Goal: Information Seeking & Learning: Learn about a topic

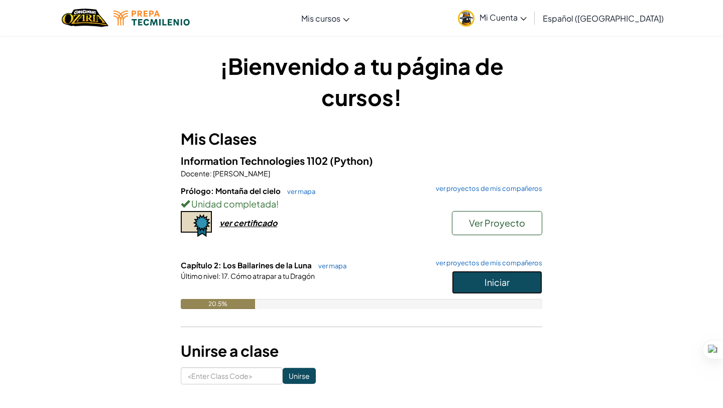
click at [472, 279] on button "Iniciar" at bounding box center [497, 282] width 90 height 23
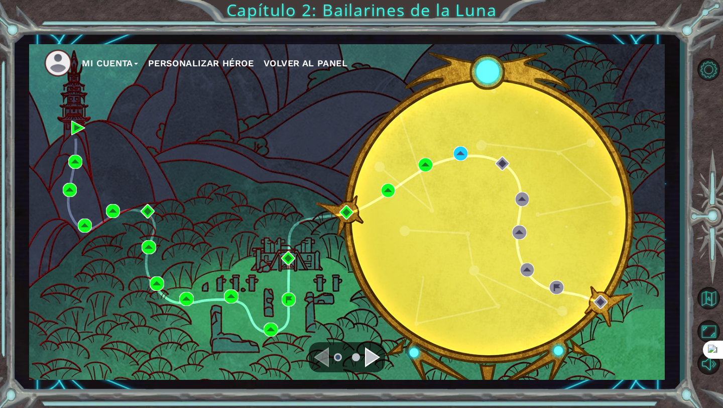
click at [372, 364] on div "Navigate to the next page" at bounding box center [372, 357] width 15 height 20
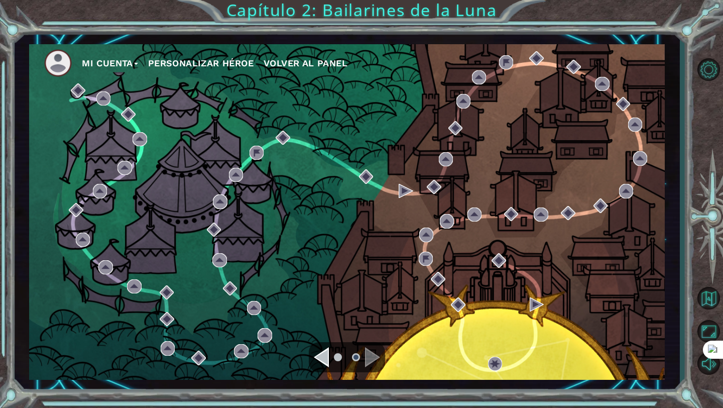
click at [331, 367] on ul at bounding box center [347, 357] width 36 height 20
click at [330, 363] on ul at bounding box center [347, 357] width 36 height 20
click at [325, 360] on div "Navigate to the previous page" at bounding box center [321, 357] width 15 height 20
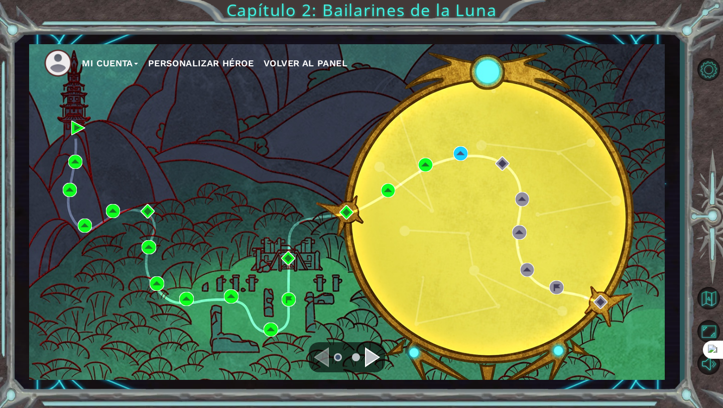
click at [362, 354] on ul at bounding box center [347, 357] width 36 height 20
click at [367, 353] on div "Navigate to the next page" at bounding box center [372, 357] width 15 height 20
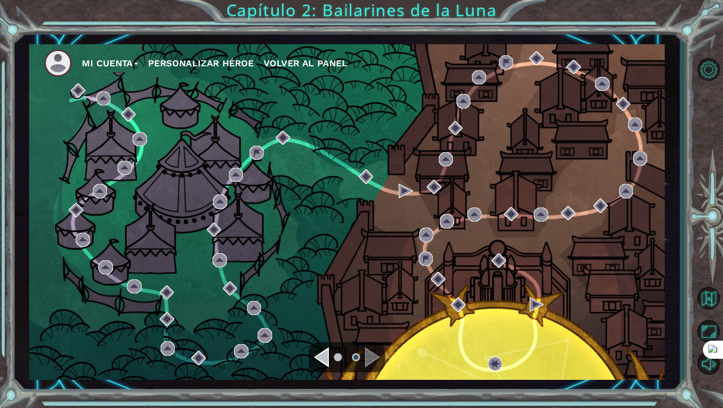
click at [324, 353] on div "Navigate to the previous page" at bounding box center [321, 357] width 15 height 20
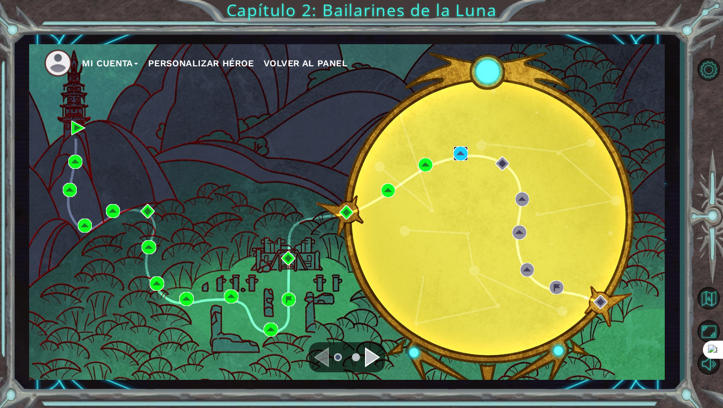
click at [464, 150] on img at bounding box center [461, 153] width 14 height 14
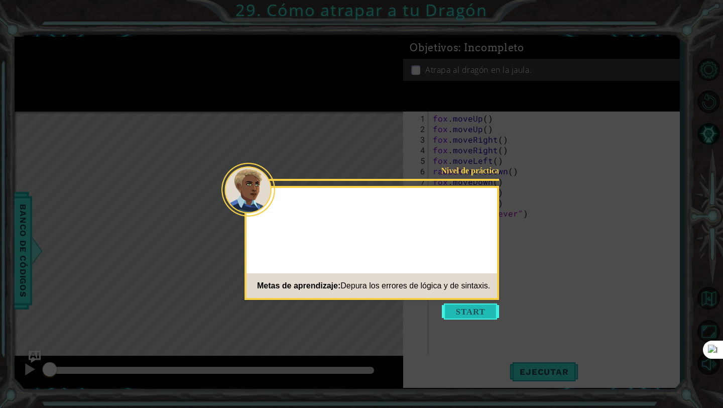
click at [469, 310] on button "Start" at bounding box center [470, 311] width 57 height 16
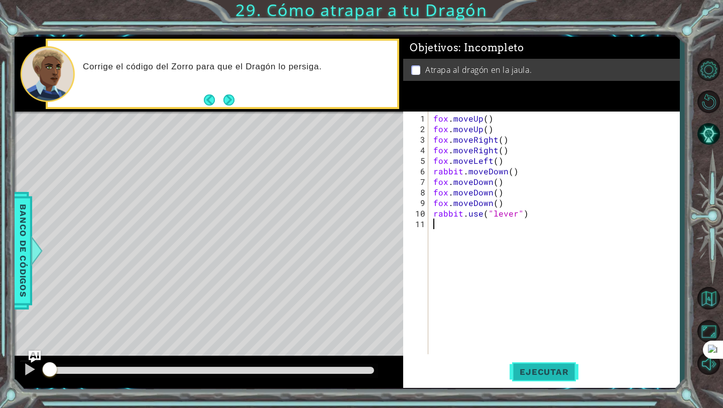
click at [547, 367] on span "Ejecutar" at bounding box center [544, 372] width 69 height 10
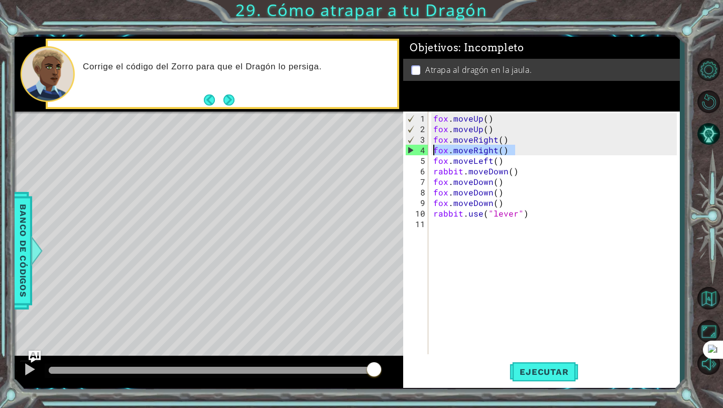
drag, startPoint x: 515, startPoint y: 148, endPoint x: 427, endPoint y: 151, distance: 88.5
click at [427, 151] on div "1 2 3 4 5 6 7 8 9 10 11 fox . moveUp ( ) fox . moveUp ( ) fox . moveRight ( ) f…" at bounding box center [540, 233] width 274 height 243
type textarea "fox.moveRight()"
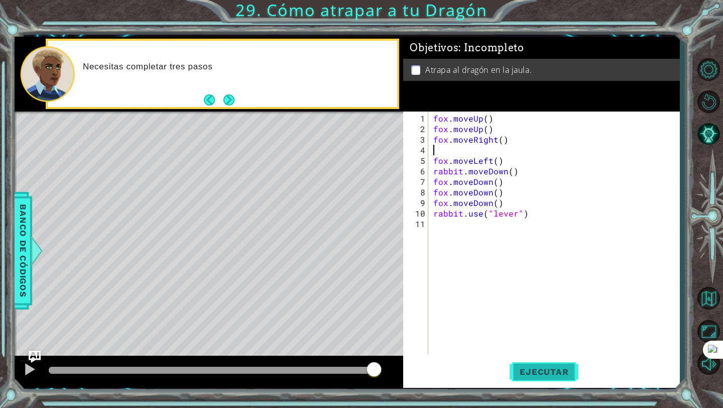
click at [560, 374] on span "Ejecutar" at bounding box center [544, 372] width 69 height 10
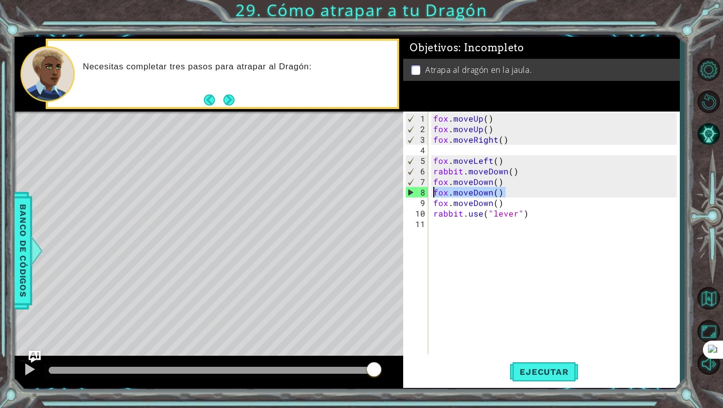
drag, startPoint x: 508, startPoint y: 186, endPoint x: 426, endPoint y: 192, distance: 82.1
click at [426, 192] on div "1 2 3 4 5 6 7 8 9 10 11 fox . moveUp ( ) fox . moveUp ( ) fox . moveRight ( ) f…" at bounding box center [540, 233] width 274 height 243
type textarea "fox.moveDown()"
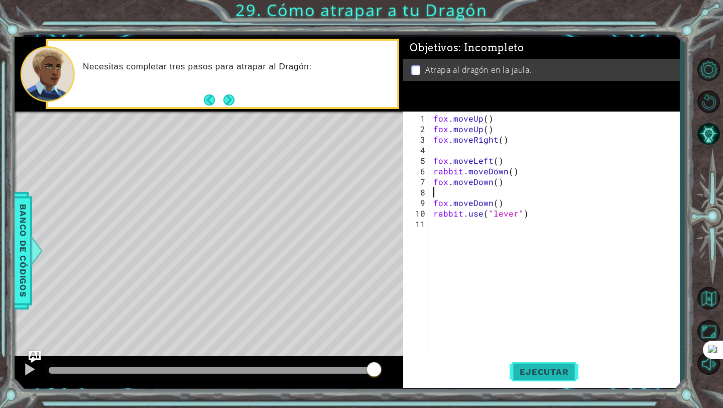
click at [534, 364] on button "Ejecutar" at bounding box center [544, 372] width 69 height 28
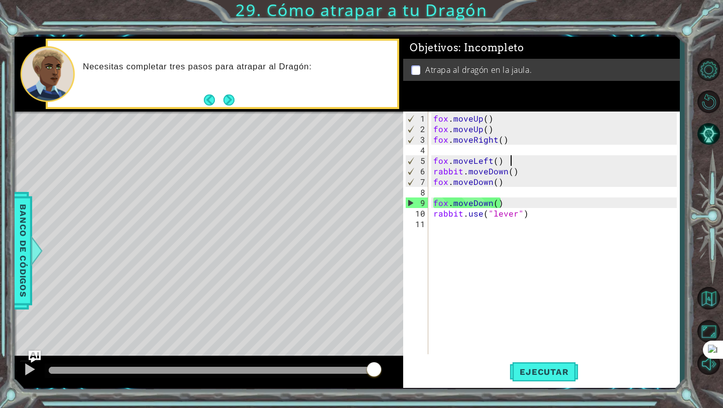
click at [510, 155] on div "fox . moveUp ( ) fox . moveUp ( ) fox . moveRight ( ) fox . moveLeft ( ) rabbit…" at bounding box center [557, 245] width 251 height 264
type textarea "fox.moveLeft()"
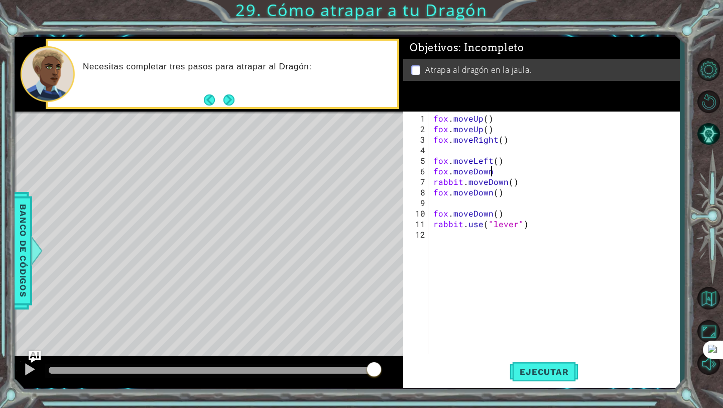
scroll to position [0, 4]
click at [542, 366] on button "Ejecutar" at bounding box center [544, 372] width 69 height 28
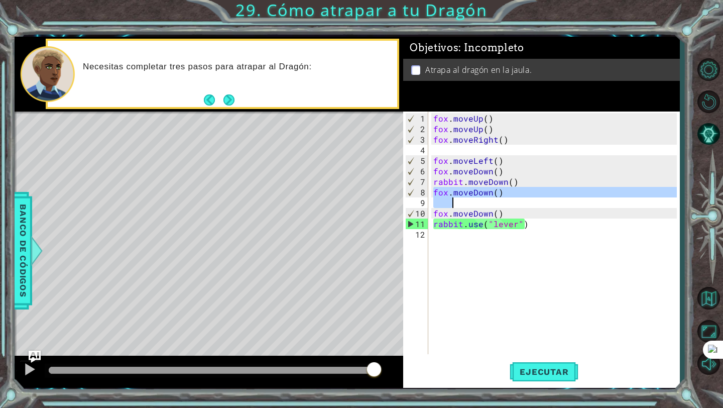
drag, startPoint x: 435, startPoint y: 190, endPoint x: 508, endPoint y: 196, distance: 74.1
click at [508, 196] on div "fox . moveUp ( ) fox . moveUp ( ) fox . moveRight ( ) fox . moveLeft ( ) fox . …" at bounding box center [557, 245] width 251 height 264
type textarea "fox.moveDown()"
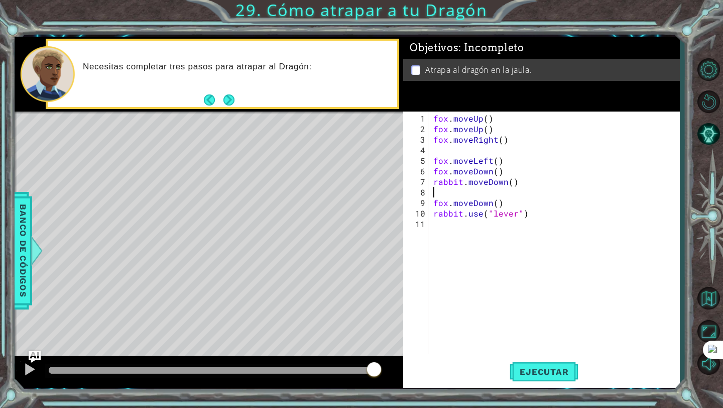
click at [501, 168] on div "fox . moveUp ( ) fox . moveUp ( ) fox . moveRight ( ) fox . moveLeft ( ) fox . …" at bounding box center [557, 245] width 251 height 264
type textarea "fox.moveDown()"
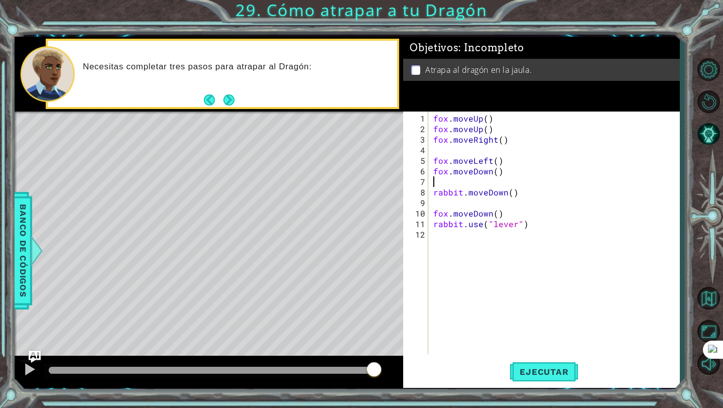
paste textarea "Code Area"
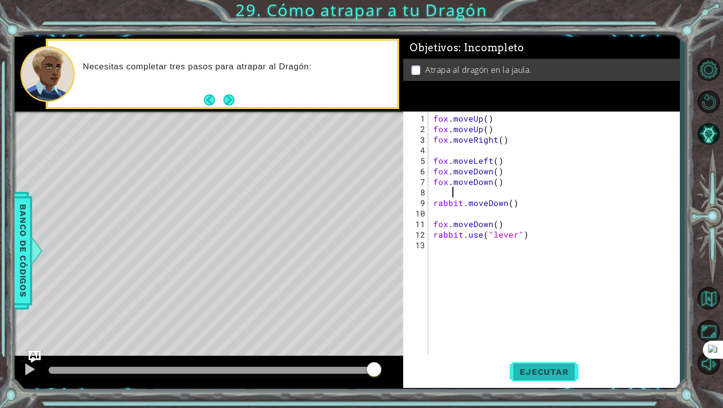
click at [536, 369] on span "Ejecutar" at bounding box center [544, 372] width 69 height 10
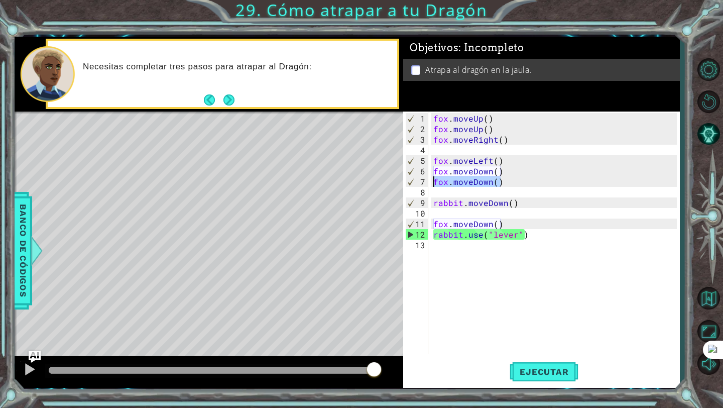
drag, startPoint x: 512, startPoint y: 185, endPoint x: 426, endPoint y: 179, distance: 86.6
click at [426, 179] on div "1 2 3 4 5 6 7 8 9 10 11 12 13 fox . moveUp ( ) fox . moveUp ( ) fox . moveRight…" at bounding box center [540, 233] width 274 height 243
type textarea "fox.moveDown()"
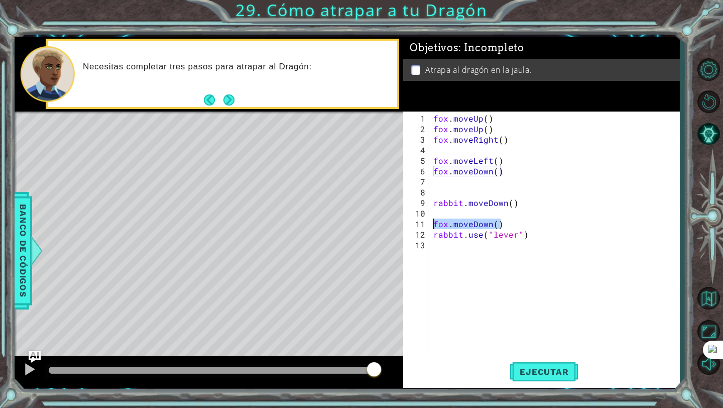
drag, startPoint x: 503, startPoint y: 226, endPoint x: 428, endPoint y: 221, distance: 75.1
click at [428, 221] on div "1 2 3 4 5 6 7 8 9 10 11 12 13 fox . moveUp ( ) fox . moveUp ( ) fox . moveRight…" at bounding box center [540, 233] width 274 height 243
type textarea "fox.moveDown()"
click at [566, 365] on button "Ejecutar" at bounding box center [544, 372] width 69 height 28
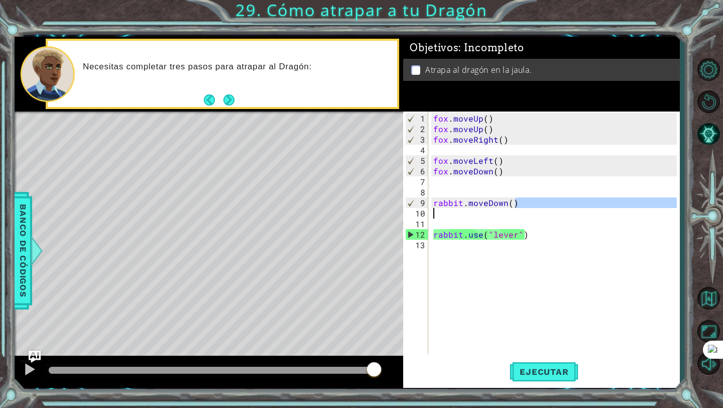
drag, startPoint x: 521, startPoint y: 202, endPoint x: 409, endPoint y: 209, distance: 111.7
click at [410, 209] on div "1 2 3 4 5 6 7 8 9 10 11 12 13 fox . moveUp ( ) fox . moveUp ( ) fox . moveRight…" at bounding box center [540, 233] width 274 height 243
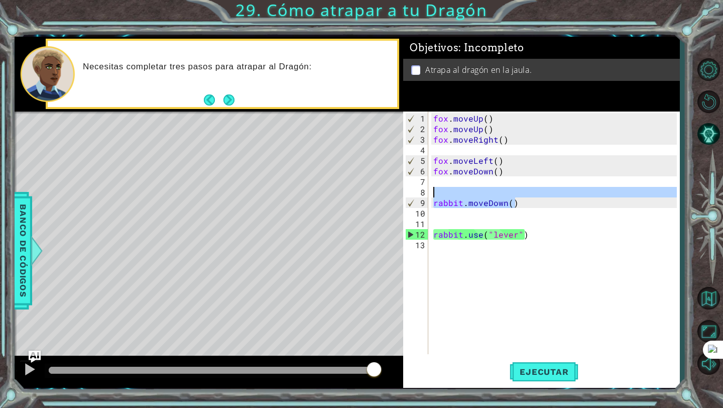
drag, startPoint x: 516, startPoint y: 205, endPoint x: 424, endPoint y: 195, distance: 92.5
click at [424, 195] on div "rabbit.moveDown() 1 2 3 4 5 6 7 8 9 10 11 12 13 fox . moveUp ( ) fox . moveUp (…" at bounding box center [540, 233] width 274 height 243
type textarea "rabbit.moveDown()"
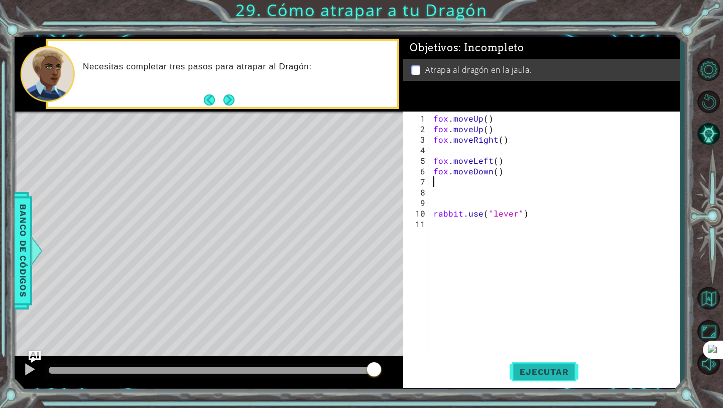
click at [555, 370] on span "Ejecutar" at bounding box center [544, 372] width 69 height 10
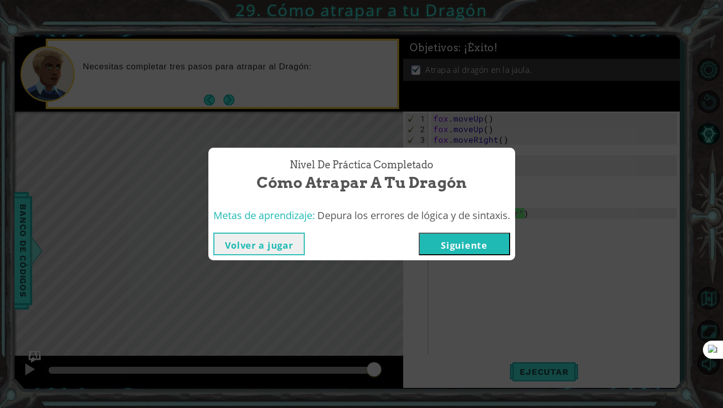
click at [462, 242] on button "Siguiente" at bounding box center [464, 244] width 91 height 23
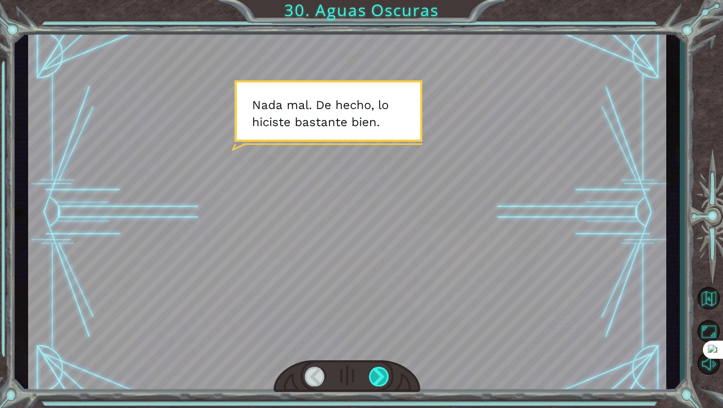
click at [377, 368] on div at bounding box center [379, 377] width 21 height 20
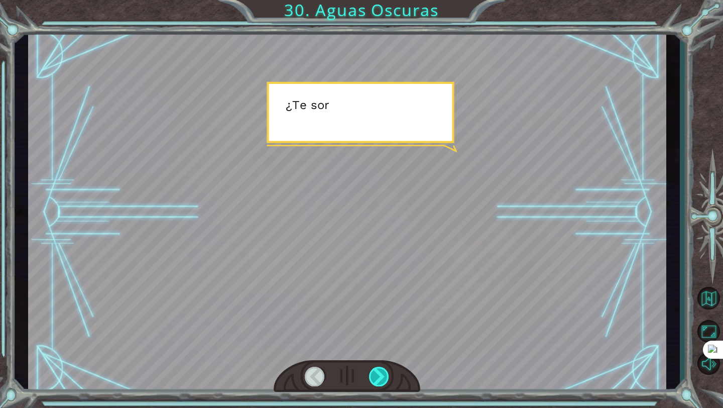
click at [377, 368] on div at bounding box center [379, 377] width 21 height 20
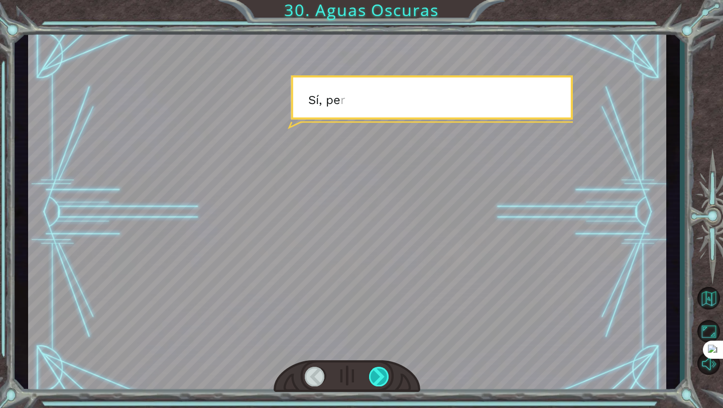
click at [377, 368] on div at bounding box center [379, 377] width 21 height 20
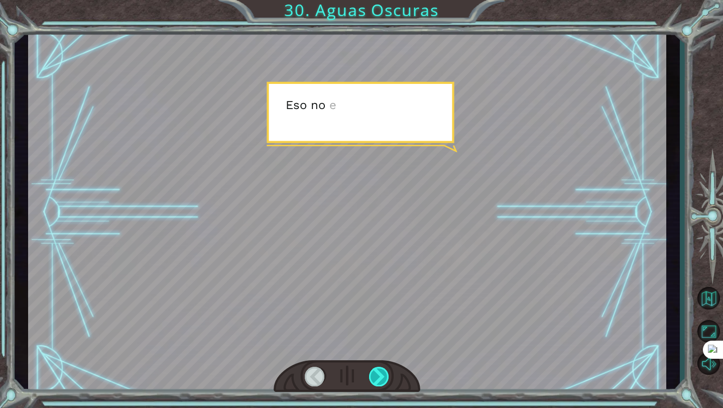
click at [377, 368] on div at bounding box center [379, 377] width 21 height 20
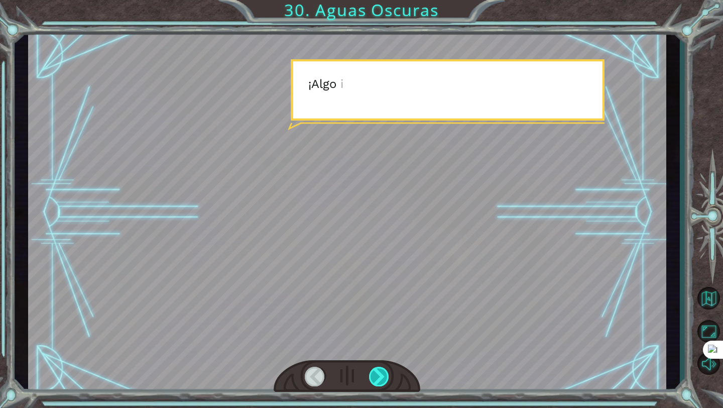
click at [377, 368] on div at bounding box center [379, 377] width 21 height 20
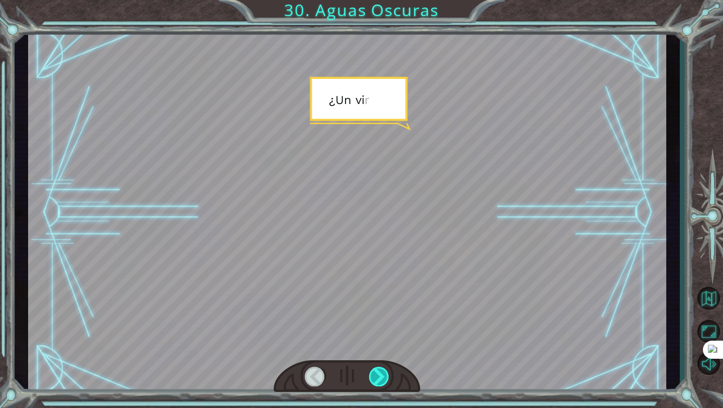
click at [377, 368] on div at bounding box center [379, 377] width 21 height 20
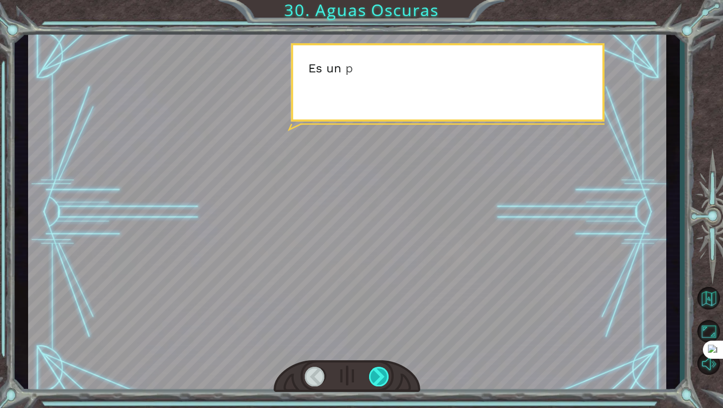
click at [377, 368] on div at bounding box center [379, 377] width 21 height 20
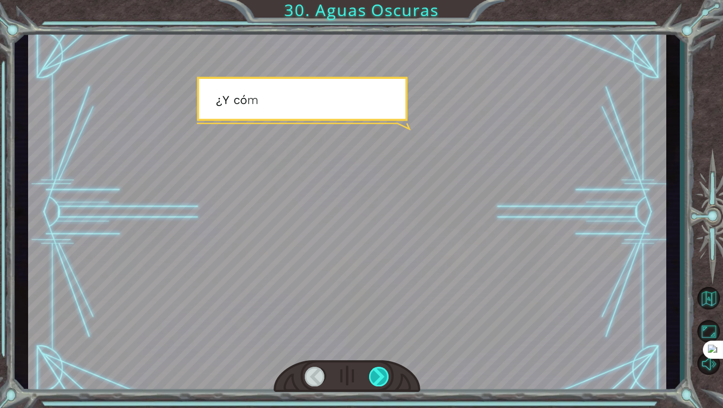
click at [377, 368] on div at bounding box center [379, 377] width 21 height 20
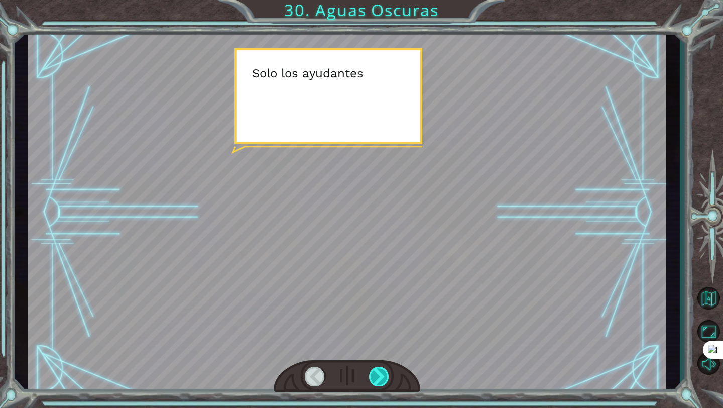
click at [377, 368] on div at bounding box center [379, 377] width 21 height 20
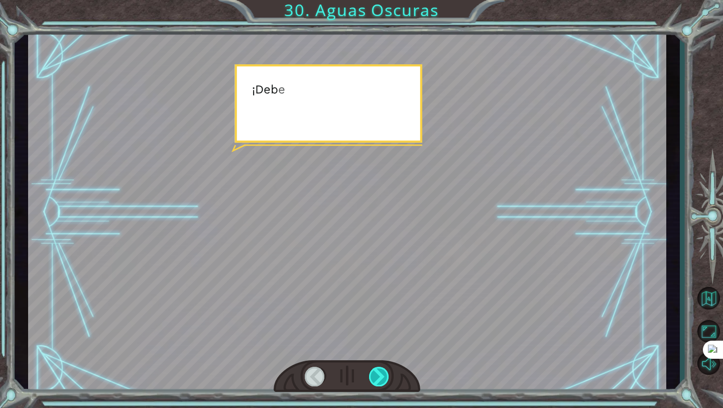
click at [377, 368] on div at bounding box center [379, 377] width 21 height 20
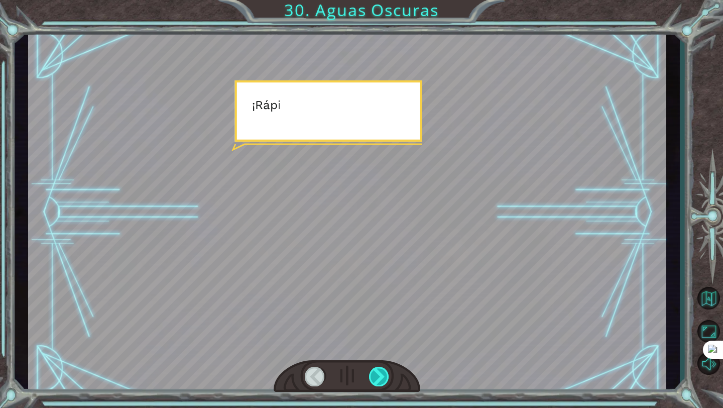
click at [377, 368] on div at bounding box center [379, 377] width 21 height 20
click at [377, 0] on div "Temporary Text N a d a m a l . D e h e c h o , l o h i c i s t e b a s t a n t …" at bounding box center [361, 0] width 723 height 0
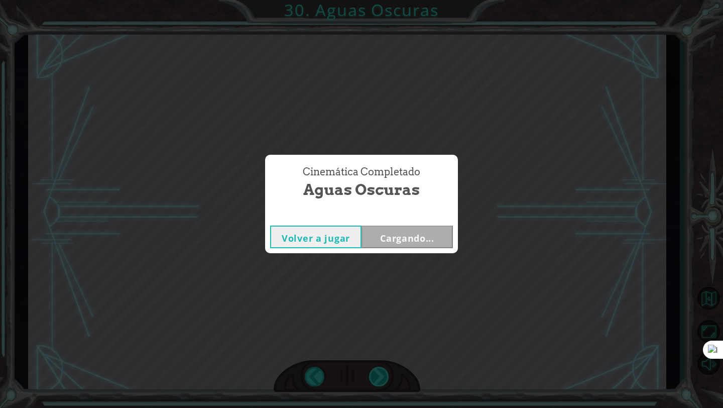
click at [377, 368] on div "Cinemática Completado Aguas Oscuras Volver a jugar Cargando..." at bounding box center [361, 204] width 723 height 408
click at [386, 236] on button "Siguiente" at bounding box center [407, 237] width 91 height 23
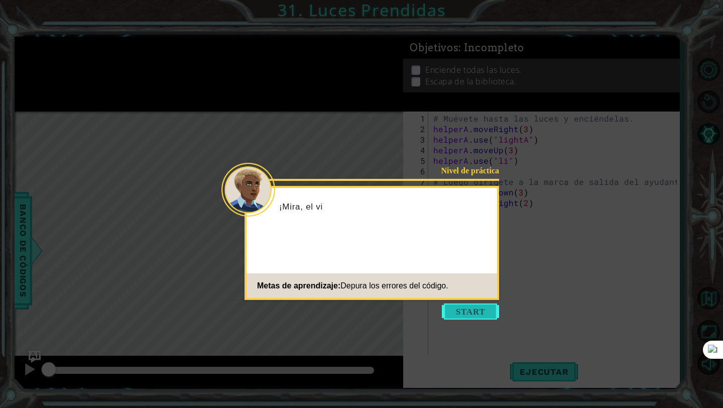
click at [453, 317] on button "Start" at bounding box center [470, 311] width 57 height 16
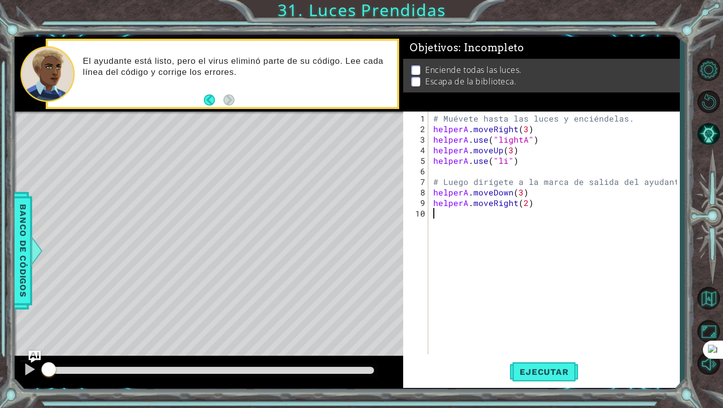
click at [503, 160] on div "# Muévete hasta las luces y enciéndelas. helperA . moveRight ( 3 ) helperA . us…" at bounding box center [557, 245] width 251 height 264
click at [504, 161] on div "# Muévete hasta las luces y enciéndelas. helperA . moveRight ( 3 ) helperA . us…" at bounding box center [557, 245] width 251 height 264
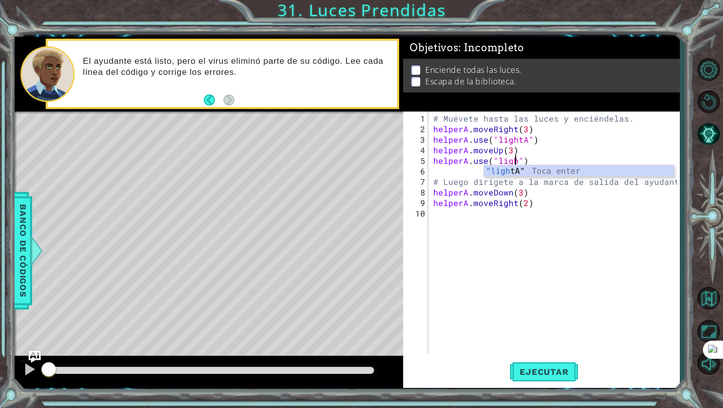
scroll to position [0, 6]
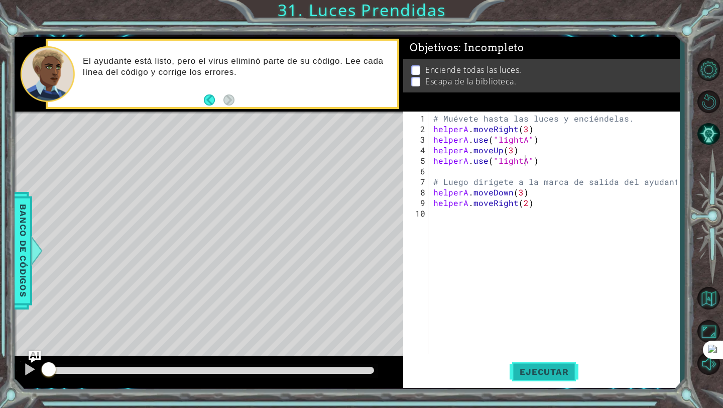
click at [549, 376] on span "Ejecutar" at bounding box center [544, 372] width 69 height 10
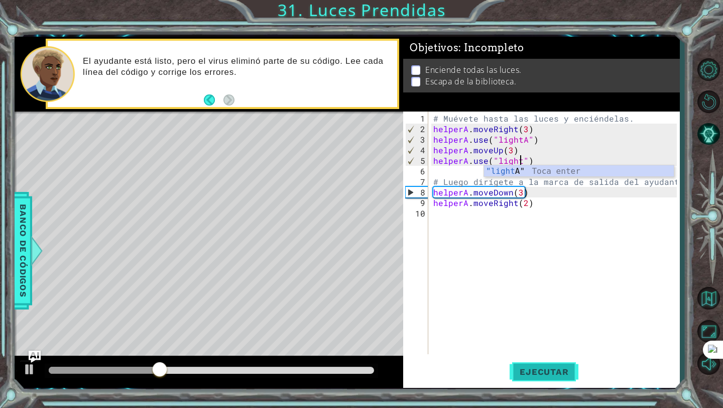
scroll to position [0, 6]
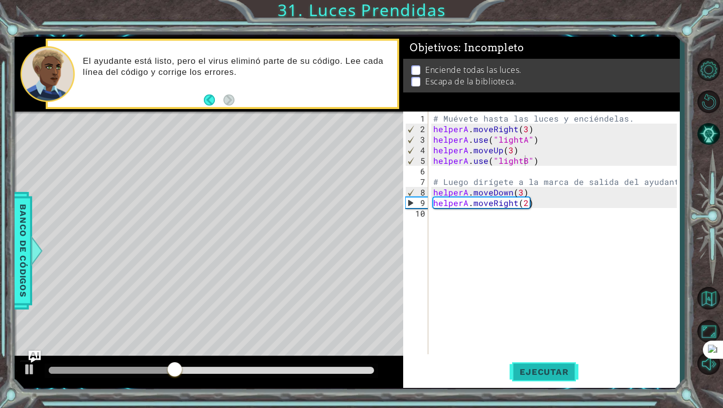
click at [558, 363] on button "Ejecutar" at bounding box center [544, 372] width 69 height 28
click at [524, 190] on div "# Muévete hasta las luces y enciéndelas. helperA . moveRight ( 3 ) helperA . us…" at bounding box center [557, 245] width 251 height 264
click at [521, 192] on div "# Muévete hasta las luces y enciéndelas. helperA . moveRight ( 3 ) helperA . us…" at bounding box center [557, 245] width 251 height 264
type textarea "helperA.moveDown(1)"
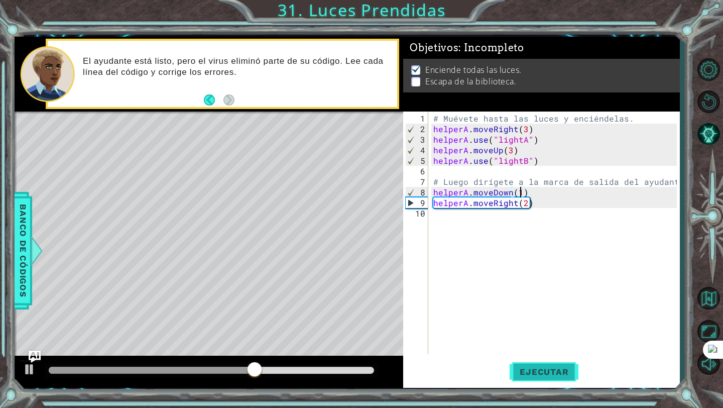
click at [551, 385] on button "Ejecutar" at bounding box center [544, 372] width 69 height 28
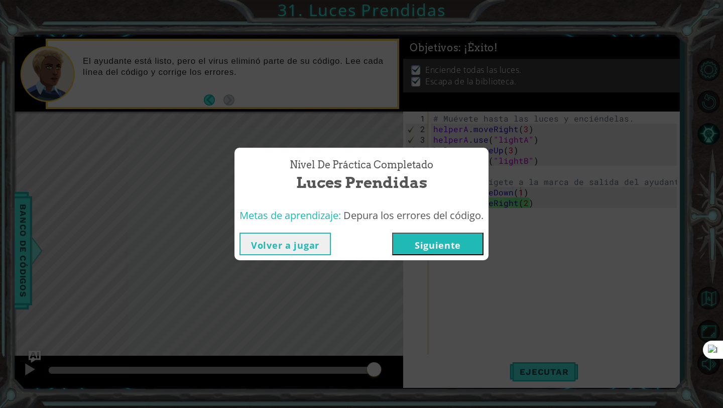
click at [435, 235] on button "Siguiente" at bounding box center [437, 244] width 91 height 23
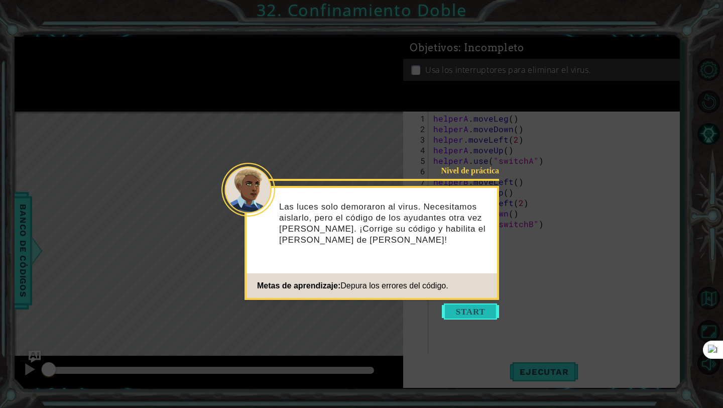
click at [458, 311] on button "Start" at bounding box center [470, 311] width 57 height 16
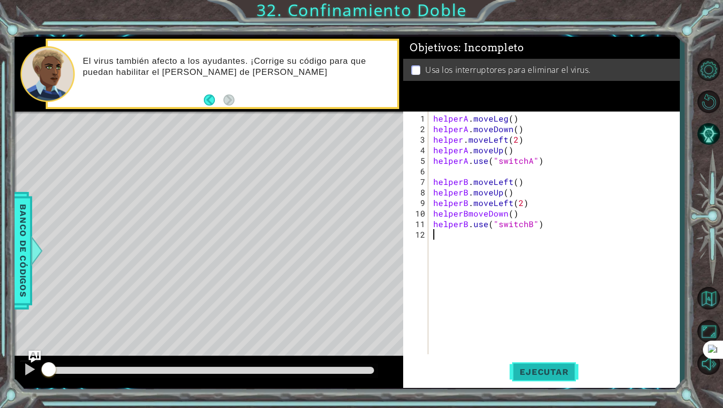
click at [530, 370] on span "Ejecutar" at bounding box center [544, 372] width 69 height 10
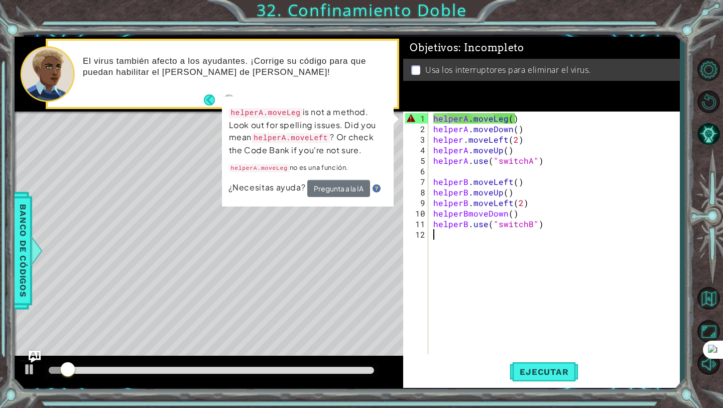
click at [505, 118] on div "helperA . moveLeg ( ) helperA . moveDown ( ) helper . moveLeft ( 2 ) helperA . …" at bounding box center [557, 245] width 251 height 264
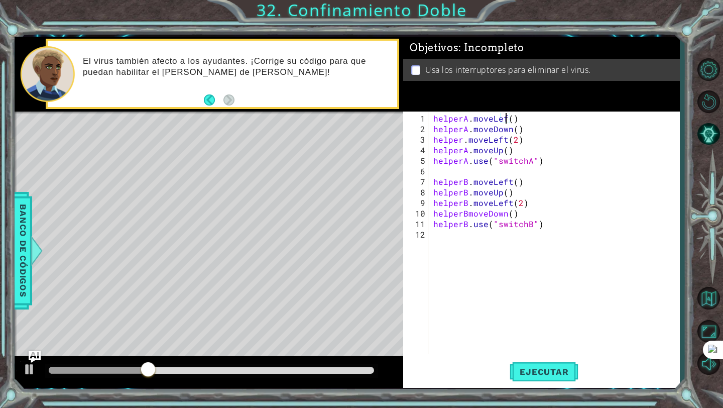
scroll to position [0, 5]
click at [544, 375] on span "Ejecutar" at bounding box center [544, 372] width 69 height 10
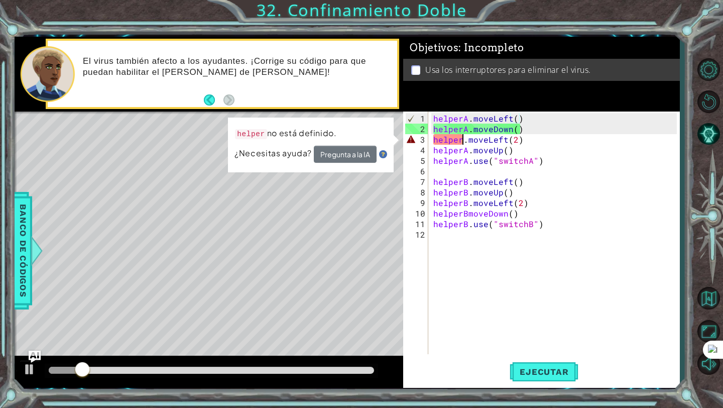
click at [463, 141] on div "helperA . moveLeft ( ) helperA . moveDown ( ) helper . moveLeft ( 2 ) helperA .…" at bounding box center [557, 245] width 251 height 264
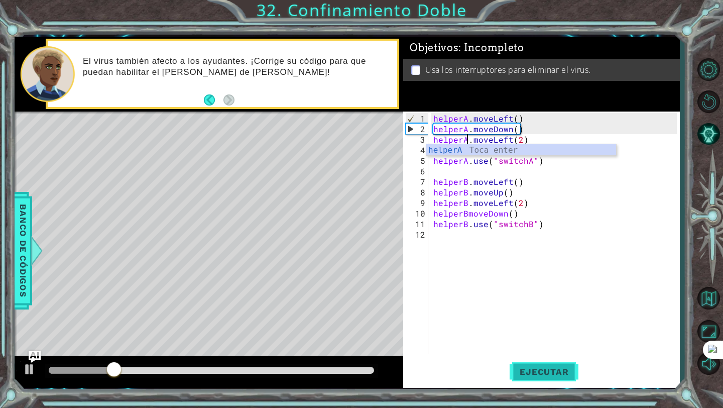
type textarea "helperA.moveLeft(2)"
click at [538, 367] on span "Ejecutar" at bounding box center [544, 372] width 69 height 10
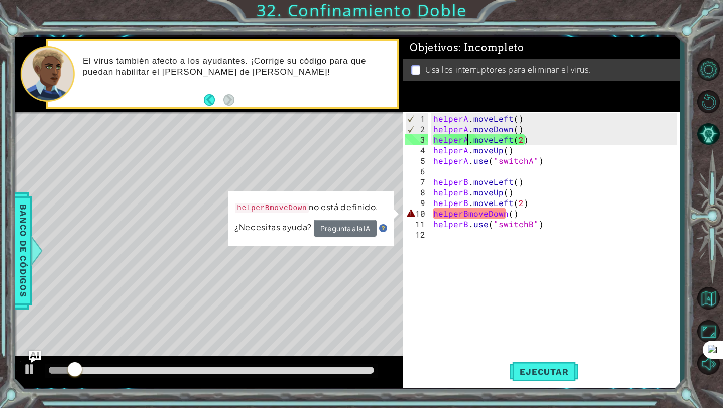
click at [514, 263] on div "helperA . moveLeft ( ) helperA . moveDown ( ) helperA . moveLeft ( 2 ) helperA …" at bounding box center [557, 245] width 251 height 264
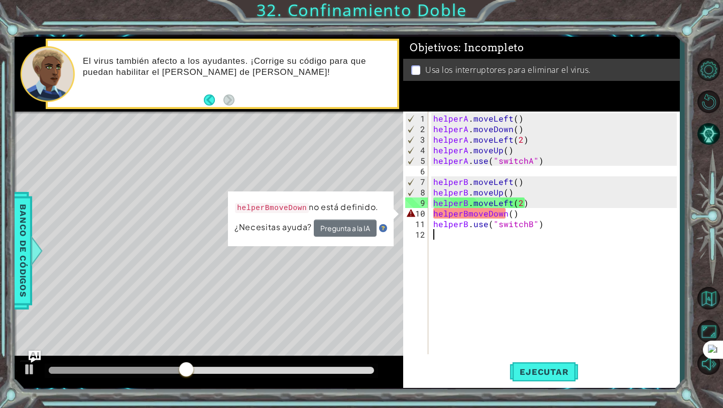
click at [468, 212] on div "helperA . moveLeft ( ) helperA . moveDown ( ) helperA . moveLeft ( 2 ) helperA …" at bounding box center [557, 245] width 251 height 264
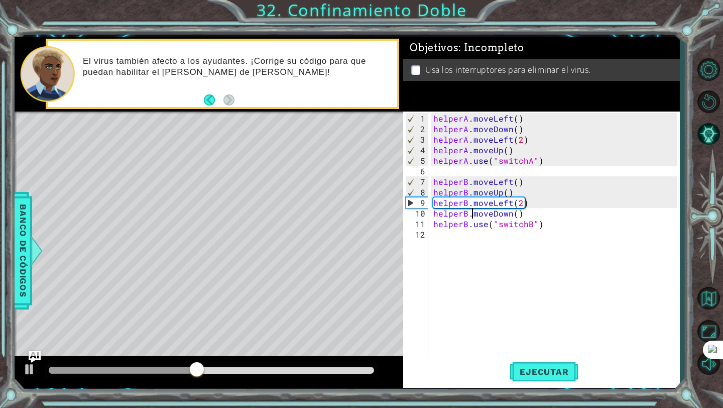
scroll to position [0, 3]
type textarea "helperB.moveDown()"
click at [537, 374] on span "Ejecutar" at bounding box center [544, 372] width 69 height 10
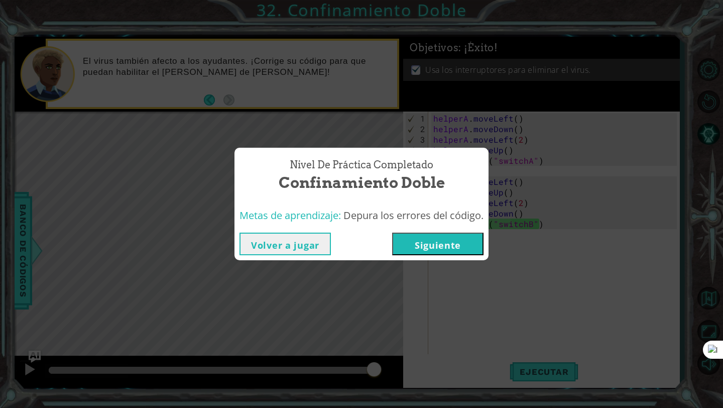
click at [472, 248] on button "Siguiente" at bounding box center [437, 244] width 91 height 23
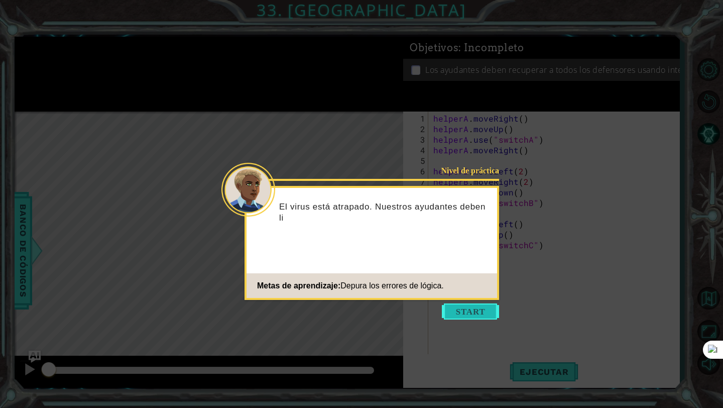
click at [474, 316] on button "Start" at bounding box center [470, 311] width 57 height 16
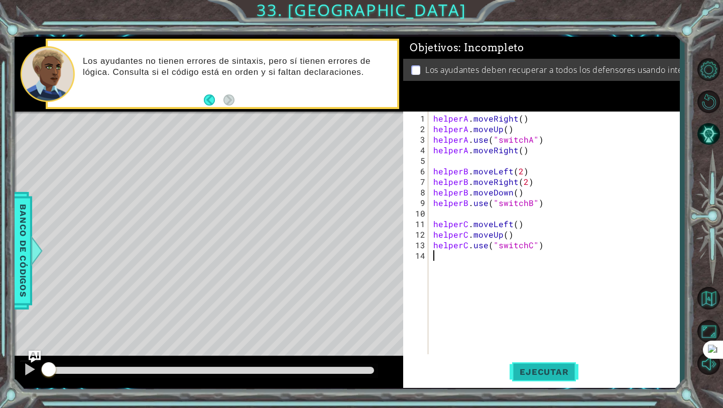
click at [573, 371] on span "Ejecutar" at bounding box center [544, 372] width 69 height 10
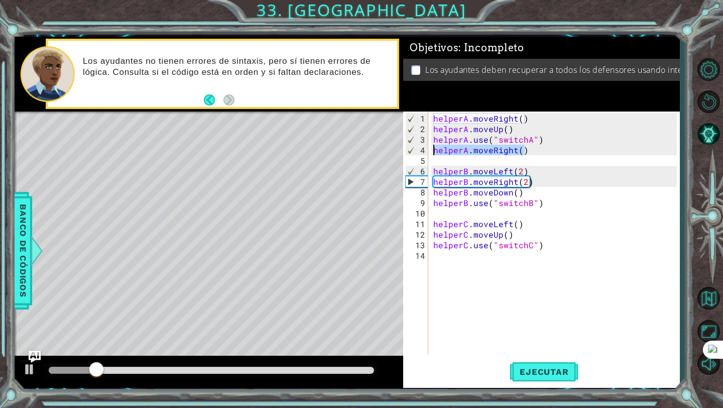
drag, startPoint x: 527, startPoint y: 150, endPoint x: 426, endPoint y: 146, distance: 101.1
click at [426, 146] on div "1 2 3 4 5 6 7 8 9 10 11 12 13 14 helperA . moveRight ( ) helperA . moveUp ( ) h…" at bounding box center [540, 233] width 274 height 243
type textarea "helperA.moveRight()"
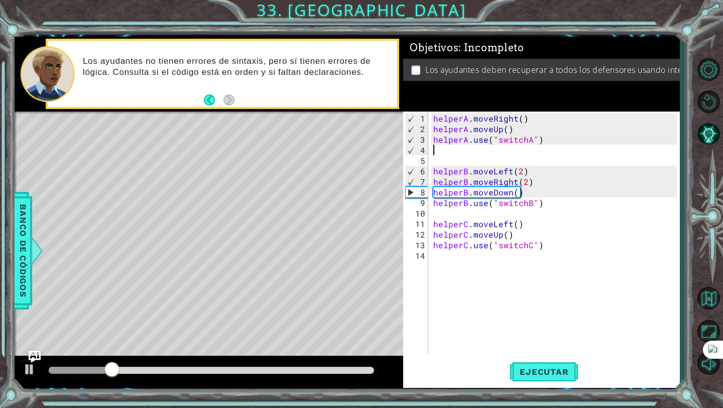
click at [513, 132] on div "helperA . moveRight ( ) helperA . moveUp ( ) helperA . use ( "switchA" ) helper…" at bounding box center [557, 245] width 251 height 264
type textarea "helperA.moveUp()"
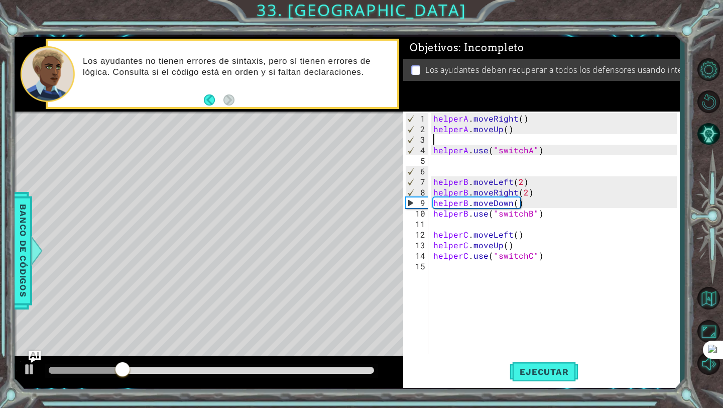
paste textarea "helperA.moveRight()"
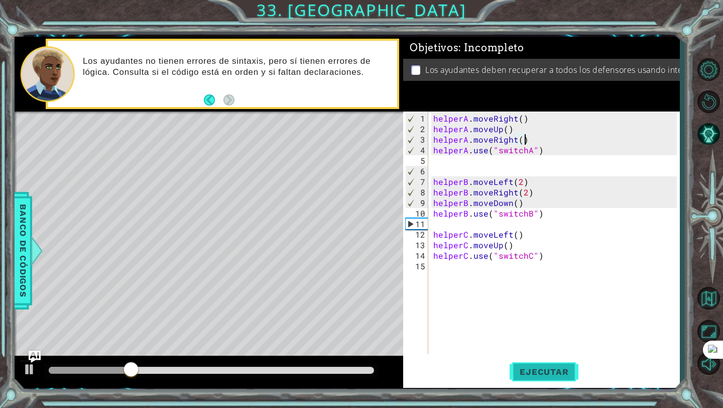
click at [541, 364] on button "Ejecutar" at bounding box center [544, 372] width 69 height 28
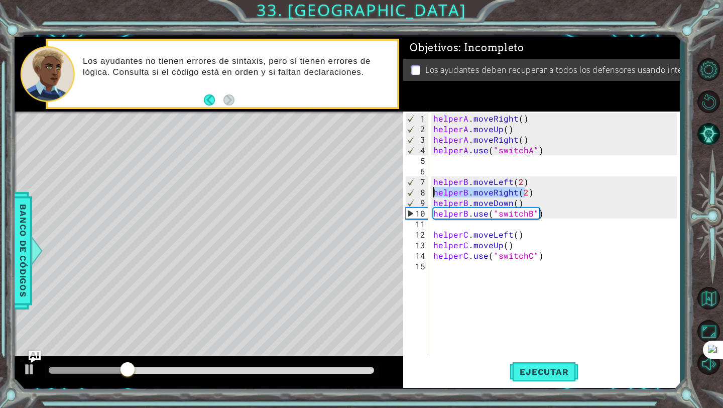
drag, startPoint x: 528, startPoint y: 195, endPoint x: 425, endPoint y: 188, distance: 102.7
click at [426, 188] on div "helperA.moveRight() 1 2 3 4 5 6 7 8 9 10 11 12 13 14 15 helperA . moveRight ( )…" at bounding box center [540, 233] width 274 height 243
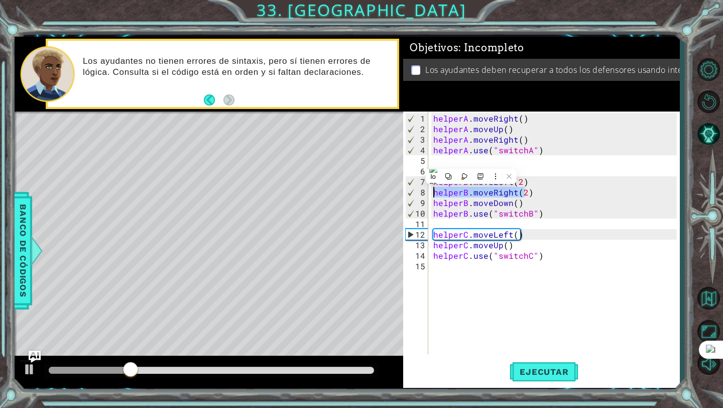
type textarea ")"
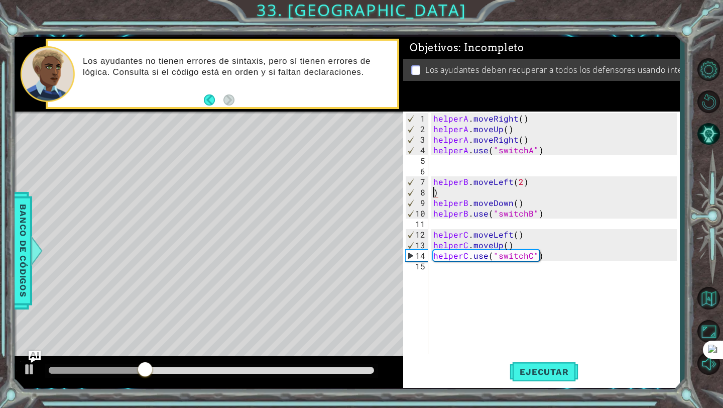
click at [450, 191] on div "helperA . moveRight ( ) helperA . moveUp ( ) helperA . moveRight ( ) helperA . …" at bounding box center [557, 245] width 251 height 264
click at [534, 203] on div "helperA . moveRight ( ) helperA . moveUp ( ) helperA . moveRight ( ) helperA . …" at bounding box center [557, 245] width 251 height 264
type textarea "helperB.moveDown()"
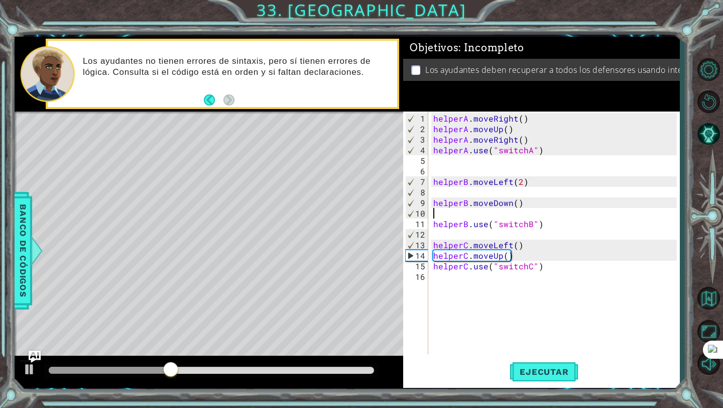
paste textarea "helperB.moveRight(2"
type textarea "helperB.moveRight(2"
click at [518, 284] on div "helperA . moveRight ( ) helperA . moveUp ( ) helperA . moveRight ( ) helperA . …" at bounding box center [557, 245] width 251 height 264
click at [537, 214] on div "helperA . moveRight ( ) helperA . moveUp ( ) helperA . moveRight ( ) helperA . …" at bounding box center [557, 245] width 251 height 264
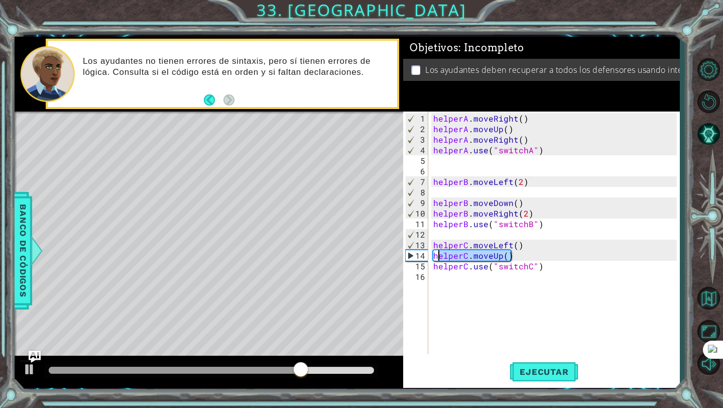
drag, startPoint x: 513, startPoint y: 257, endPoint x: 435, endPoint y: 256, distance: 77.9
click at [435, 256] on div "helperA . moveRight ( ) helperA . moveUp ( ) helperA . moveRight ( ) helperA . …" at bounding box center [557, 245] width 251 height 264
type textarea "helperC.moveUp()"
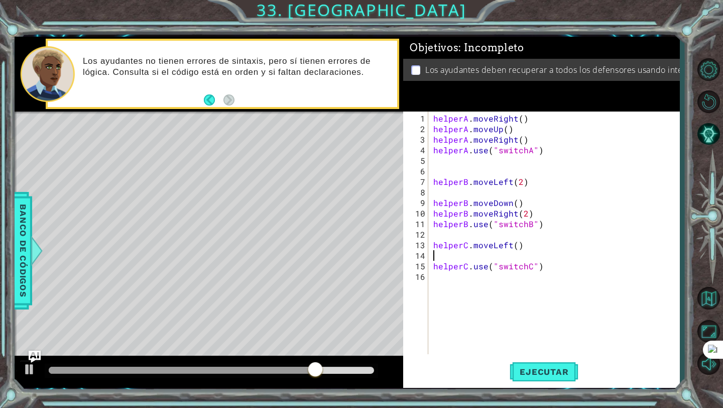
scroll to position [0, 0]
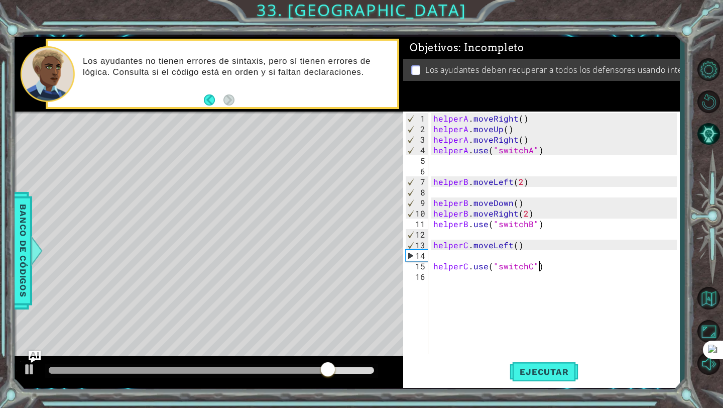
click at [549, 266] on div "helperA . moveRight ( ) helperA . moveUp ( ) helperA . moveRight ( ) helperA . …" at bounding box center [557, 245] width 251 height 264
type textarea "helperC.use("switchC")"
click at [542, 365] on button "Ejecutar" at bounding box center [544, 372] width 69 height 28
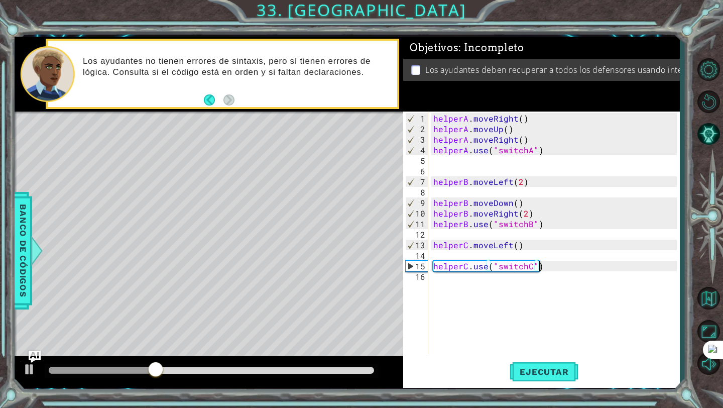
click at [470, 252] on div "helperA . moveRight ( ) helperA . moveUp ( ) helperA . moveRight ( ) helperA . …" at bounding box center [557, 245] width 251 height 264
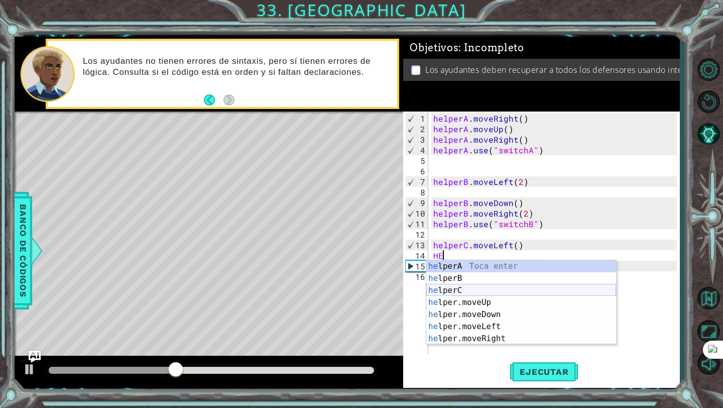
click at [482, 287] on div "he lperA Toca enter he lperB Toca enter he lperC Toca enter he lper.moveUp Toca…" at bounding box center [522, 314] width 190 height 109
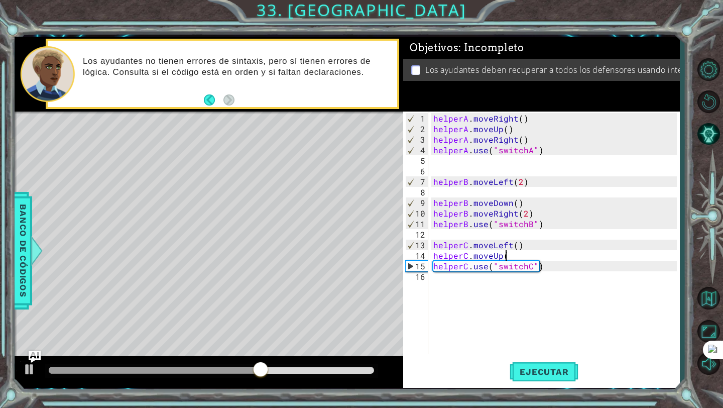
scroll to position [0, 5]
type textarea "helperC.moveUp()"
click at [520, 377] on span "Ejecutar" at bounding box center [544, 372] width 69 height 10
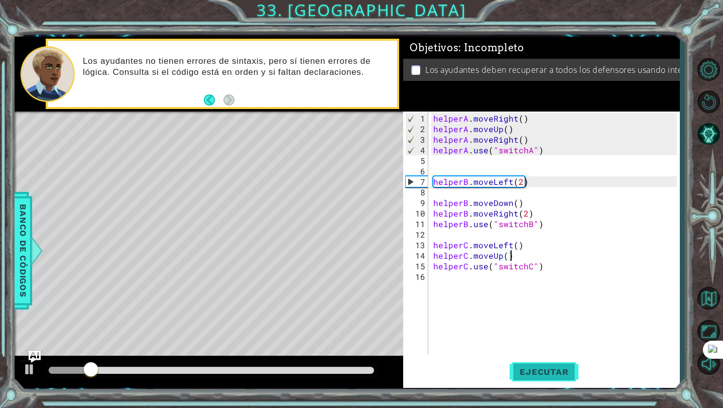
scroll to position [0, 0]
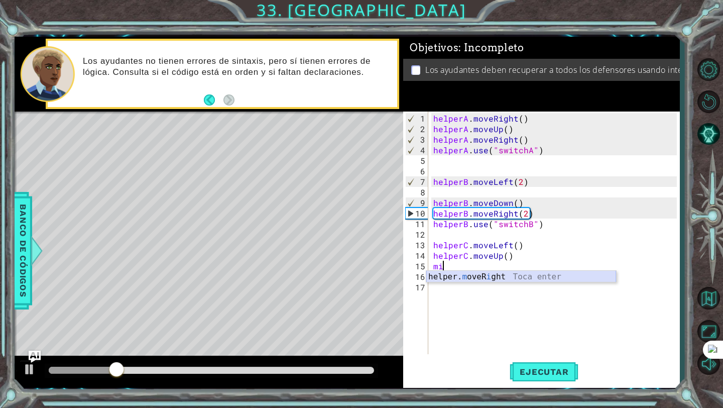
click at [496, 279] on div "helper. m oveR i ght Toca enter" at bounding box center [522, 289] width 190 height 36
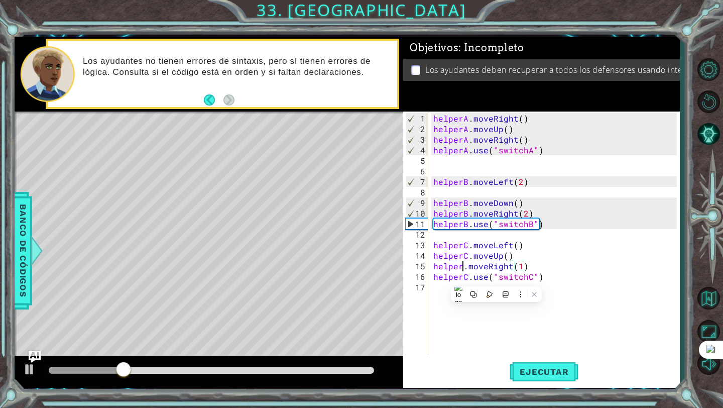
click at [462, 265] on div "helperA . moveRight ( ) helperA . moveUp ( ) helperA . moveRight ( ) helperA . …" at bounding box center [557, 245] width 251 height 264
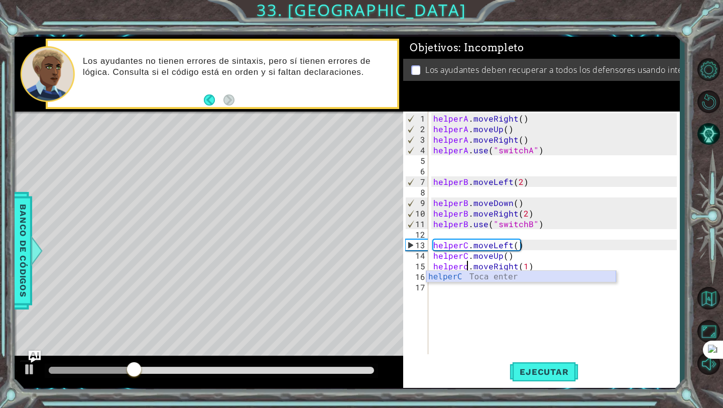
click at [470, 275] on div "helperC Toca enter" at bounding box center [522, 289] width 190 height 36
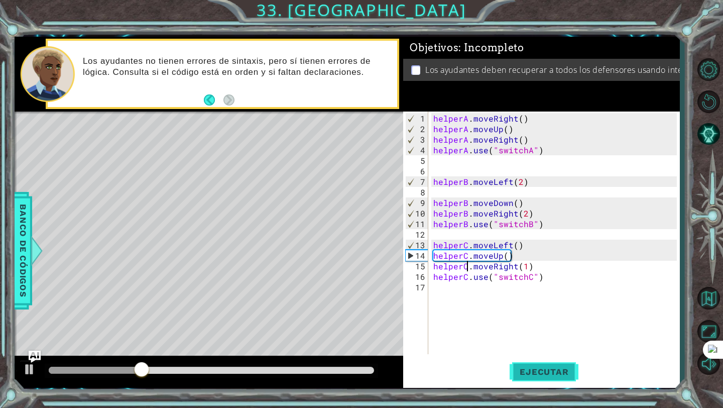
type textarea "helperC.moveRight(1)"
click at [523, 374] on span "Ejecutar" at bounding box center [544, 372] width 69 height 10
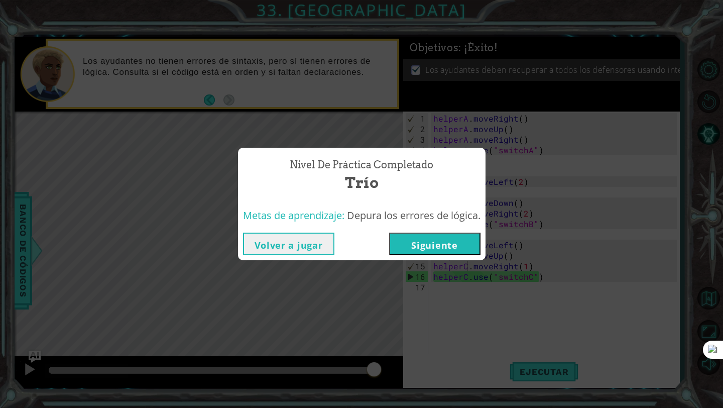
click at [424, 247] on button "Siguiente" at bounding box center [434, 244] width 91 height 23
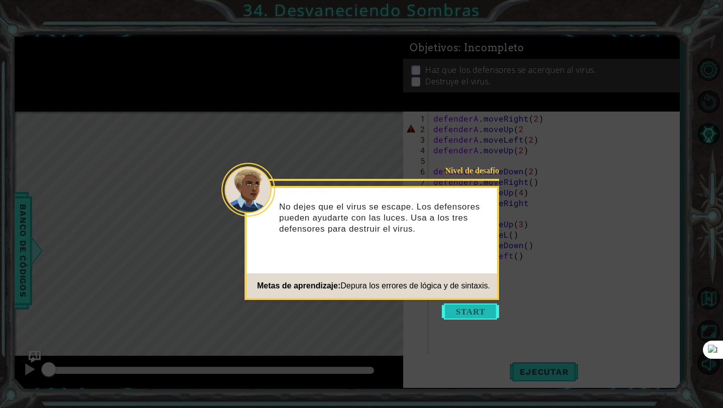
click at [464, 305] on button "Start" at bounding box center [470, 311] width 57 height 16
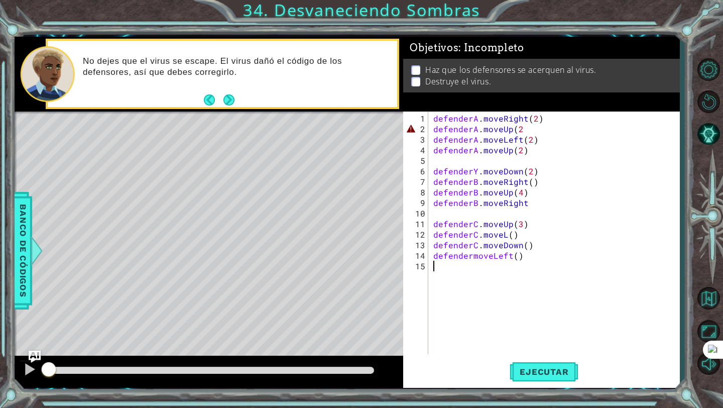
click at [466, 217] on div "defenderA . moveRight ( 2 ) defenderA . moveUp ( 2 defenderA . moveLeft ( 2 ) d…" at bounding box center [557, 245] width 251 height 264
click at [526, 369] on span "Ejecutar" at bounding box center [544, 372] width 69 height 10
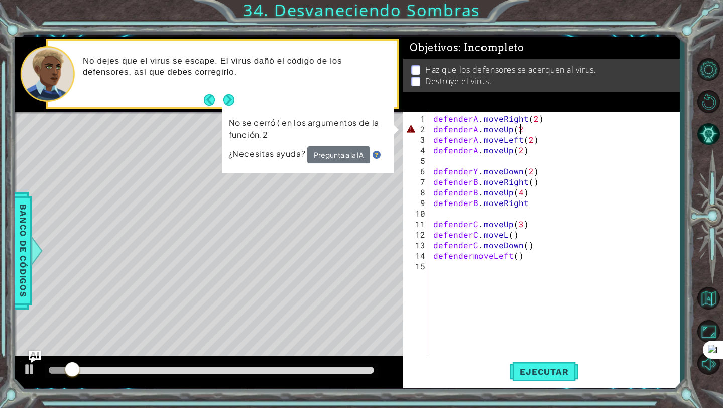
click at [527, 129] on div "defenderA . moveRight ( 2 ) defenderA . moveUp ( 2 defenderA . moveLeft ( 2 ) d…" at bounding box center [557, 245] width 251 height 264
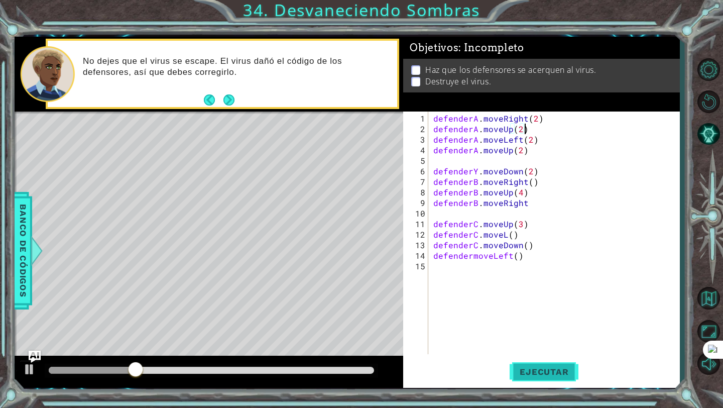
click at [549, 383] on button "Ejecutar" at bounding box center [544, 372] width 69 height 28
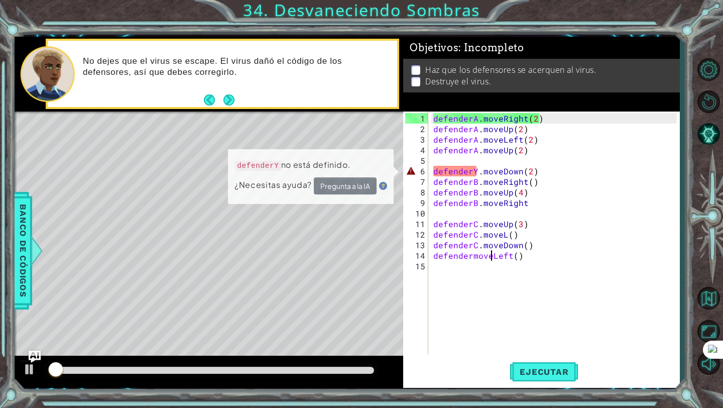
click at [491, 259] on div "defenderA . moveRight ( 2 ) defenderA . moveUp ( 2 ) defenderA . moveLeft ( 2 )…" at bounding box center [557, 245] width 251 height 264
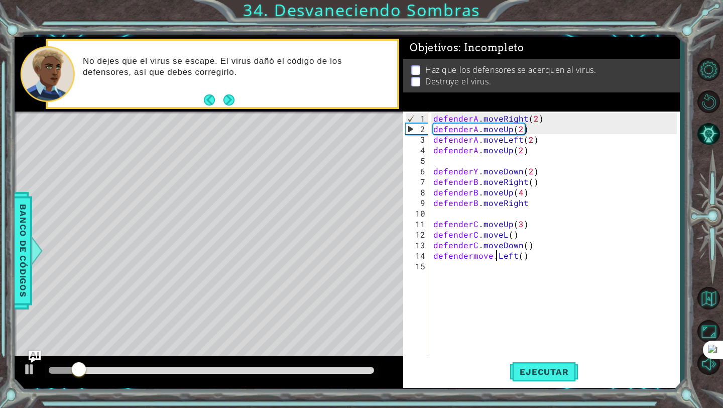
click at [477, 171] on div "defenderA . moveRight ( 2 ) defenderA . moveUp ( 2 ) defenderA . moveLeft ( 2 )…" at bounding box center [557, 245] width 251 height 264
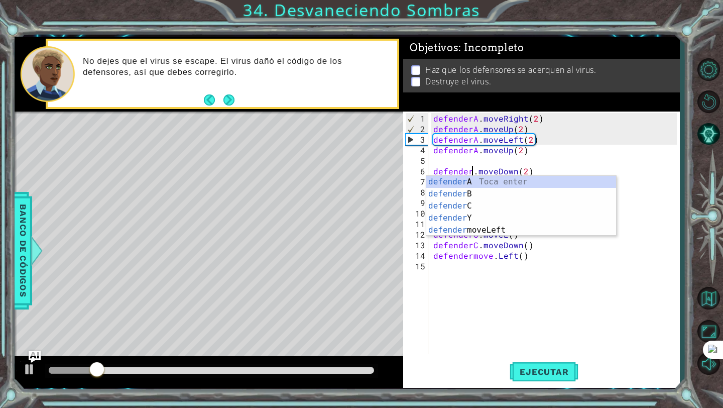
scroll to position [0, 3]
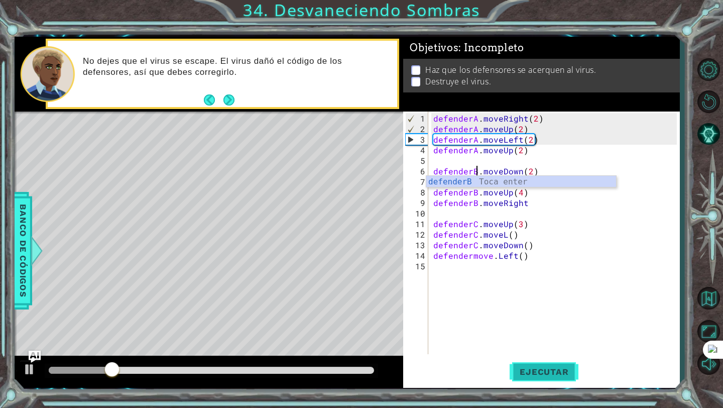
type textarea "defenderB.moveDown(2)"
click at [532, 365] on button "Ejecutar" at bounding box center [544, 372] width 69 height 28
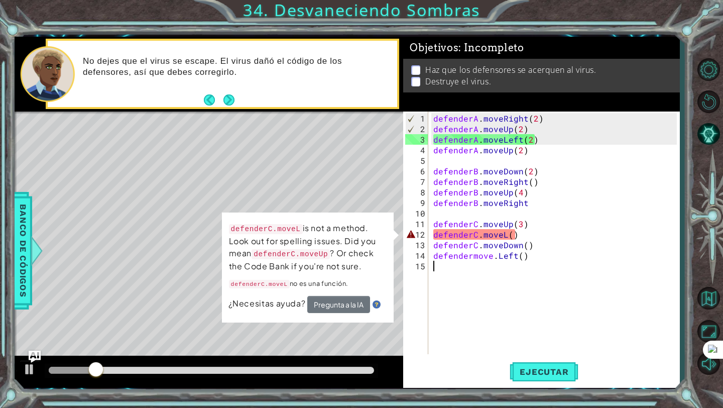
click at [452, 301] on div "defenderA . moveRight ( 2 ) defenderA . moveUp ( 2 ) defenderA . moveLeft ( 2 )…" at bounding box center [557, 245] width 251 height 264
click at [504, 234] on div "defenderA . moveRight ( 2 ) defenderA . moveUp ( 2 ) defenderA . moveLeft ( 2 )…" at bounding box center [557, 245] width 251 height 264
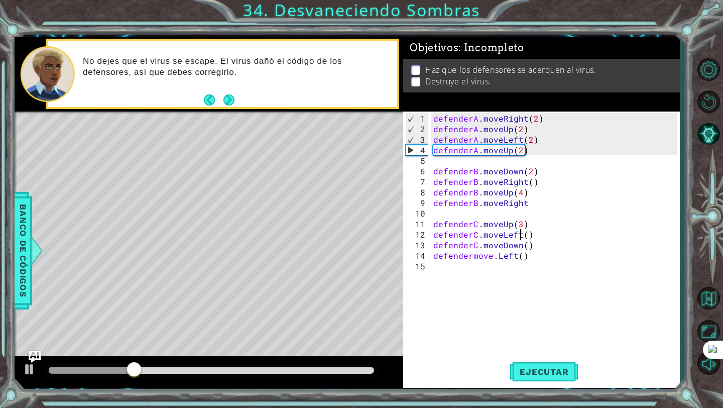
scroll to position [0, 6]
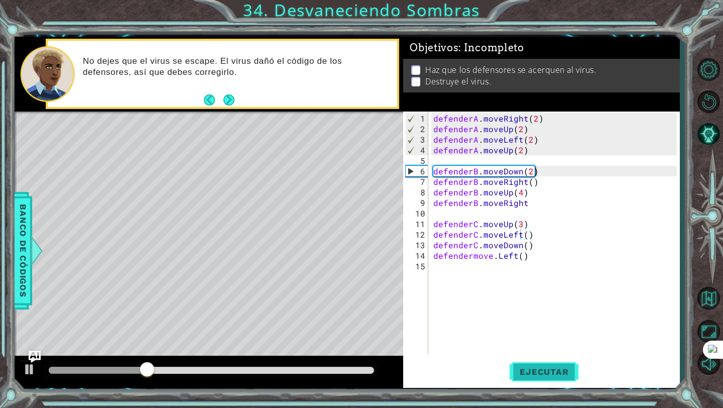
click at [552, 380] on button "Ejecutar" at bounding box center [544, 372] width 69 height 28
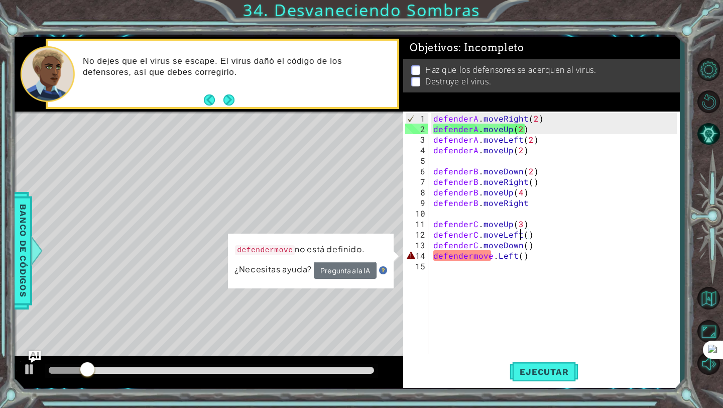
click at [470, 253] on div "defenderA . moveRight ( 2 ) defenderA . moveUp ( 2 ) defenderA . moveLeft ( 2 )…" at bounding box center [557, 245] width 251 height 264
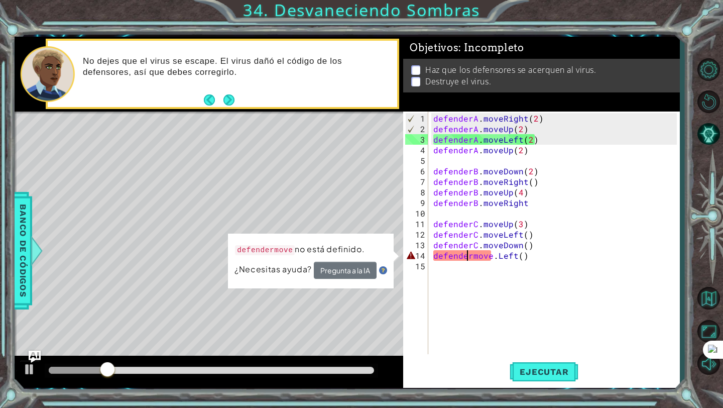
click at [469, 257] on div "defenderA . moveRight ( 2 ) defenderA . moveUp ( 2 ) defenderA . moveLeft ( 2 )…" at bounding box center [557, 245] width 251 height 264
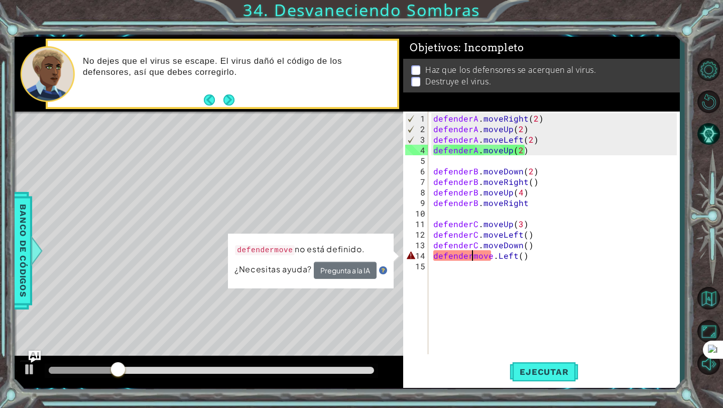
click at [472, 257] on div "defenderA . moveRight ( 2 ) defenderA . moveUp ( 2 ) defenderA . moveLeft ( 2 )…" at bounding box center [557, 245] width 251 height 264
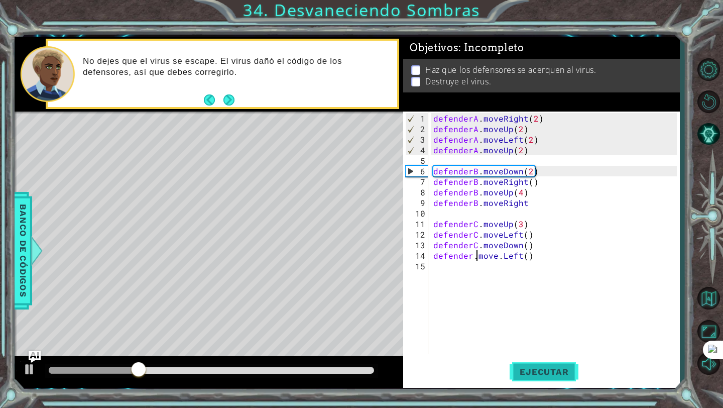
click at [561, 377] on button "Ejecutar" at bounding box center [544, 372] width 69 height 28
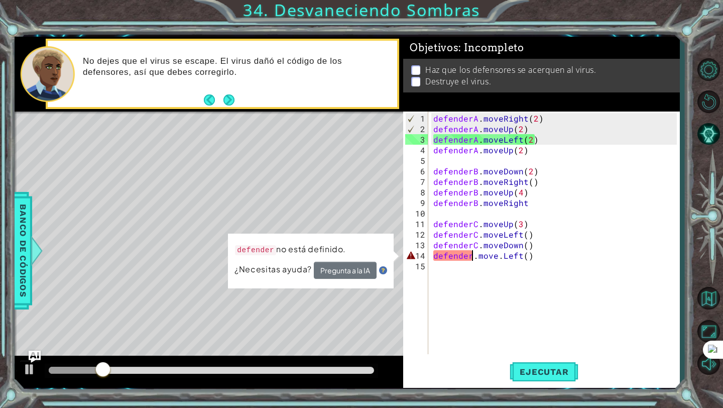
click at [470, 252] on div "defenderA . moveRight ( 2 ) defenderA . moveUp ( 2 ) defenderA . moveLeft ( 2 )…" at bounding box center [557, 245] width 251 height 264
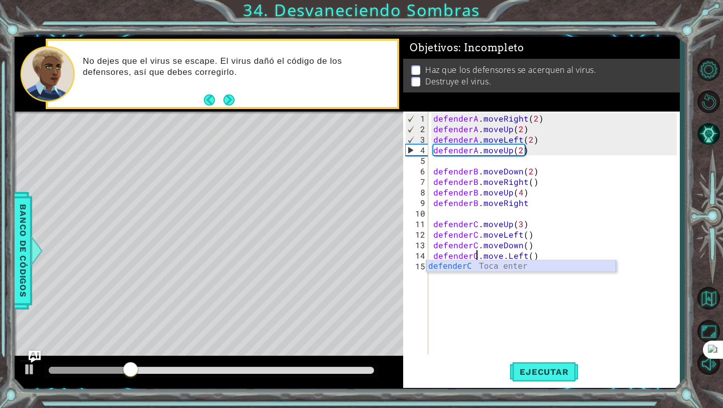
click at [510, 268] on div "defenderC Toca enter" at bounding box center [522, 278] width 190 height 36
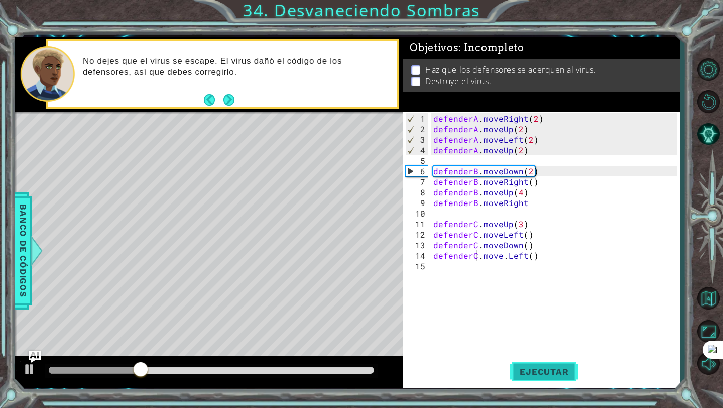
click at [533, 364] on button "Ejecutar" at bounding box center [544, 372] width 69 height 28
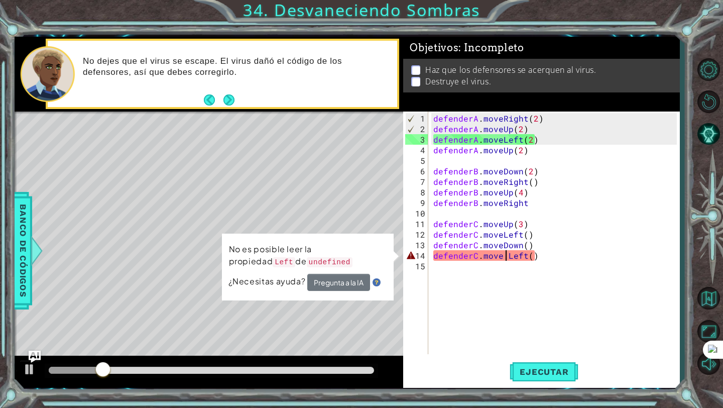
click at [506, 258] on div "defenderA . moveRight ( 2 ) defenderA . moveUp ( 2 ) defenderA . moveLeft ( 2 )…" at bounding box center [557, 245] width 251 height 264
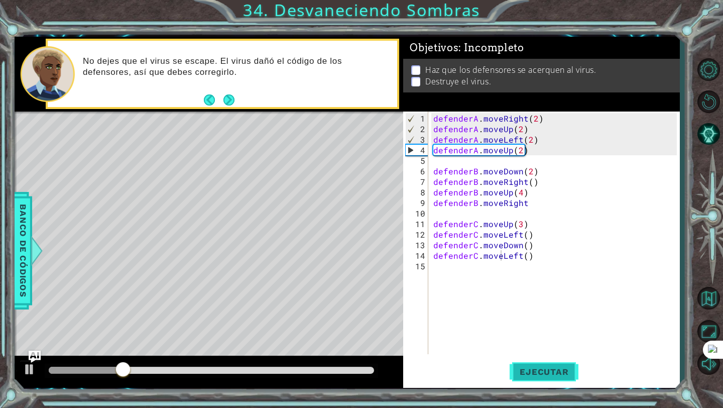
click at [530, 372] on span "Ejecutar" at bounding box center [544, 372] width 69 height 10
click at [521, 153] on div "defenderA . moveRight ( 2 ) defenderA . moveUp ( 2 ) defenderA . moveLeft ( 2 )…" at bounding box center [557, 245] width 251 height 264
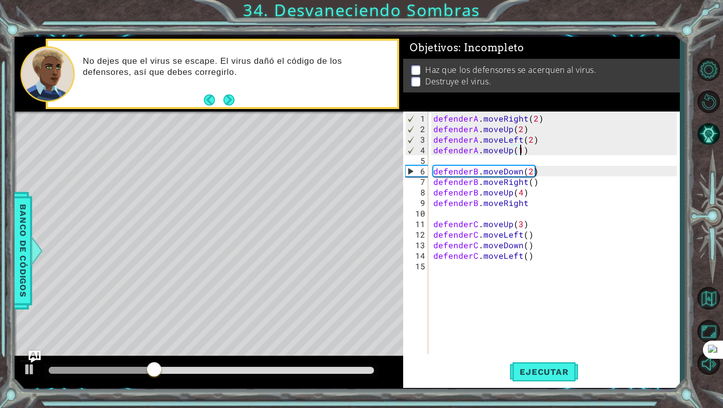
scroll to position [0, 5]
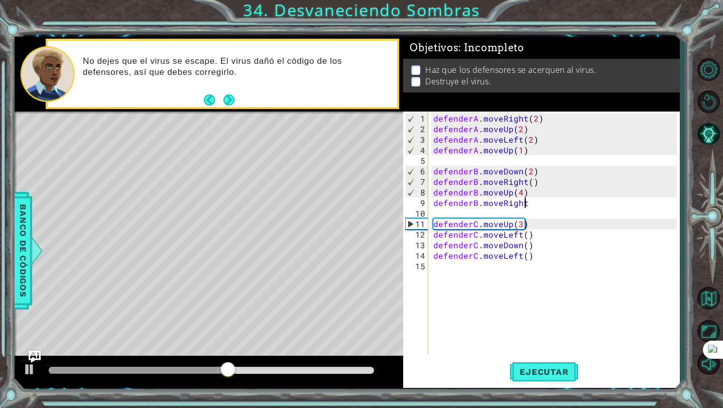
click at [526, 199] on div "defenderA . moveRight ( 2 ) defenderA . moveUp ( 2 ) defenderA . moveLeft ( 2 )…" at bounding box center [557, 245] width 251 height 264
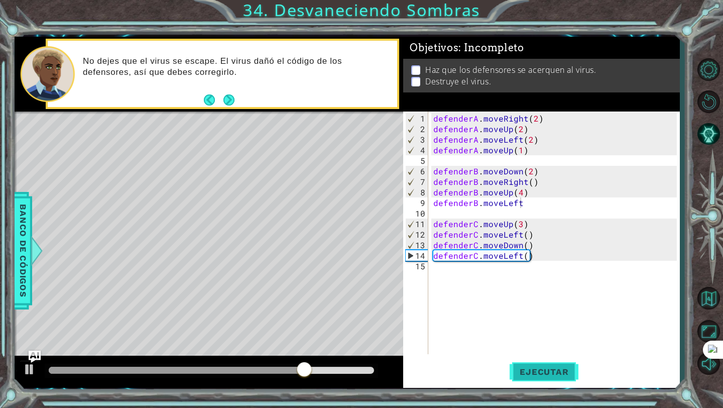
click at [554, 361] on button "Ejecutar" at bounding box center [544, 372] width 69 height 28
click at [546, 372] on span "Ejecutar" at bounding box center [544, 372] width 69 height 10
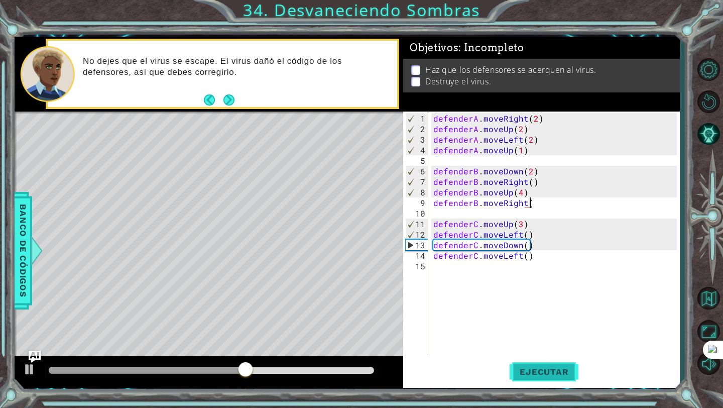
scroll to position [0, 6]
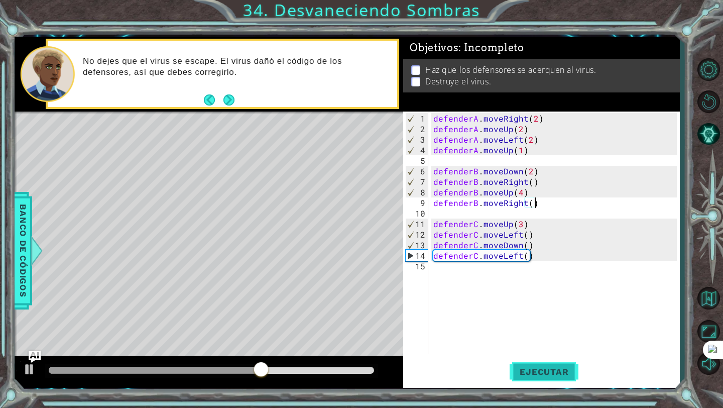
type textarea "defenderB.moveRight()"
click at [567, 366] on button "Ejecutar" at bounding box center [544, 372] width 69 height 28
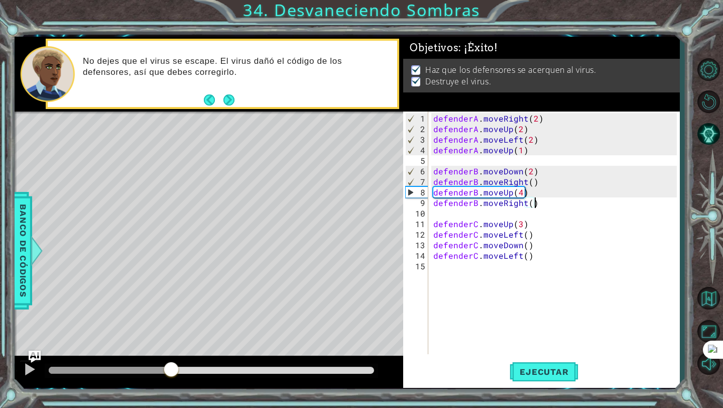
drag, startPoint x: 62, startPoint y: 368, endPoint x: 171, endPoint y: 379, distance: 109.6
click at [171, 379] on div at bounding box center [209, 372] width 389 height 32
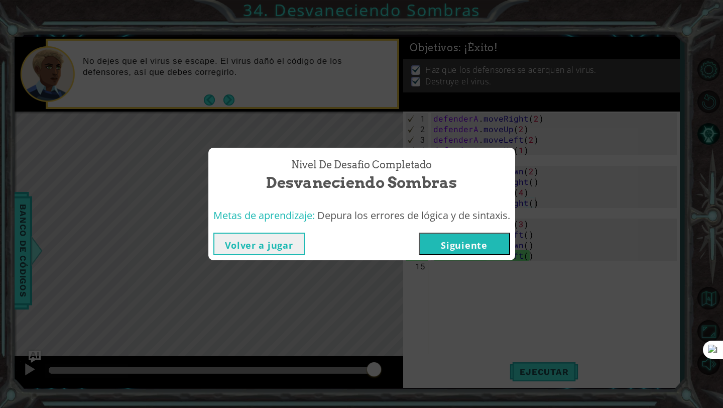
click at [493, 250] on button "Siguiente" at bounding box center [464, 244] width 91 height 23
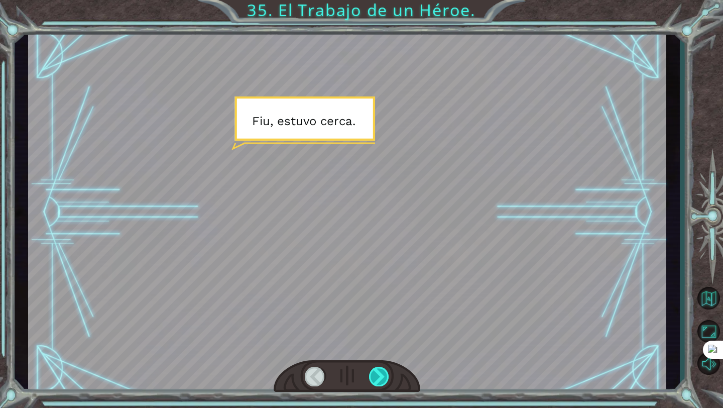
click at [378, 384] on div at bounding box center [379, 377] width 21 height 20
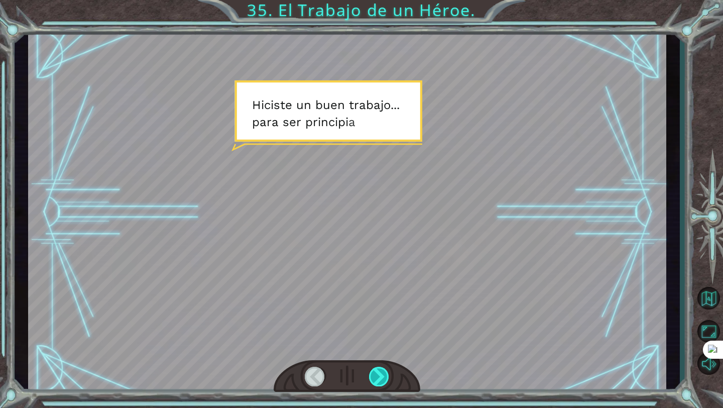
click at [378, 384] on div at bounding box center [379, 377] width 21 height 20
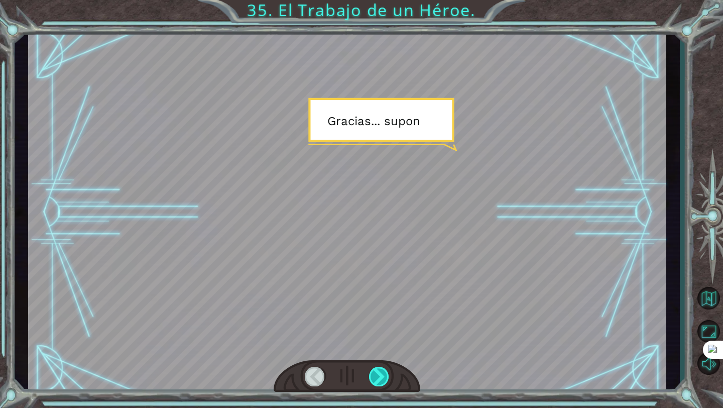
click at [378, 384] on div at bounding box center [379, 377] width 21 height 20
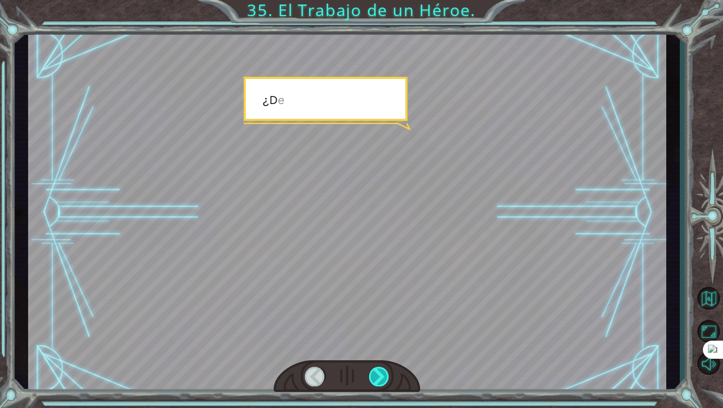
click at [378, 384] on div at bounding box center [379, 377] width 21 height 20
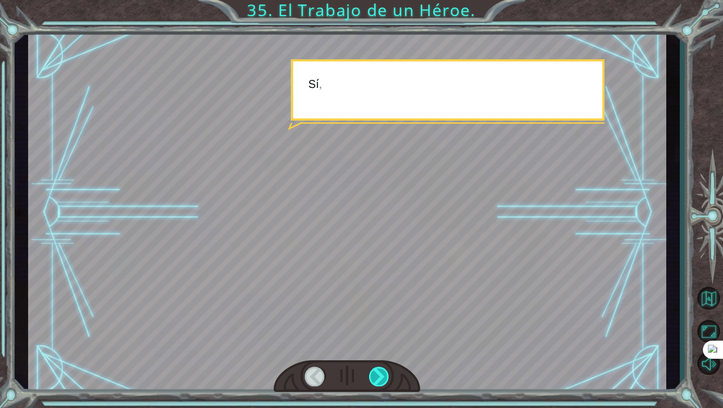
click at [378, 384] on div at bounding box center [379, 377] width 21 height 20
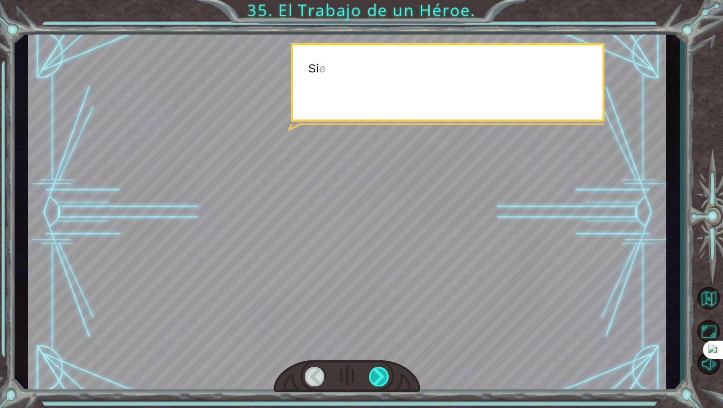
click at [378, 384] on div at bounding box center [379, 377] width 21 height 20
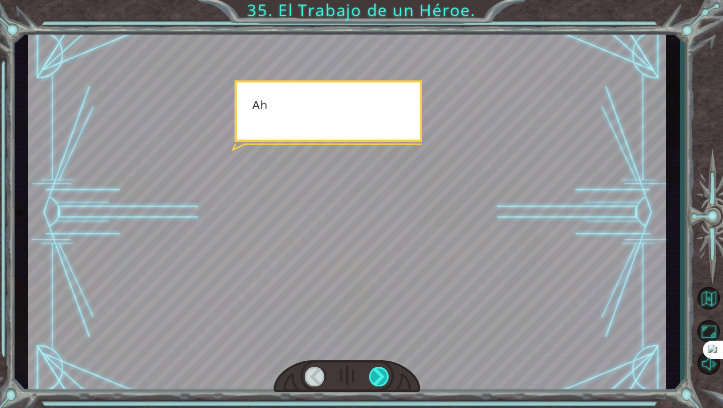
click at [378, 384] on div at bounding box center [379, 377] width 21 height 20
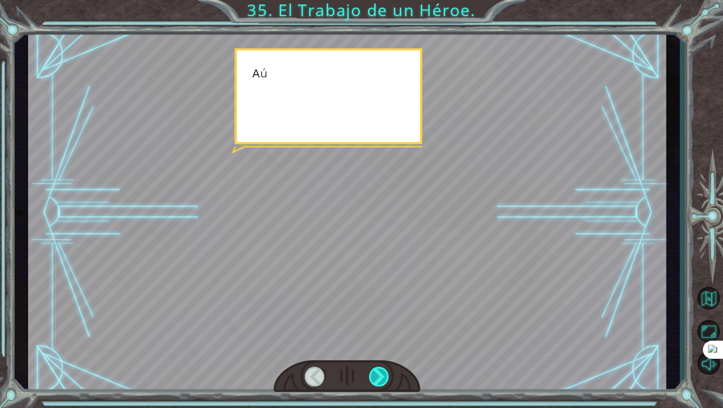
click at [378, 384] on div at bounding box center [379, 377] width 21 height 20
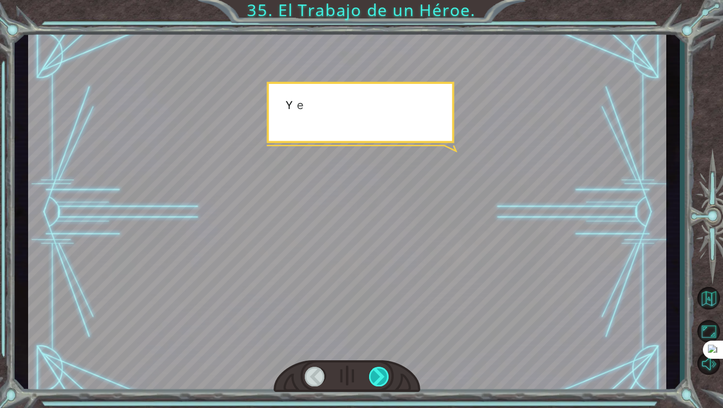
click at [378, 384] on div at bounding box center [379, 377] width 21 height 20
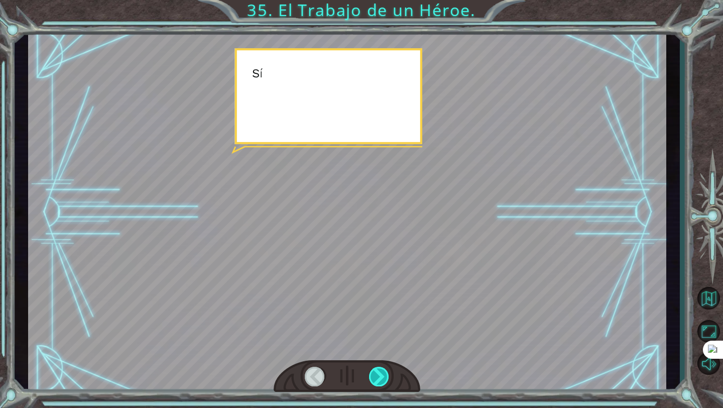
click at [378, 384] on div at bounding box center [379, 377] width 21 height 20
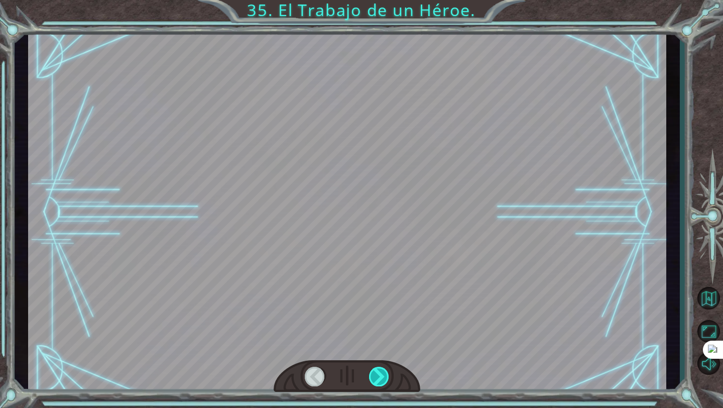
click at [378, 384] on div at bounding box center [379, 377] width 21 height 20
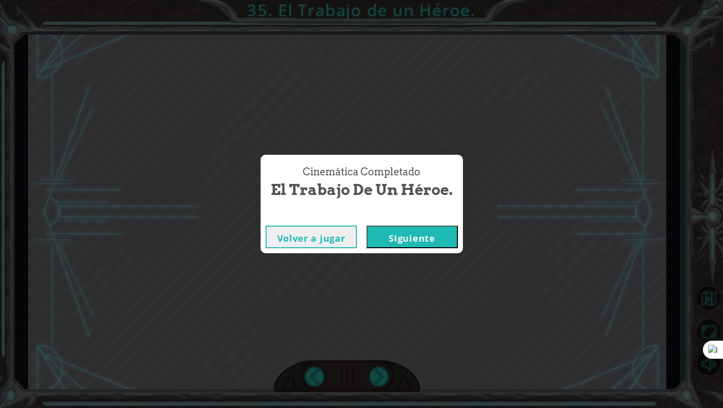
click at [414, 234] on button "Siguiente" at bounding box center [412, 237] width 91 height 23
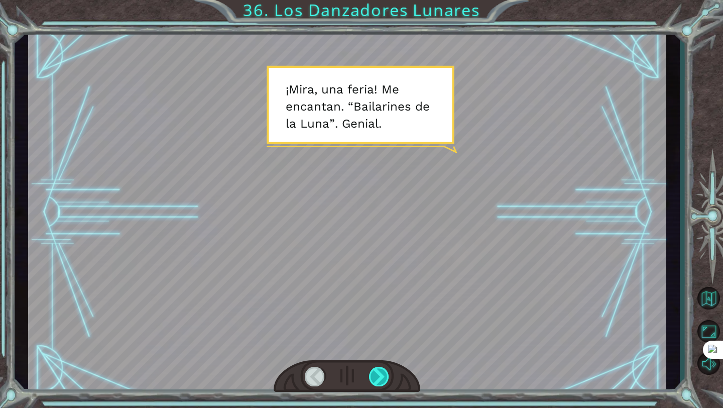
click at [383, 372] on div at bounding box center [379, 377] width 21 height 20
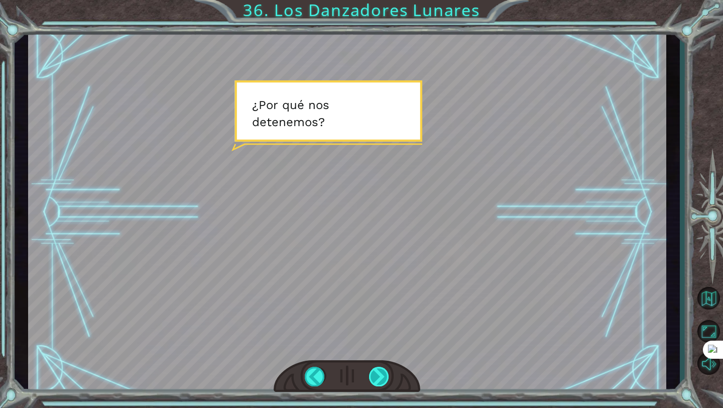
click at [383, 372] on div at bounding box center [379, 377] width 21 height 20
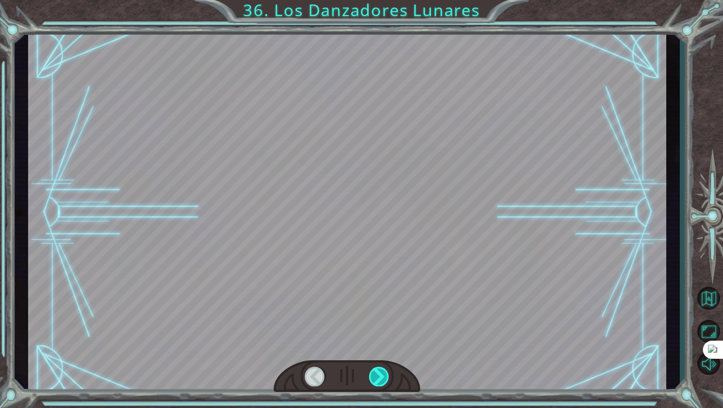
click at [383, 372] on div at bounding box center [379, 377] width 21 height 20
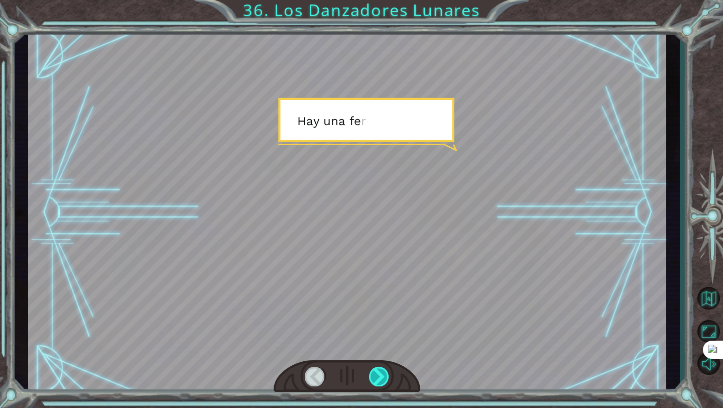
click at [383, 372] on div at bounding box center [379, 377] width 21 height 20
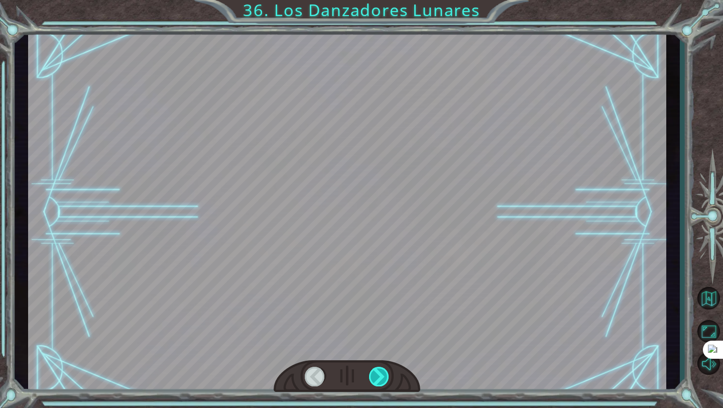
click at [383, 372] on div at bounding box center [379, 377] width 21 height 20
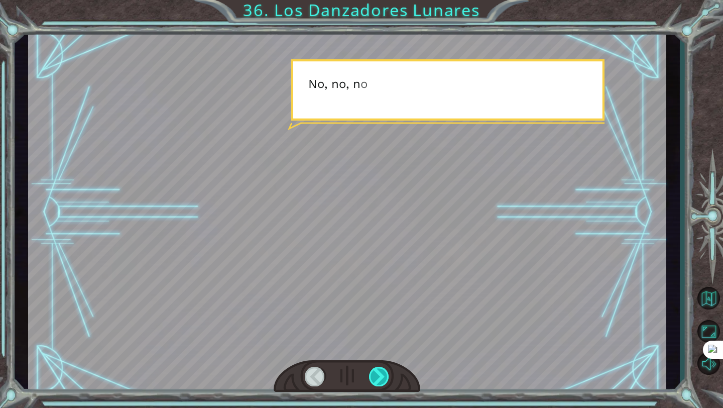
click at [383, 372] on div at bounding box center [379, 377] width 21 height 20
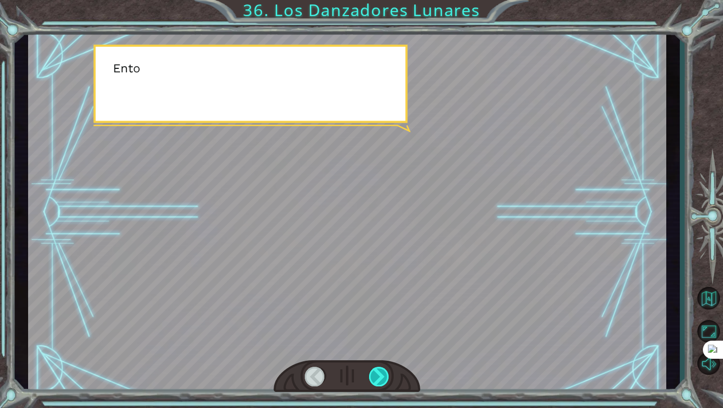
click at [383, 372] on div at bounding box center [379, 377] width 21 height 20
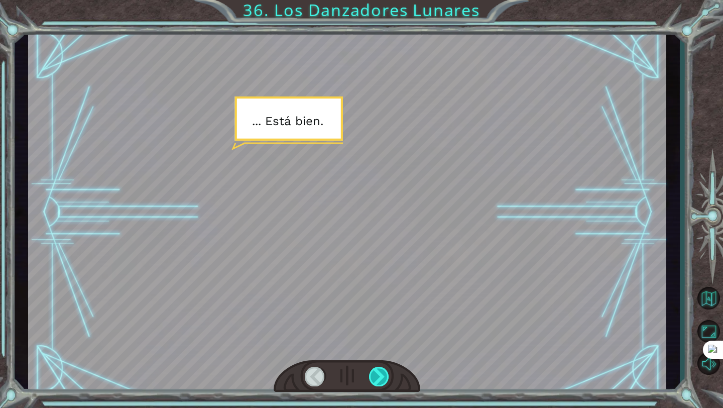
click at [383, 372] on div at bounding box center [379, 377] width 21 height 20
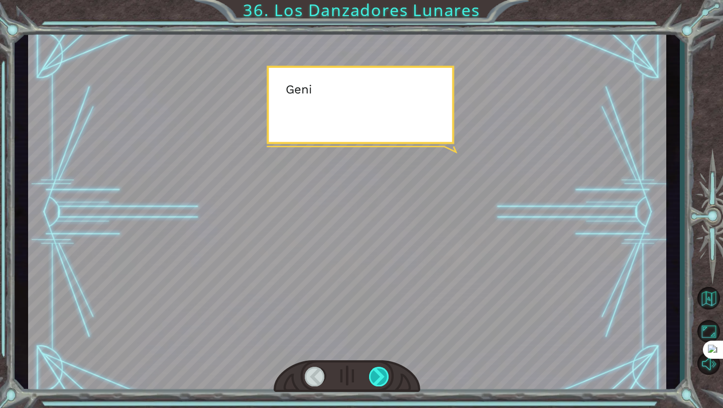
click at [383, 372] on div at bounding box center [379, 377] width 21 height 20
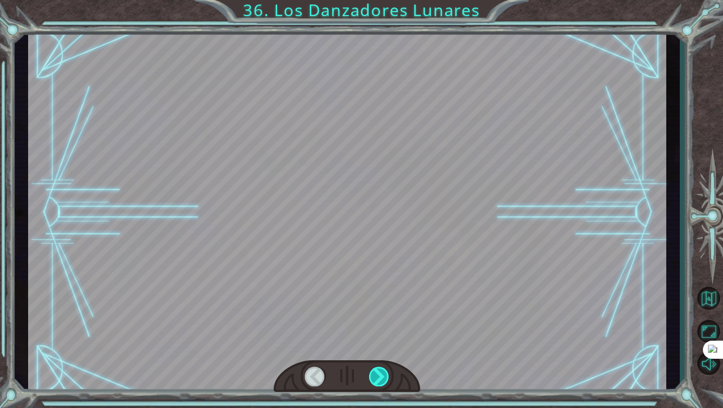
click at [383, 372] on div at bounding box center [379, 377] width 21 height 20
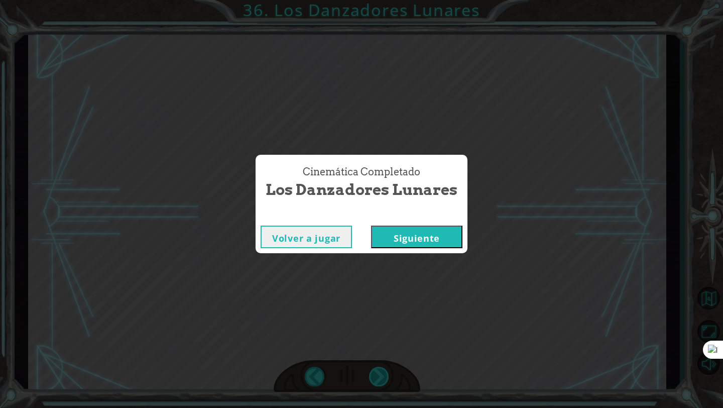
click at [383, 372] on div "Cinemática Completado Los Danzadores Lunares Volver a jugar [GEOGRAPHIC_DATA]" at bounding box center [361, 204] width 723 height 408
click at [420, 225] on div "Volver a jugar [GEOGRAPHIC_DATA]" at bounding box center [362, 237] width 212 height 33
click at [414, 239] on button "Siguiente" at bounding box center [416, 237] width 91 height 23
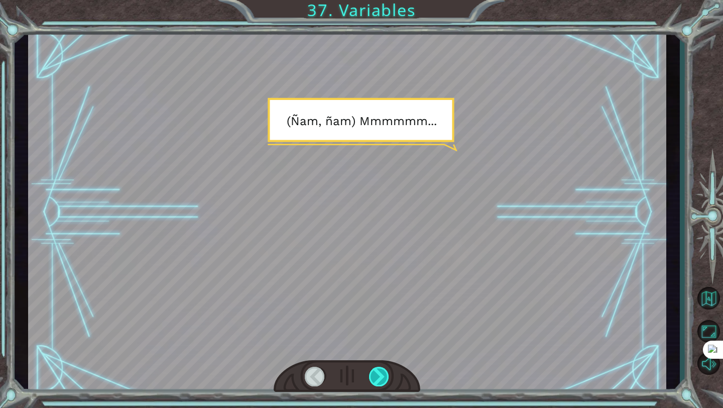
click at [387, 370] on div at bounding box center [379, 377] width 21 height 20
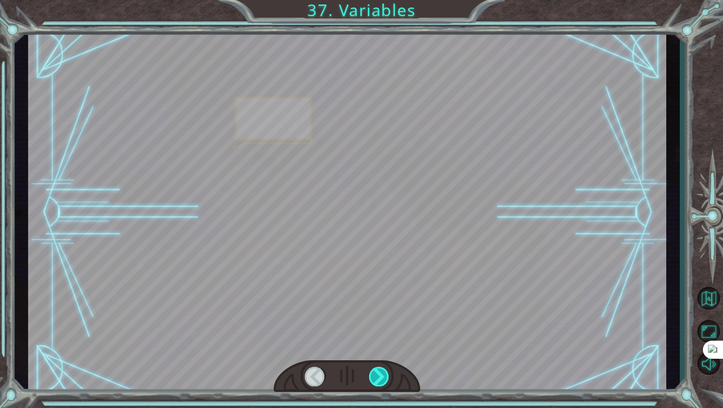
click at [387, 370] on div at bounding box center [379, 377] width 21 height 20
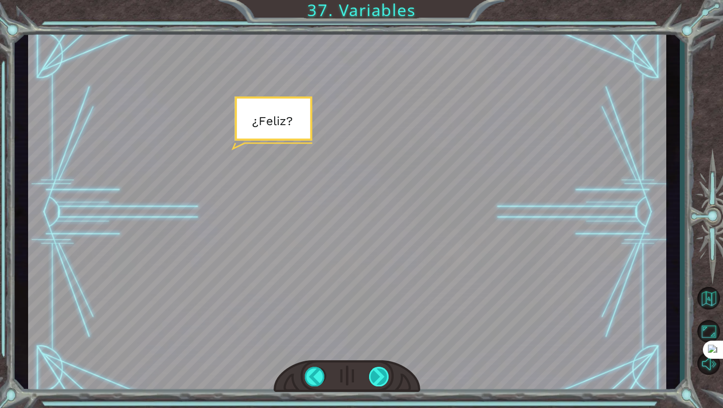
click at [387, 370] on div at bounding box center [379, 377] width 21 height 20
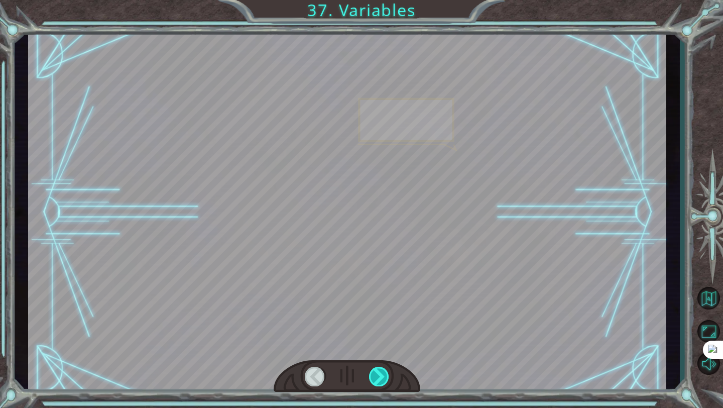
click at [387, 370] on div at bounding box center [379, 377] width 21 height 20
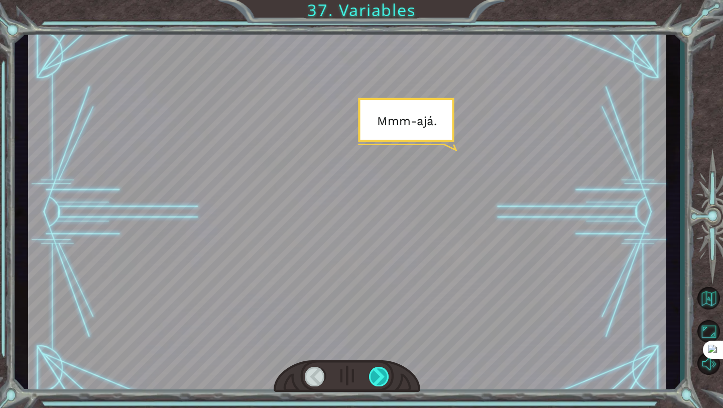
click at [387, 370] on div at bounding box center [379, 377] width 21 height 20
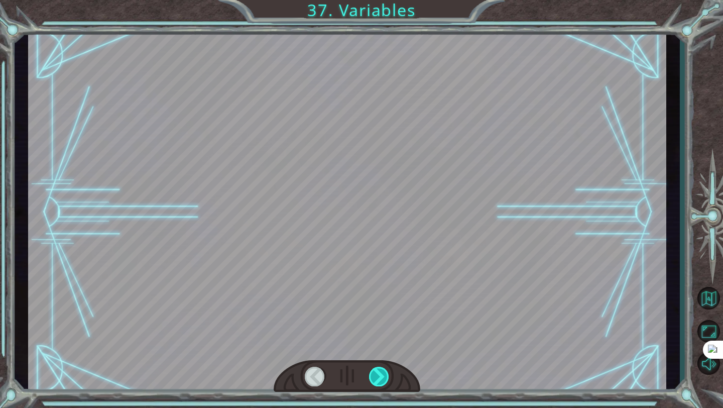
click at [387, 370] on div at bounding box center [379, 377] width 21 height 20
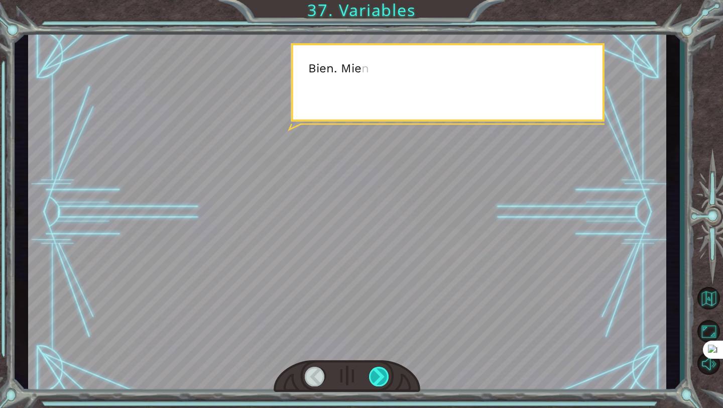
click at [387, 370] on div at bounding box center [379, 377] width 21 height 20
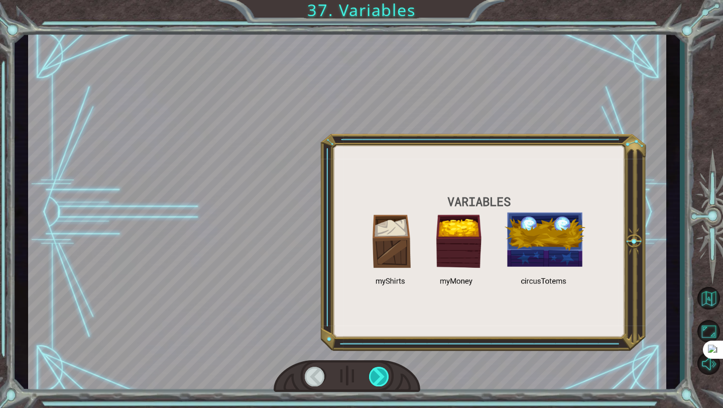
click at [387, 370] on div at bounding box center [379, 377] width 21 height 20
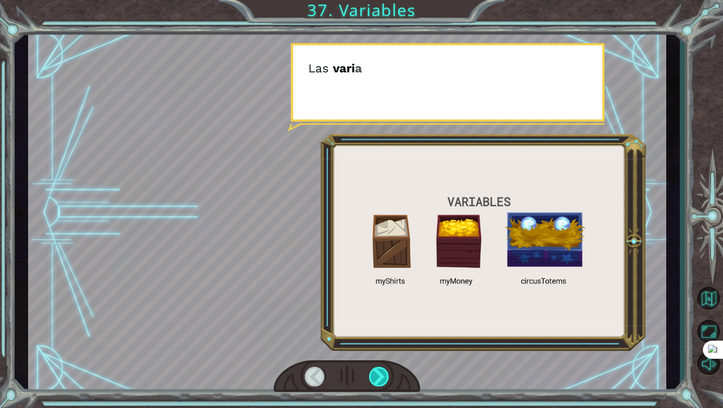
click at [387, 370] on div at bounding box center [379, 377] width 21 height 20
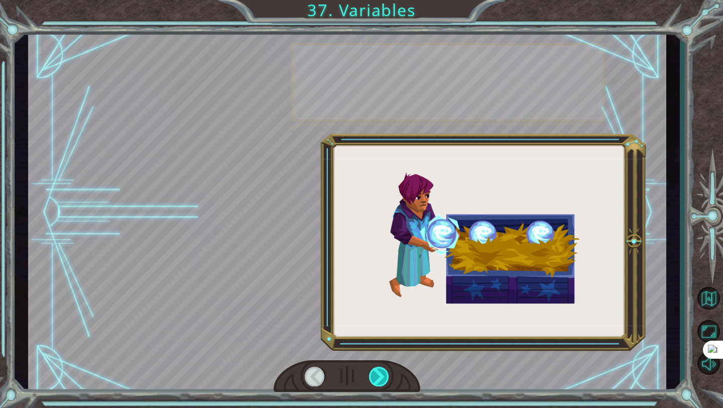
click at [387, 370] on div at bounding box center [379, 377] width 21 height 20
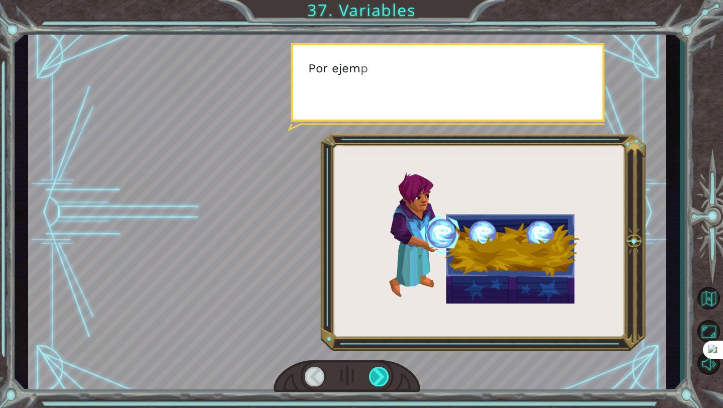
click at [387, 370] on div at bounding box center [379, 377] width 21 height 20
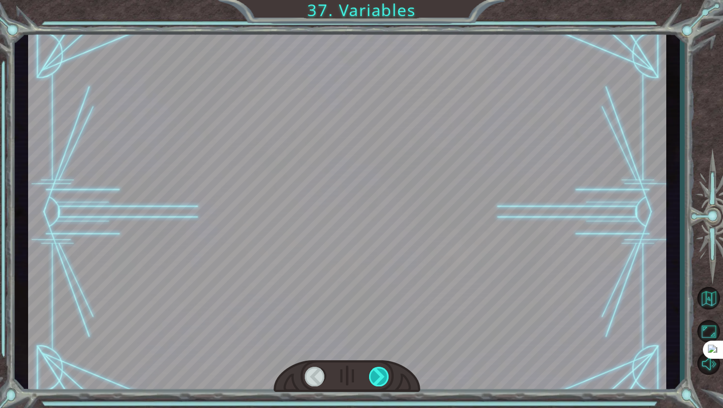
click at [387, 370] on div at bounding box center [379, 377] width 21 height 20
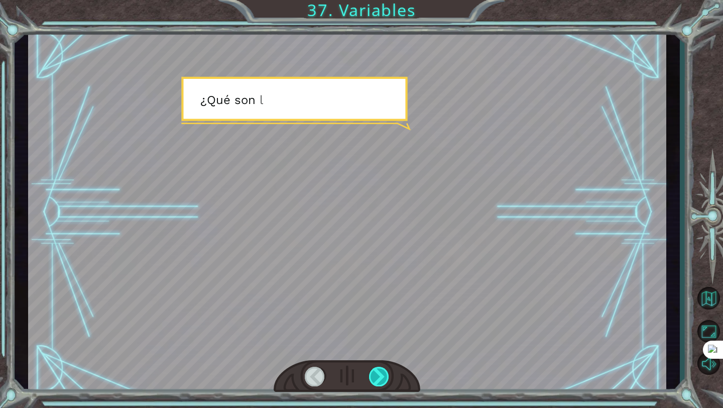
click at [387, 370] on div at bounding box center [379, 377] width 21 height 20
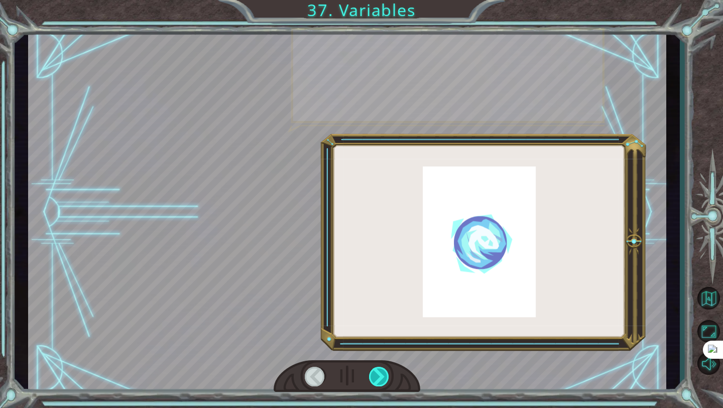
click at [387, 370] on div at bounding box center [379, 377] width 21 height 20
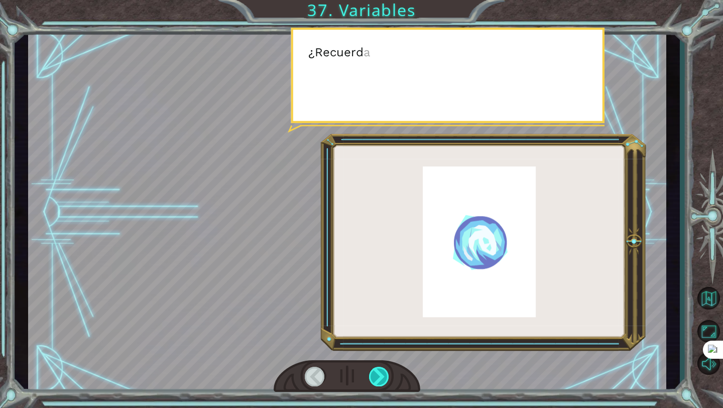
click at [387, 370] on div at bounding box center [379, 377] width 21 height 20
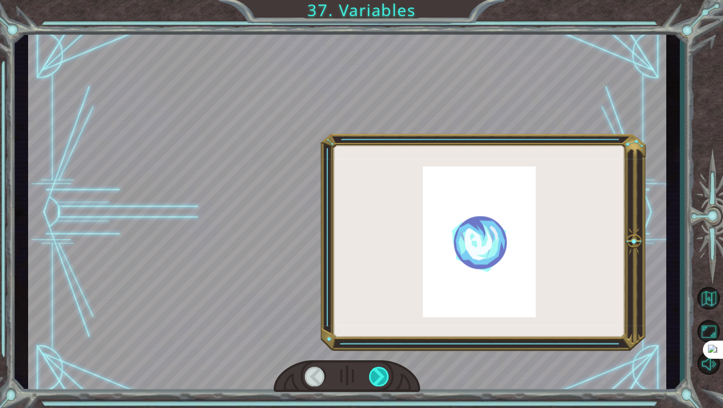
click at [387, 370] on div at bounding box center [379, 377] width 21 height 20
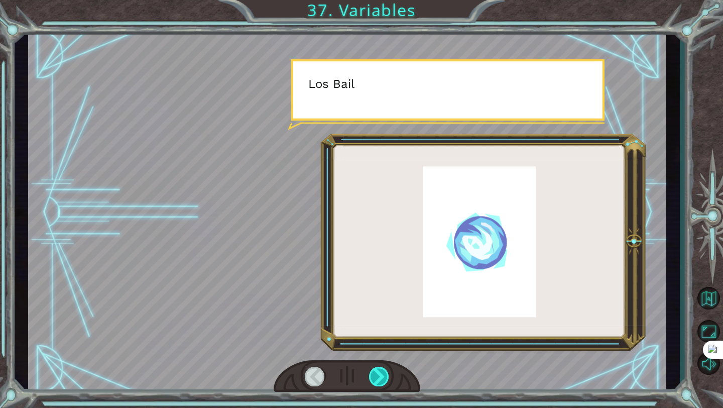
click at [387, 370] on div at bounding box center [379, 377] width 21 height 20
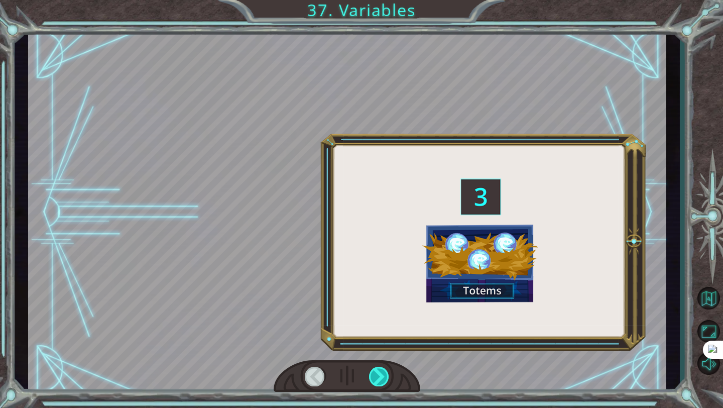
click at [387, 370] on div at bounding box center [379, 377] width 21 height 20
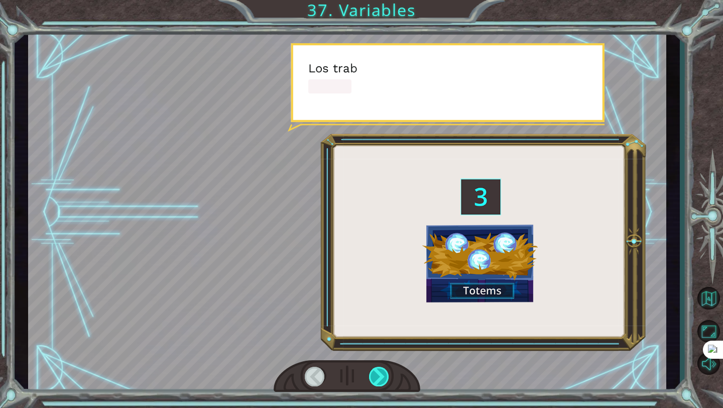
click at [387, 370] on div at bounding box center [379, 377] width 21 height 20
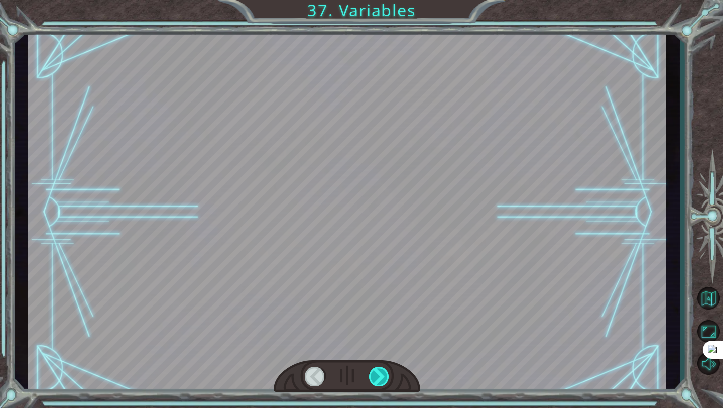
click at [387, 370] on div at bounding box center [379, 377] width 21 height 20
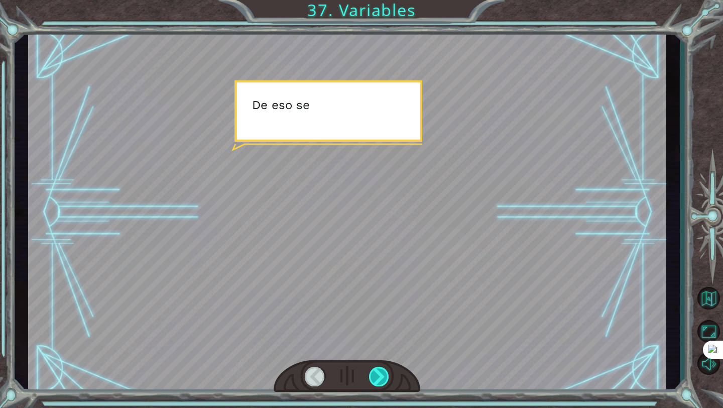
click at [387, 370] on div at bounding box center [379, 377] width 21 height 20
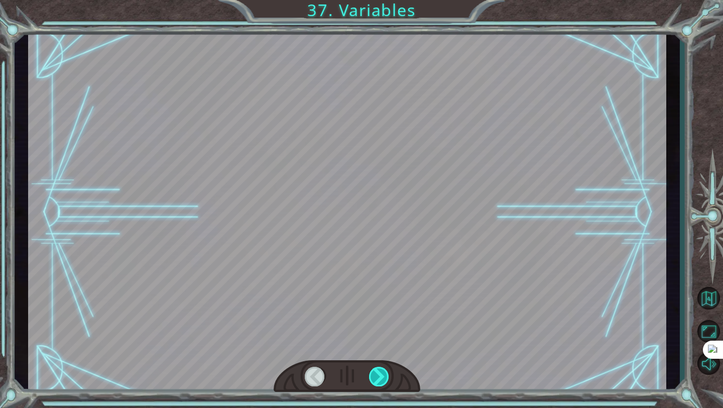
click at [387, 370] on div at bounding box center [379, 377] width 21 height 20
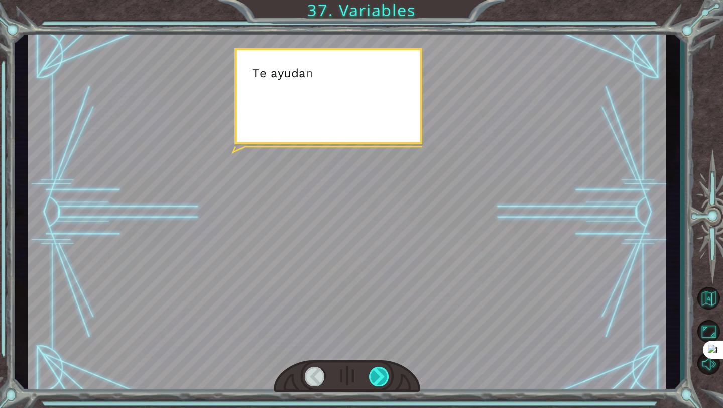
click at [387, 370] on div at bounding box center [379, 377] width 21 height 20
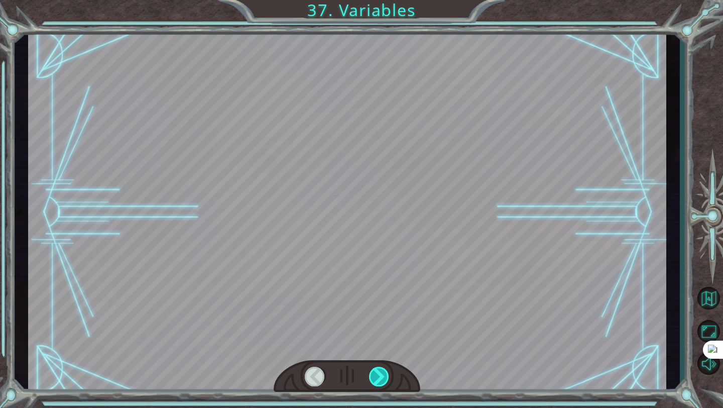
click at [387, 370] on div at bounding box center [379, 377] width 21 height 20
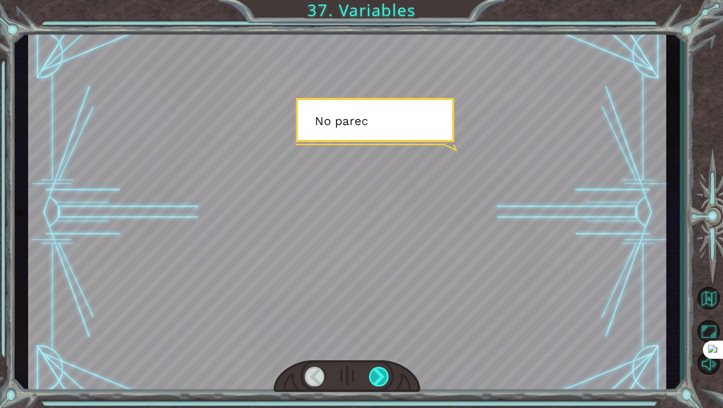
click at [387, 370] on div at bounding box center [379, 377] width 21 height 20
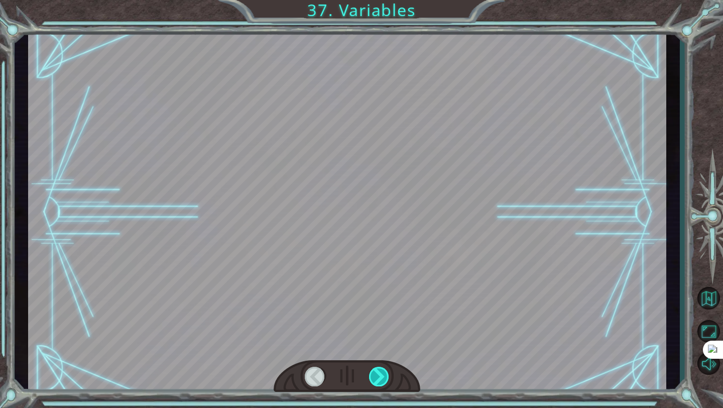
click at [387, 370] on div at bounding box center [379, 377] width 21 height 20
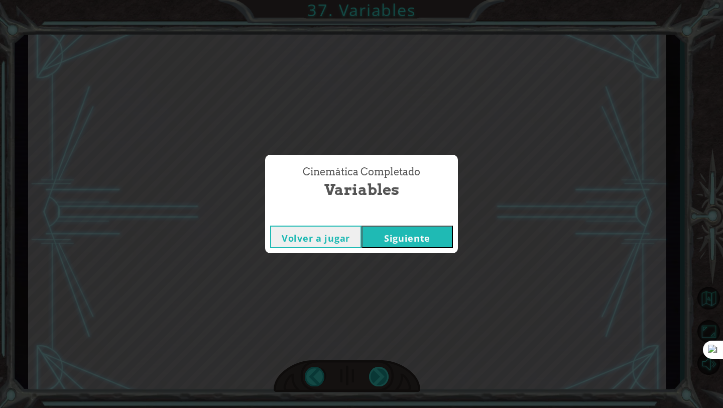
click at [387, 370] on div "Cinemática Completado Variables Volver a jugar [GEOGRAPHIC_DATA]" at bounding box center [361, 204] width 723 height 408
click at [408, 242] on button "Siguiente" at bounding box center [407, 237] width 91 height 23
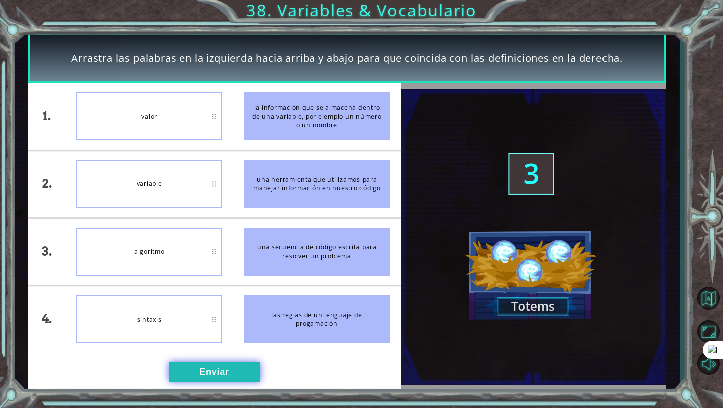
click at [200, 363] on button "Enviar" at bounding box center [214, 372] width 91 height 20
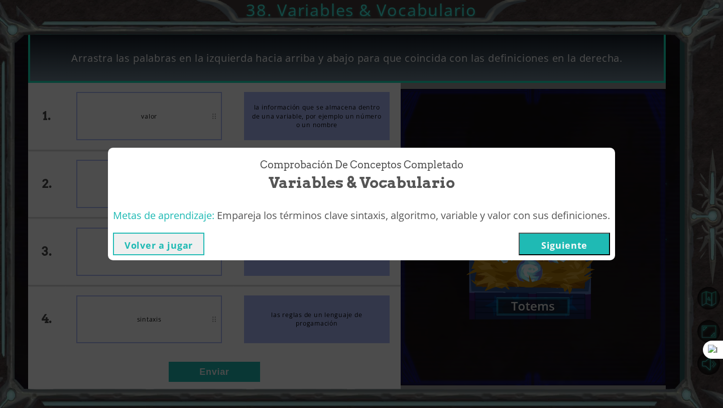
click at [533, 248] on button "Siguiente" at bounding box center [564, 244] width 91 height 23
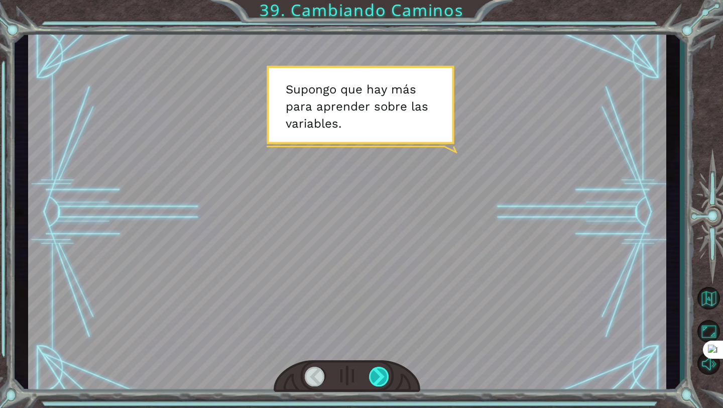
click at [389, 375] on div at bounding box center [379, 377] width 21 height 20
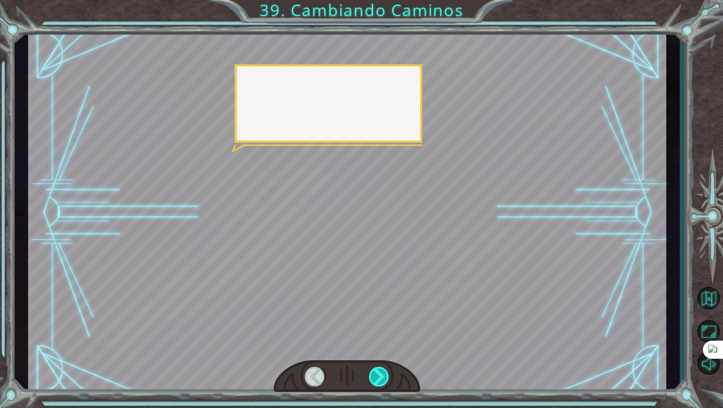
click at [389, 375] on div at bounding box center [379, 377] width 21 height 20
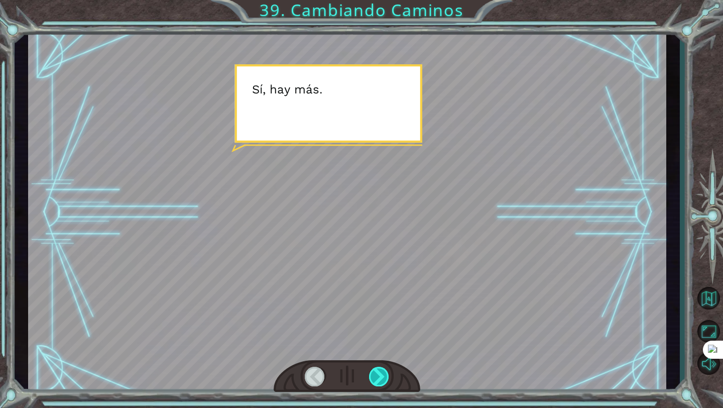
click at [389, 375] on div at bounding box center [379, 377] width 21 height 20
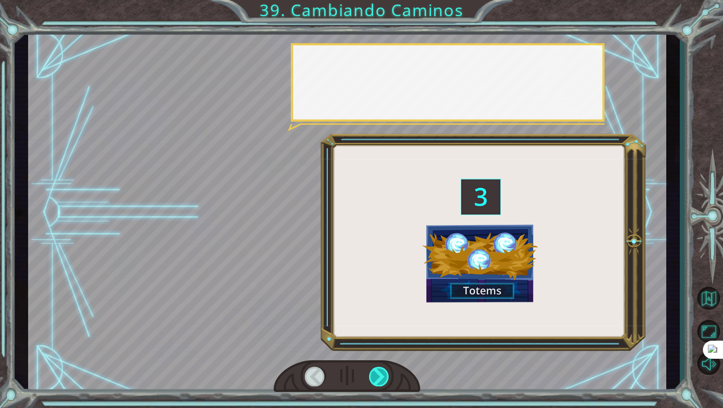
click at [389, 375] on div at bounding box center [379, 377] width 21 height 20
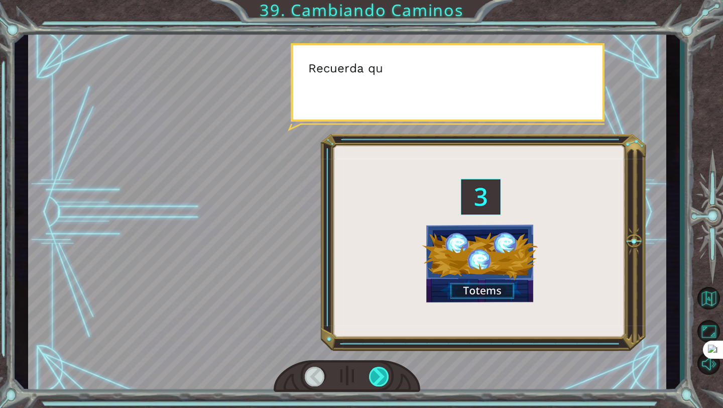
click at [389, 375] on div at bounding box center [379, 377] width 21 height 20
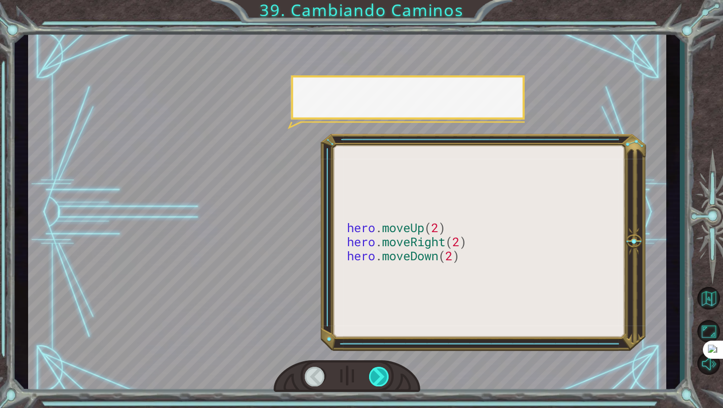
click at [389, 375] on div at bounding box center [379, 377] width 21 height 20
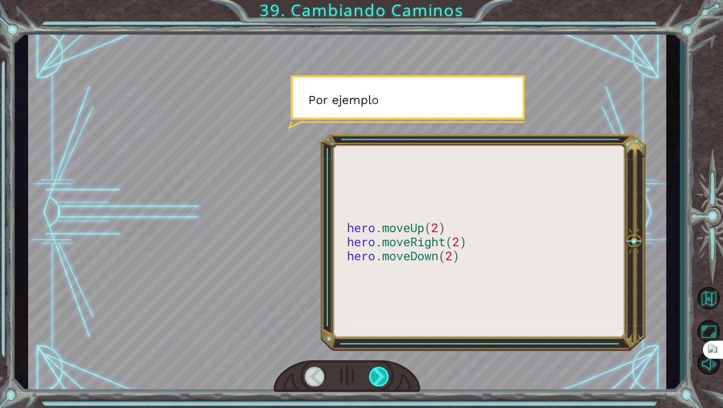
click at [389, 375] on div at bounding box center [379, 377] width 21 height 20
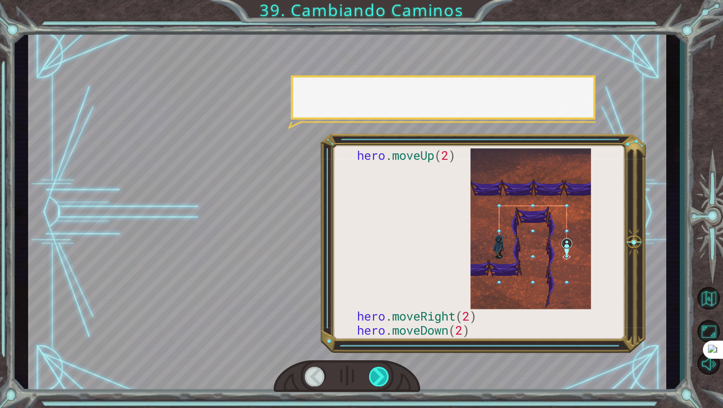
click at [389, 375] on div at bounding box center [379, 377] width 21 height 20
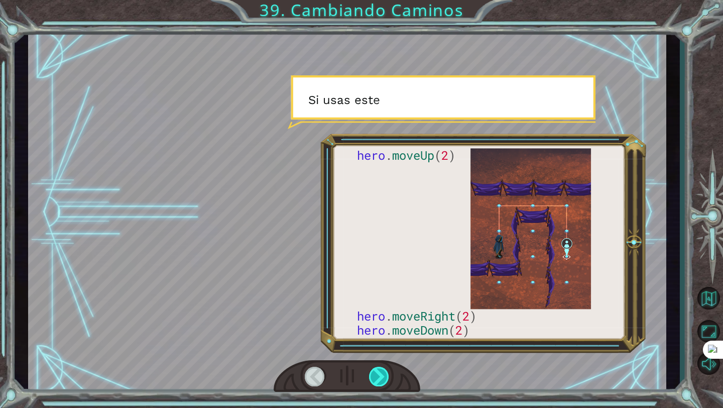
click at [389, 375] on div at bounding box center [379, 377] width 21 height 20
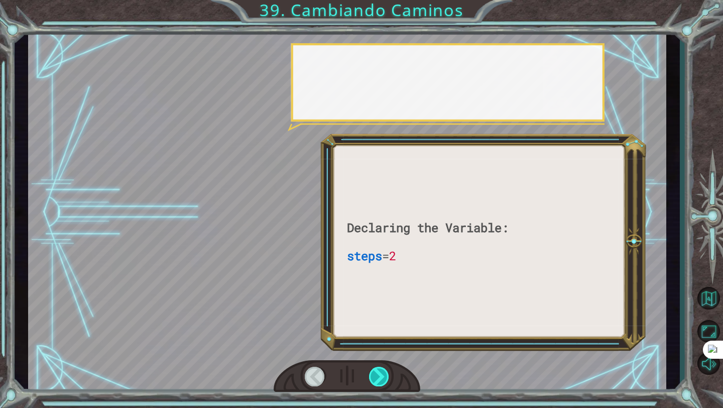
click at [389, 375] on div at bounding box center [379, 377] width 21 height 20
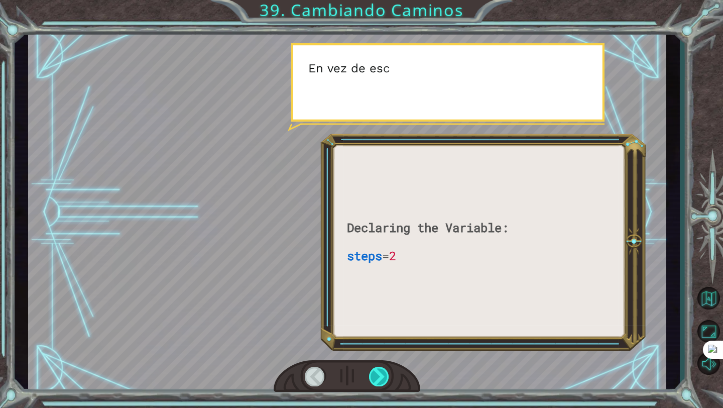
click at [389, 375] on div at bounding box center [379, 377] width 21 height 20
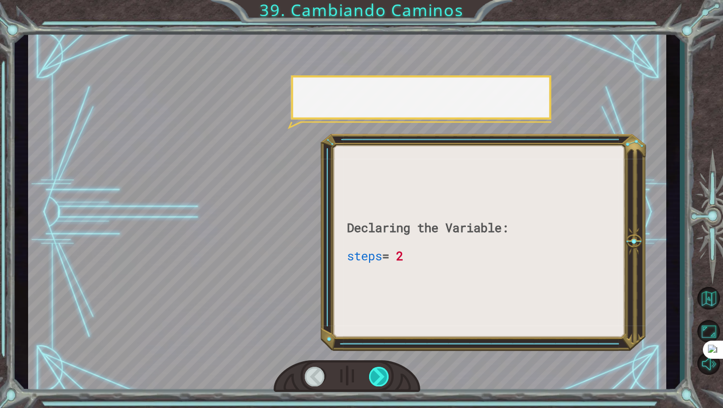
click at [389, 375] on div at bounding box center [379, 377] width 21 height 20
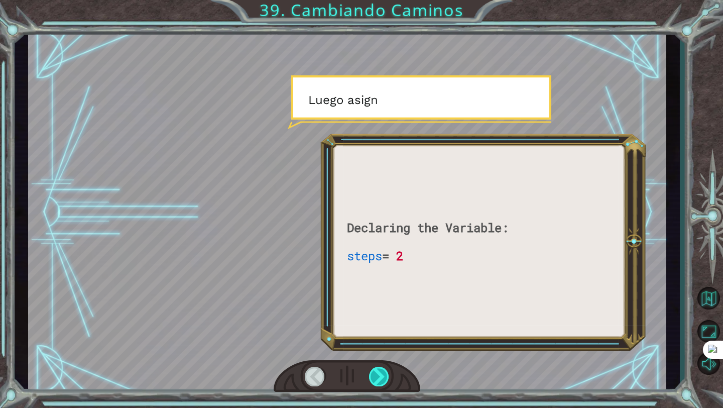
click at [389, 375] on div at bounding box center [379, 377] width 21 height 20
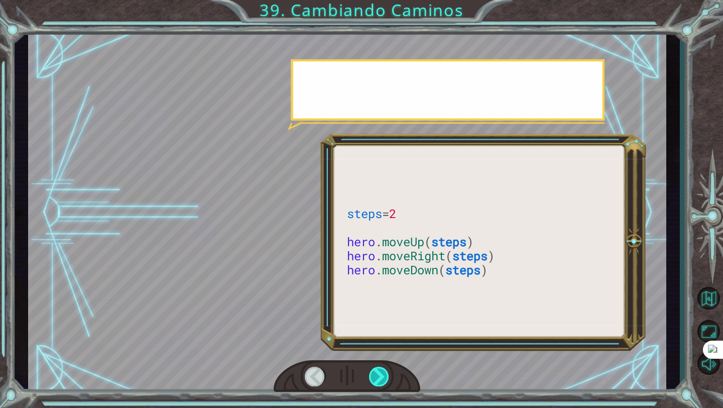
click at [389, 375] on div at bounding box center [379, 377] width 21 height 20
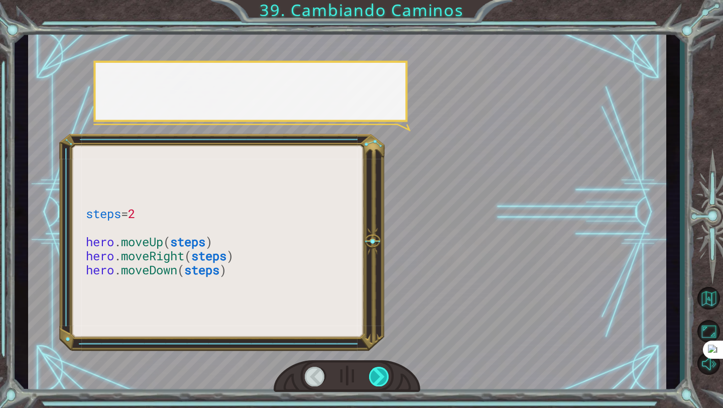
click at [389, 375] on div at bounding box center [379, 377] width 21 height 20
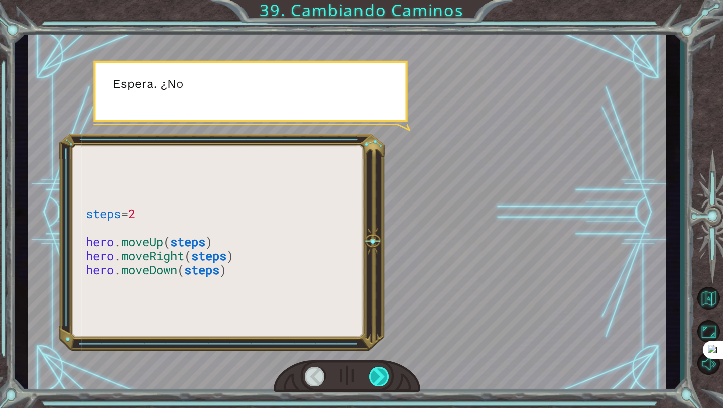
click at [389, 375] on div at bounding box center [379, 377] width 21 height 20
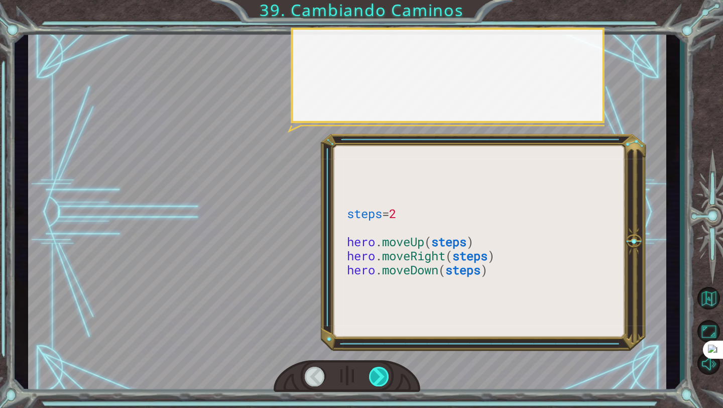
click at [389, 375] on div at bounding box center [379, 377] width 21 height 20
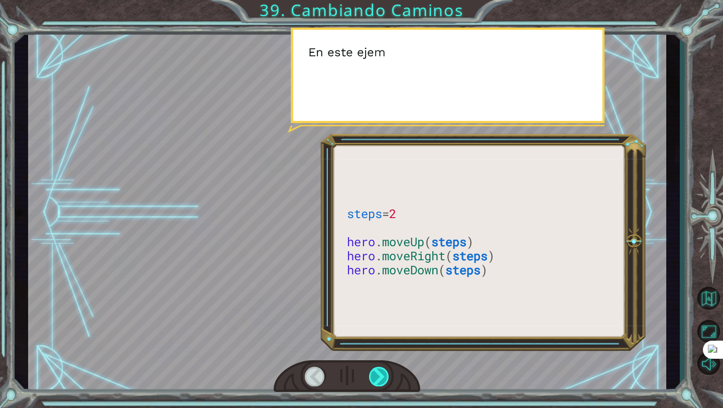
click at [389, 375] on div at bounding box center [379, 377] width 21 height 20
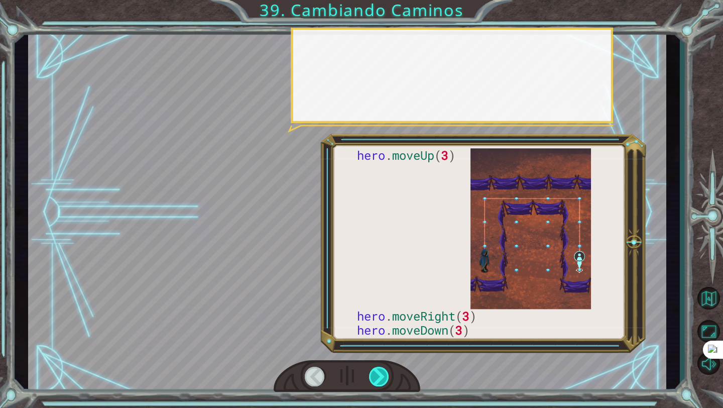
click at [389, 375] on div at bounding box center [379, 377] width 21 height 20
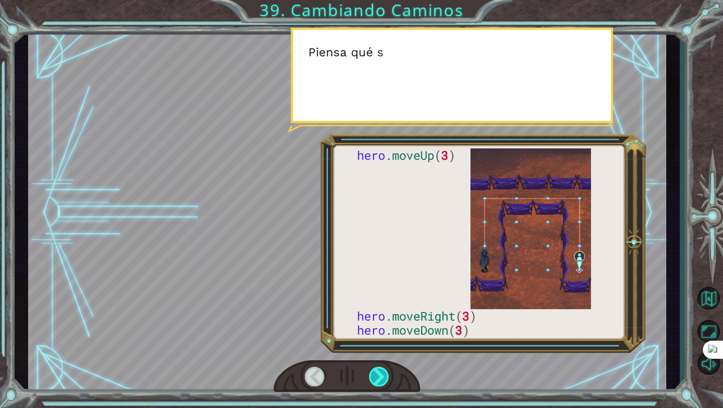
click at [389, 375] on div at bounding box center [379, 377] width 21 height 20
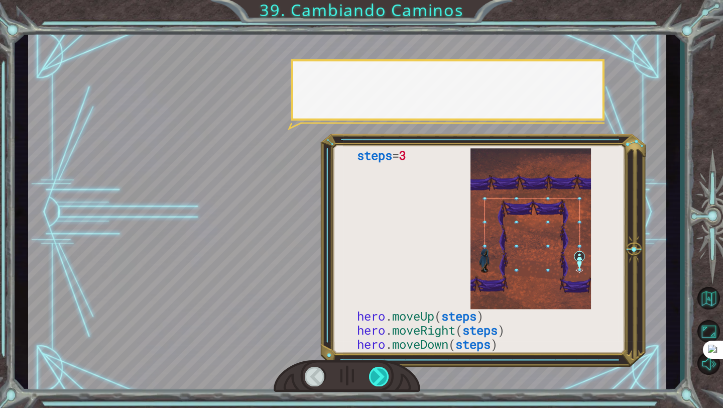
click at [389, 375] on div at bounding box center [379, 377] width 21 height 20
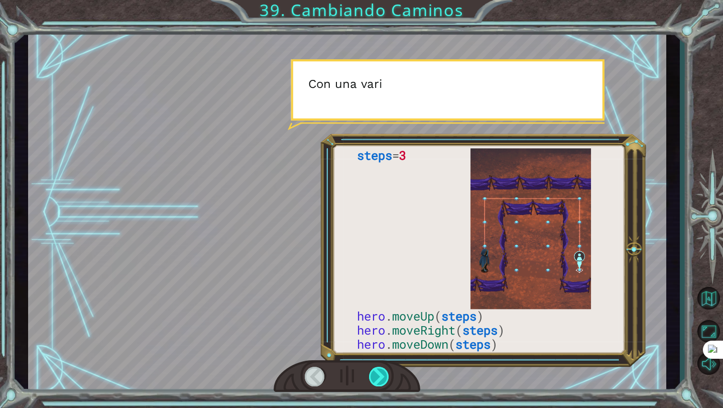
click at [389, 375] on div at bounding box center [379, 377] width 21 height 20
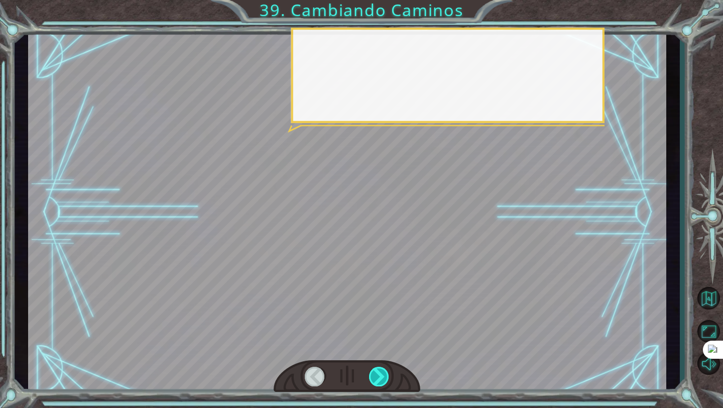
click at [389, 375] on div at bounding box center [379, 377] width 21 height 20
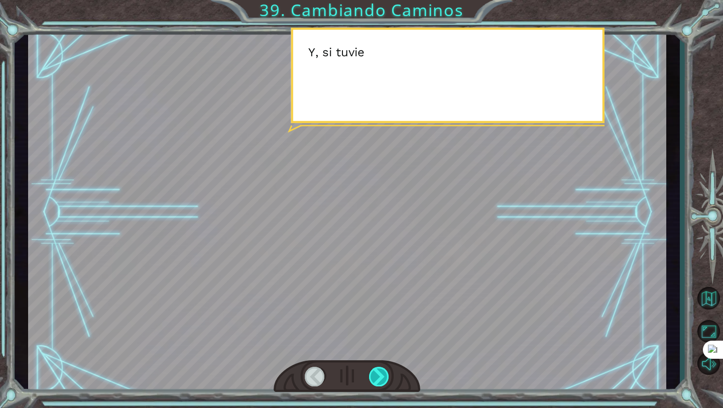
click at [389, 375] on div at bounding box center [379, 377] width 21 height 20
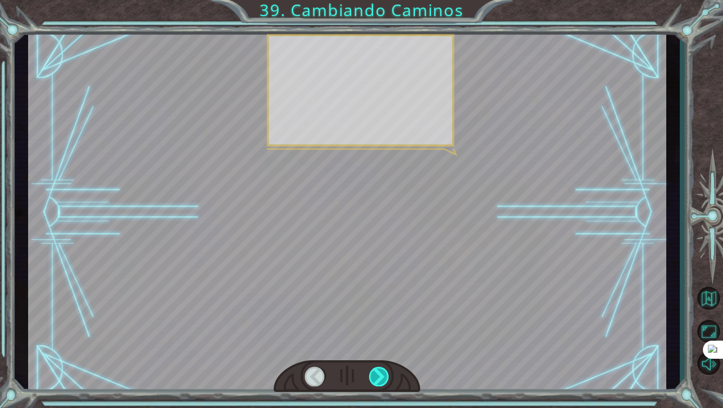
click at [389, 375] on div at bounding box center [379, 377] width 21 height 20
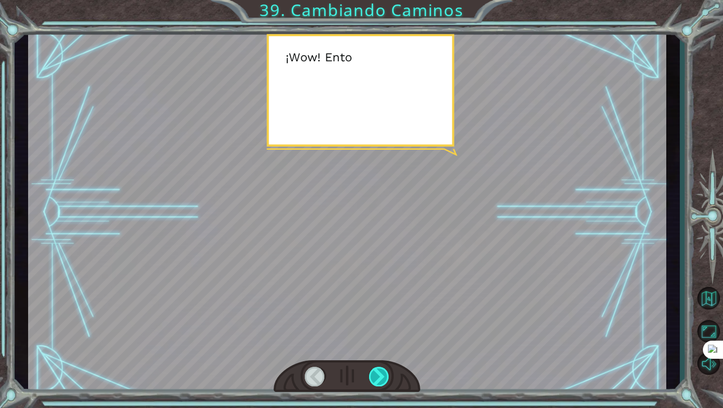
click at [389, 375] on div at bounding box center [379, 377] width 21 height 20
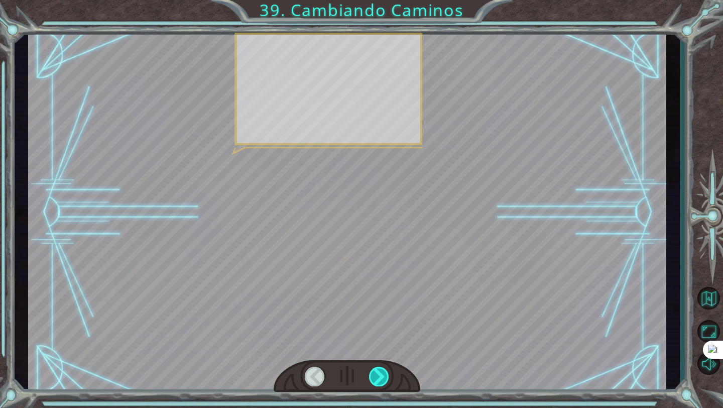
click at [389, 375] on div at bounding box center [379, 377] width 21 height 20
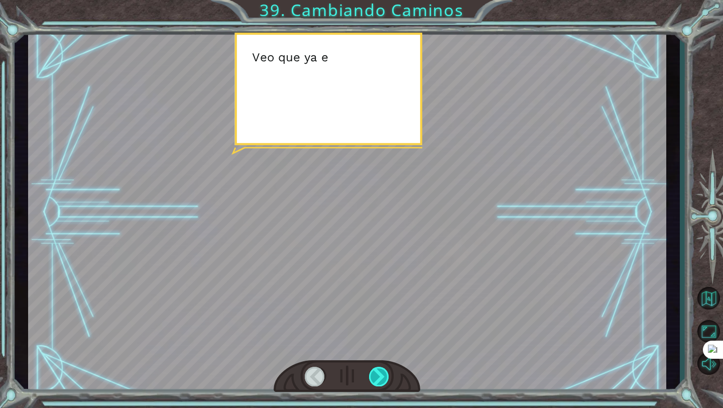
click at [389, 375] on div at bounding box center [379, 377] width 21 height 20
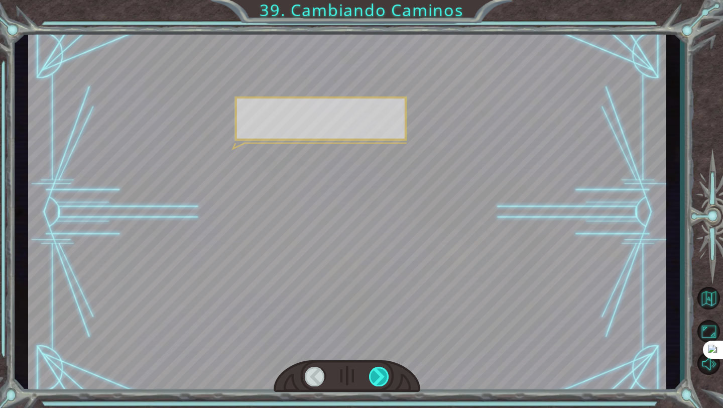
click at [389, 375] on div at bounding box center [379, 377] width 21 height 20
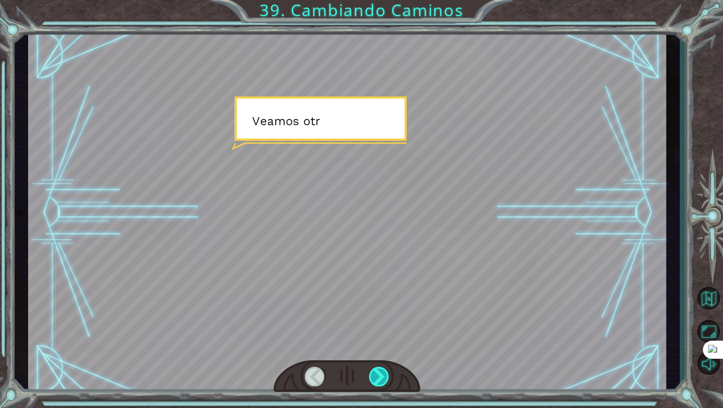
click at [389, 375] on div at bounding box center [379, 377] width 21 height 20
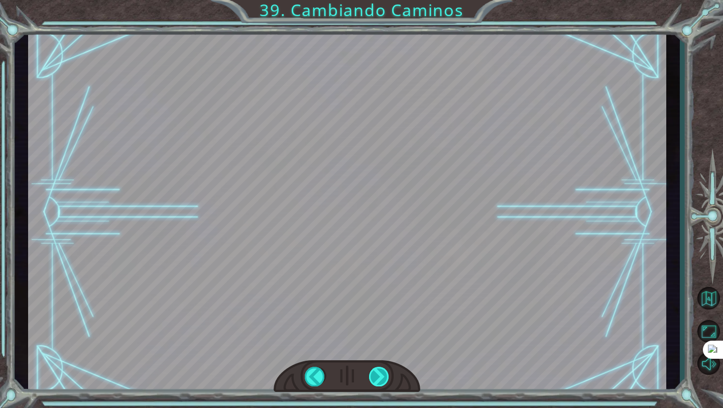
click at [389, 375] on div at bounding box center [379, 377] width 21 height 20
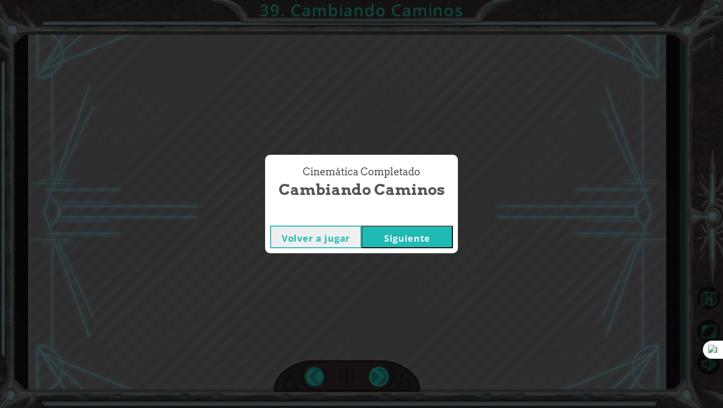
click at [389, 375] on div "Cinemática Completado Cambiando Caminos Volver a jugar [GEOGRAPHIC_DATA]" at bounding box center [361, 204] width 723 height 408
click at [439, 243] on button "Siguiente" at bounding box center [407, 237] width 91 height 23
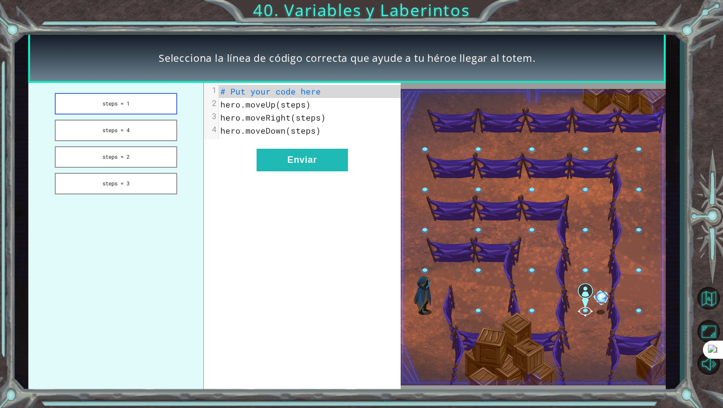
click at [156, 99] on button "steps = 1" at bounding box center [116, 104] width 122 height 22
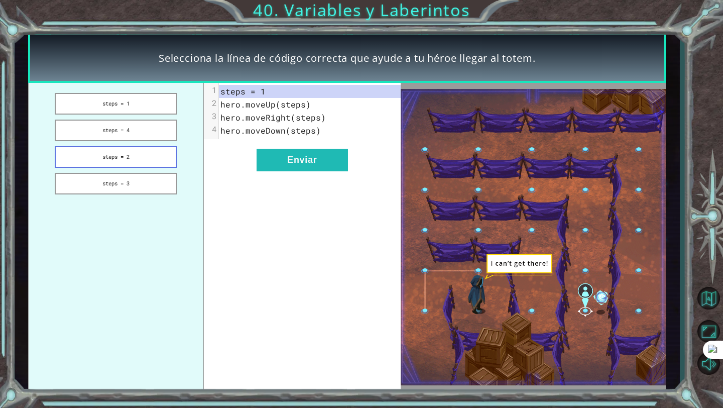
click at [161, 152] on button "steps = 2" at bounding box center [116, 157] width 122 height 22
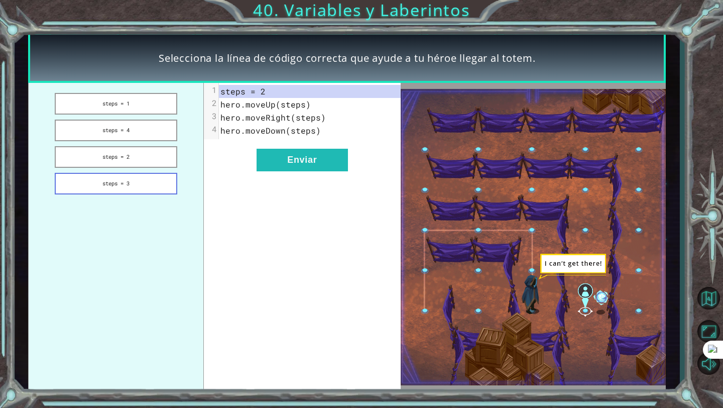
click at [168, 187] on button "steps = 3" at bounding box center [116, 184] width 122 height 22
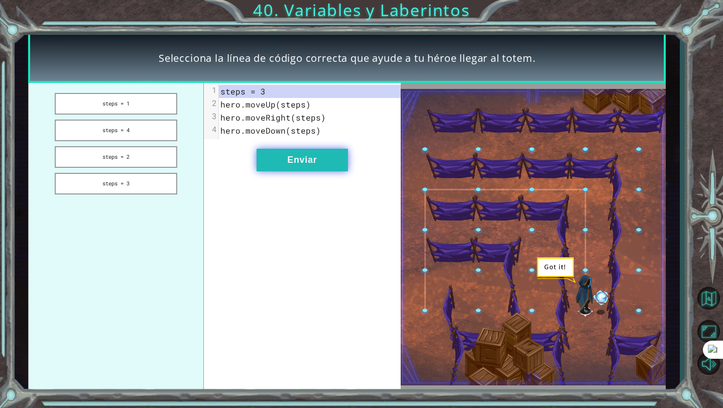
click at [303, 160] on button "Enviar" at bounding box center [302, 160] width 91 height 23
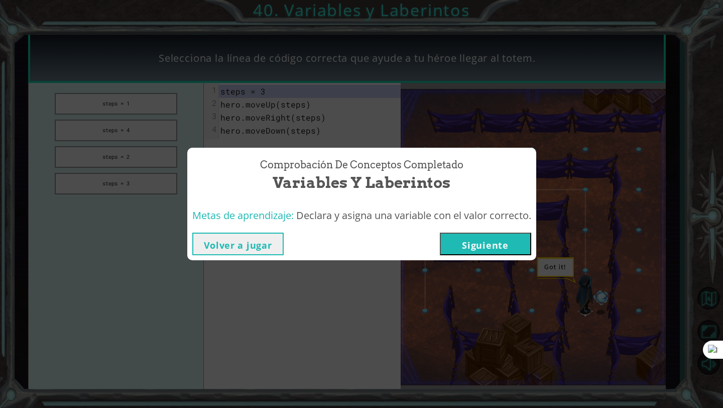
click at [471, 237] on button "Siguiente" at bounding box center [485, 244] width 91 height 23
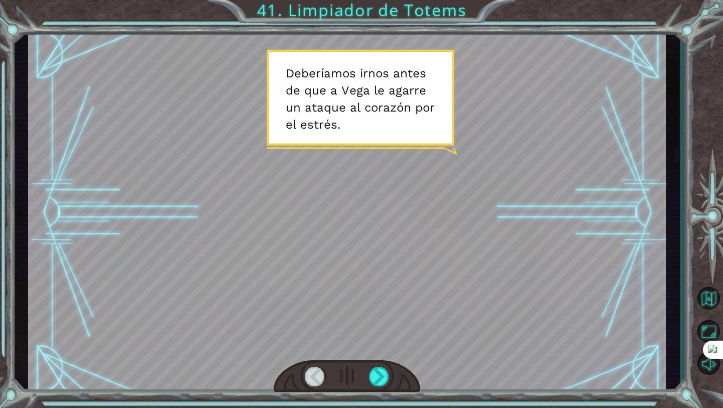
click at [390, 373] on div at bounding box center [347, 376] width 147 height 32
click at [387, 375] on div at bounding box center [379, 377] width 21 height 20
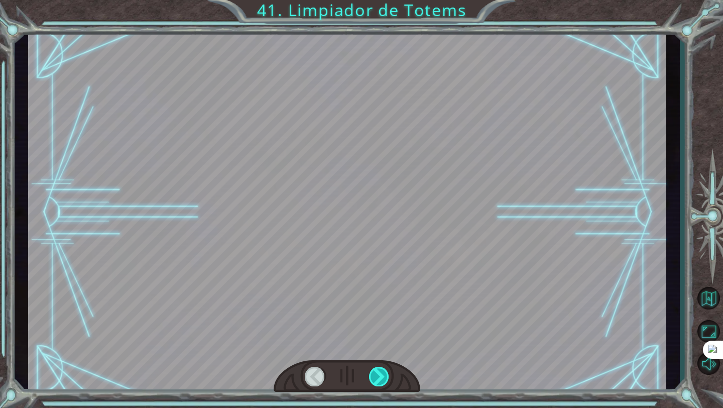
click at [387, 375] on div at bounding box center [379, 377] width 21 height 20
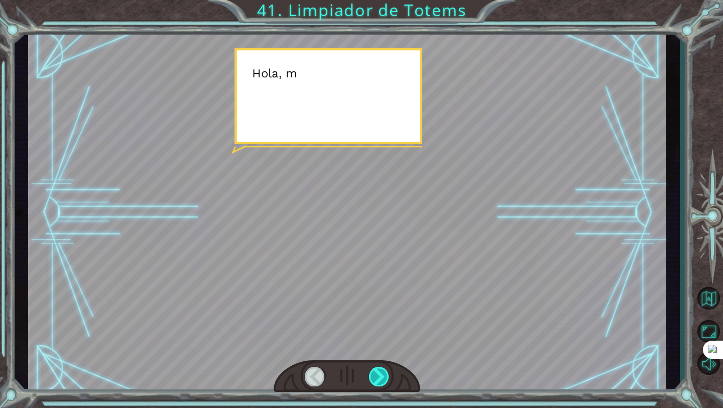
click at [387, 375] on div at bounding box center [379, 377] width 21 height 20
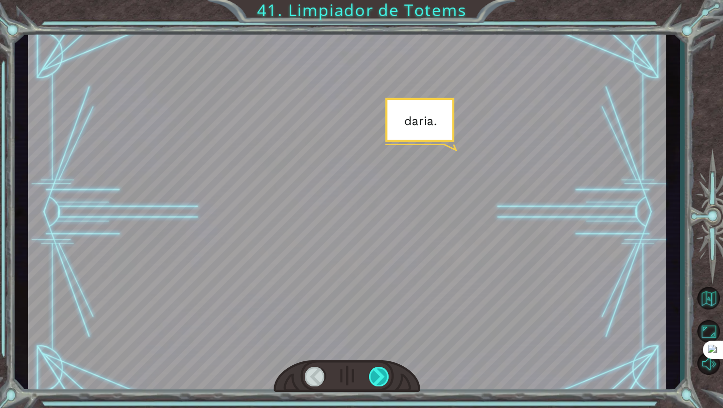
click at [387, 375] on div at bounding box center [379, 377] width 21 height 20
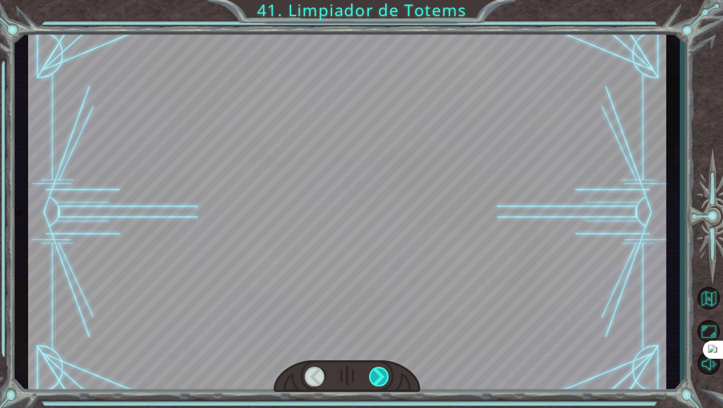
click at [387, 375] on div at bounding box center [379, 377] width 21 height 20
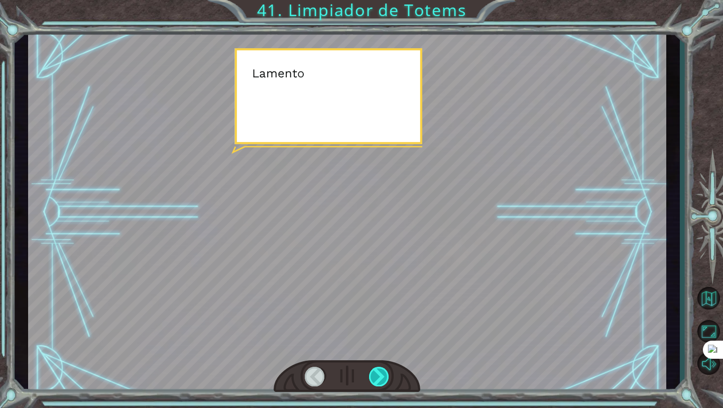
click at [387, 375] on div at bounding box center [379, 377] width 21 height 20
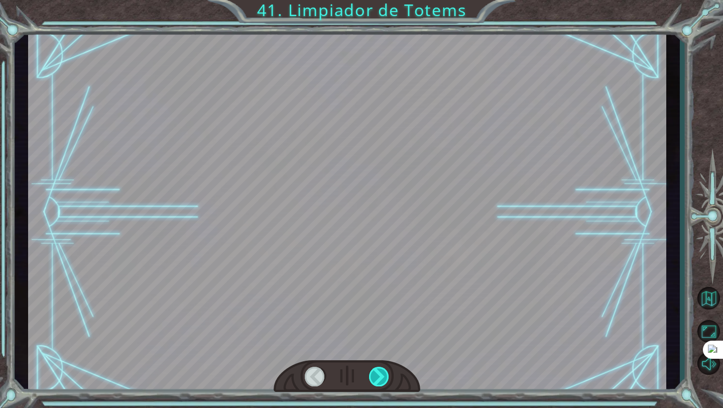
click at [387, 375] on div at bounding box center [379, 377] width 21 height 20
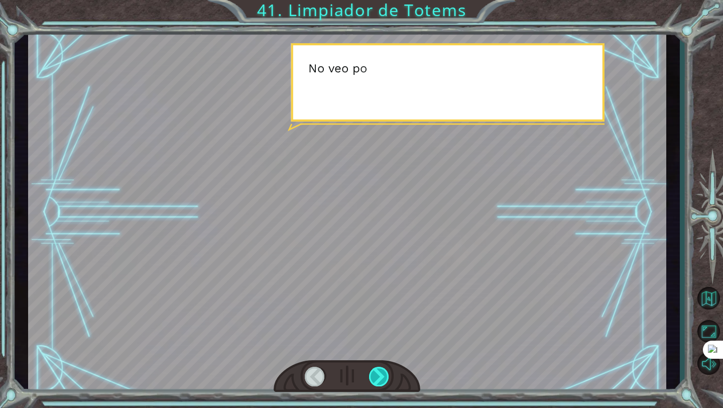
click at [387, 375] on div at bounding box center [379, 377] width 21 height 20
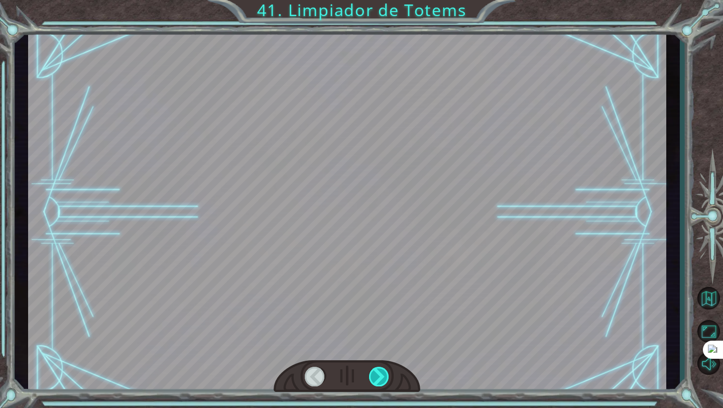
click at [387, 375] on div at bounding box center [379, 377] width 21 height 20
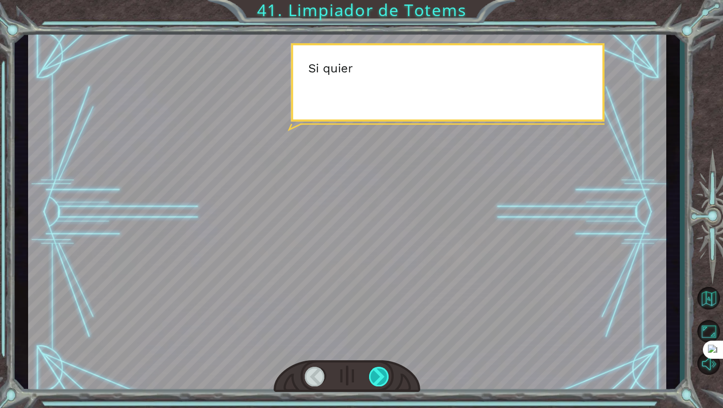
click at [387, 375] on div at bounding box center [379, 377] width 21 height 20
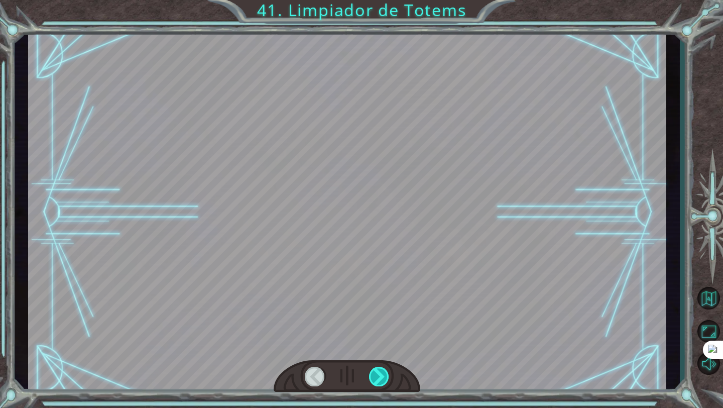
click at [387, 375] on div at bounding box center [379, 377] width 21 height 20
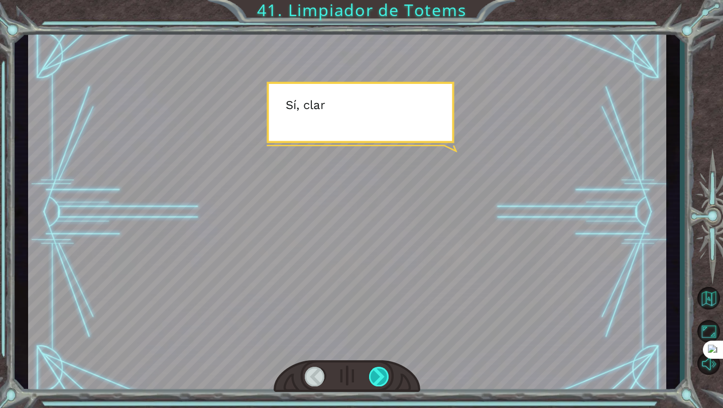
click at [387, 375] on div at bounding box center [379, 377] width 21 height 20
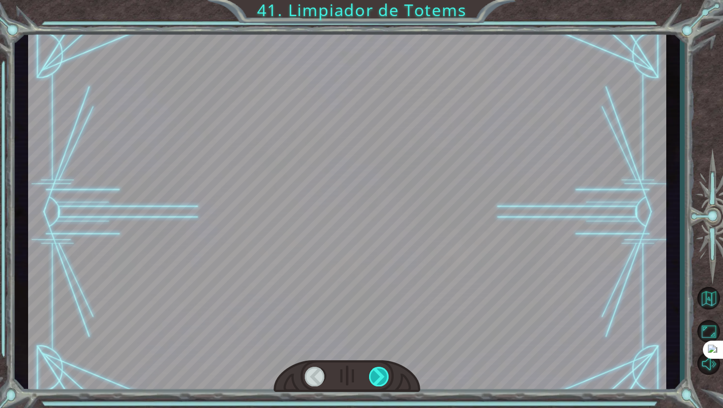
click at [387, 375] on div at bounding box center [379, 377] width 21 height 20
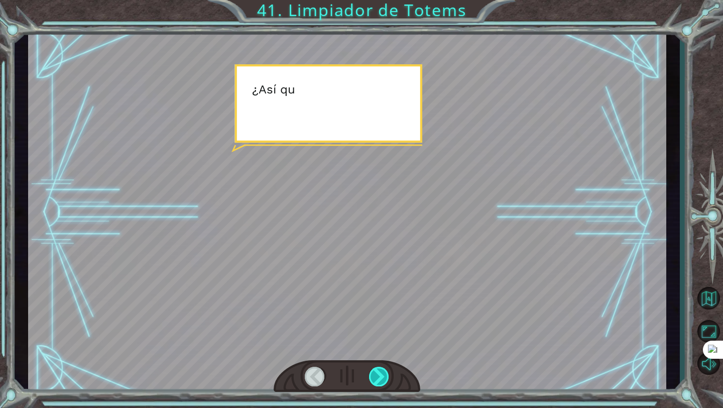
click at [387, 375] on div at bounding box center [379, 377] width 21 height 20
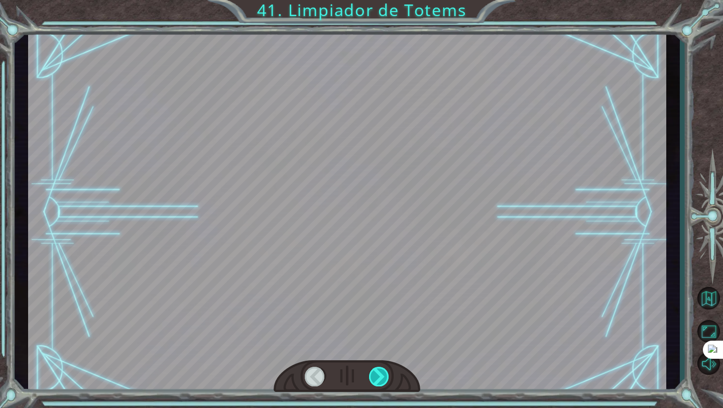
click at [387, 375] on div at bounding box center [379, 377] width 21 height 20
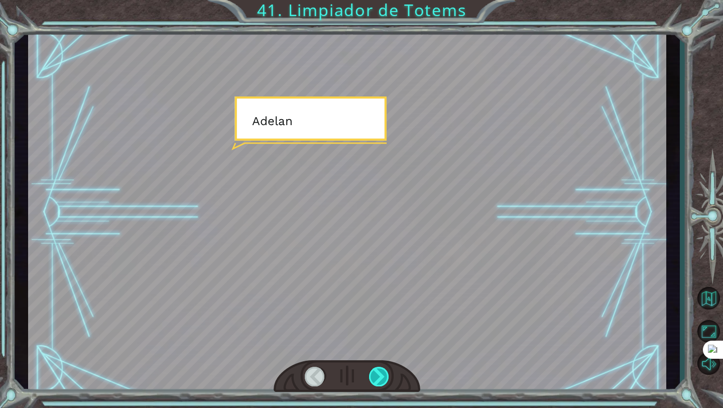
click at [387, 375] on div at bounding box center [379, 377] width 21 height 20
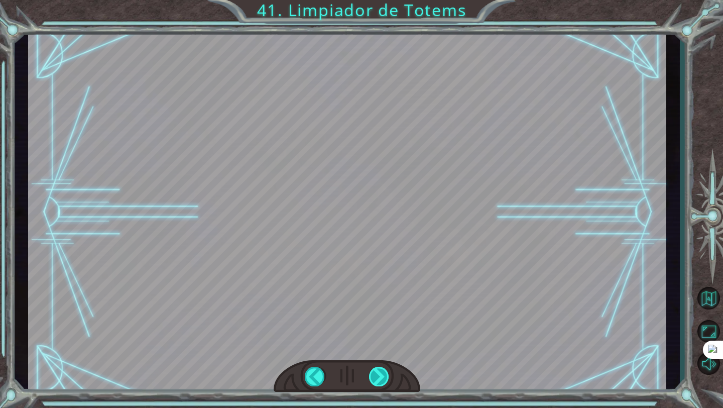
click at [387, 0] on div "Temporary Text D e b e r í a m o s i r n o s a n t e s d e q u e a V e g a l e …" at bounding box center [361, 0] width 723 height 0
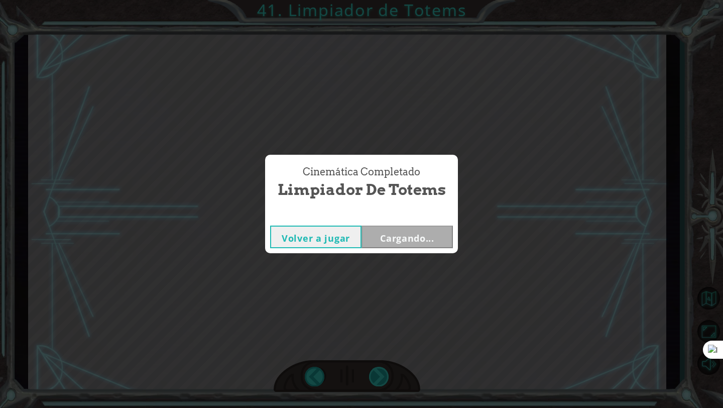
click at [387, 375] on div "Cinemática Completado Limpiador de Totems Volver a jugar Cargando..." at bounding box center [361, 204] width 723 height 408
click at [389, 244] on button "Siguiente" at bounding box center [407, 237] width 91 height 23
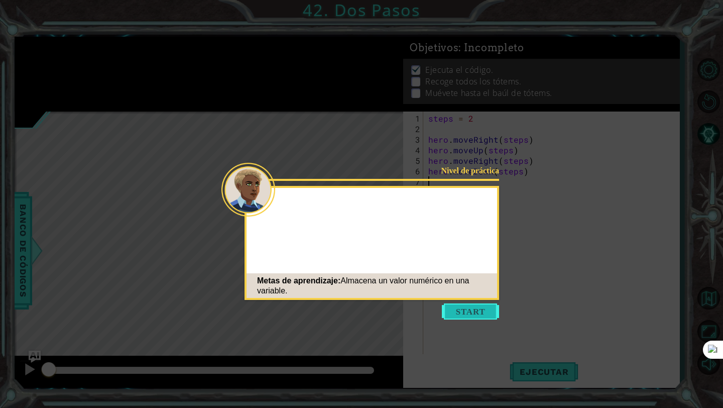
click at [483, 308] on button "Start" at bounding box center [470, 311] width 57 height 16
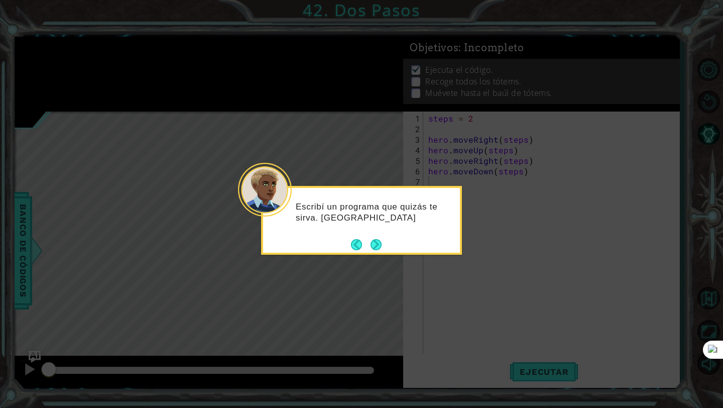
click at [382, 243] on div "Escribí un programa que quizás te sirva. [GEOGRAPHIC_DATA]" at bounding box center [361, 220] width 201 height 69
click at [374, 248] on button "Next" at bounding box center [376, 244] width 13 height 13
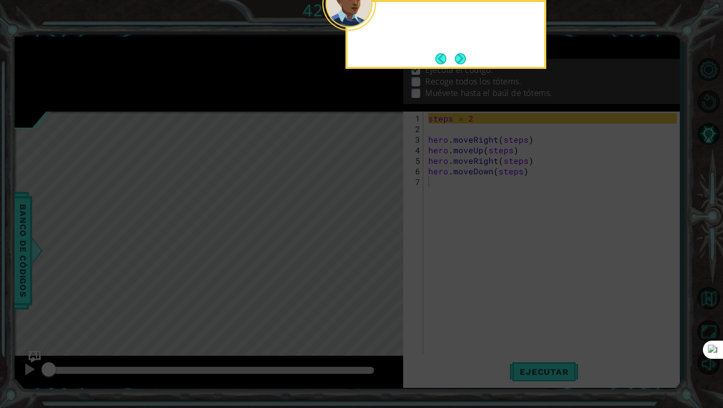
click at [374, 248] on icon at bounding box center [361, 66] width 723 height 683
click at [460, 68] on div "Hay una variable llamada steps (pasos) que está" at bounding box center [446, 34] width 201 height 69
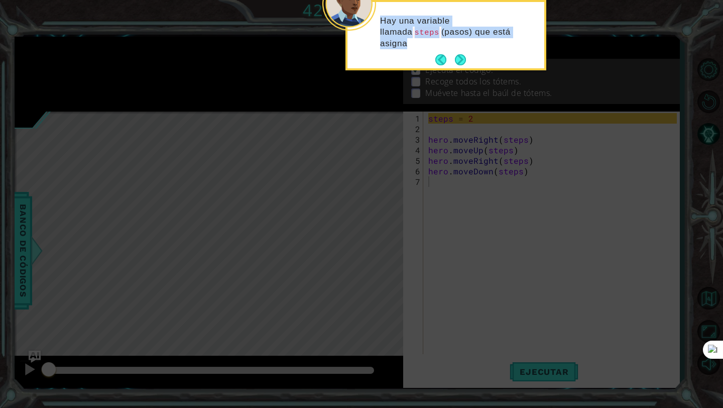
click at [460, 68] on div "Hay una variable llamada steps (pasos) que está asigna" at bounding box center [446, 35] width 201 height 70
click at [460, 68] on div "Hay una variable llamada steps (pasos) que está asignada al n" at bounding box center [446, 35] width 201 height 70
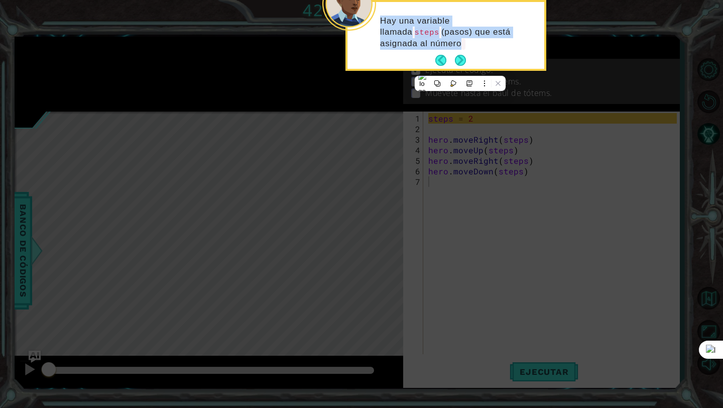
click at [460, 68] on div "Hay una variable llamada steps (pasos) que está asignada al número" at bounding box center [446, 35] width 201 height 71
click at [460, 68] on footer at bounding box center [451, 60] width 31 height 15
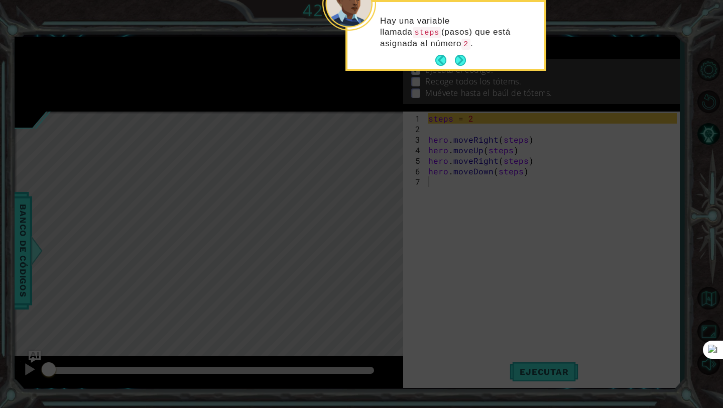
click at [460, 66] on button "Next" at bounding box center [460, 60] width 11 height 11
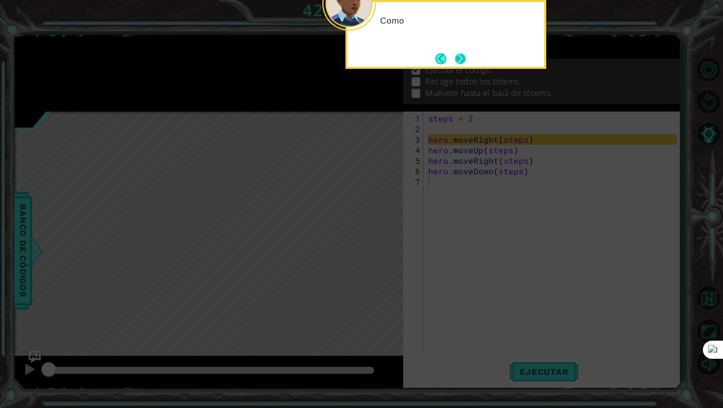
click at [460, 63] on button "Next" at bounding box center [461, 59] width 12 height 12
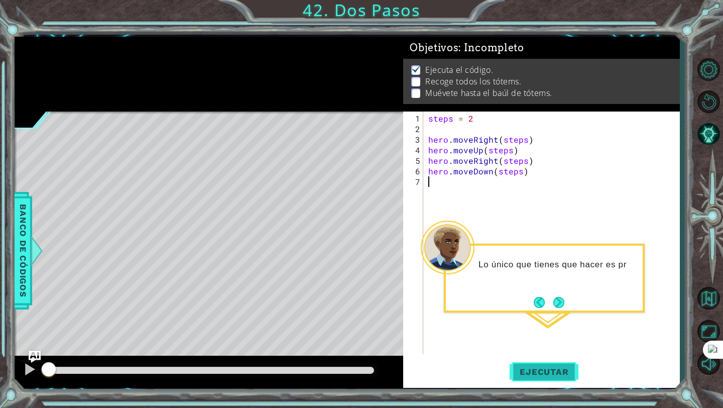
click at [540, 370] on span "Ejecutar" at bounding box center [544, 372] width 69 height 10
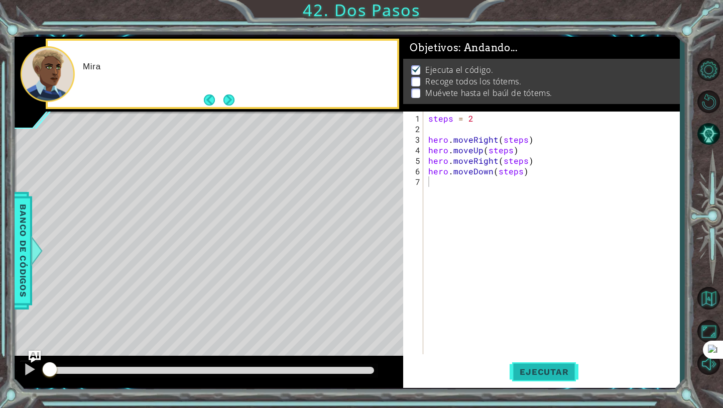
click at [540, 369] on span "Ejecutar" at bounding box center [544, 372] width 69 height 10
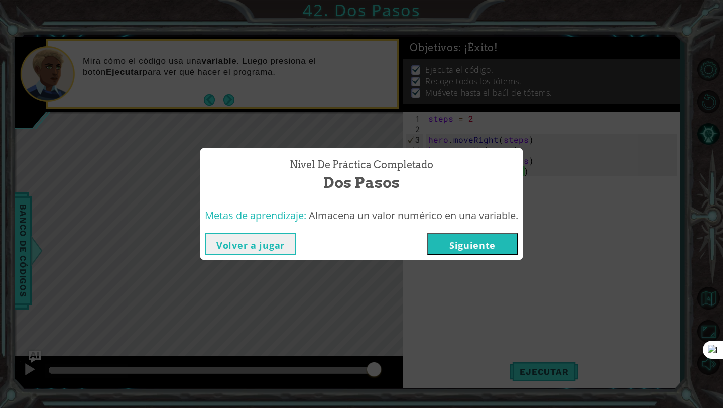
click at [481, 246] on button "Siguiente" at bounding box center [472, 244] width 91 height 23
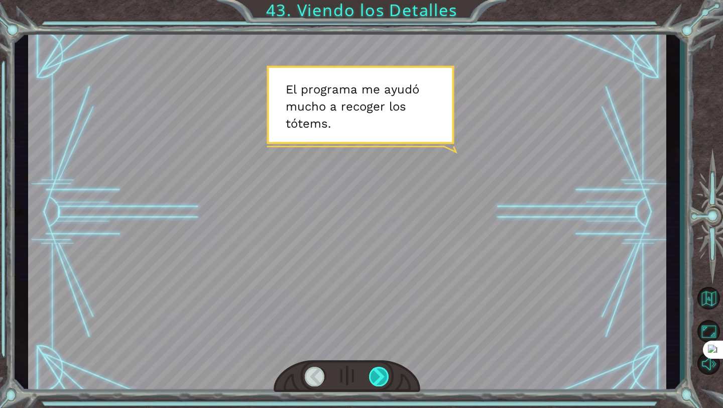
click at [380, 369] on div at bounding box center [379, 377] width 21 height 20
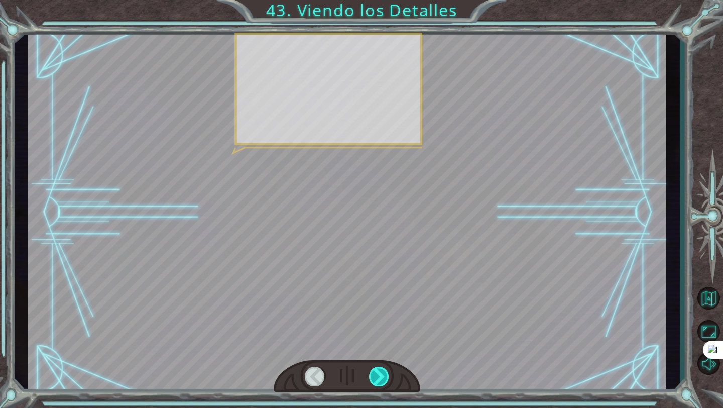
click at [380, 369] on div at bounding box center [379, 377] width 21 height 20
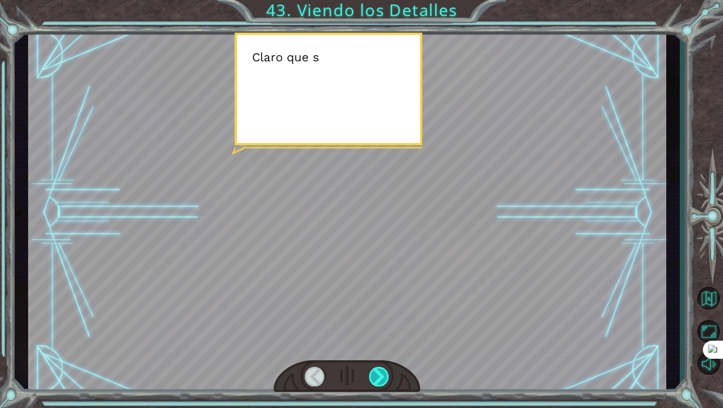
click at [380, 369] on div at bounding box center [379, 377] width 21 height 20
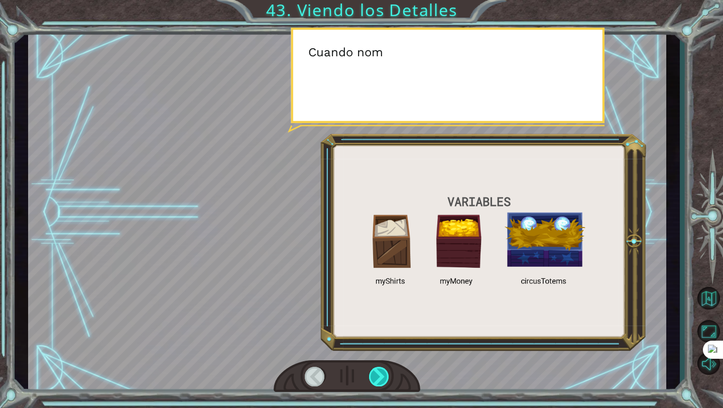
click at [380, 369] on div at bounding box center [379, 377] width 21 height 20
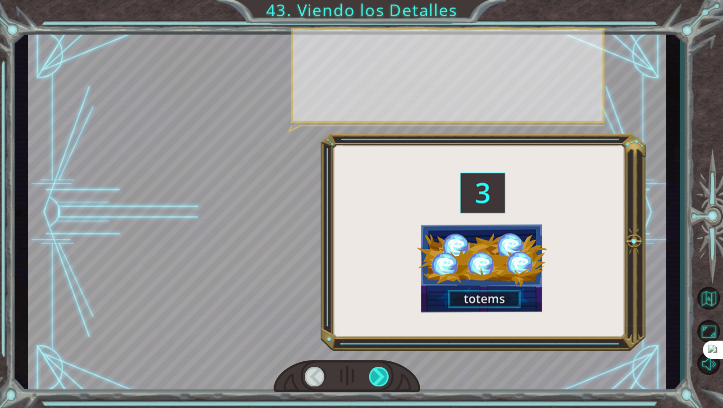
click at [380, 369] on div at bounding box center [379, 377] width 21 height 20
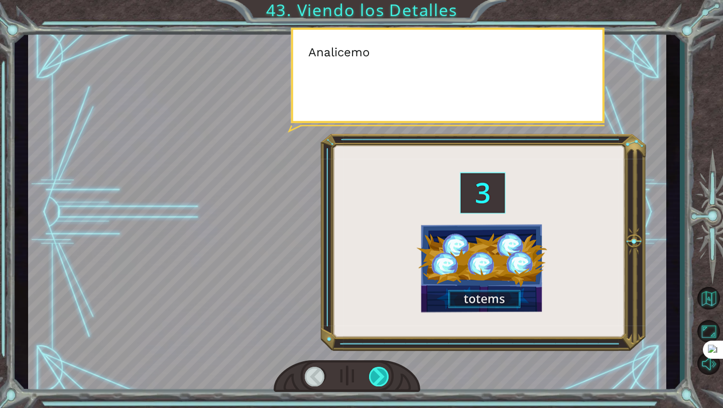
click at [380, 369] on div at bounding box center [379, 377] width 21 height 20
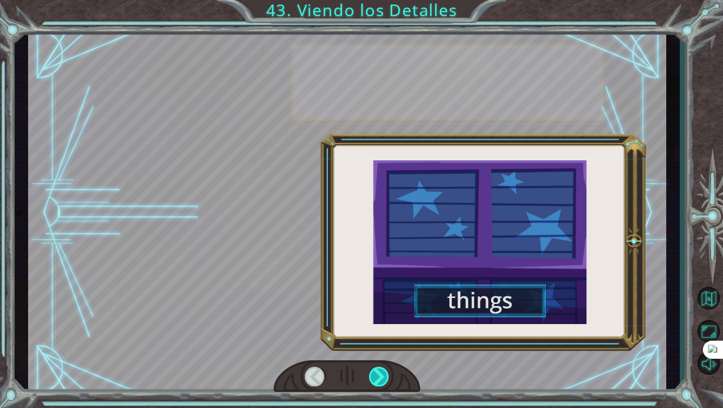
click at [380, 369] on div at bounding box center [379, 377] width 21 height 20
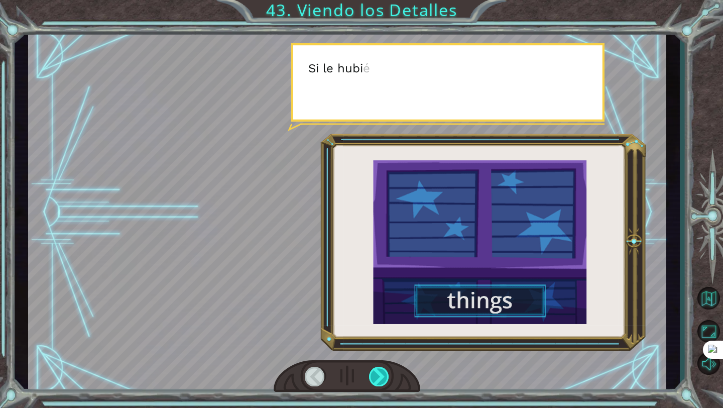
click at [380, 369] on div at bounding box center [379, 377] width 21 height 20
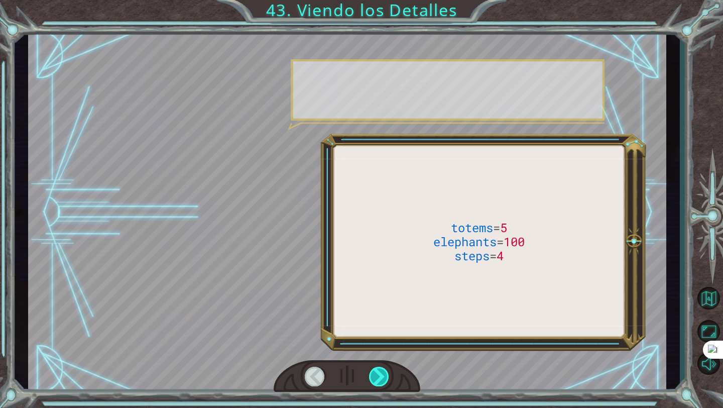
click at [380, 369] on div at bounding box center [379, 377] width 21 height 20
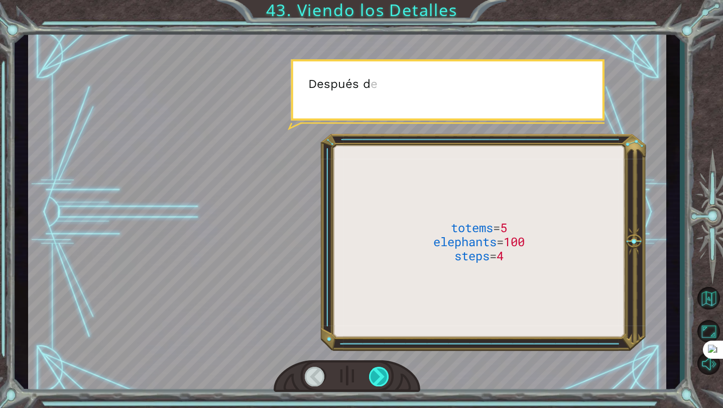
click at [380, 369] on div at bounding box center [379, 377] width 21 height 20
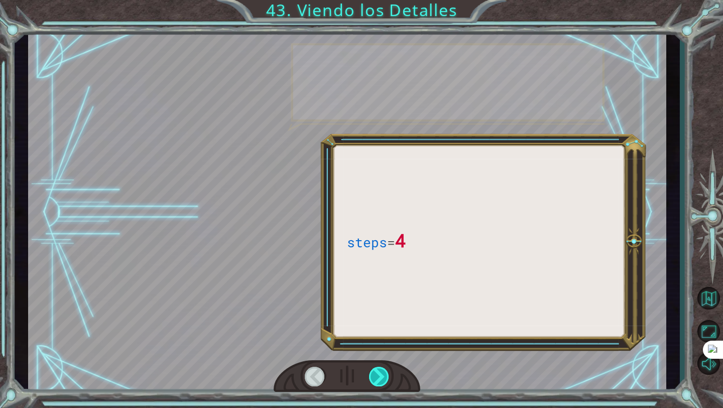
click at [380, 369] on div at bounding box center [379, 377] width 21 height 20
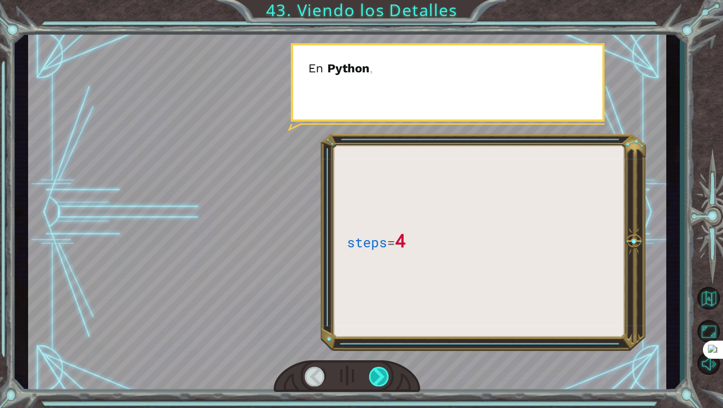
click at [380, 369] on div at bounding box center [379, 377] width 21 height 20
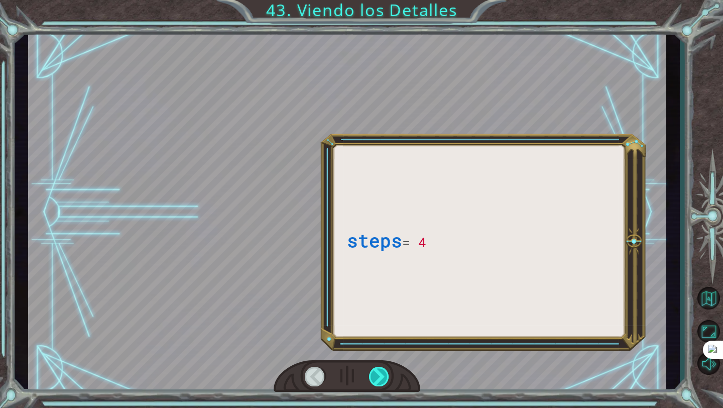
click at [380, 369] on div at bounding box center [379, 377] width 21 height 20
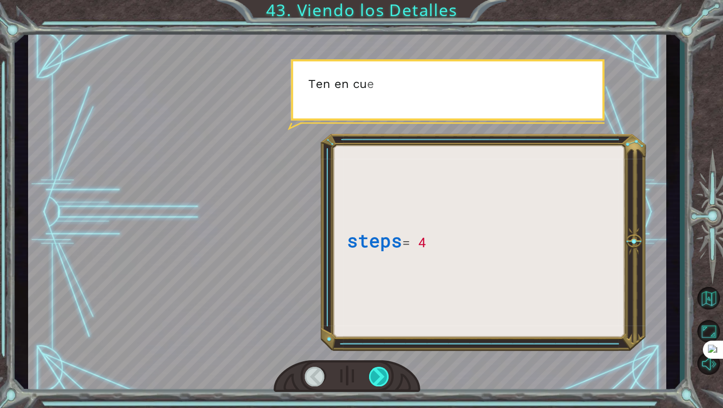
click at [380, 369] on div at bounding box center [379, 377] width 21 height 20
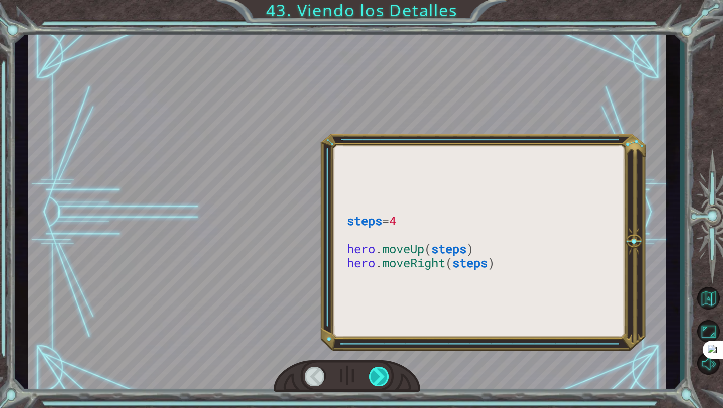
click at [380, 369] on div at bounding box center [379, 377] width 21 height 20
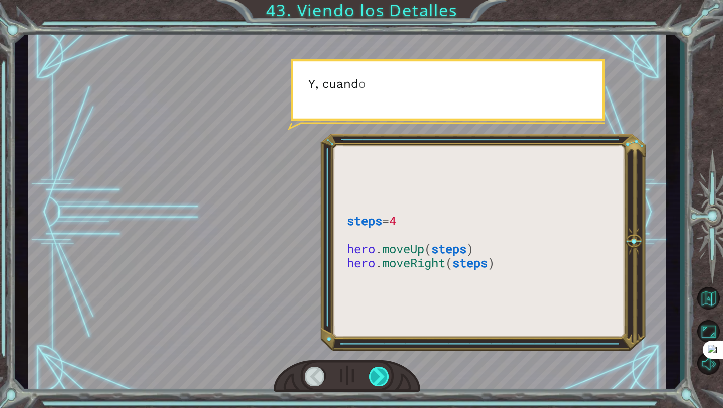
click at [380, 369] on div at bounding box center [379, 377] width 21 height 20
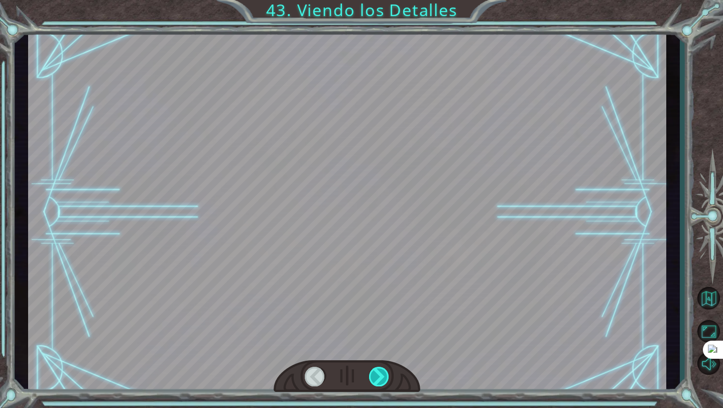
click at [380, 369] on div at bounding box center [379, 377] width 21 height 20
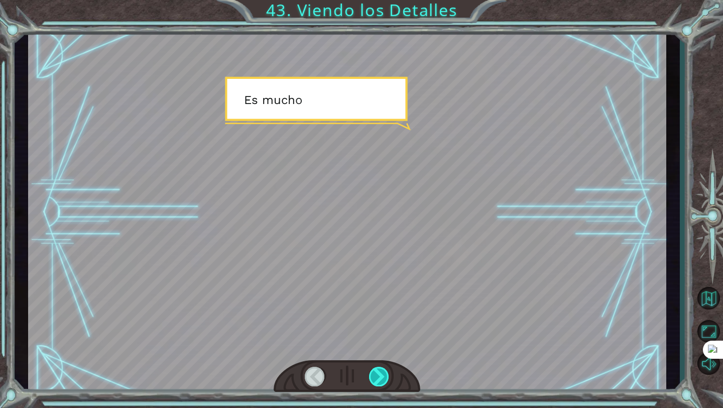
click at [380, 369] on div at bounding box center [379, 377] width 21 height 20
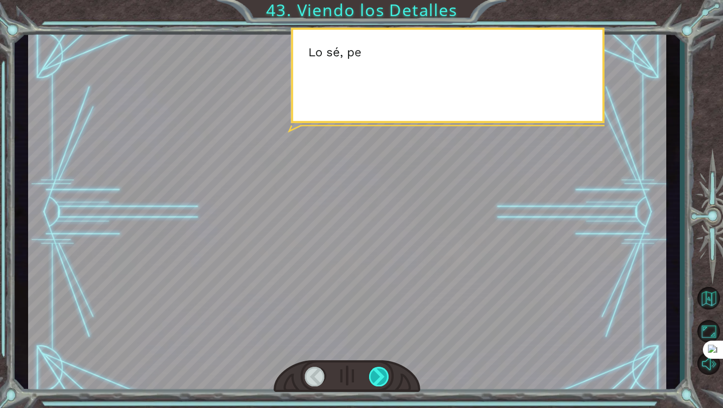
click at [380, 370] on div at bounding box center [379, 377] width 21 height 20
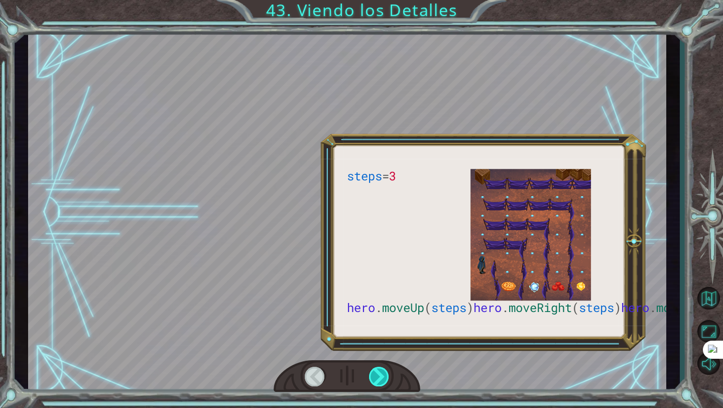
click at [380, 370] on div at bounding box center [379, 377] width 21 height 20
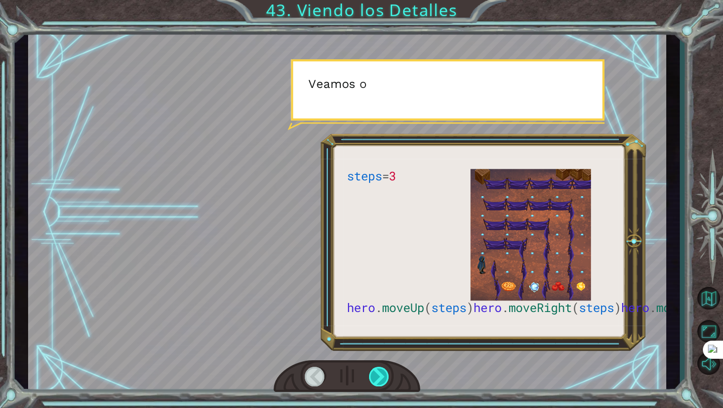
click at [380, 370] on div at bounding box center [379, 377] width 21 height 20
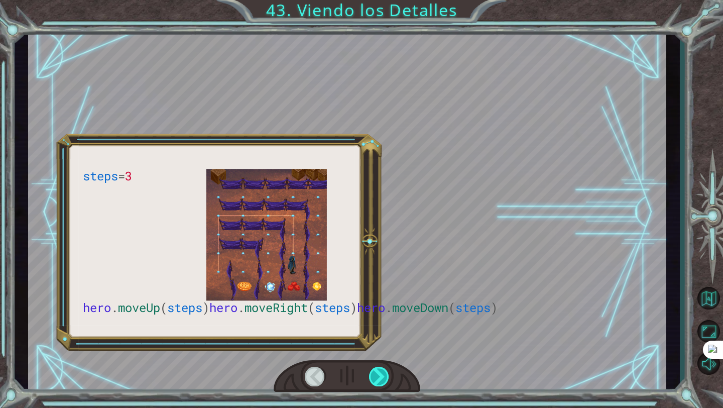
click at [380, 370] on div at bounding box center [379, 377] width 21 height 20
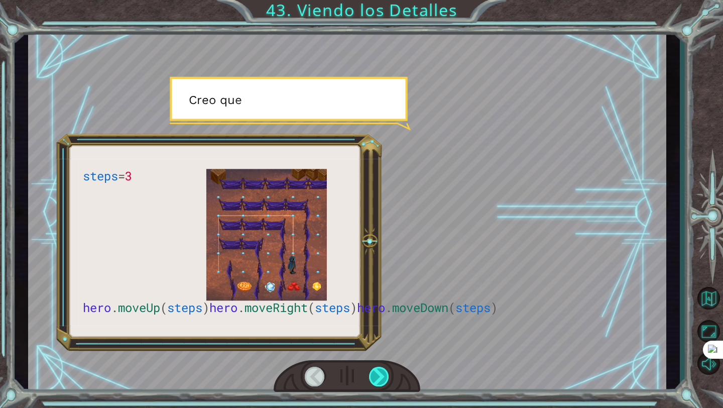
click at [380, 370] on div at bounding box center [379, 377] width 21 height 20
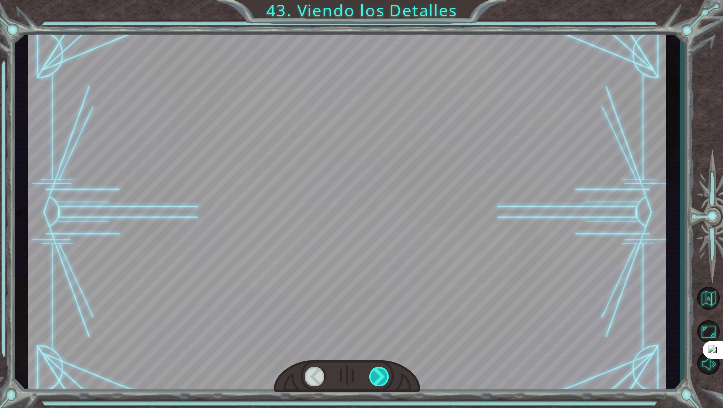
click at [380, 370] on div at bounding box center [379, 377] width 21 height 20
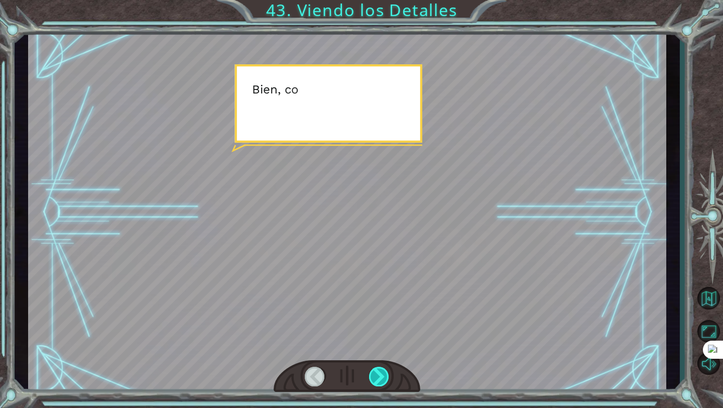
click at [380, 370] on div at bounding box center [379, 377] width 21 height 20
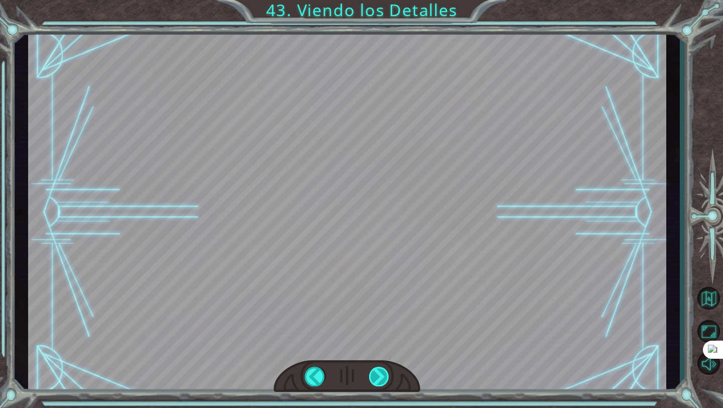
click at [380, 0] on div "steps = 3 hero . moveUp ( steps ) hero . moveRight ( steps ) hero . moveDown ( …" at bounding box center [361, 0] width 723 height 0
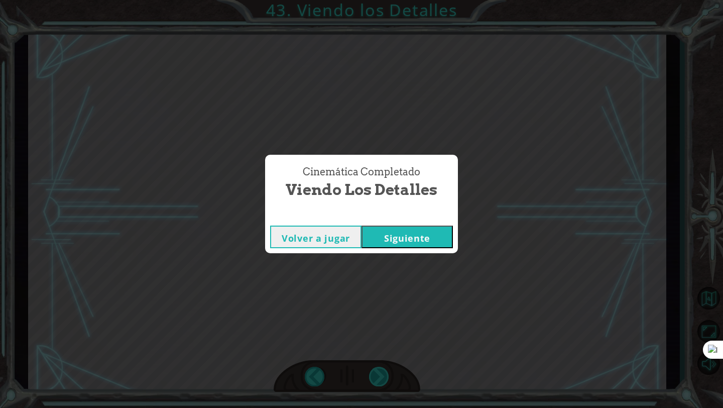
click at [380, 370] on div "Cinemática Completado Viendo los Detalles Volver a jugar [GEOGRAPHIC_DATA]" at bounding box center [361, 204] width 723 height 408
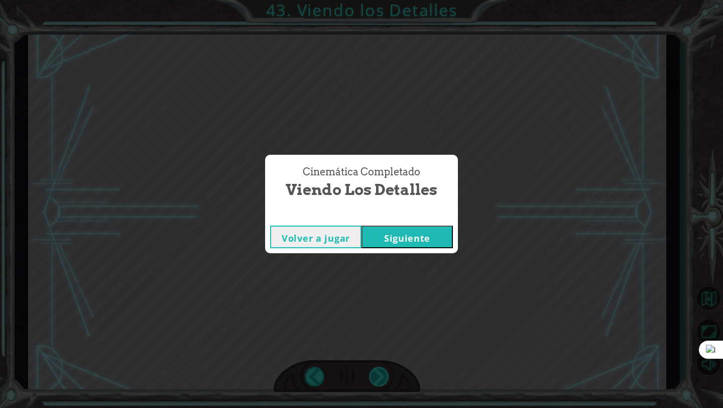
click at [380, 370] on div "Cinemática Completado Viendo los Detalles Volver a jugar [GEOGRAPHIC_DATA]" at bounding box center [361, 204] width 723 height 408
click at [433, 246] on button "Siguiente" at bounding box center [407, 237] width 91 height 23
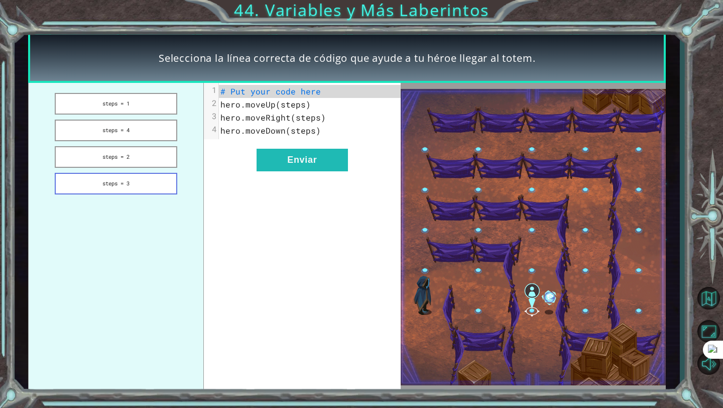
click at [153, 175] on button "steps = 3" at bounding box center [116, 184] width 122 height 22
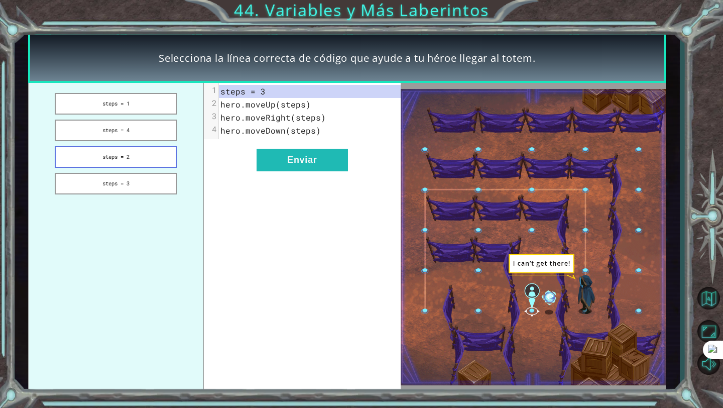
click at [166, 151] on button "steps = 2" at bounding box center [116, 157] width 122 height 22
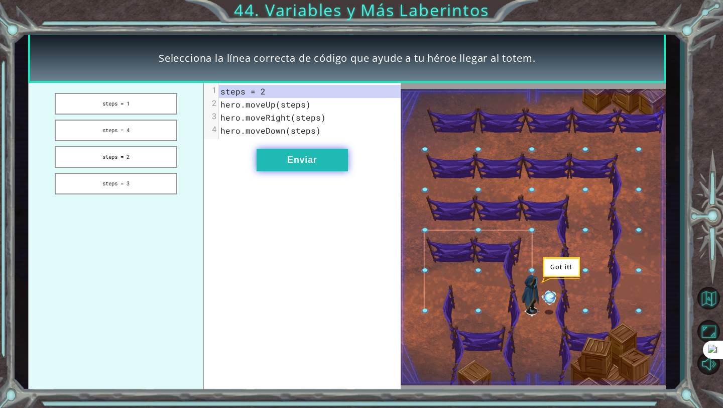
click at [311, 165] on button "Enviar" at bounding box center [302, 160] width 91 height 23
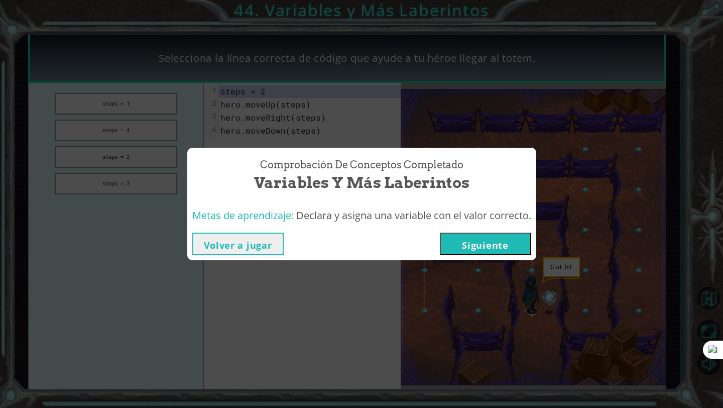
click at [484, 254] on button "Siguiente" at bounding box center [485, 244] width 91 height 23
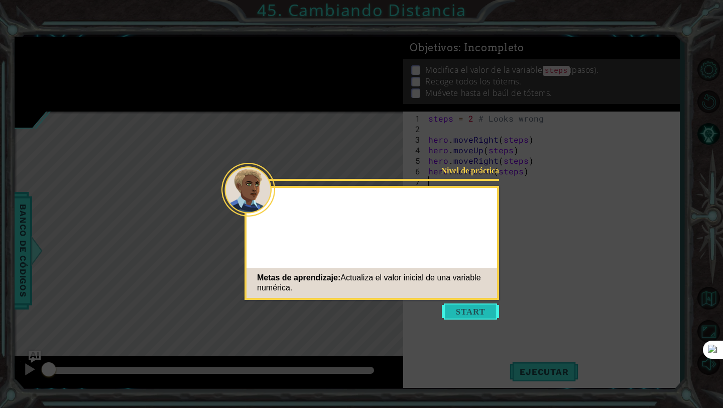
click at [456, 308] on button "Start" at bounding box center [470, 311] width 57 height 16
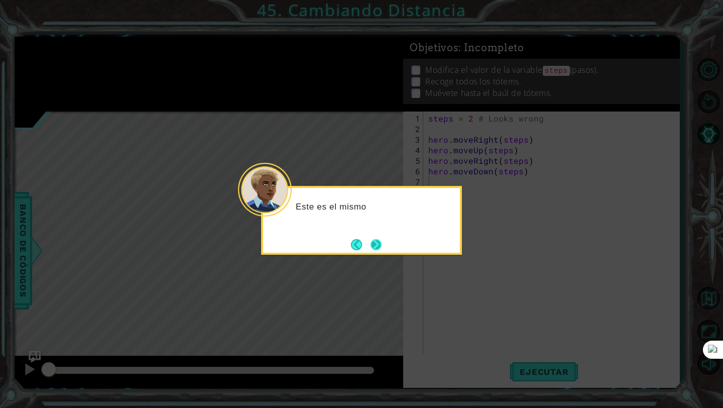
click at [380, 248] on button "Next" at bounding box center [376, 244] width 11 height 11
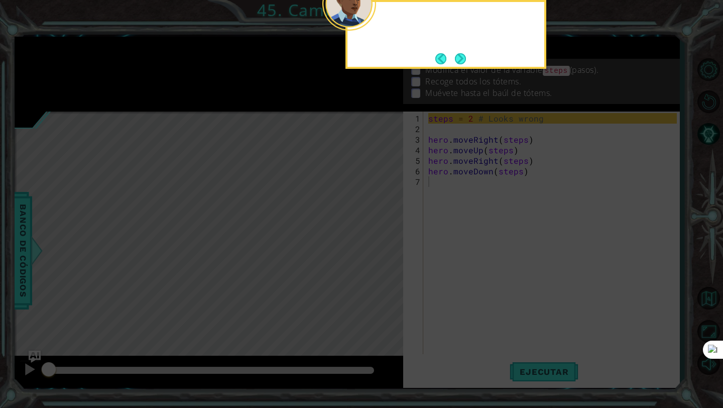
click at [380, 248] on icon at bounding box center [361, 66] width 723 height 683
click at [425, 206] on icon at bounding box center [361, 66] width 723 height 683
click at [462, 65] on button "Next" at bounding box center [461, 59] width 14 height 14
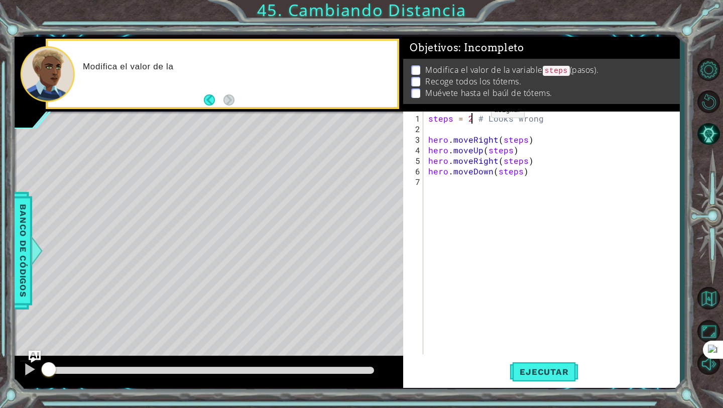
click at [474, 114] on div "steps = 2 # Looks wrong hero . moveRight ( steps ) hero . moveUp ( steps ) hero…" at bounding box center [555, 245] width 256 height 264
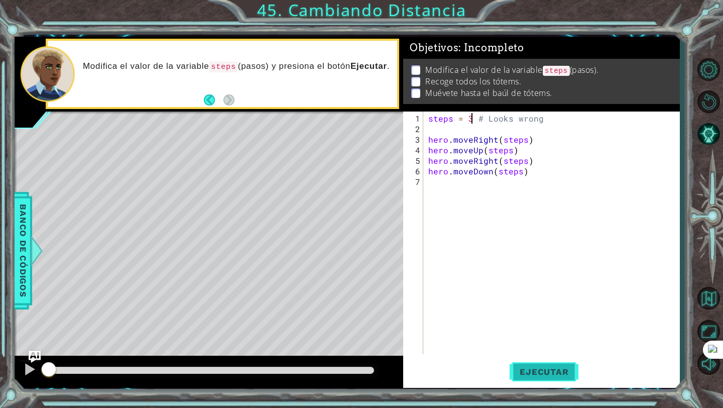
type textarea "steps = 3 # Looks wrong"
click at [538, 375] on span "Ejecutar" at bounding box center [544, 372] width 69 height 10
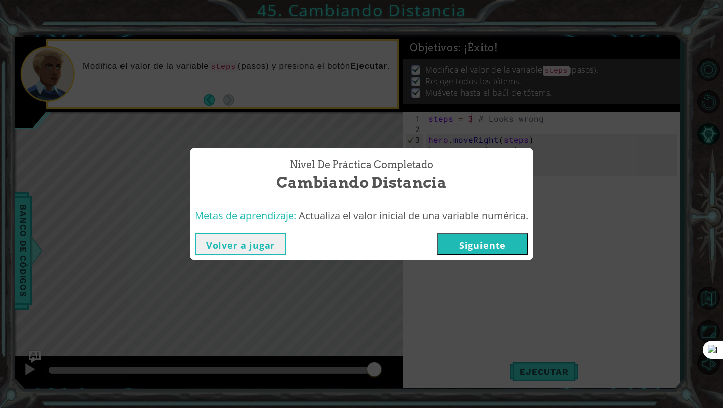
click at [490, 239] on button "Siguiente" at bounding box center [482, 244] width 91 height 23
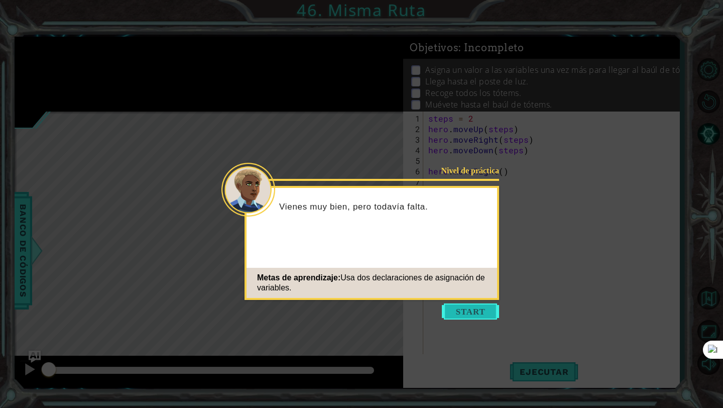
click at [485, 304] on button "Start" at bounding box center [470, 311] width 57 height 16
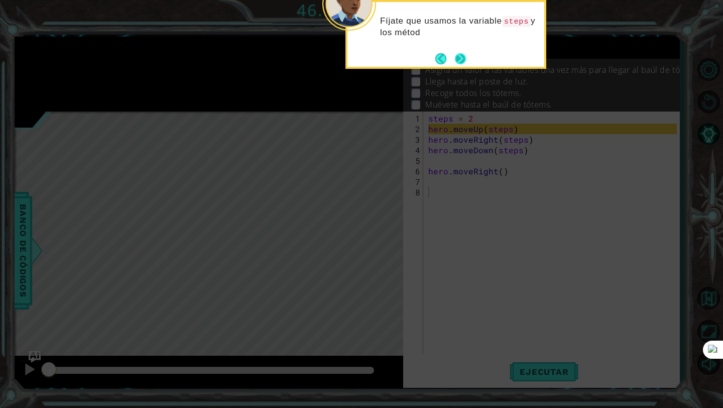
click at [461, 53] on button "Next" at bounding box center [461, 59] width 12 height 12
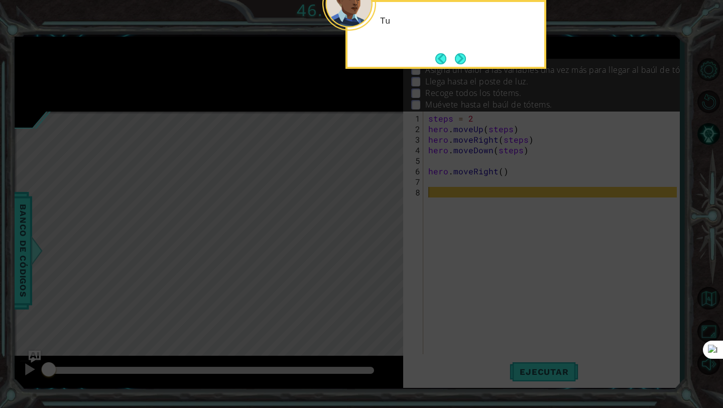
click at [461, 53] on button "Next" at bounding box center [460, 58] width 17 height 17
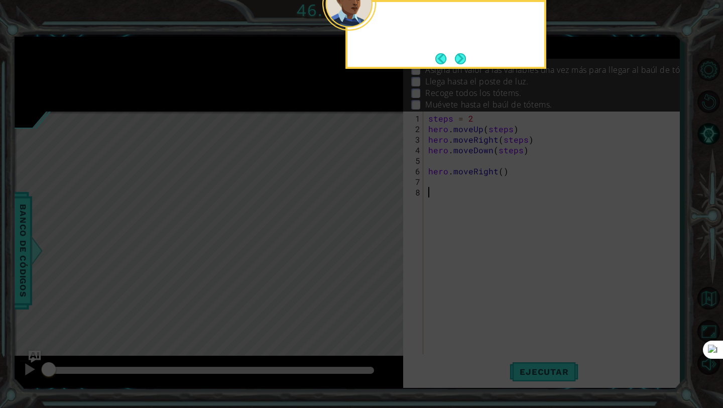
click at [461, 53] on button "Next" at bounding box center [461, 59] width 12 height 12
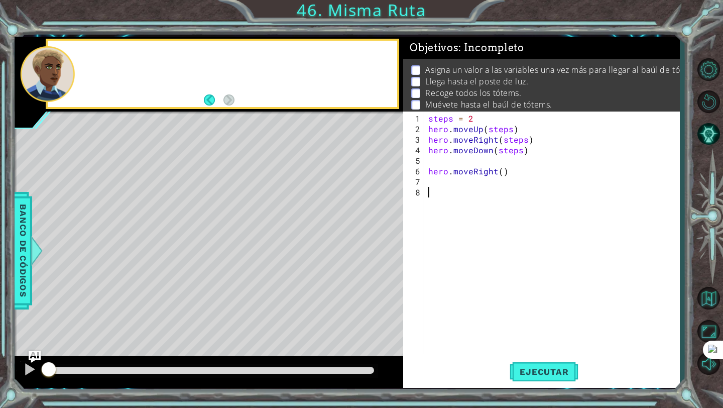
click at [461, 53] on span ": Incompleto" at bounding box center [491, 48] width 65 height 12
click at [553, 369] on span "Ejecutar" at bounding box center [544, 372] width 69 height 10
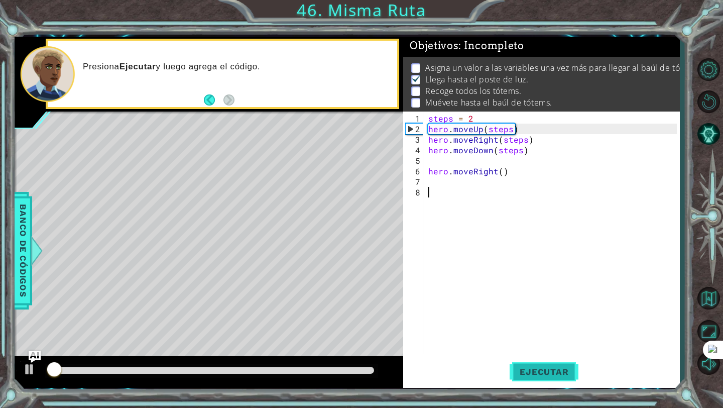
scroll to position [3, 0]
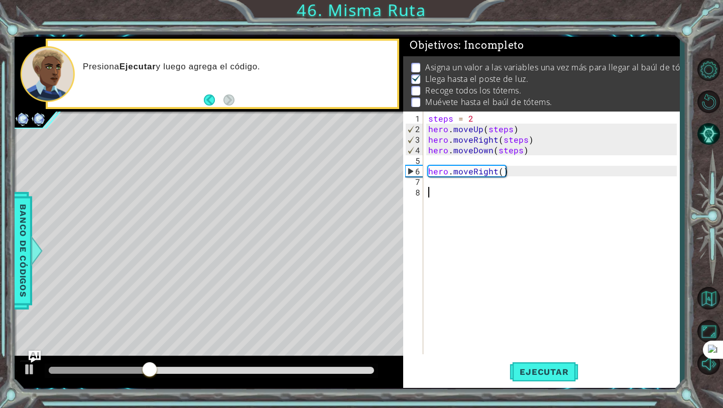
click at [496, 160] on div "steps = 2 hero . moveUp ( steps ) hero . moveRight ( steps ) hero . moveDown ( …" at bounding box center [555, 245] width 256 height 264
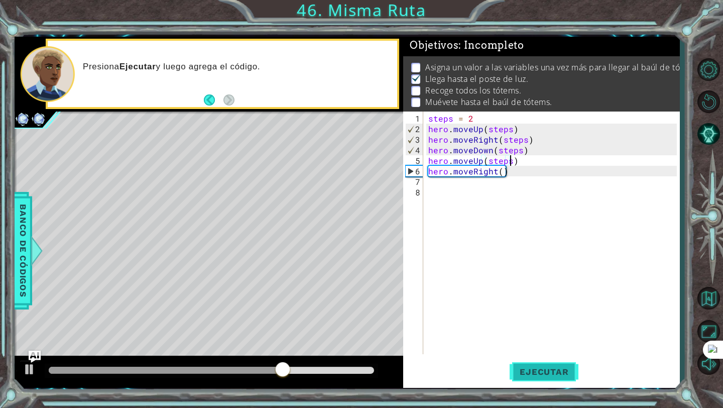
scroll to position [0, 5]
type textarea "hero.moveUp(steps)"
click at [543, 377] on button "Ejecutar" at bounding box center [544, 372] width 69 height 28
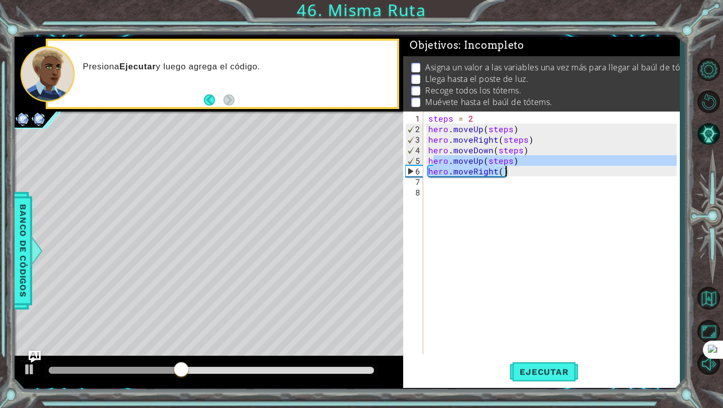
drag, startPoint x: 431, startPoint y: 159, endPoint x: 520, endPoint y: 161, distance: 89.5
click at [524, 161] on div "steps = 2 hero . moveUp ( steps ) hero . moveRight ( steps ) hero . moveDown ( …" at bounding box center [555, 245] width 256 height 264
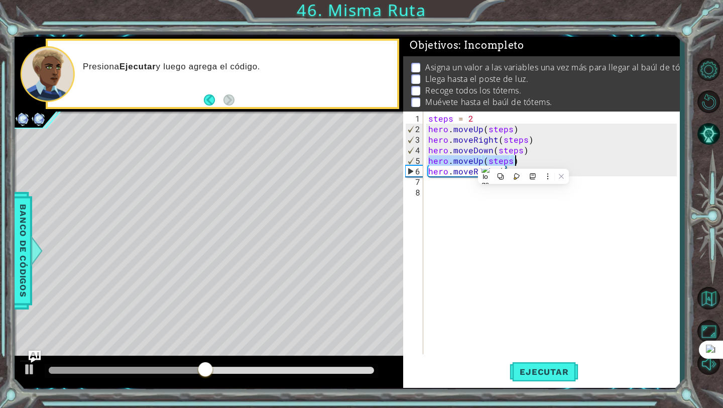
drag, startPoint x: 428, startPoint y: 161, endPoint x: 545, endPoint y: 161, distance: 117.1
click at [545, 161] on div "steps = 2 hero . moveUp ( steps ) hero . moveRight ( steps ) hero . moveDown ( …" at bounding box center [555, 245] width 256 height 264
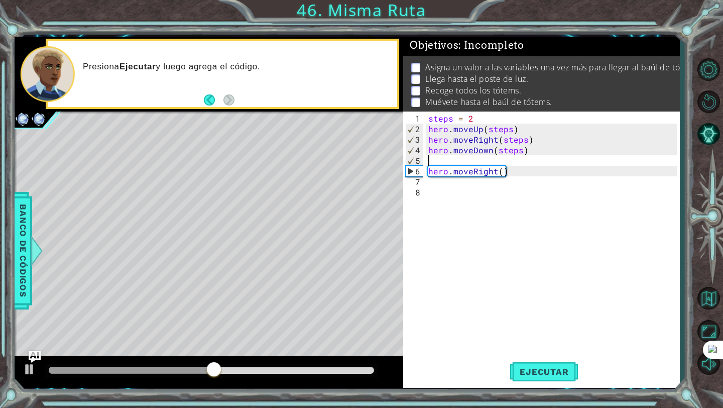
scroll to position [0, 0]
click at [544, 176] on div "steps = 2 hero . moveUp ( steps ) hero . moveRight ( steps ) hero . moveDown ( …" at bounding box center [555, 245] width 256 height 264
paste textarea "hero.moveUp(steps)"
click at [503, 173] on div "steps = 2 hero . moveUp ( steps ) hero . moveRight ( steps ) hero . moveDown ( …" at bounding box center [555, 245] width 256 height 264
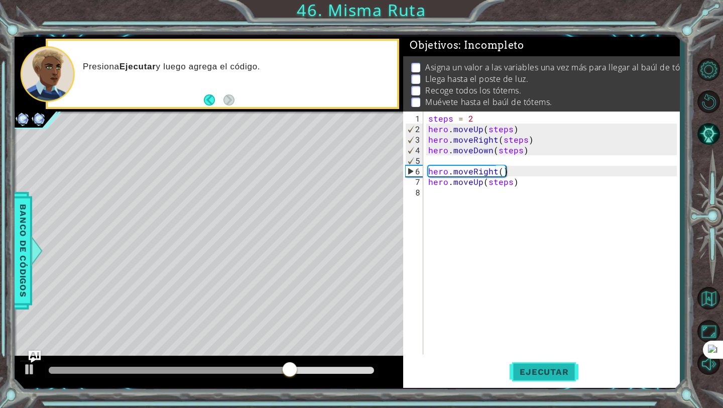
click at [552, 368] on span "Ejecutar" at bounding box center [544, 372] width 69 height 10
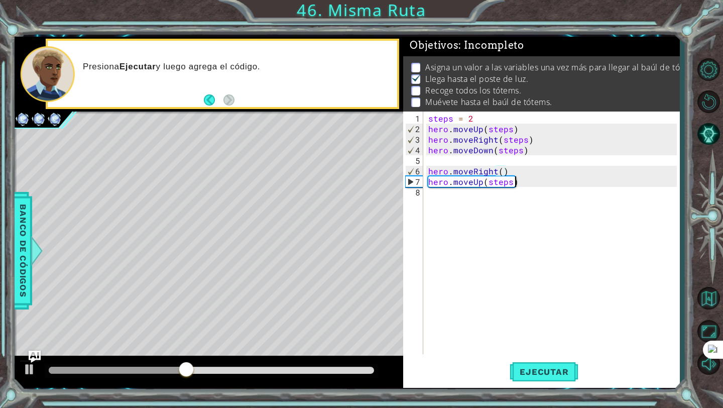
click at [524, 183] on div "steps = 2 hero . moveUp ( steps ) hero . moveRight ( steps ) hero . moveDown ( …" at bounding box center [555, 245] width 256 height 264
type textarea "hero.moveUp(steps)"
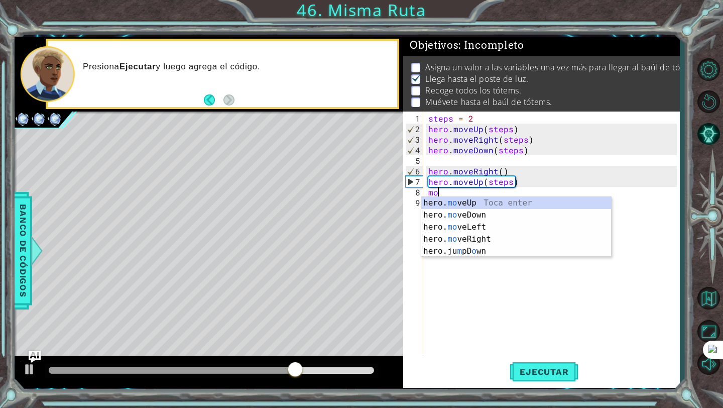
type textarea "hero.moveUp(1)"
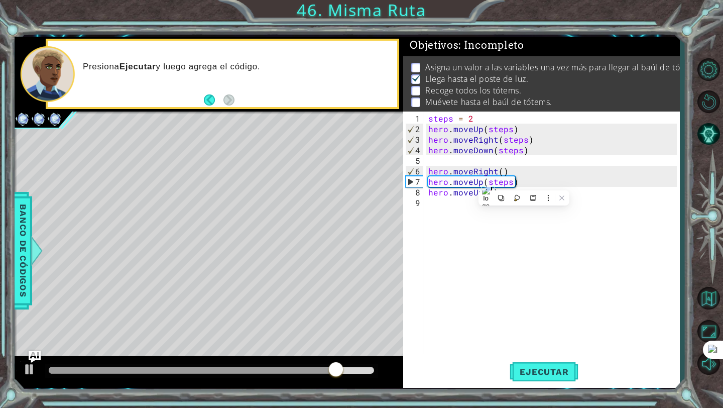
click at [536, 237] on div "steps = 2 hero . moveUp ( steps ) hero . moveRight ( steps ) hero . moveDown ( …" at bounding box center [555, 245] width 256 height 264
click at [515, 191] on div "steps = 2 hero . moveUp ( steps ) hero . moveRight ( steps ) hero . moveDown ( …" at bounding box center [555, 245] width 256 height 264
type textarea "hero.moveUp(1)"
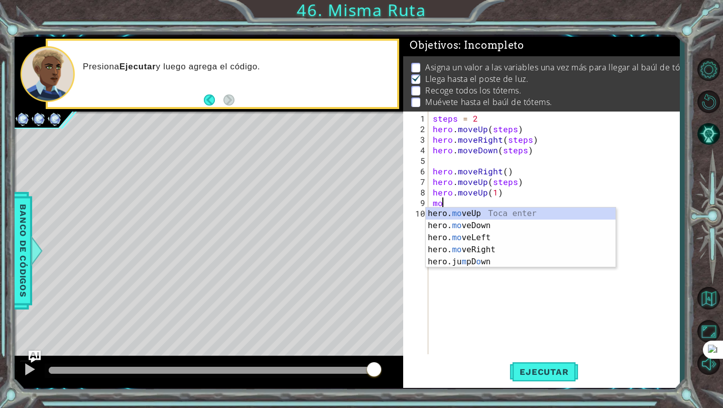
type textarea "mov"
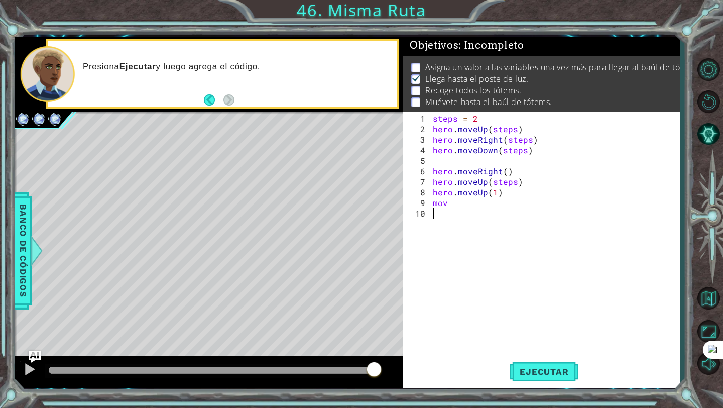
click at [513, 255] on div "steps = 2 hero . moveUp ( steps ) hero . moveRight ( steps ) hero . moveDown ( …" at bounding box center [556, 245] width 251 height 264
click at [474, 208] on div "steps = 2 hero . moveUp ( steps ) hero . moveRight ( steps ) hero . moveDown ( …" at bounding box center [556, 245] width 251 height 264
click at [469, 201] on div "steps = 2 hero . moveUp ( steps ) hero . moveRight ( steps ) hero . moveDown ( …" at bounding box center [556, 245] width 251 height 264
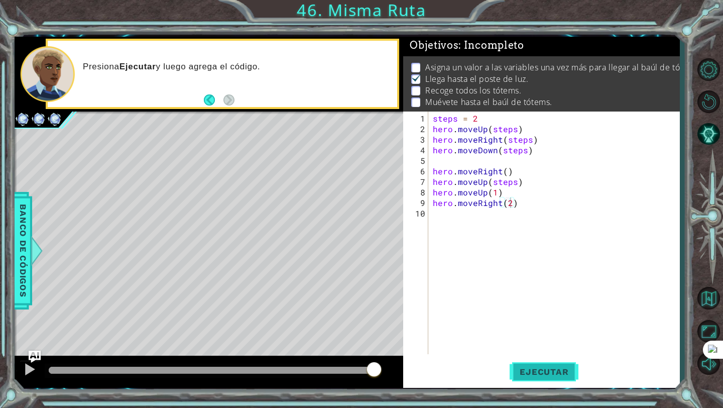
click at [533, 364] on button "Ejecutar" at bounding box center [544, 372] width 69 height 28
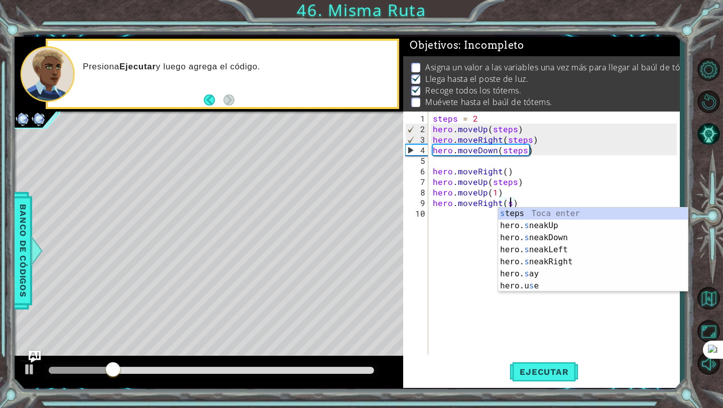
scroll to position [0, 5]
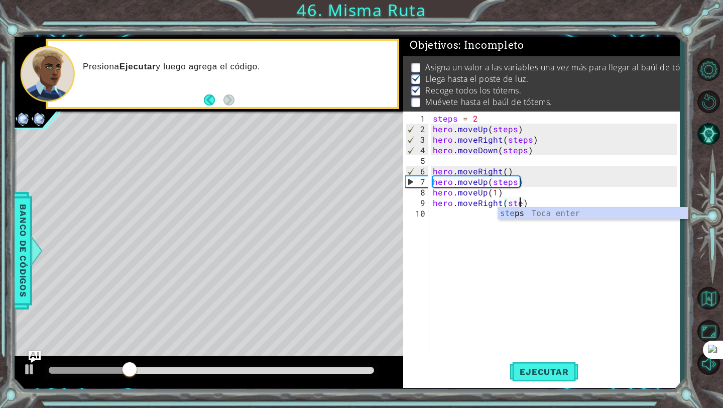
type textarea "hero.moveRight(steps)"
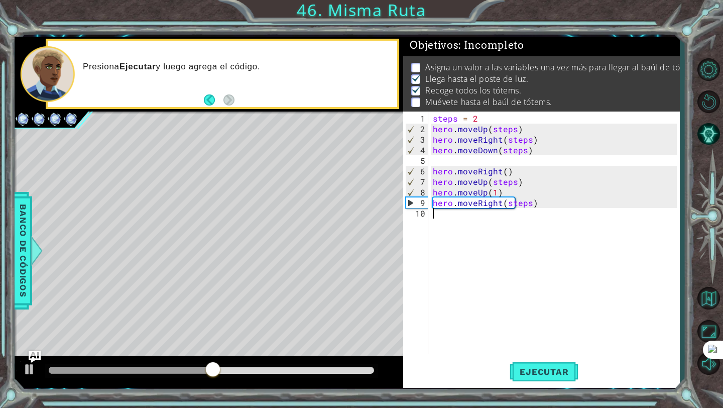
click at [543, 208] on div "steps = 2 hero . moveUp ( steps ) hero . moveRight ( steps ) hero . moveDown ( …" at bounding box center [556, 245] width 251 height 264
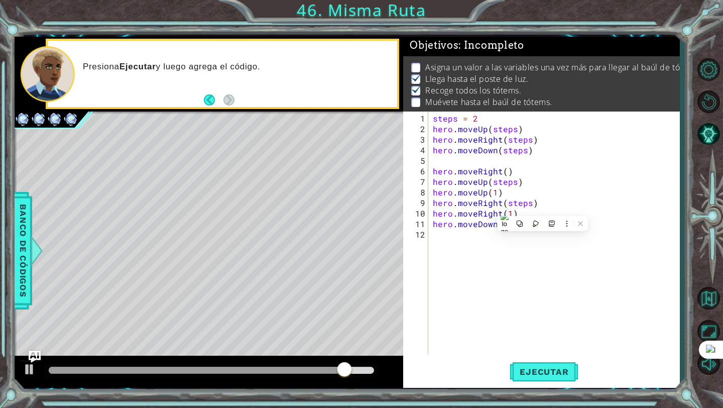
scroll to position [0, 5]
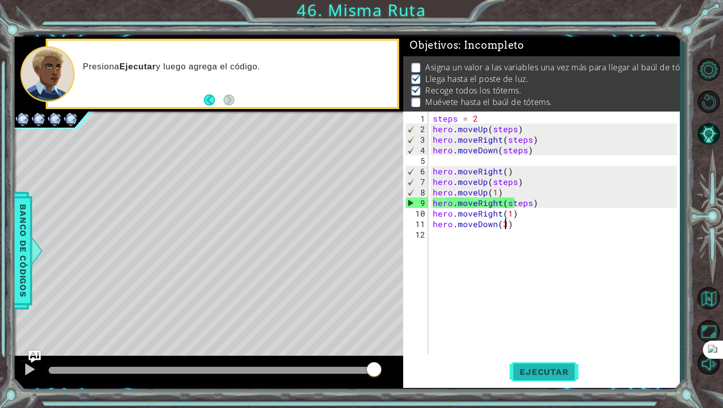
click at [540, 364] on button "Ejecutar" at bounding box center [544, 372] width 69 height 28
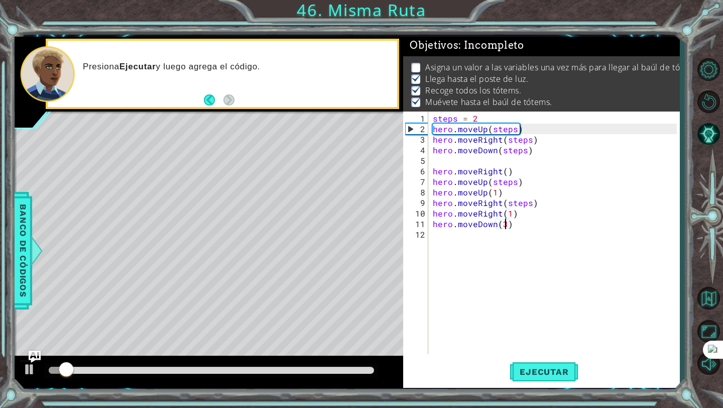
click at [484, 118] on div "steps = 2 hero . moveUp ( steps ) hero . moveRight ( steps ) hero . moveDown ( …" at bounding box center [556, 245] width 251 height 264
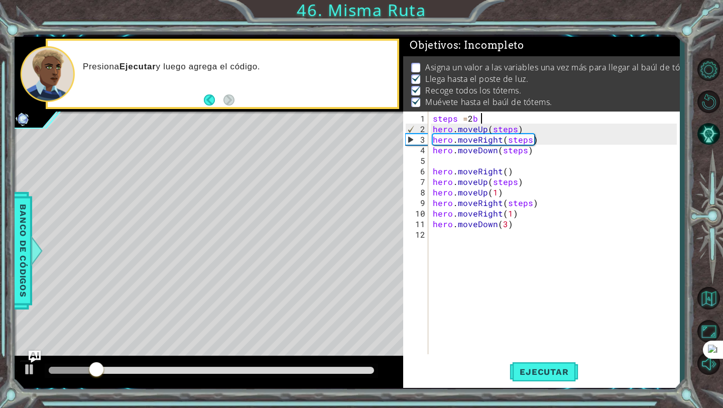
type textarea "steps = 2"
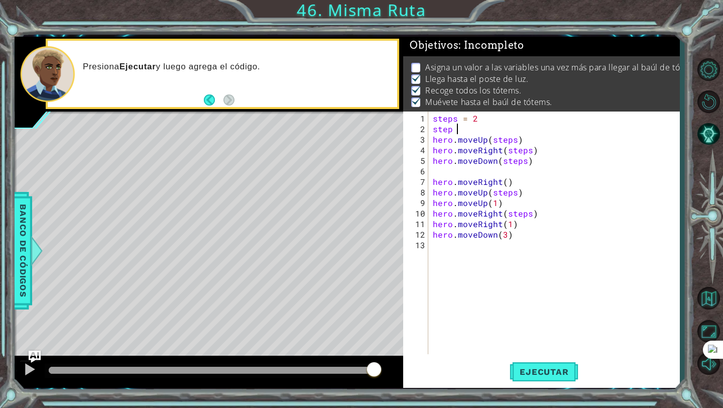
scroll to position [0, 2]
type textarea "step = 3"
click at [506, 238] on div "steps = 2 step = 3 hero . moveUp ( steps ) hero . moveRight ( steps ) hero . mo…" at bounding box center [556, 245] width 251 height 264
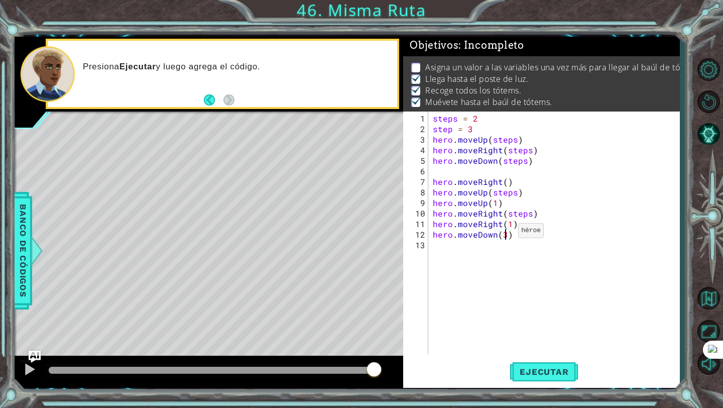
click at [506, 234] on div "steps = 2 step = 3 hero . moveUp ( steps ) hero . moveRight ( steps ) hero . mo…" at bounding box center [556, 245] width 251 height 264
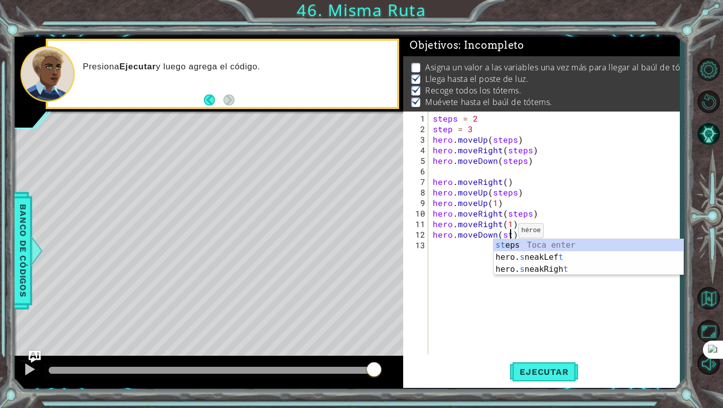
scroll to position [0, 5]
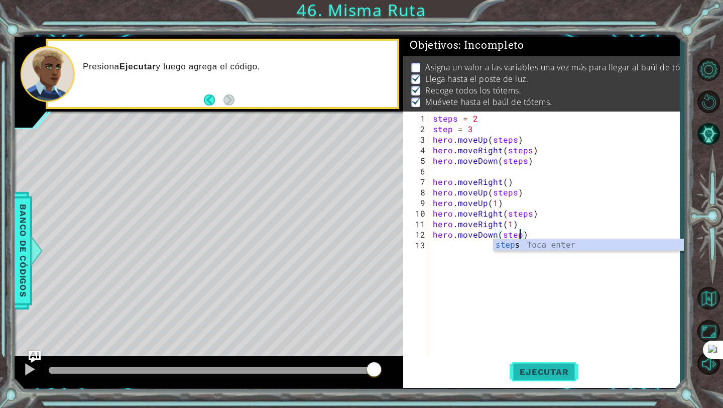
type textarea "hero.moveDown(step)"
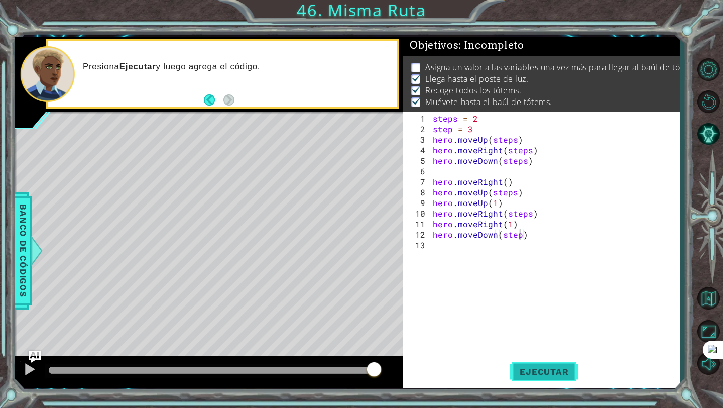
click at [544, 376] on span "Ejecutar" at bounding box center [544, 372] width 69 height 10
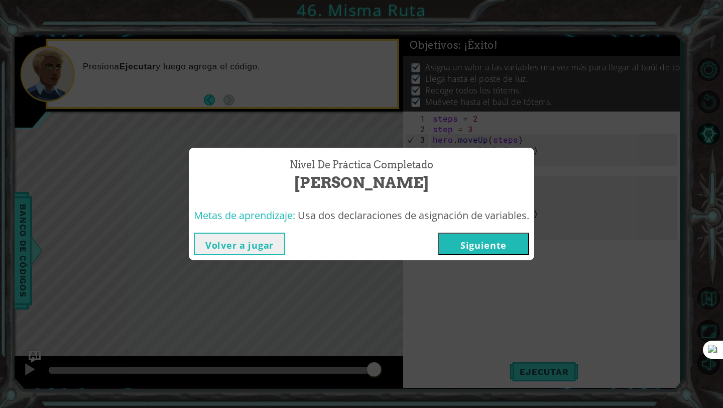
click at [516, 247] on button "Siguiente" at bounding box center [483, 244] width 91 height 23
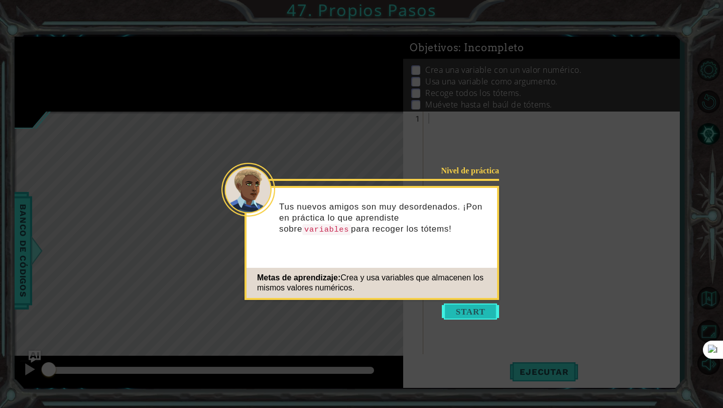
click at [470, 304] on button "Start" at bounding box center [470, 311] width 57 height 16
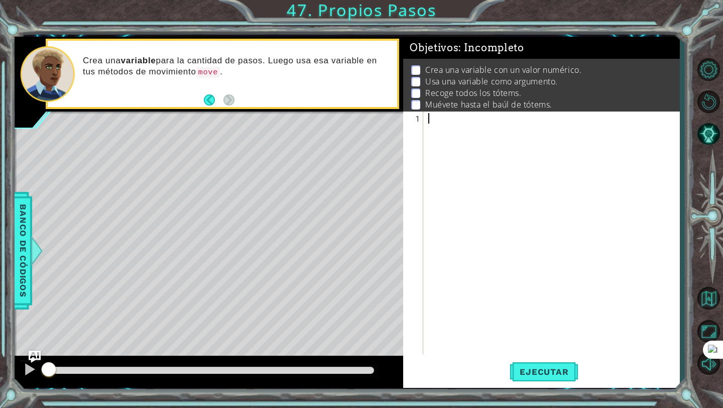
type textarea "d"
type textarea "step = 2"
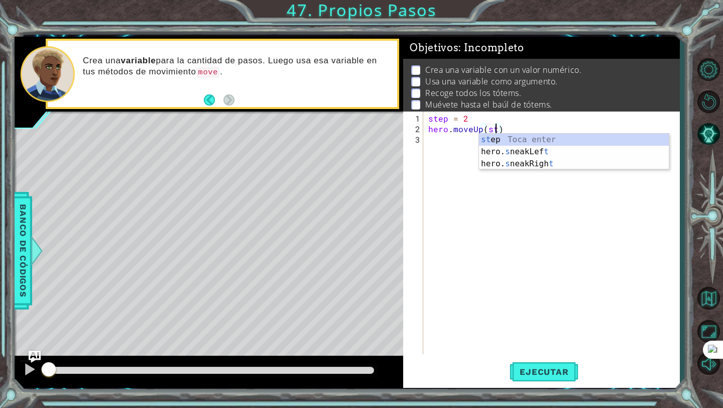
scroll to position [0, 5]
type textarea "hero.moveUp(step)"
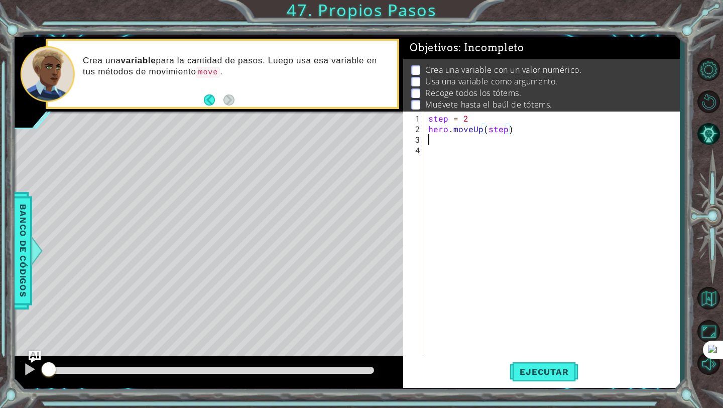
scroll to position [0, 0]
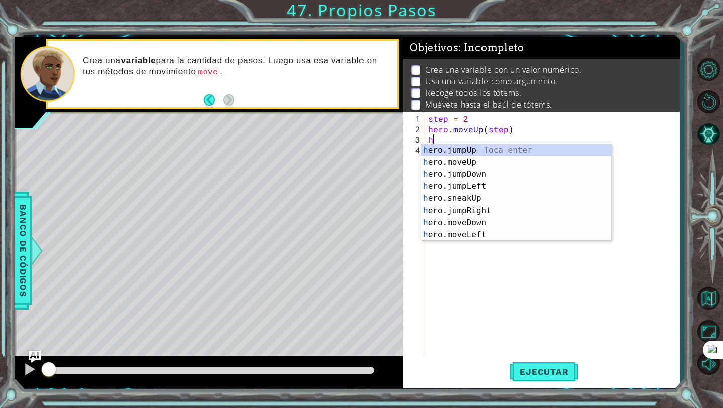
click at [473, 119] on div "step = 2 hero . moveUp ( step ) h" at bounding box center [555, 245] width 256 height 264
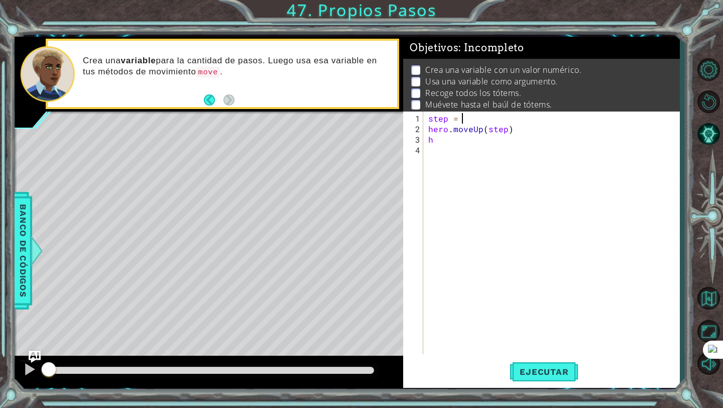
scroll to position [0, 2]
type textarea "step = 3"
click at [541, 376] on span "Ejecutar" at bounding box center [544, 372] width 69 height 10
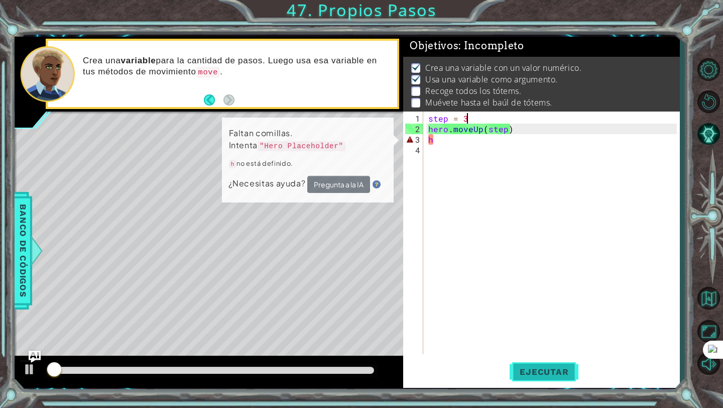
scroll to position [3, 0]
click at [469, 258] on div "step = 3 hero . moveUp ( step ) h" at bounding box center [555, 245] width 256 height 264
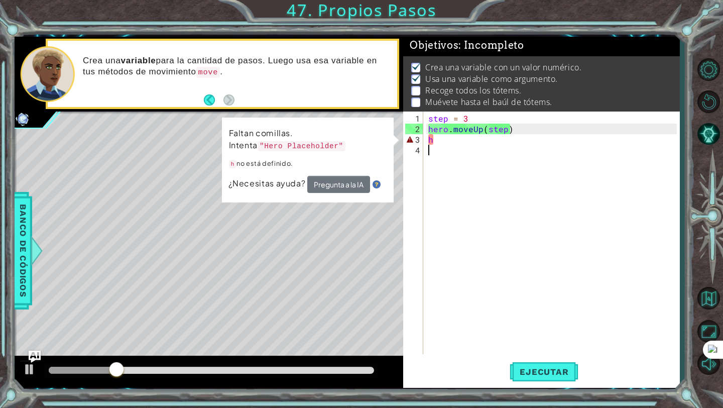
scroll to position [0, 0]
click at [459, 143] on div "step = 3 hero . moveUp ( step ) h" at bounding box center [555, 245] width 256 height 264
type textarea "h"
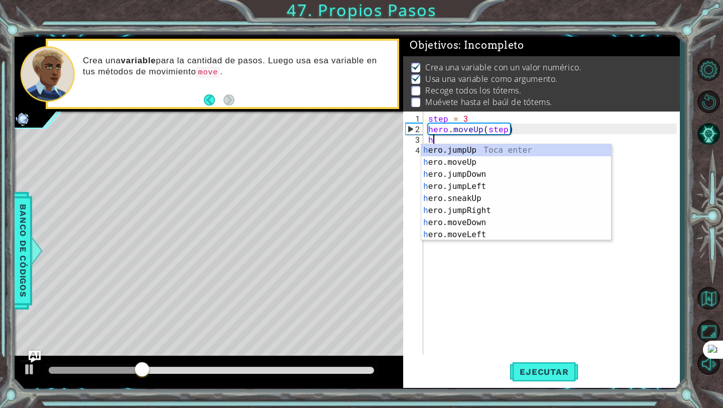
click at [459, 144] on div "h ero.jumpUp Toca enter h ero.moveUp Toca enter h ero.jumpDown Toca enter h ero…" at bounding box center [517, 191] width 190 height 95
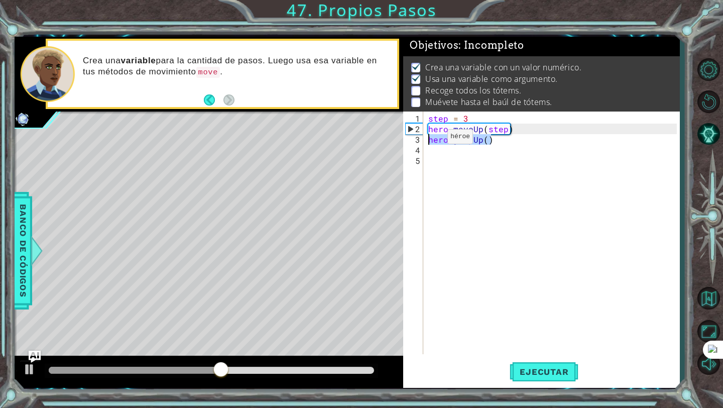
drag, startPoint x: 492, startPoint y: 139, endPoint x: 430, endPoint y: 140, distance: 62.3
click at [430, 140] on div "step = 3 hero . moveUp ( step ) hero . jumpUp ( )" at bounding box center [555, 245] width 256 height 264
type textarea "hero.jumpUp()"
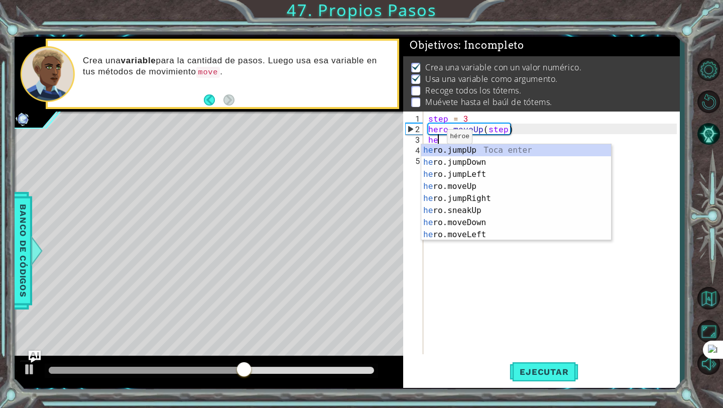
type textarea "her"
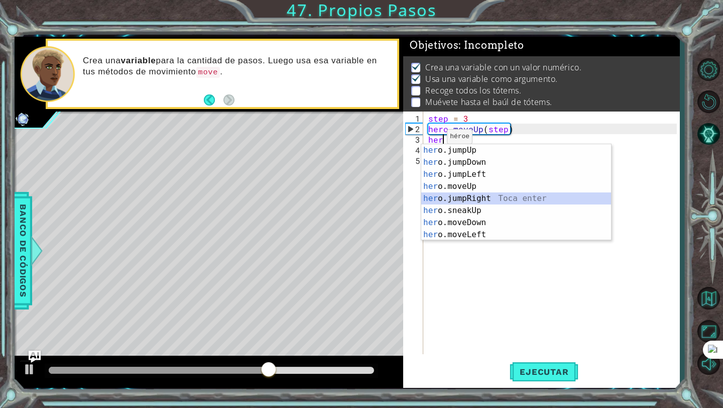
click at [444, 194] on div "her o.jumpUp Toca enter her o.jumpDown Toca enter her o.jumpLeft Toca enter her…" at bounding box center [517, 204] width 190 height 121
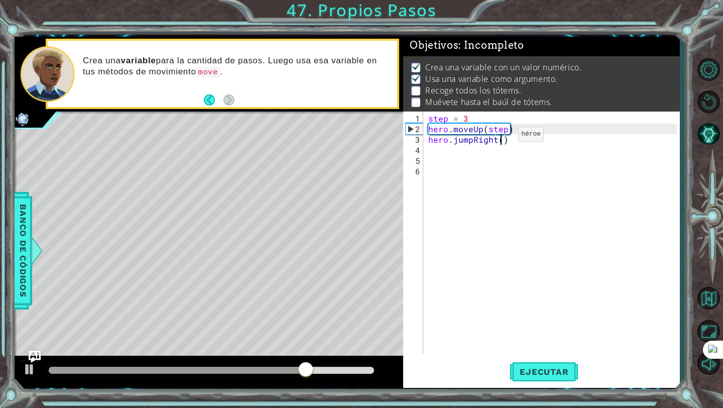
click at [501, 138] on div "step = 3 hero . moveUp ( step ) hero . jumpRight ( )" at bounding box center [555, 245] width 256 height 264
type textarea "hero.jumpRight(3)"
click at [511, 142] on div "step = 3 hero . moveUp ( step ) hero . jumpRight ( 3 )" at bounding box center [555, 245] width 256 height 264
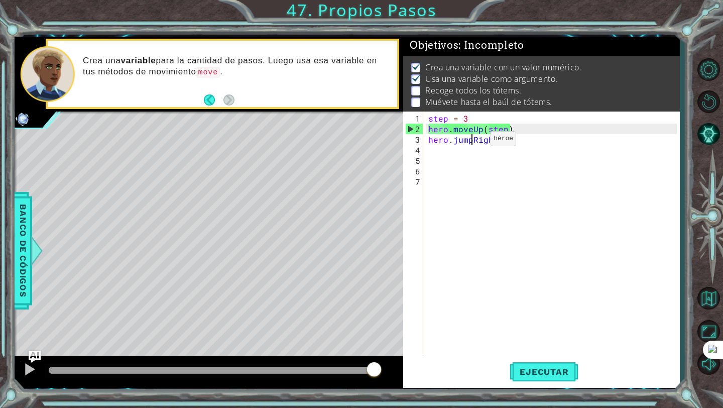
click at [474, 142] on div "step = 3 hero . moveUp ( step ) hero . jumpRight ( 3 )" at bounding box center [555, 245] width 256 height 264
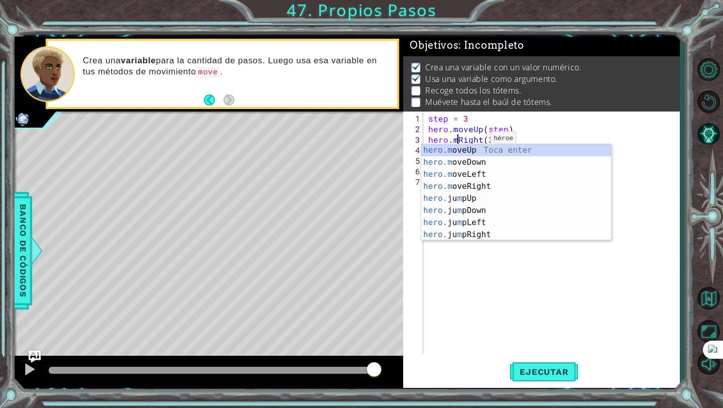
scroll to position [0, 2]
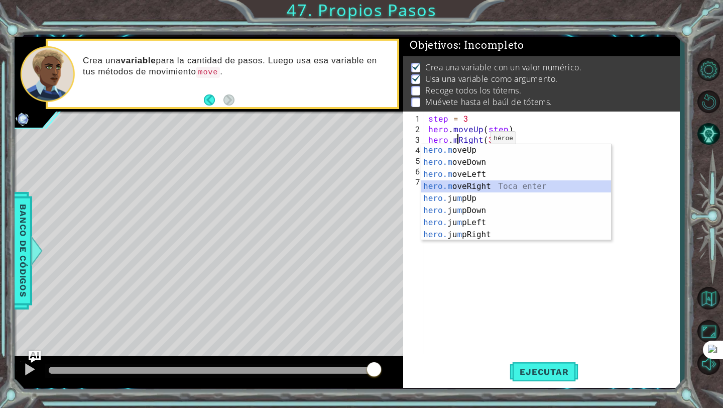
click at [468, 183] on div "hero.m oveUp Toca enter hero.m oveDown Toca enter hero.m oveLeft Toca enter her…" at bounding box center [517, 204] width 190 height 121
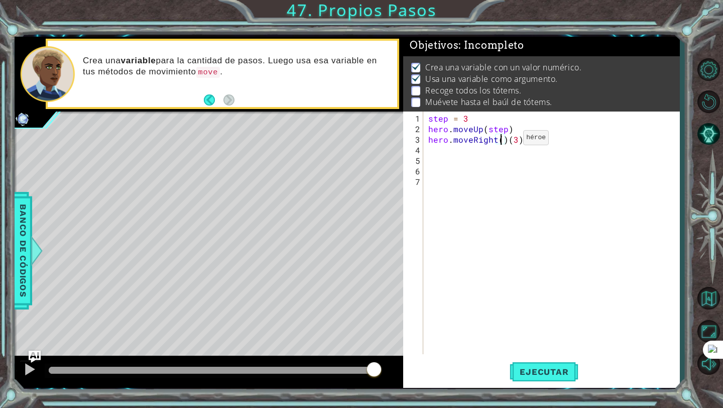
click at [506, 141] on div "step = 3 hero . moveUp ( step ) hero . moveRight ( ) ( 3 )" at bounding box center [555, 245] width 256 height 264
type textarea "hero.moveRight(3)"
click at [514, 140] on div "step = 3 hero . moveUp ( step ) hero . moveRight ( 3 )" at bounding box center [555, 245] width 256 height 264
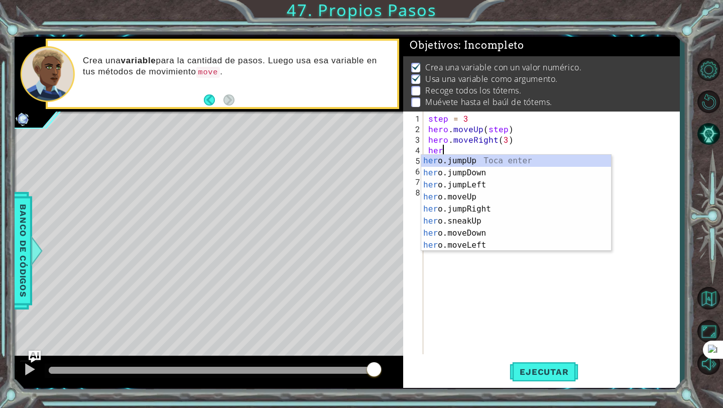
scroll to position [0, 1]
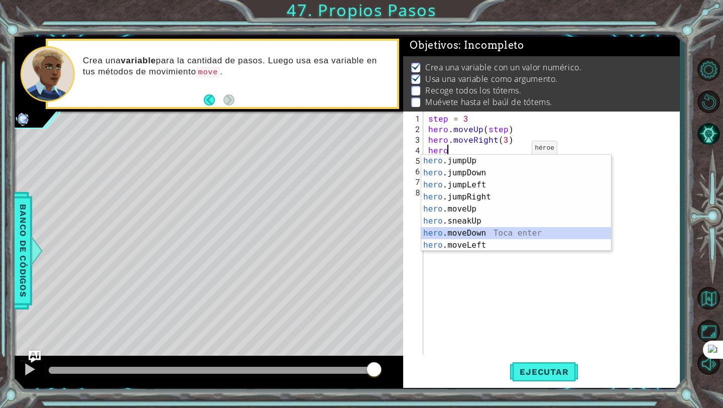
click at [484, 228] on div "hero .jumpUp Toca enter hero .jumpDown Toca enter hero .jumpLeft Toca enter her…" at bounding box center [517, 215] width 190 height 121
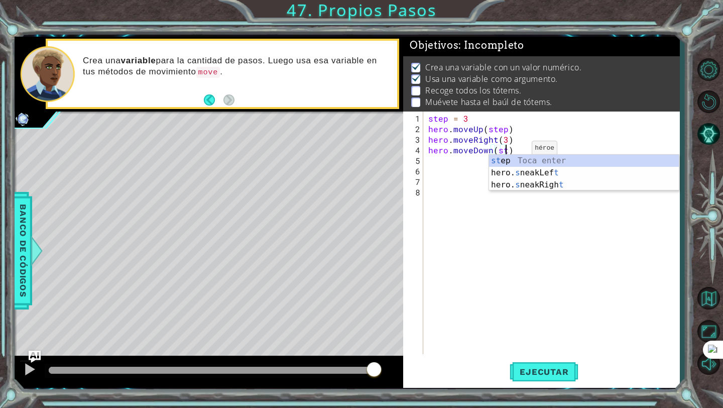
scroll to position [0, 5]
type textarea "hero.moveDown(step)"
click at [524, 148] on div "step = 3 hero . moveUp ( step ) hero . moveRight ( 3 ) hero . moveDown ( step )" at bounding box center [555, 245] width 256 height 264
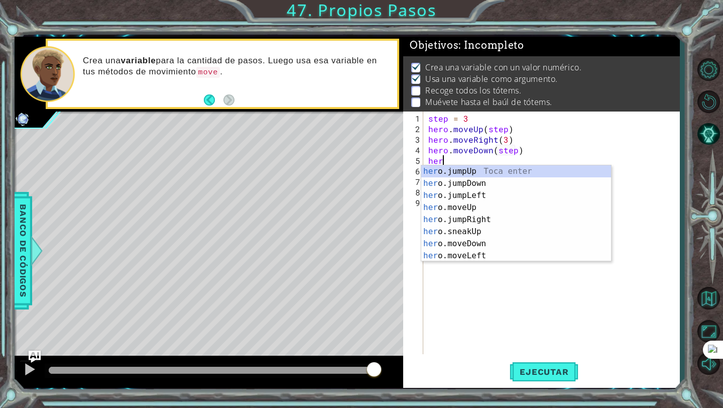
scroll to position [0, 1]
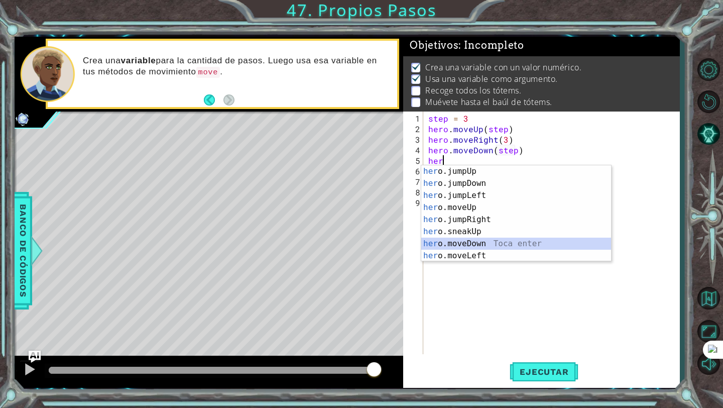
click at [427, 246] on div "her o.jumpUp Toca enter her o.jumpDown Toca enter her o.jumpLeft Toca enter her…" at bounding box center [517, 225] width 190 height 121
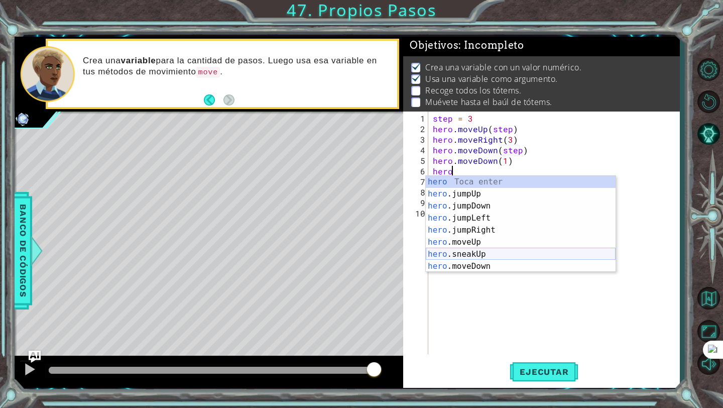
scroll to position [0, 6]
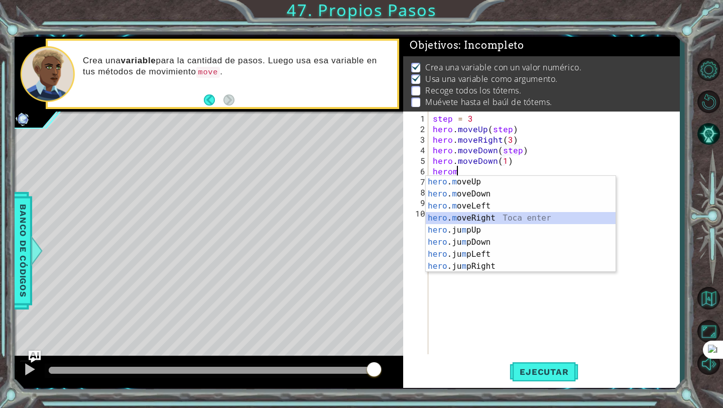
click at [492, 221] on div "hero . m oveUp Toca enter hero . m oveDown Toca enter hero . m oveLeft Toca ent…" at bounding box center [521, 236] width 190 height 121
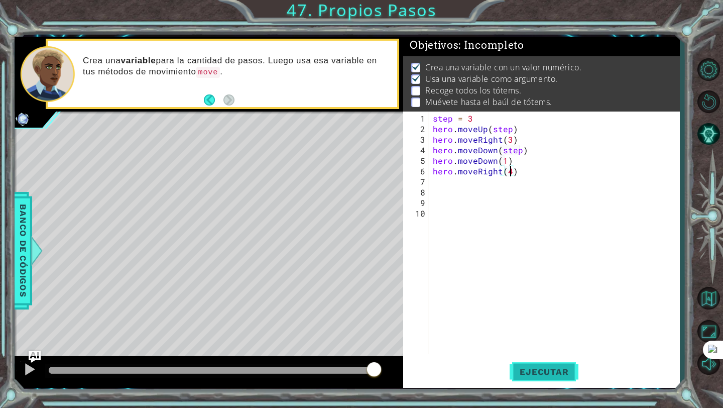
type textarea "hero.moveRight(4)"
click at [551, 380] on button "Ejecutar" at bounding box center [544, 372] width 69 height 28
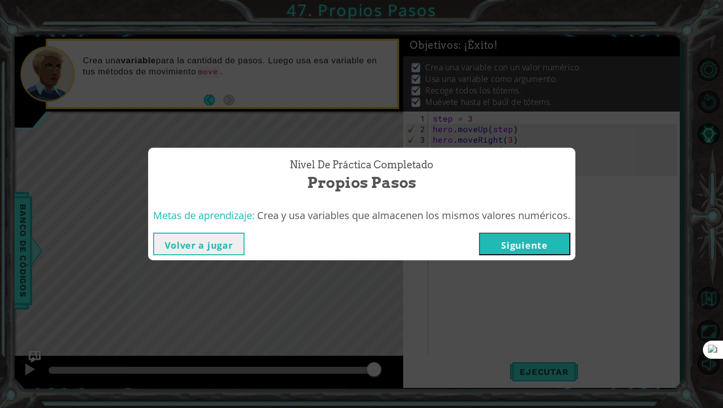
drag, startPoint x: 516, startPoint y: 156, endPoint x: 431, endPoint y: 160, distance: 85.5
click at [431, 160] on body "1 ההההההההההההההההההההההההההההההההההההההההההההההההההההההההההההההההההההההההההההה…" at bounding box center [361, 204] width 723 height 408
click at [508, 243] on button "Siguiente" at bounding box center [524, 244] width 91 height 23
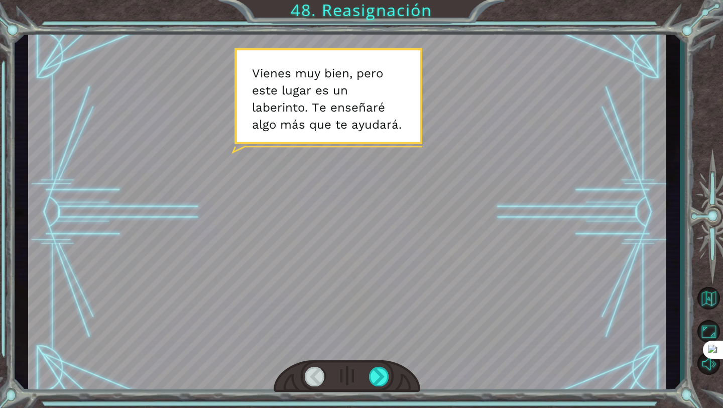
click at [390, 379] on div at bounding box center [347, 376] width 147 height 32
click at [386, 377] on div at bounding box center [379, 377] width 21 height 20
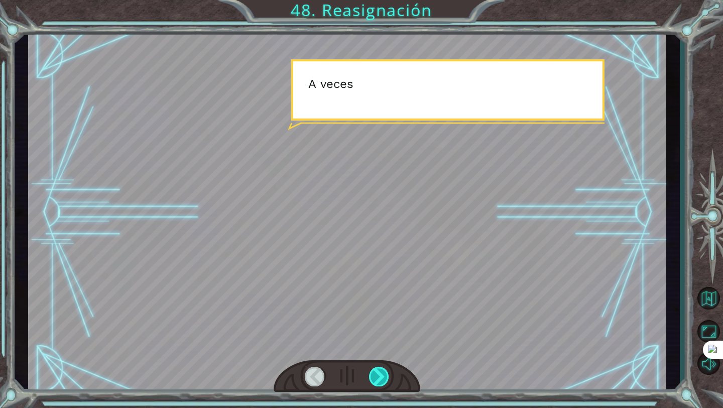
click at [386, 377] on div at bounding box center [379, 377] width 21 height 20
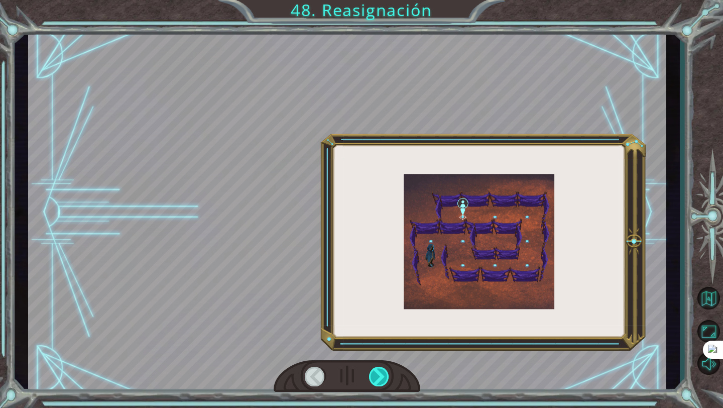
click at [386, 377] on div at bounding box center [379, 377] width 21 height 20
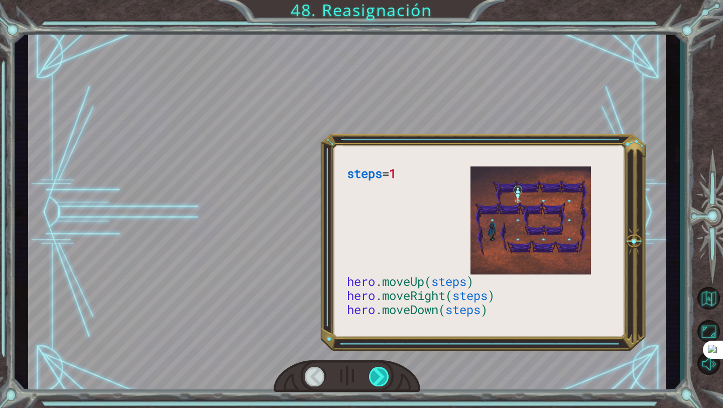
click at [386, 377] on div at bounding box center [379, 377] width 21 height 20
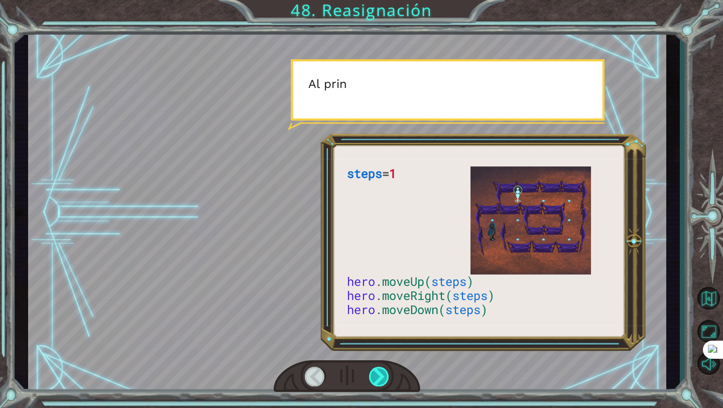
click at [386, 377] on div at bounding box center [379, 377] width 21 height 20
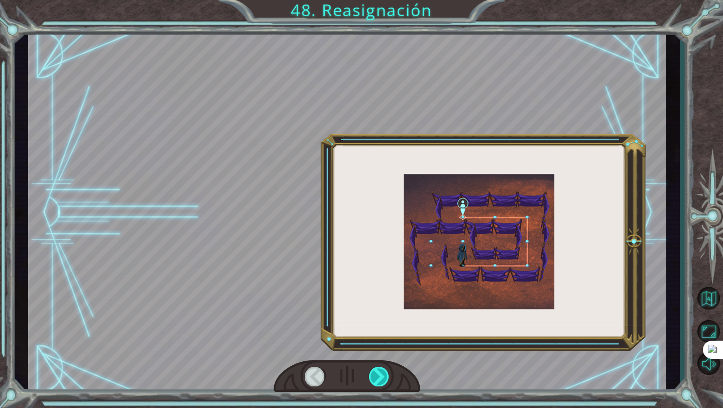
click at [386, 377] on div at bounding box center [379, 377] width 21 height 20
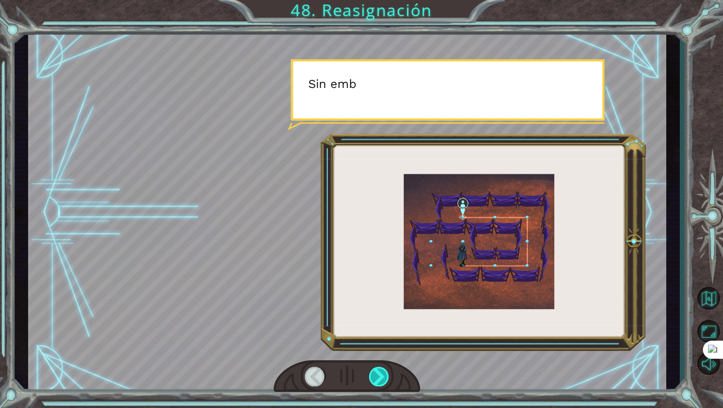
click at [386, 377] on div at bounding box center [379, 377] width 21 height 20
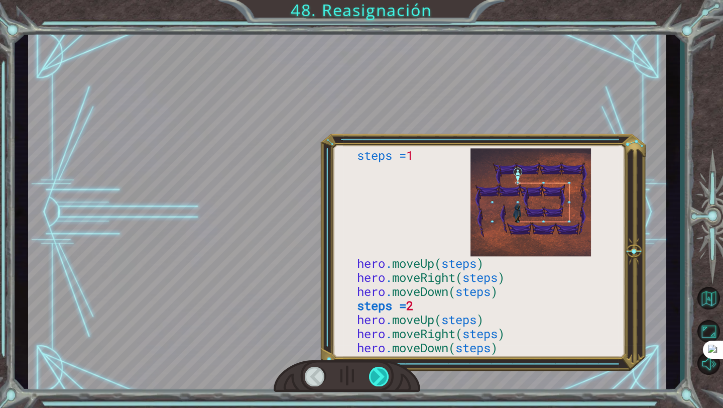
click at [386, 377] on div at bounding box center [379, 377] width 21 height 20
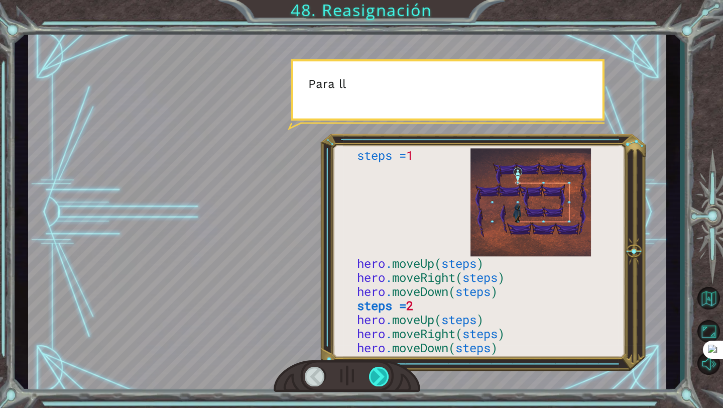
click at [386, 377] on div at bounding box center [379, 377] width 21 height 20
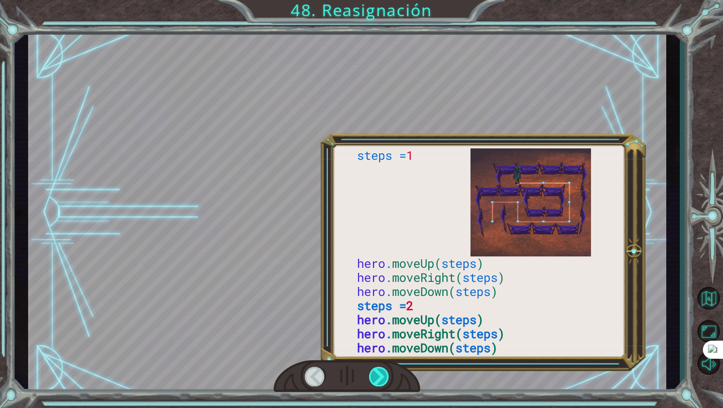
click at [386, 377] on div at bounding box center [379, 377] width 21 height 20
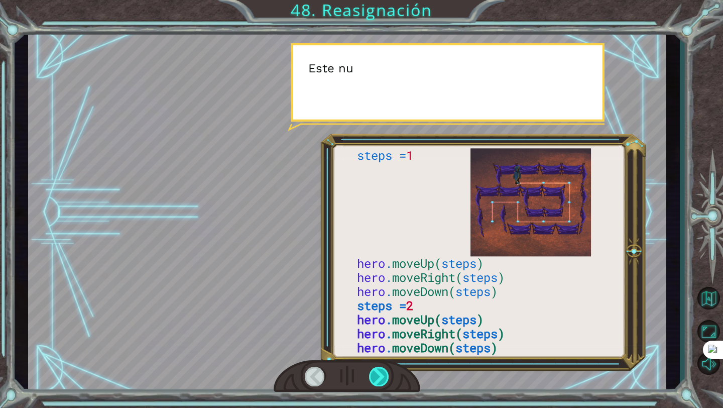
click at [386, 377] on div at bounding box center [379, 377] width 21 height 20
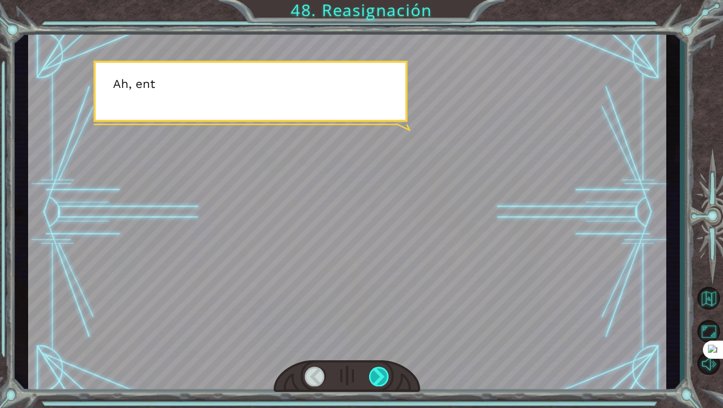
click at [386, 377] on div at bounding box center [379, 377] width 21 height 20
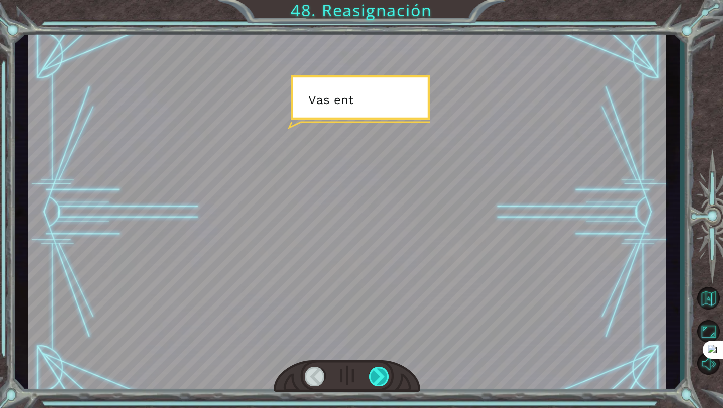
click at [386, 377] on div at bounding box center [379, 377] width 21 height 20
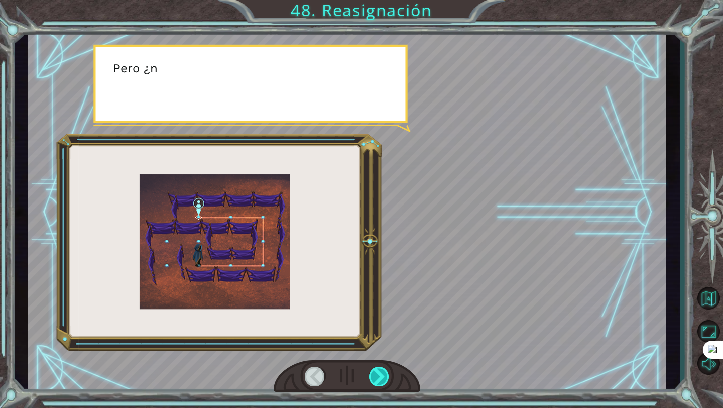
click at [386, 377] on div at bounding box center [379, 377] width 21 height 20
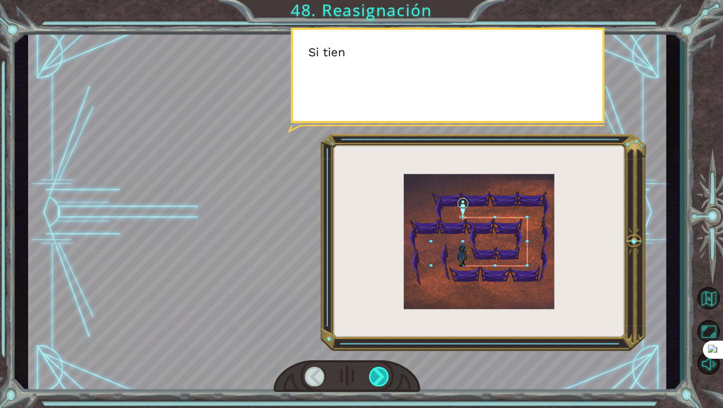
click at [386, 377] on div at bounding box center [379, 377] width 21 height 20
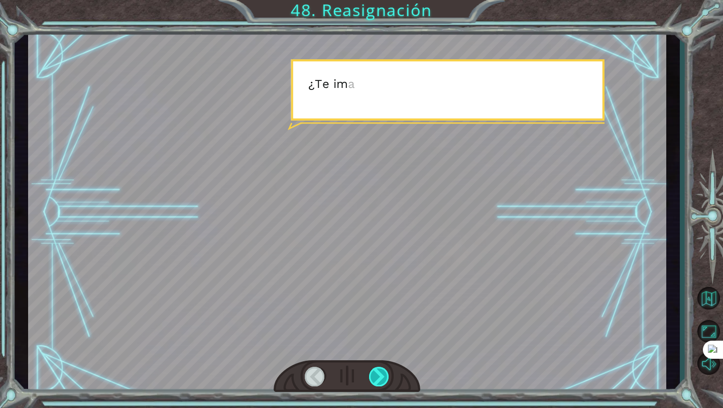
click at [386, 377] on div at bounding box center [379, 377] width 21 height 20
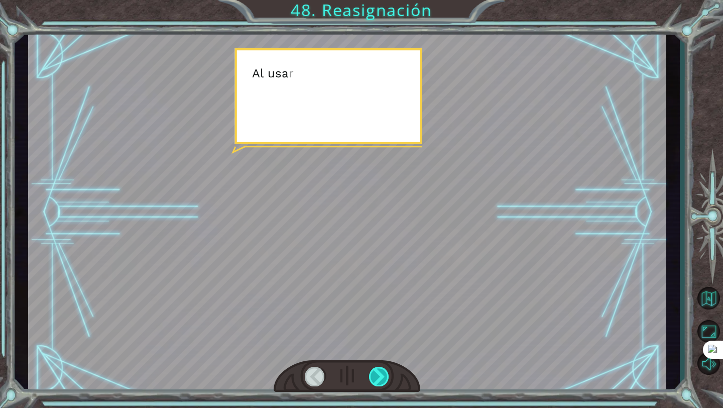
click at [386, 377] on div at bounding box center [379, 377] width 21 height 20
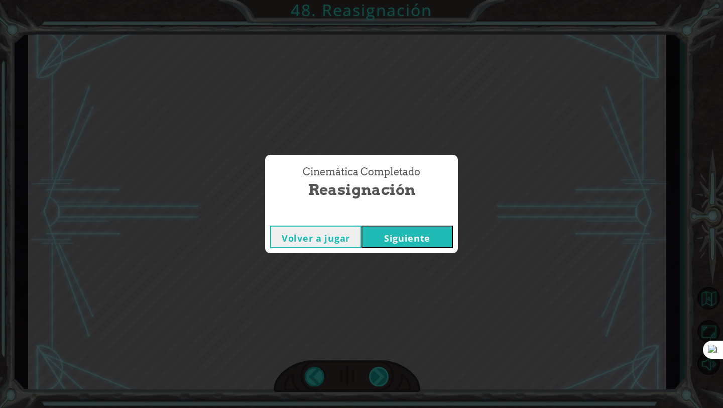
click at [386, 377] on div "Cinemática Completado Reasignación Volver a jugar [GEOGRAPHIC_DATA]" at bounding box center [361, 204] width 723 height 408
click at [441, 243] on button "Siguiente" at bounding box center [407, 237] width 91 height 23
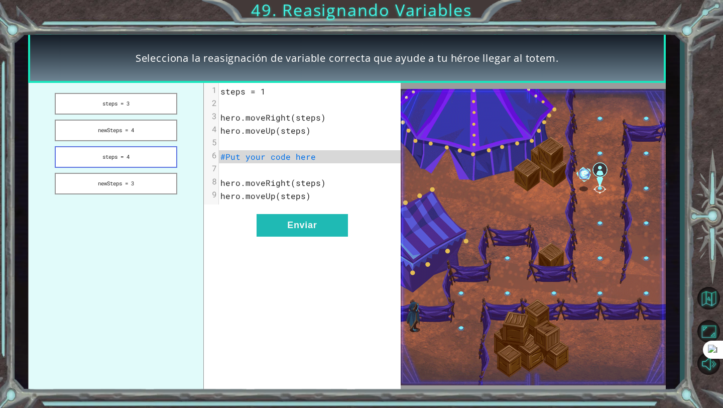
click at [172, 163] on button "steps = 4" at bounding box center [116, 157] width 122 height 22
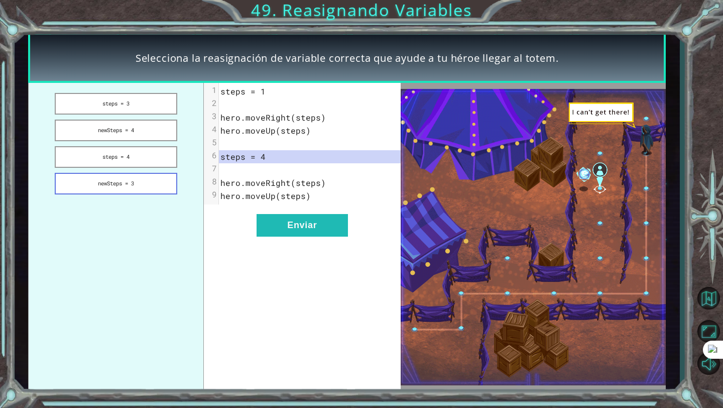
click at [162, 175] on button "newSteps = 3" at bounding box center [116, 184] width 122 height 22
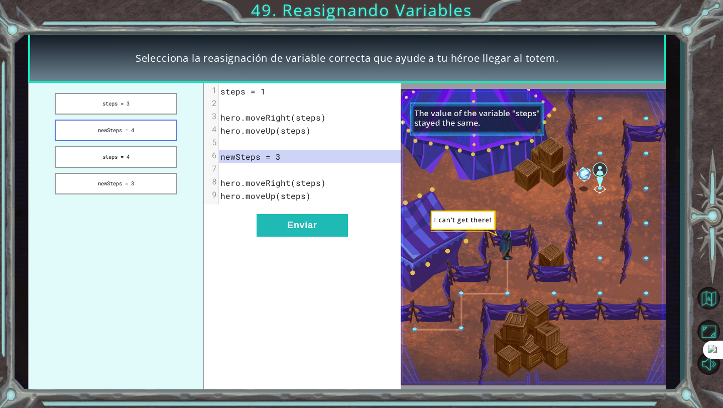
click at [146, 124] on button "newSteps = 4" at bounding box center [116, 131] width 122 height 22
click at [142, 186] on button "newSteps = 3" at bounding box center [116, 184] width 122 height 22
click at [100, 163] on button "steps = 4" at bounding box center [116, 157] width 122 height 22
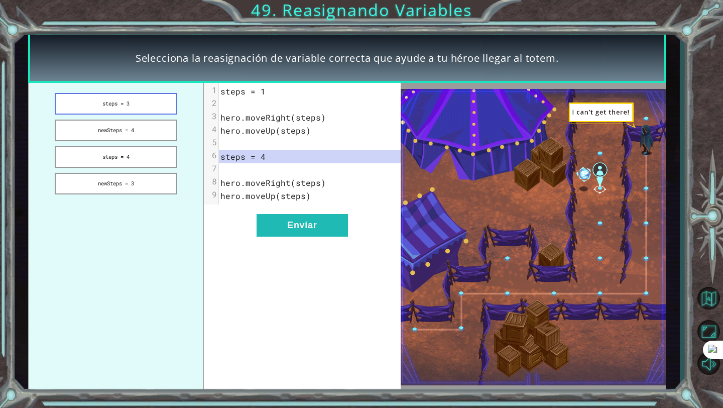
click at [107, 113] on button "steps = 3" at bounding box center [116, 104] width 122 height 22
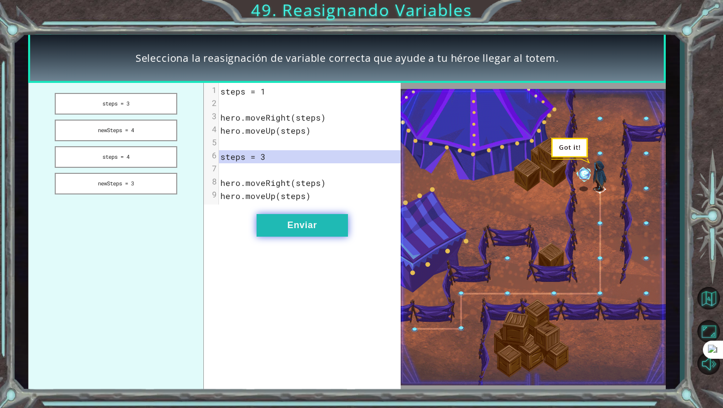
click at [274, 227] on button "Enviar" at bounding box center [302, 225] width 91 height 23
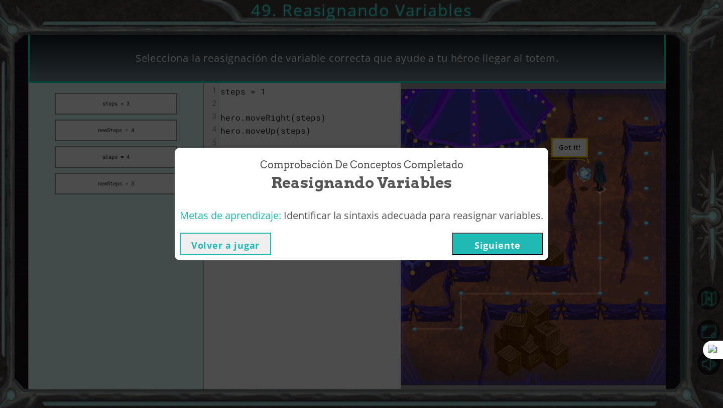
click at [472, 232] on div "Volver a jugar [GEOGRAPHIC_DATA]" at bounding box center [362, 244] width 374 height 33
click at [474, 242] on button "Siguiente" at bounding box center [497, 244] width 91 height 23
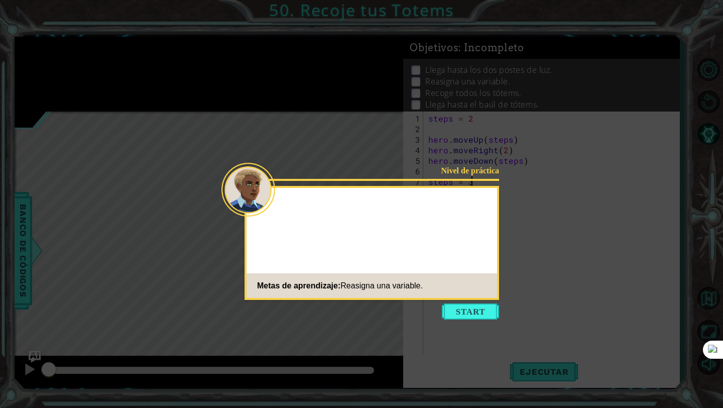
click at [483, 323] on icon at bounding box center [361, 204] width 723 height 408
click at [483, 308] on button "Start" at bounding box center [470, 311] width 57 height 16
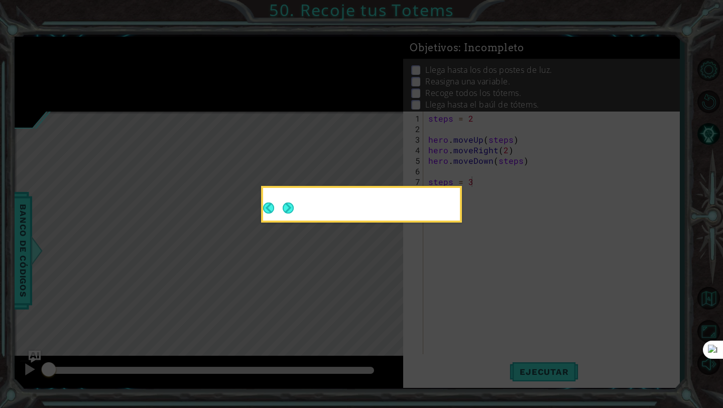
click at [483, 308] on icon at bounding box center [361, 204] width 723 height 408
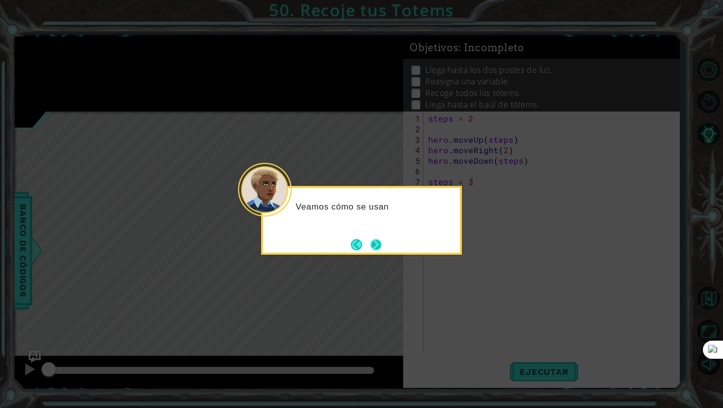
click at [381, 244] on button "Next" at bounding box center [376, 244] width 13 height 13
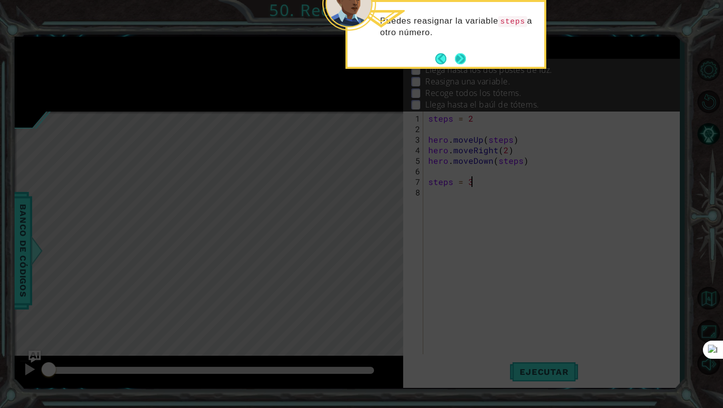
click at [464, 57] on button "Next" at bounding box center [460, 58] width 11 height 11
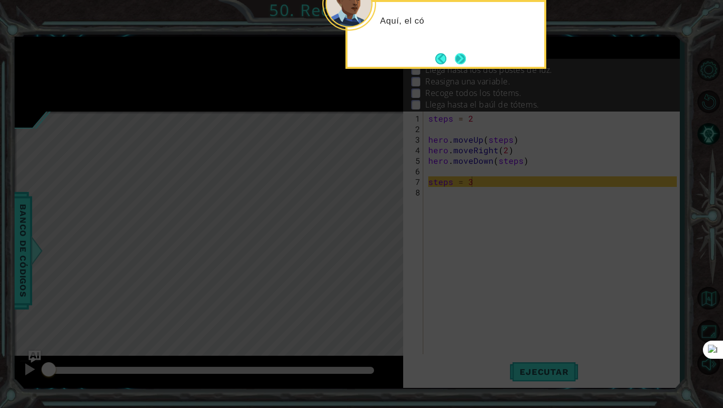
click at [464, 57] on button "Next" at bounding box center [460, 58] width 11 height 11
click at [464, 57] on button "Next" at bounding box center [461, 59] width 16 height 16
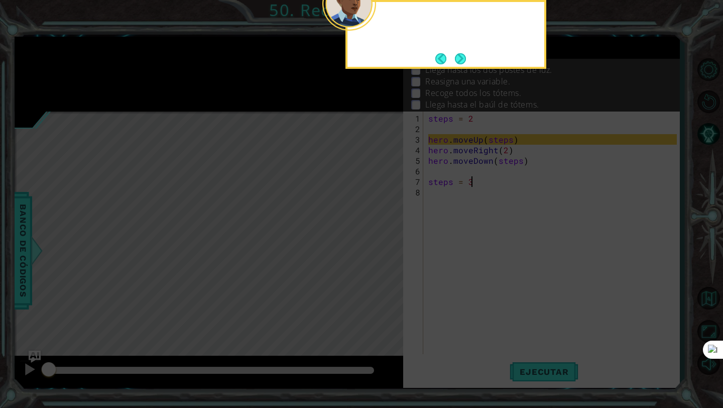
click at [464, 57] on button "Next" at bounding box center [461, 59] width 12 height 12
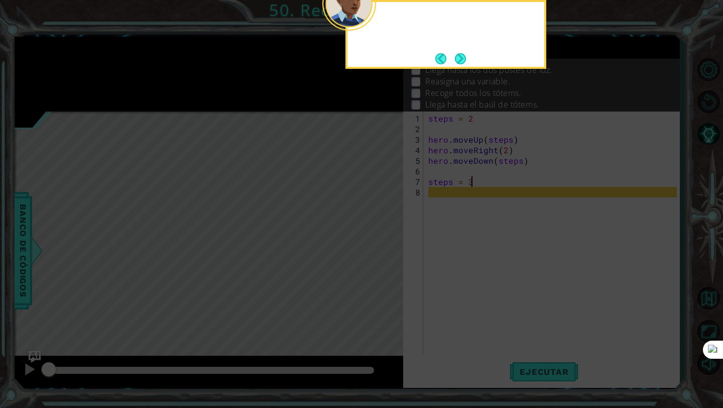
click at [464, 57] on button "Next" at bounding box center [461, 59] width 12 height 12
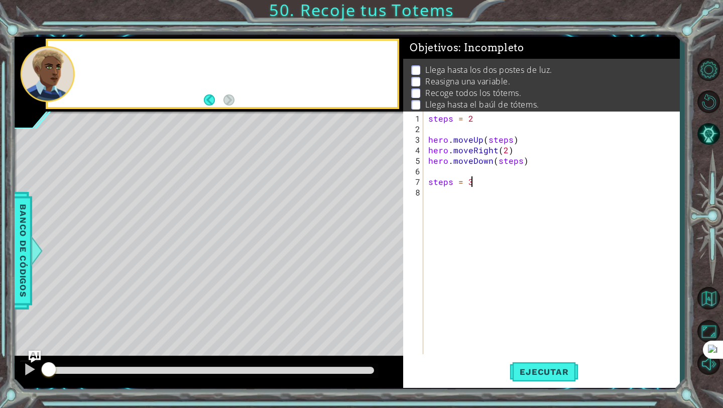
click at [464, 57] on div "Objetivos : Incompleto" at bounding box center [541, 48] width 276 height 23
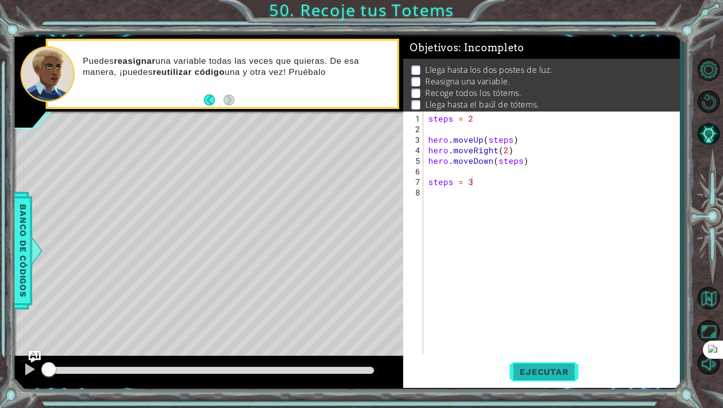
click at [558, 376] on span "Ejecutar" at bounding box center [544, 372] width 69 height 10
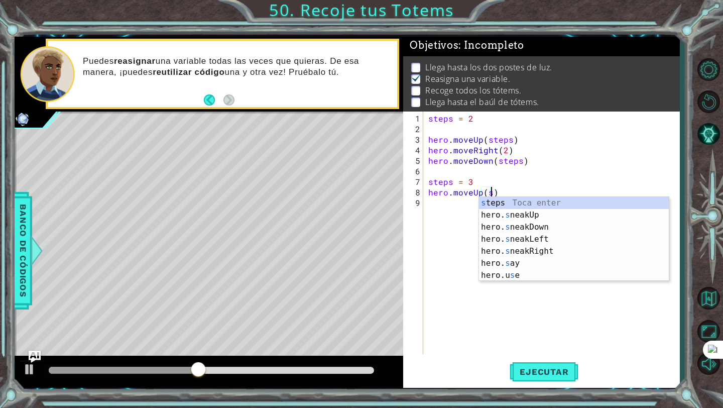
scroll to position [0, 4]
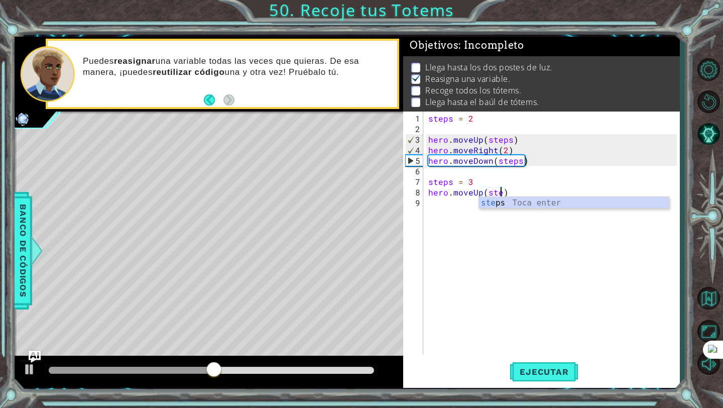
type textarea "hero.moveUp(steps)"
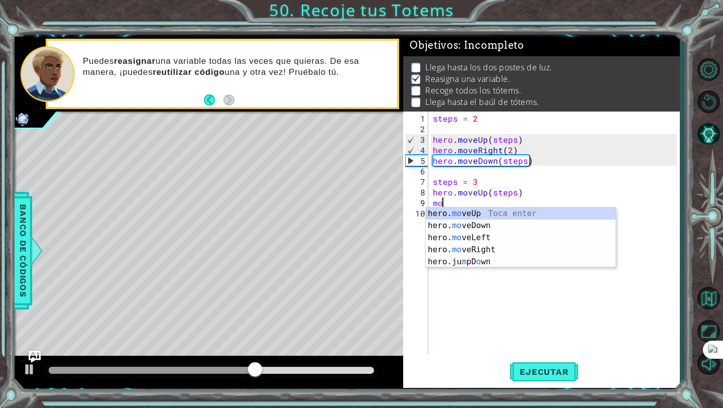
scroll to position [0, 1]
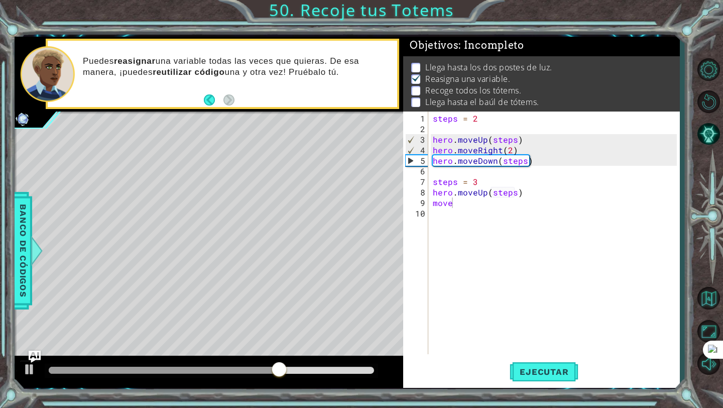
click at [526, 254] on body "1 ההההההההההההההההההההההההההההההההההההההההההההההההההההההההההההההההההההההההההההה…" at bounding box center [361, 204] width 723 height 408
click at [471, 201] on div "steps = 2 hero . moveUp ( steps ) hero . moveRight ( 2 ) hero . moveDown ( step…" at bounding box center [556, 245] width 251 height 264
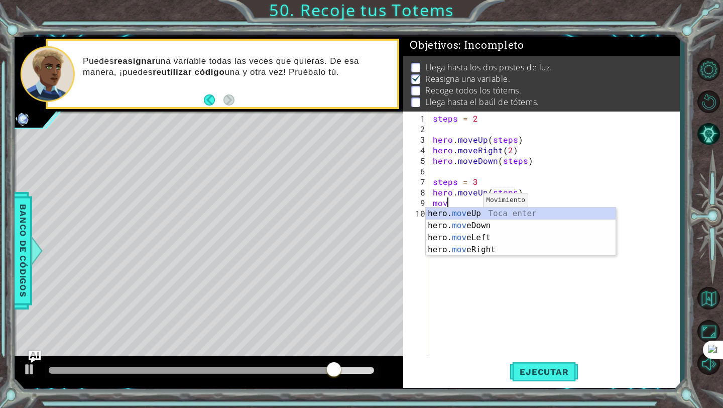
scroll to position [0, 0]
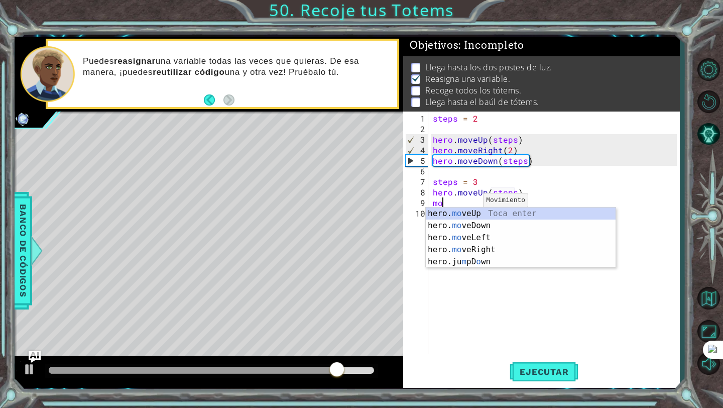
type textarea "m"
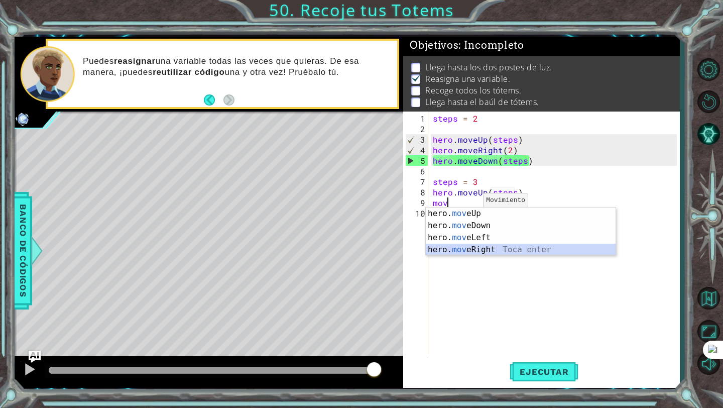
click at [483, 245] on div "hero. mov eUp Toca enter hero. mov eDown Toca enter hero. mov eLeft Toca enter …" at bounding box center [521, 243] width 190 height 72
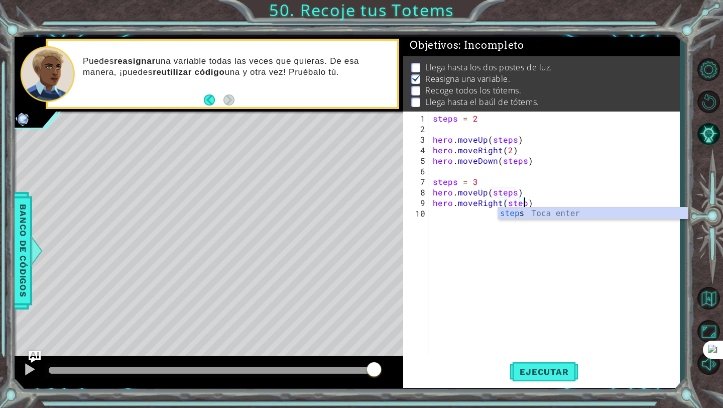
scroll to position [0, 6]
type textarea "hero.moveRight(steps)"
click at [541, 201] on div "steps = 2 hero . moveUp ( steps ) hero . moveRight ( 2 ) hero . moveDown ( step…" at bounding box center [556, 245] width 251 height 264
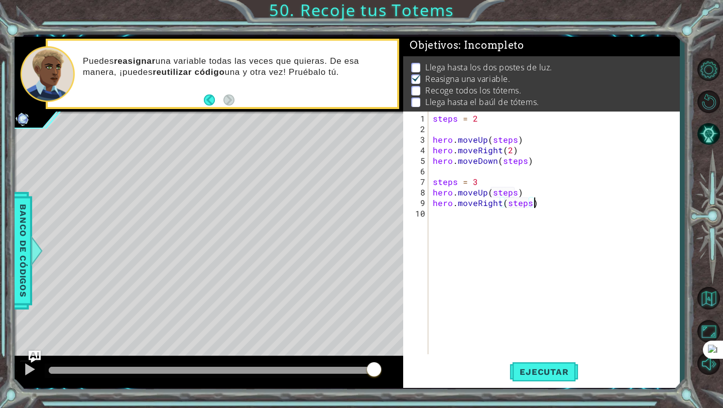
scroll to position [0, 0]
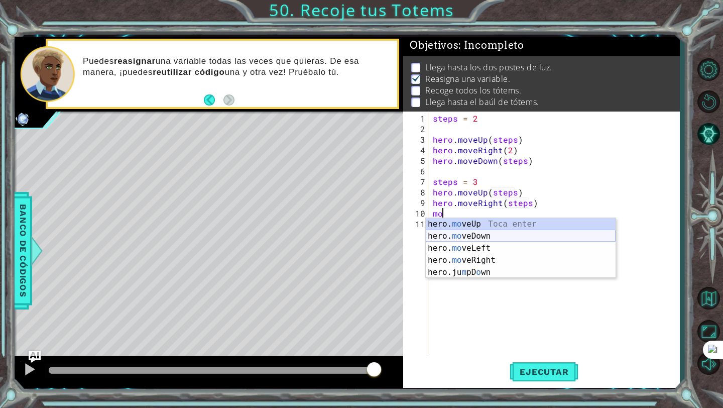
click at [516, 233] on div "hero. mo veUp Toca enter hero. mo veDown Toca enter hero. mo veLeft Toca enter …" at bounding box center [521, 260] width 190 height 84
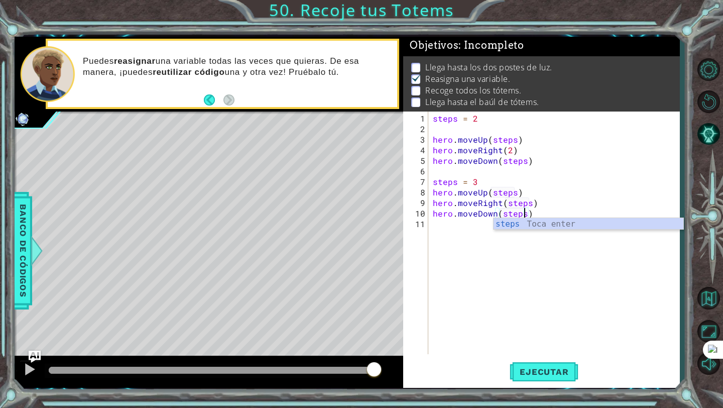
scroll to position [0, 6]
click at [540, 210] on div "steps = 2 hero . moveUp ( steps ) hero . moveRight ( 2 ) hero . moveDown ( step…" at bounding box center [556, 245] width 251 height 264
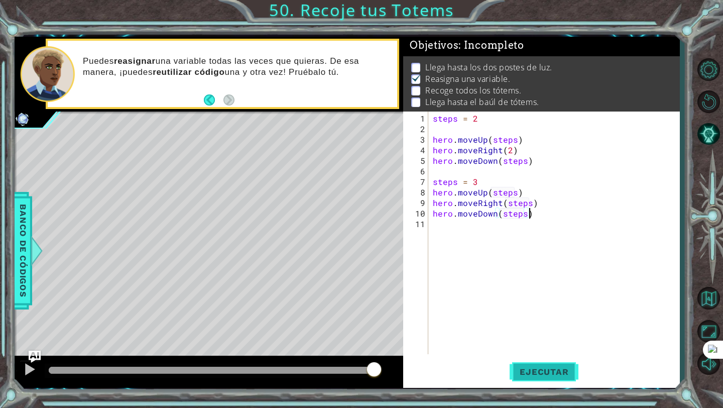
type textarea "hero.moveDown(steps)"
click at [560, 374] on span "Ejecutar" at bounding box center [544, 372] width 69 height 10
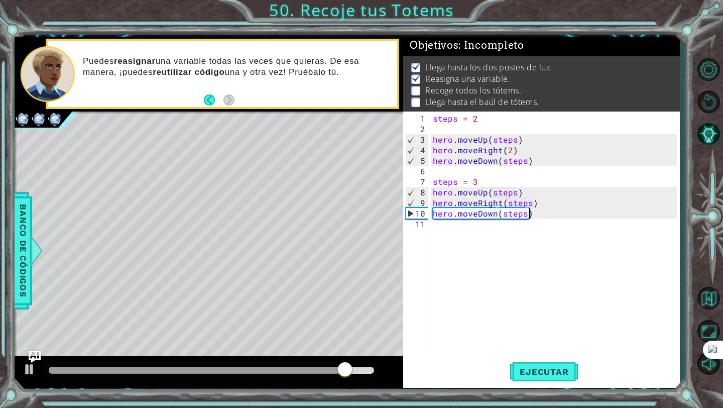
click at [546, 213] on div "steps = 2 hero . moveUp ( steps ) hero . moveRight ( 2 ) hero . moveDown ( step…" at bounding box center [556, 245] width 251 height 264
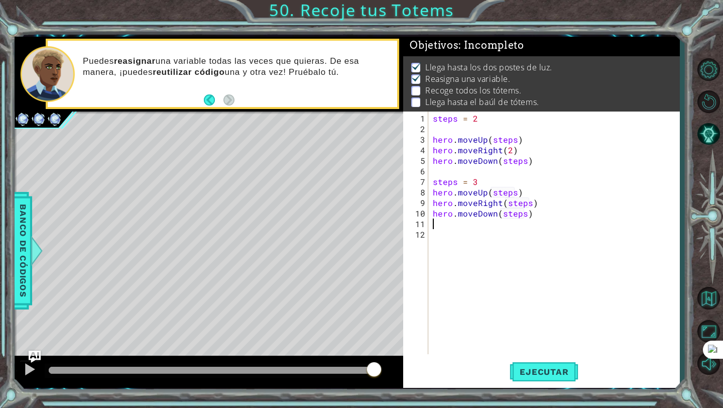
click at [508, 180] on div "steps = 2 hero . moveUp ( steps ) hero . moveRight ( 2 ) hero . moveDown ( step…" at bounding box center [556, 245] width 251 height 264
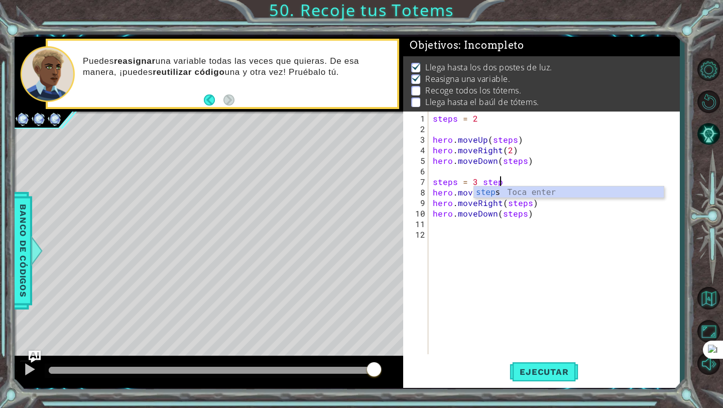
scroll to position [0, 4]
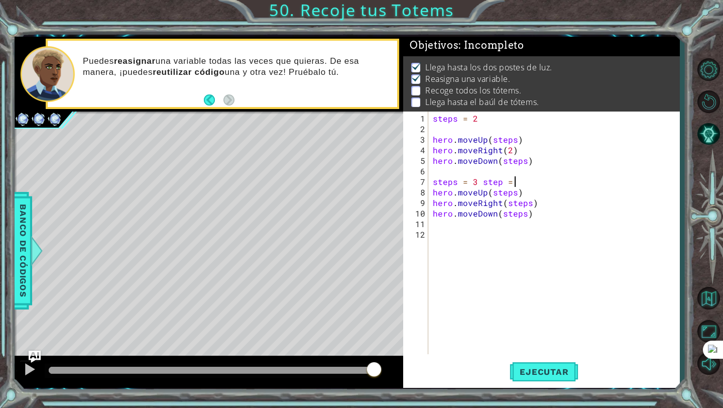
type textarea "steps = 3 step = 4"
click at [531, 217] on div "steps = 2 hero . moveUp ( steps ) hero . moveRight ( 2 ) hero . moveDown ( step…" at bounding box center [556, 245] width 251 height 264
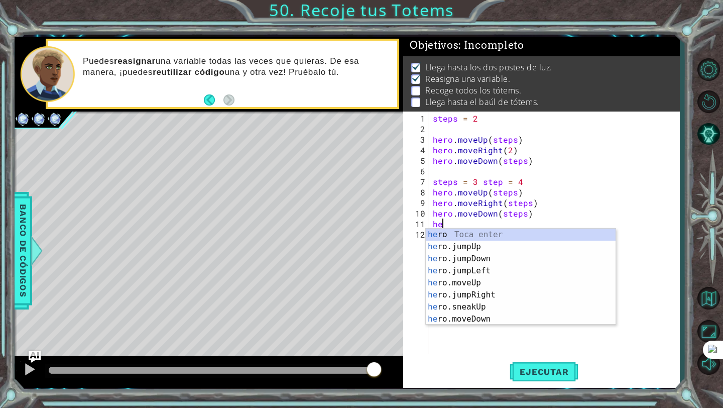
scroll to position [0, 1]
click at [482, 297] on div "hero Toca enter hero .jumpUp Toca enter hero .jumpDown Toca enter hero .jumpLef…" at bounding box center [521, 289] width 190 height 121
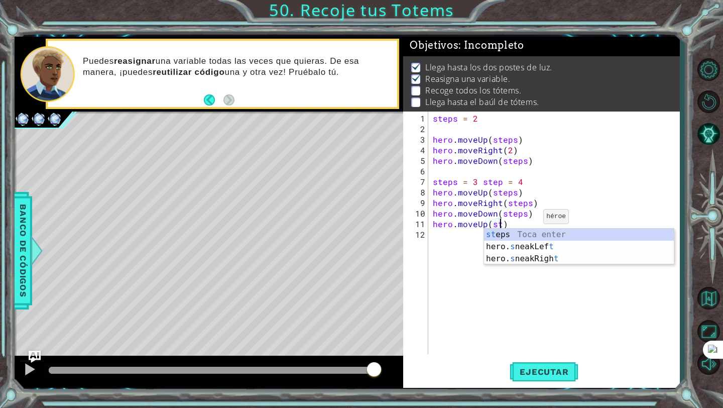
scroll to position [0, 5]
type textarea "hero.moveUp(steps)"
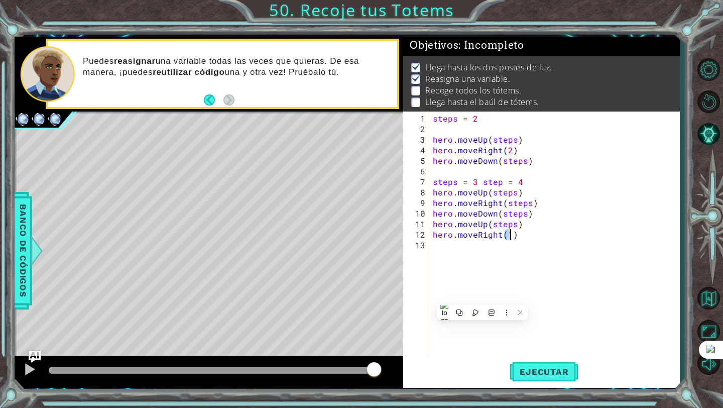
scroll to position [0, 5]
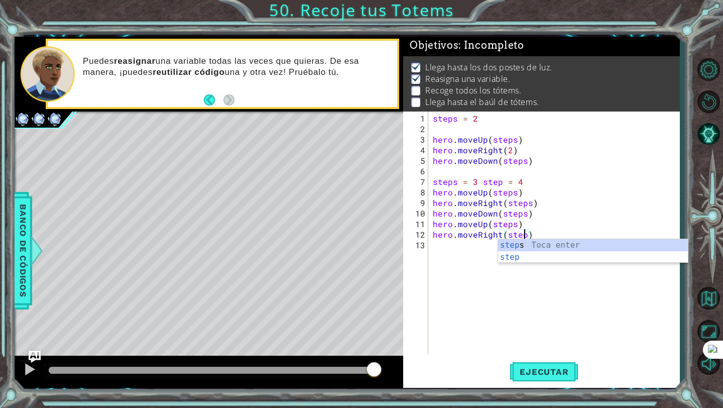
type textarea "hero.moveRight(steps)"
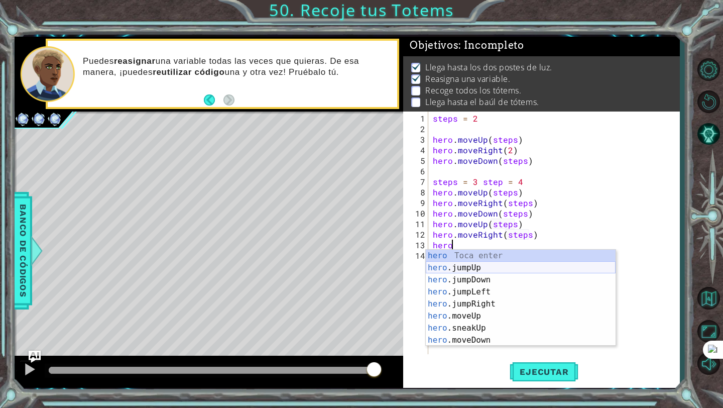
scroll to position [0, 2]
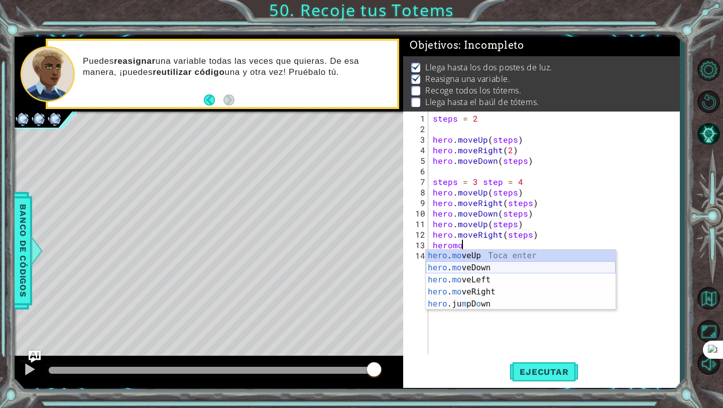
click at [481, 266] on div "hero . mo veUp Toca enter hero . mo veDown Toca enter hero . mo veLeft Toca ent…" at bounding box center [521, 292] width 190 height 84
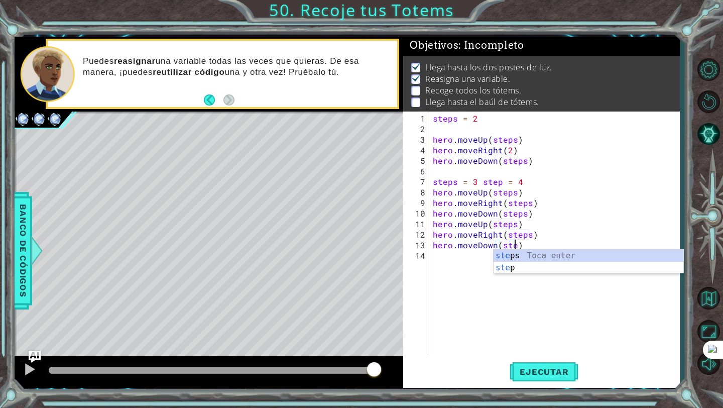
scroll to position [0, 5]
click at [541, 371] on span "Ejecutar" at bounding box center [544, 372] width 69 height 10
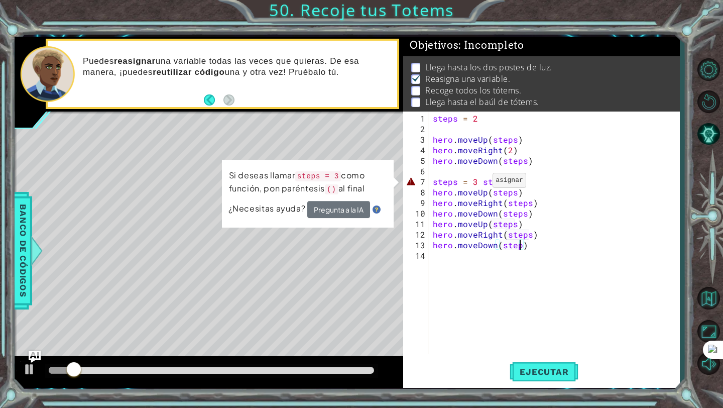
click at [480, 184] on div "steps = 2 hero . moveUp ( steps ) hero . moveRight ( 2 ) hero . moveDown ( step…" at bounding box center [556, 245] width 251 height 264
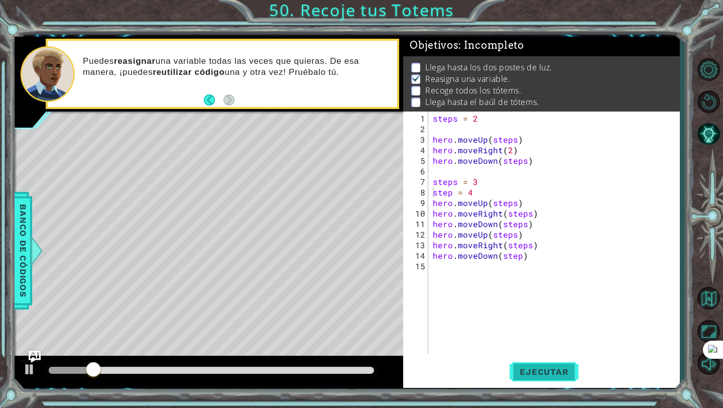
click at [562, 358] on button "Ejecutar" at bounding box center [544, 372] width 69 height 28
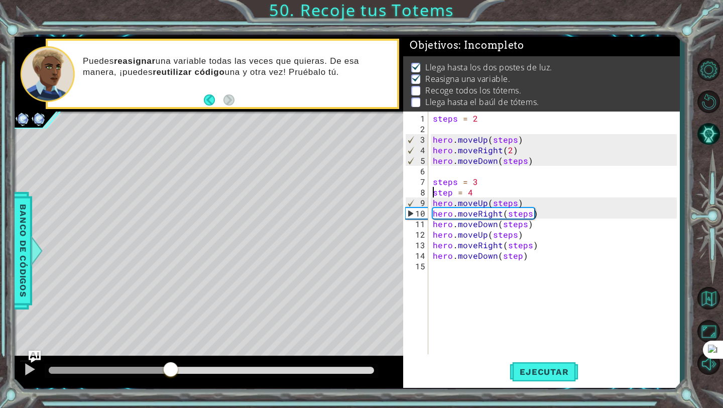
drag, startPoint x: 59, startPoint y: 369, endPoint x: 193, endPoint y: 373, distance: 133.7
click at [180, 373] on div at bounding box center [171, 370] width 18 height 18
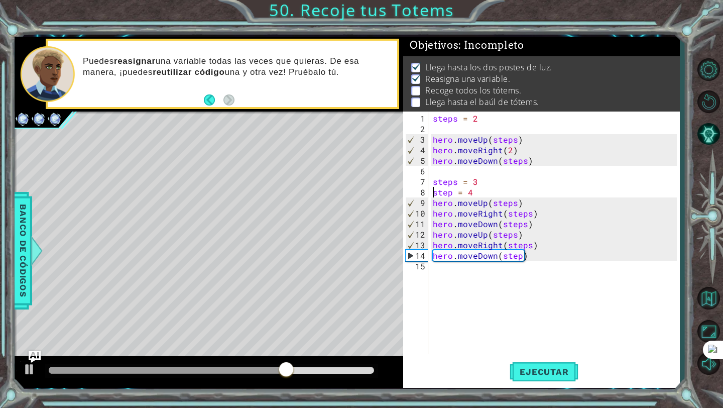
click at [517, 234] on div "steps = 2 hero . moveUp ( steps ) hero . moveRight ( 2 ) hero . moveDown ( step…" at bounding box center [556, 245] width 251 height 264
type textarea "hero.moveUp(step)"
click at [547, 378] on button "Ejecutar" at bounding box center [544, 372] width 69 height 28
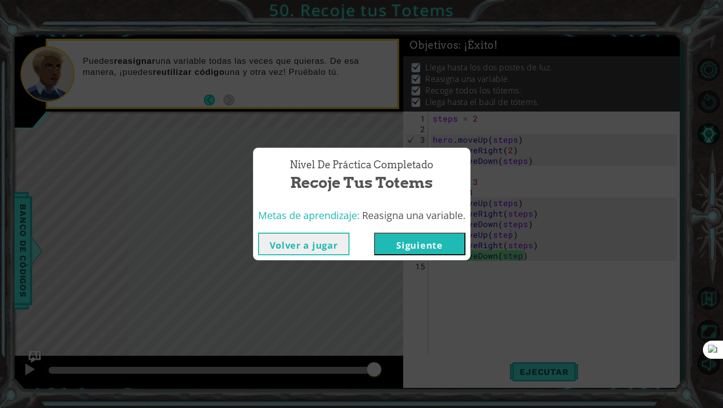
click at [439, 245] on button "Siguiente" at bounding box center [419, 244] width 91 height 23
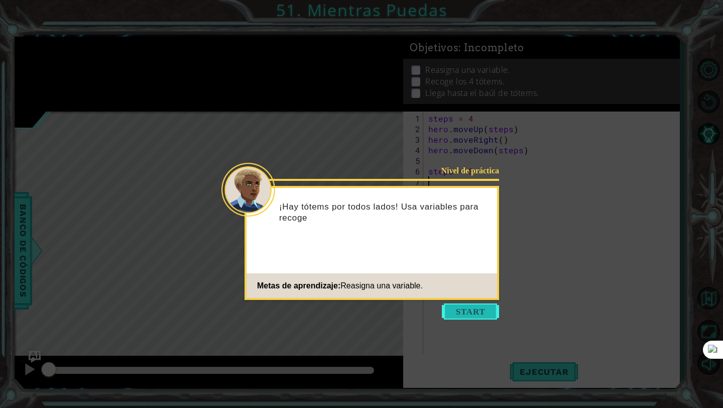
click at [480, 313] on button "Start" at bounding box center [470, 311] width 57 height 16
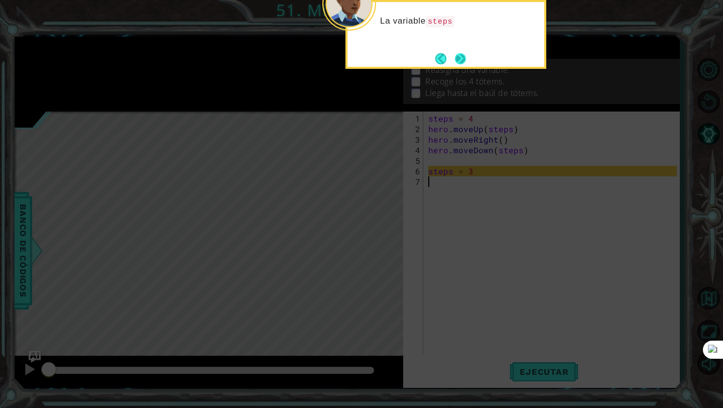
click at [461, 53] on button "Next" at bounding box center [461, 59] width 12 height 12
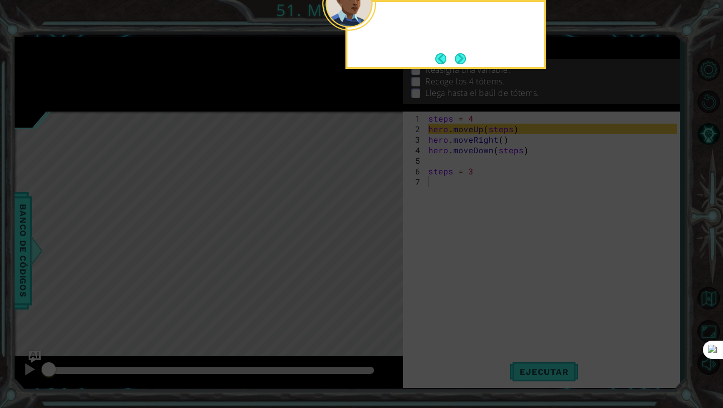
click at [461, 53] on button "Next" at bounding box center [460, 58] width 11 height 11
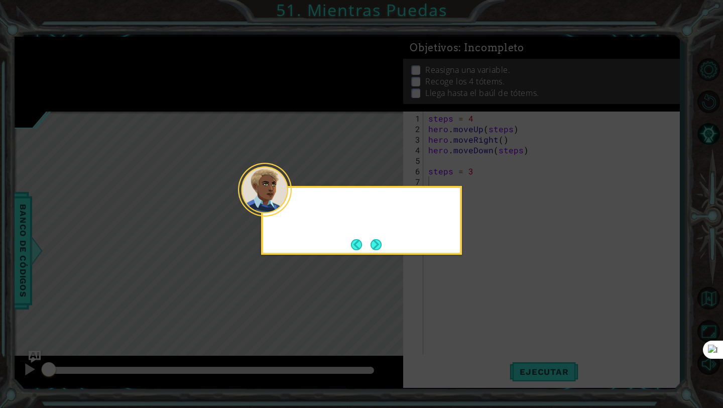
click at [461, 53] on icon at bounding box center [361, 204] width 723 height 408
click at [377, 254] on div "¡Deberás reasignar la variable y reu" at bounding box center [361, 220] width 201 height 69
click at [377, 250] on button "Next" at bounding box center [376, 244] width 11 height 11
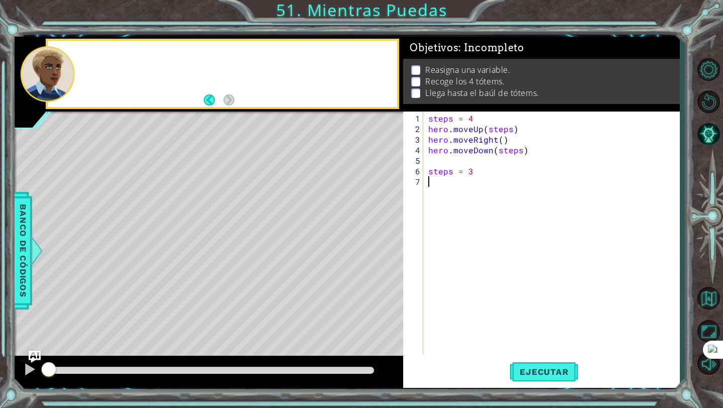
click at [377, 251] on div "Level Map" at bounding box center [247, 260] width 464 height 296
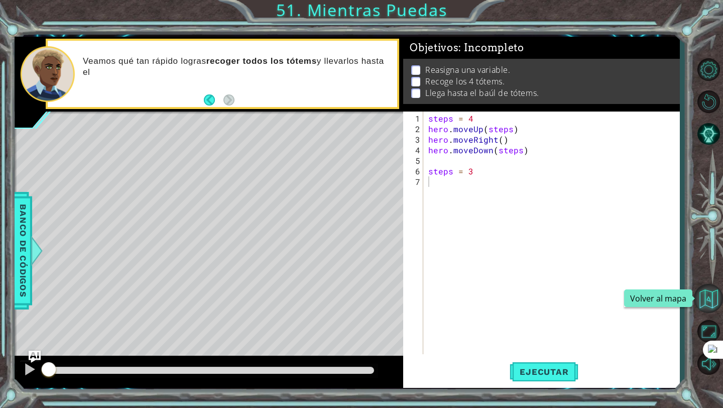
click at [714, 295] on button "Volver al mapa" at bounding box center [708, 298] width 29 height 29
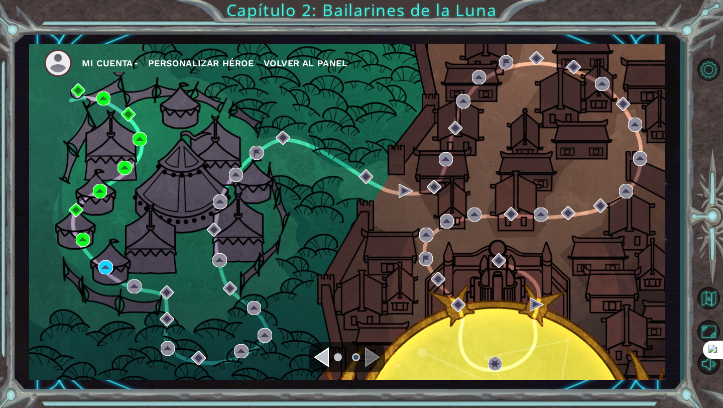
click at [116, 268] on div "Mi Cuenta Personalizar héroe Volver al panel" at bounding box center [347, 212] width 636 height 336
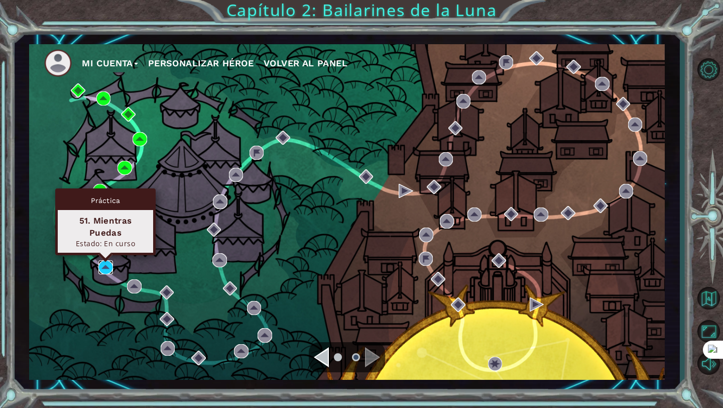
click at [108, 268] on img at bounding box center [105, 267] width 14 height 14
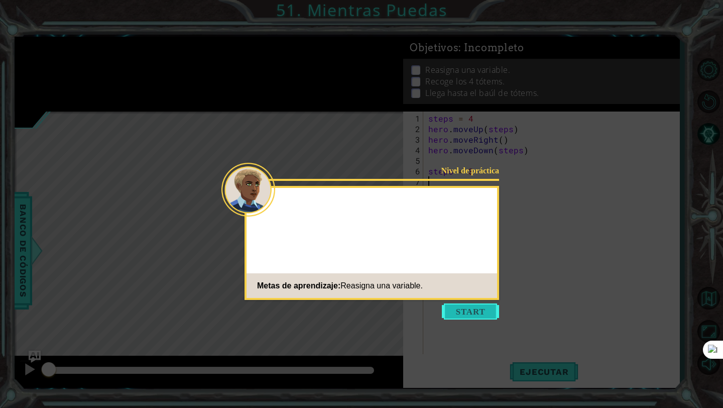
click at [463, 304] on button "Start" at bounding box center [470, 311] width 57 height 16
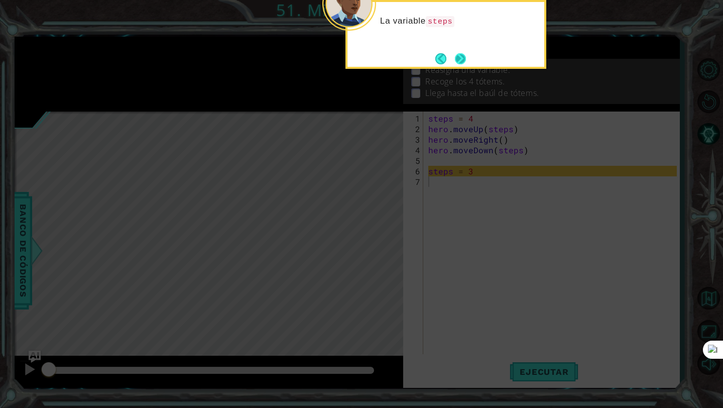
click at [462, 63] on button "Next" at bounding box center [460, 58] width 11 height 11
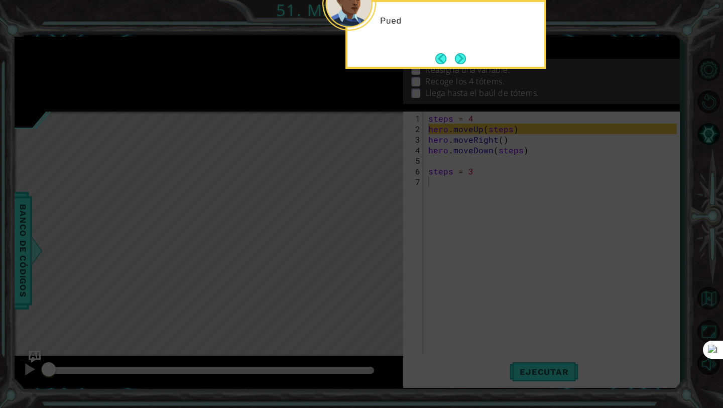
click at [462, 63] on button "Next" at bounding box center [461, 59] width 12 height 12
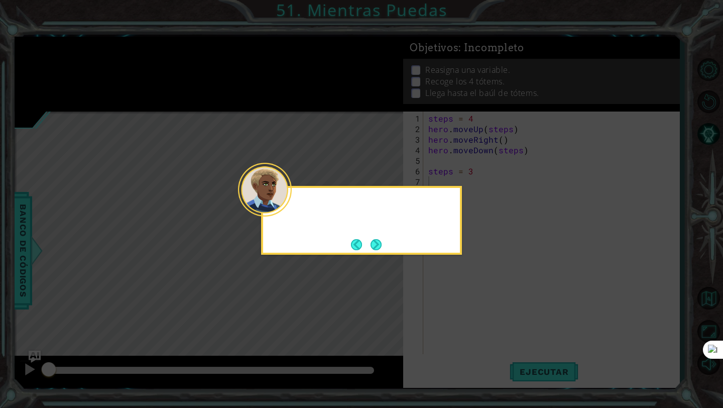
click at [462, 63] on icon at bounding box center [361, 204] width 723 height 408
click at [387, 243] on div "¡Deberás reasignar la variable y reut" at bounding box center [361, 220] width 201 height 69
click at [387, 243] on div "¡Deberás reasignar la variable y reutilizar" at bounding box center [361, 220] width 201 height 69
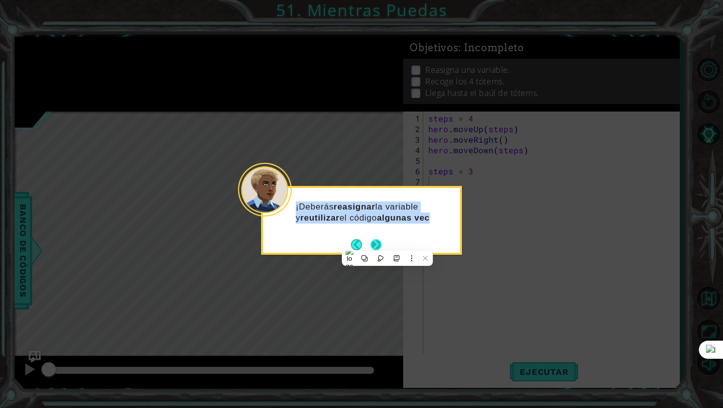
click at [380, 243] on button "Next" at bounding box center [376, 244] width 11 height 11
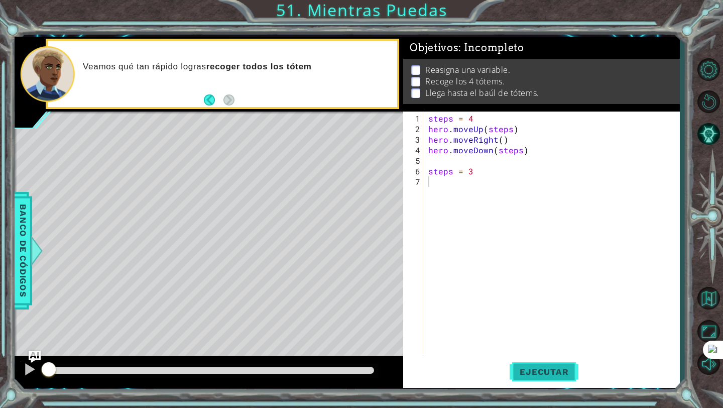
click at [550, 372] on span "Ejecutar" at bounding box center [544, 372] width 69 height 10
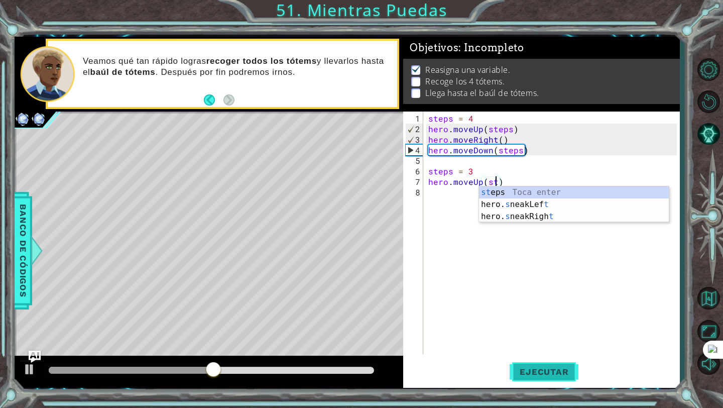
scroll to position [0, 5]
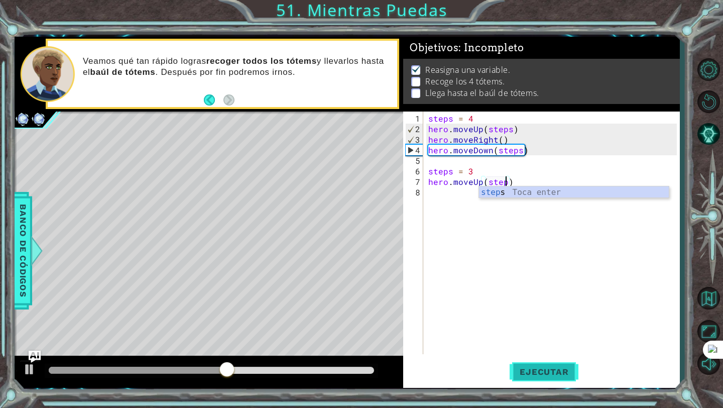
type textarea "hero.moveUp(steps)"
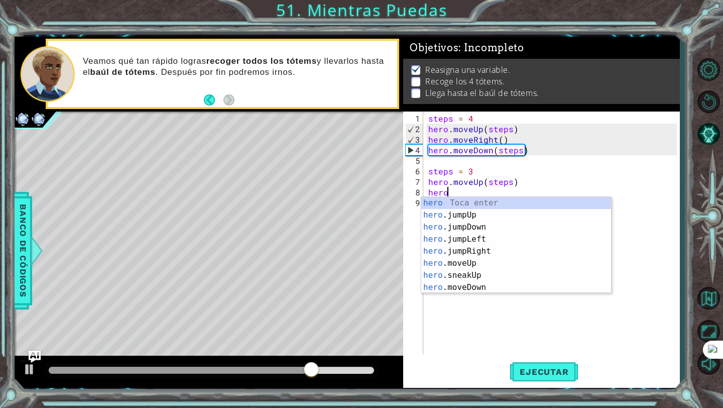
scroll to position [0, 1]
click at [472, 241] on div "hero . m oveUp Toca enter hero . m oveDown Toca enter hero . m oveLeft Toca ent…" at bounding box center [517, 257] width 190 height 121
type textarea "hero.moveRight(1)"
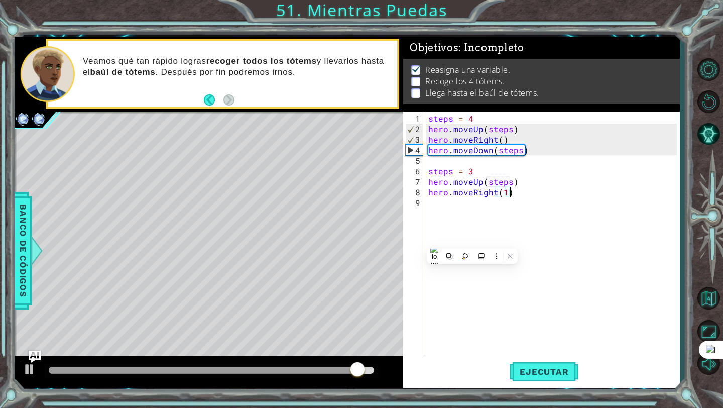
click at [513, 195] on div "steps = 4 hero . moveUp ( steps ) hero . moveRight ( ) hero . moveDown ( steps …" at bounding box center [555, 245] width 256 height 264
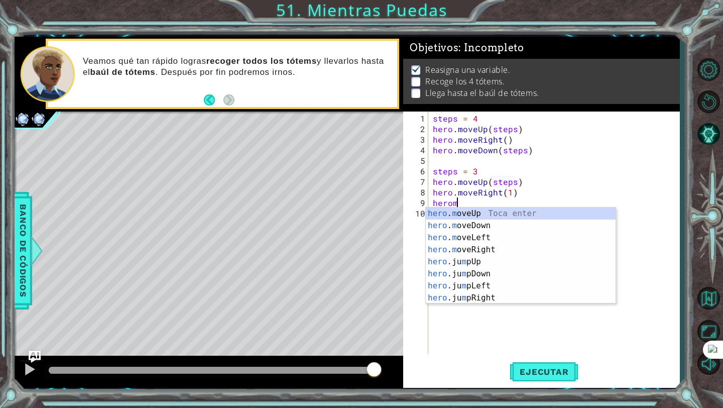
scroll to position [0, 2]
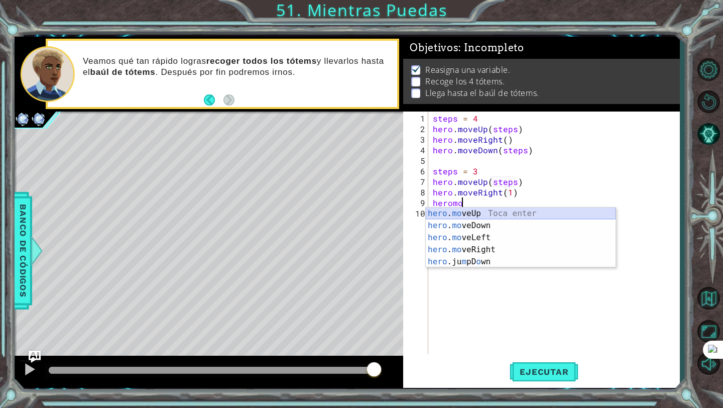
click at [498, 214] on div "hero . mo veUp Toca enter hero . mo veDown Toca enter hero . mo veLeft Toca ent…" at bounding box center [521, 249] width 190 height 84
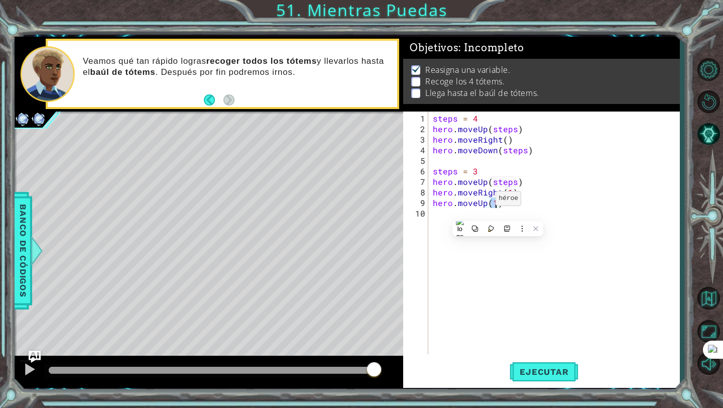
click at [483, 202] on div "steps = 4 hero . moveUp ( steps ) hero . moveRight ( ) hero . moveDown ( steps …" at bounding box center [556, 245] width 251 height 264
click at [487, 202] on div "steps = 4 hero . moveUp ( steps ) hero . moveRight ( ) hero . moveDown ( steps …" at bounding box center [556, 245] width 251 height 264
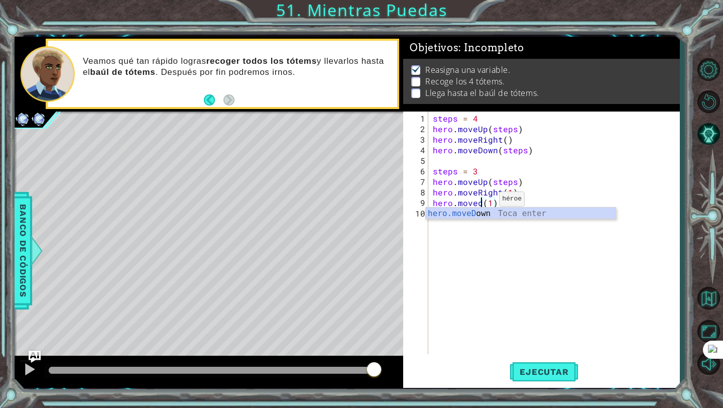
scroll to position [0, 4]
click at [486, 216] on div "hero.moveD own Toca enter" at bounding box center [521, 225] width 190 height 36
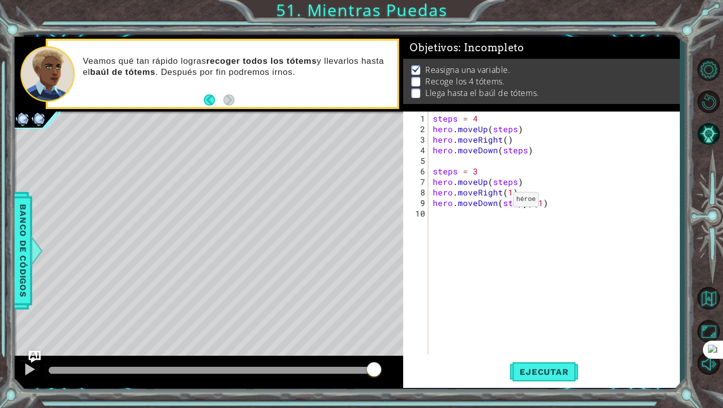
scroll to position [0, 1]
drag, startPoint x: 468, startPoint y: 217, endPoint x: 435, endPoint y: 217, distance: 33.2
click at [437, 217] on div "steps = 4 hero . moveUp ( steps ) hero . moveRight ( ) hero . moveDown ( steps …" at bounding box center [556, 245] width 251 height 264
type textarea "("
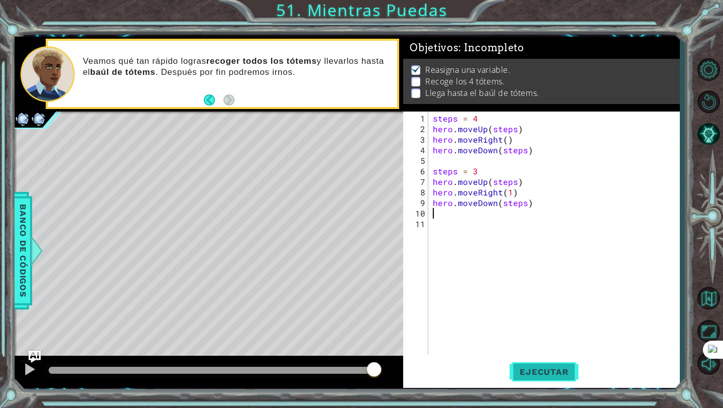
click at [545, 368] on span "Ejecutar" at bounding box center [544, 372] width 69 height 10
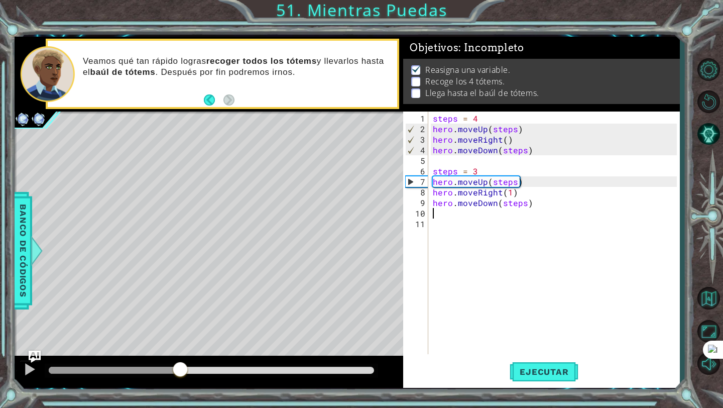
drag, startPoint x: 87, startPoint y: 367, endPoint x: 185, endPoint y: 359, distance: 98.3
click at [182, 360] on div at bounding box center [209, 372] width 389 height 32
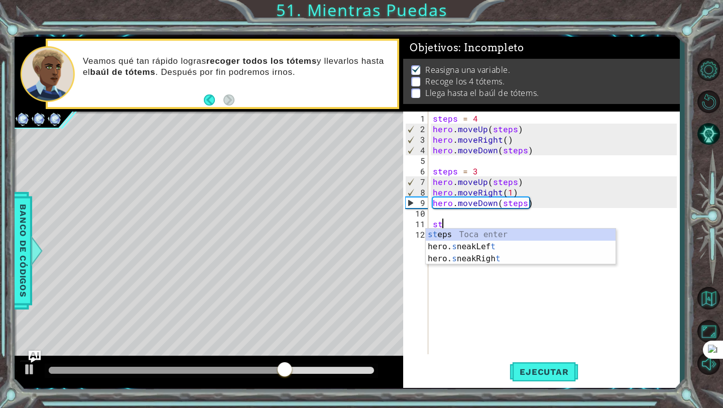
scroll to position [0, 1]
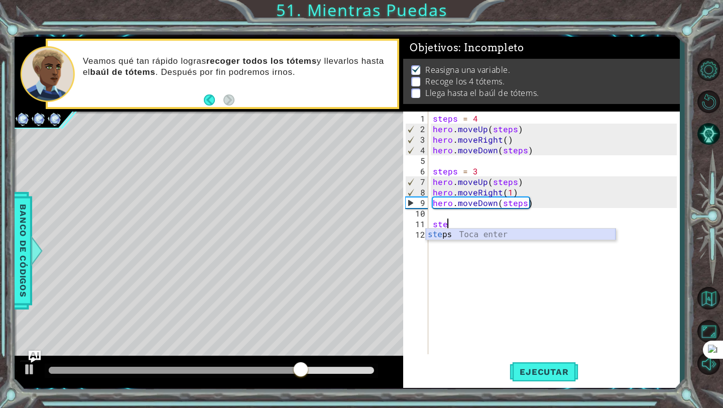
click at [473, 233] on div "ste ps Toca enter" at bounding box center [521, 247] width 190 height 36
type textarea "steps = 2"
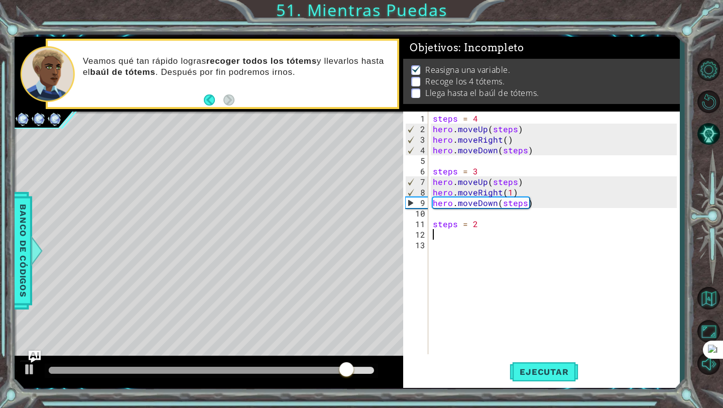
scroll to position [0, 0]
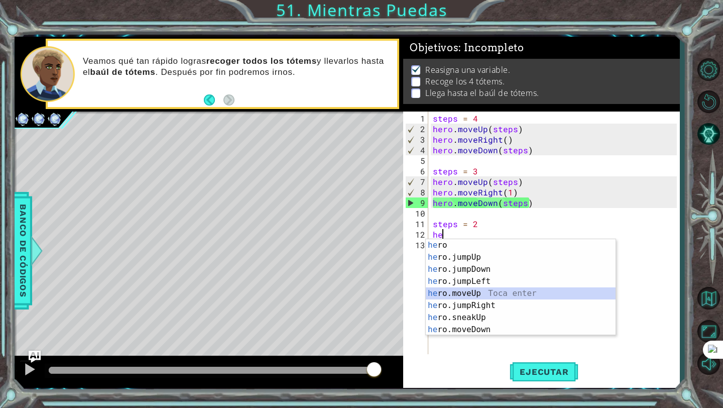
click at [472, 297] on div "he ro Toca enter he ro.jumpUp Toca enter he ro.jumpDown Toca enter he ro.jumpLe…" at bounding box center [521, 299] width 190 height 121
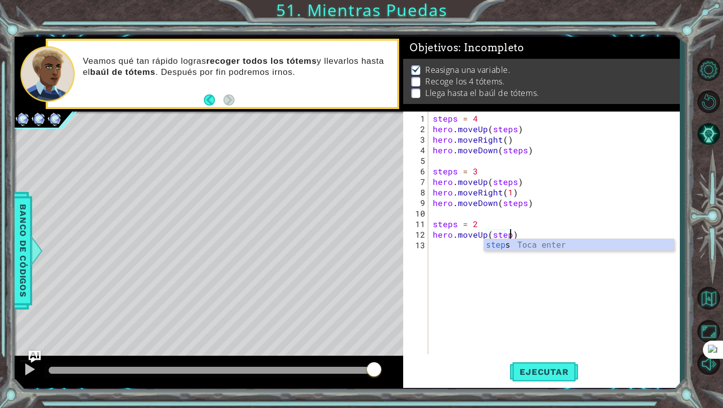
type textarea "hero.moveUp(steps)"
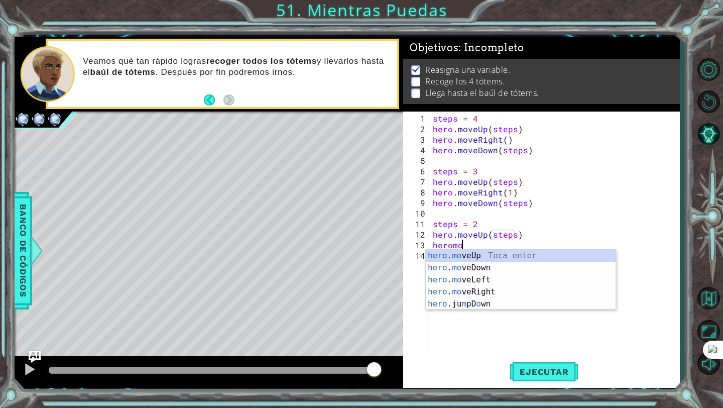
scroll to position [0, 2]
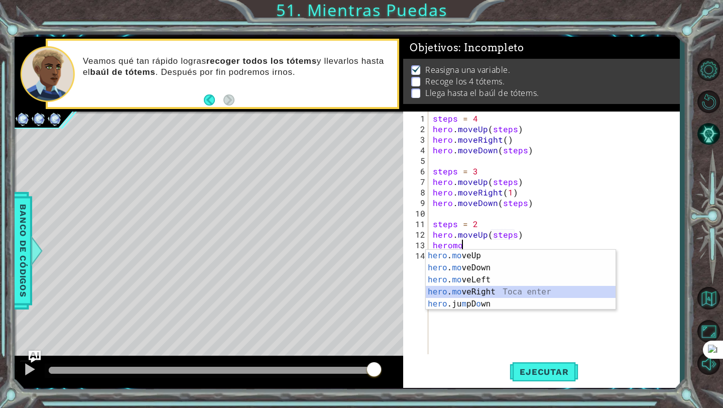
click at [480, 289] on div "hero . mo veUp Toca enter hero . mo veDown Toca enter hero . mo veLeft Toca ent…" at bounding box center [521, 292] width 190 height 84
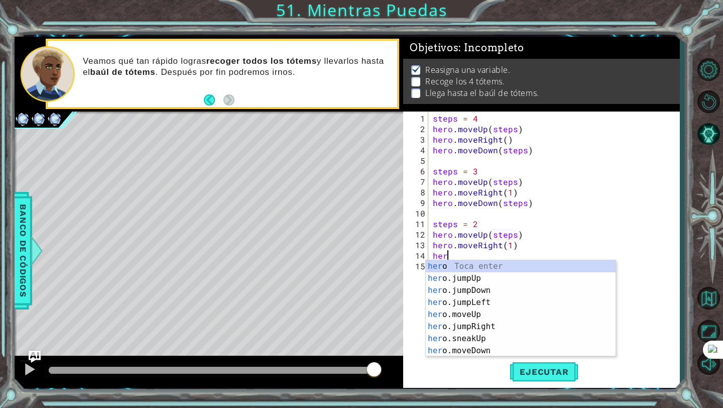
scroll to position [0, 6]
click at [482, 346] on div "hero Toca enter hero .jumpUp Toca enter hero .jumpDown Toca enter hero .jumpLef…" at bounding box center [521, 320] width 190 height 121
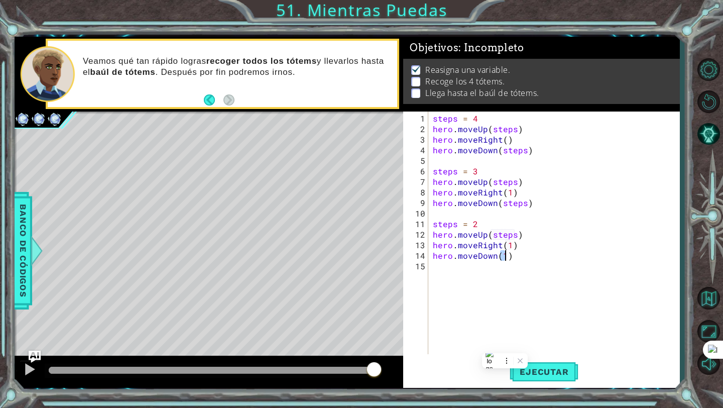
scroll to position [0, 5]
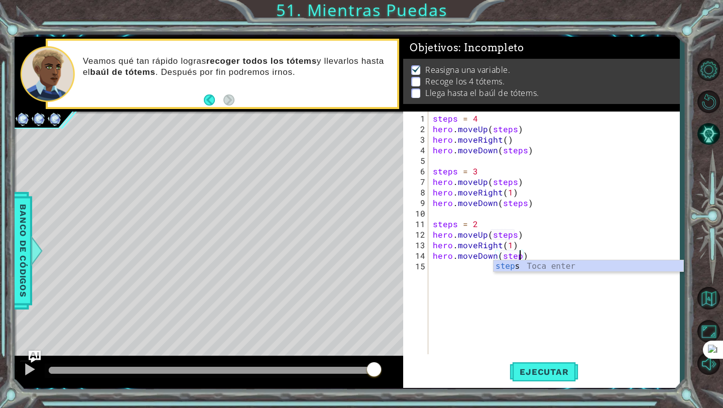
type textarea "hero.moveDown(steps)"
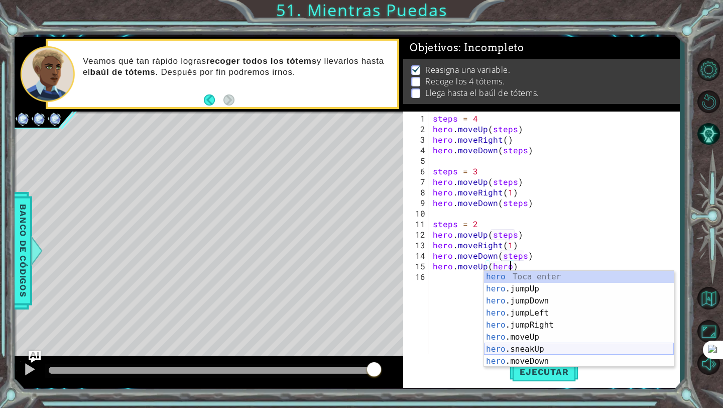
scroll to position [0, 5]
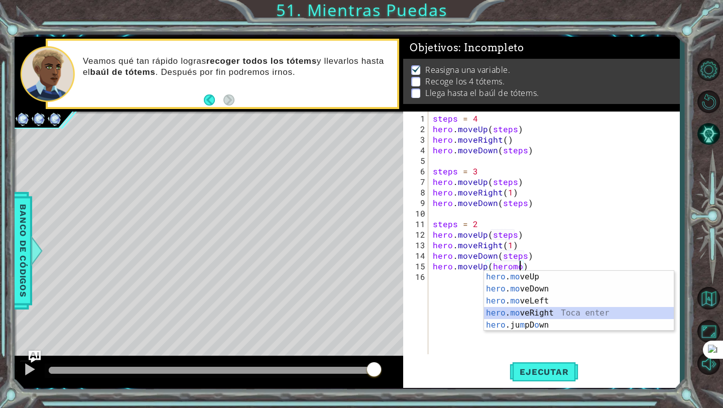
click at [535, 312] on div "hero . mo veUp Toca enter hero . mo veDown Toca enter hero . mo veLeft Toca ent…" at bounding box center [579, 313] width 190 height 84
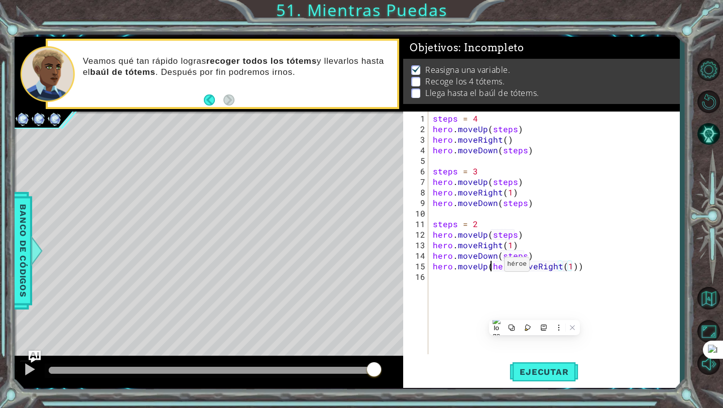
click at [492, 268] on div "steps = 4 hero . moveUp ( steps ) hero . moveRight ( ) hero . moveDown ( steps …" at bounding box center [556, 245] width 251 height 264
click at [523, 280] on div "steps = 4 hero . moveUp ( steps ) hero . moveRight ( ) hero . moveDown ( steps …" at bounding box center [556, 245] width 251 height 264
click at [498, 269] on div "steps = 4 hero . moveUp ( steps ) hero . moveRight ( ) hero . moveDown ( steps …" at bounding box center [556, 245] width 251 height 264
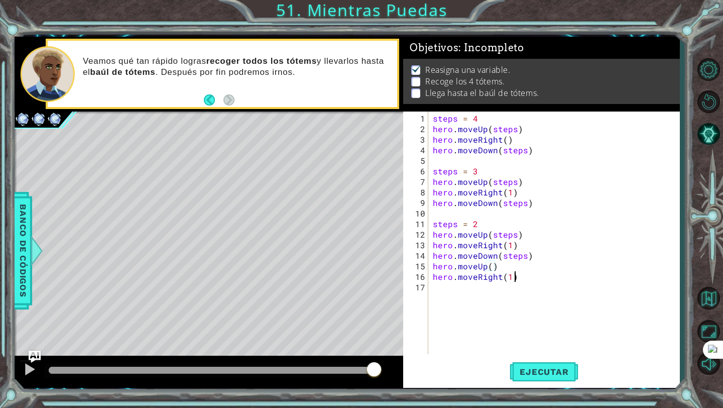
click at [520, 279] on div "steps = 4 hero . moveUp ( steps ) hero . moveRight ( ) hero . moveDown ( steps …" at bounding box center [556, 245] width 251 height 264
type textarea "hero.moveRight(1)"
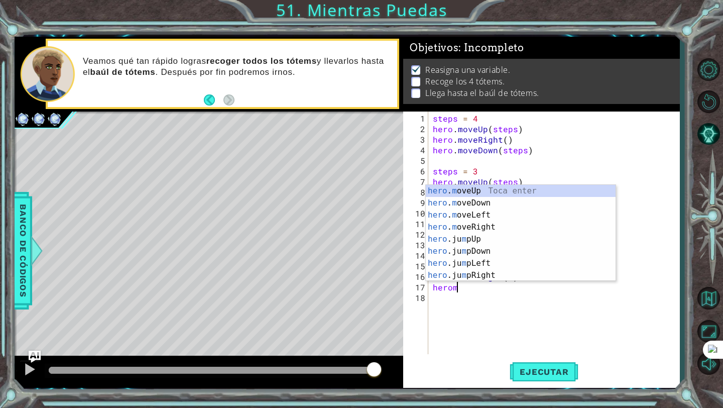
scroll to position [0, 2]
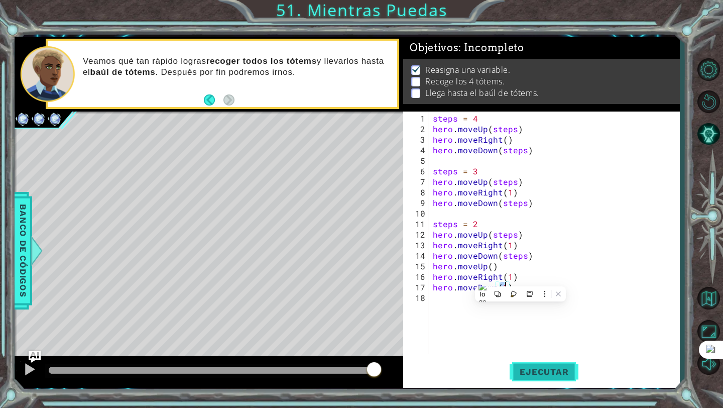
type textarea "hero.moveDown(1)"
click at [539, 364] on button "Ejecutar" at bounding box center [544, 372] width 69 height 28
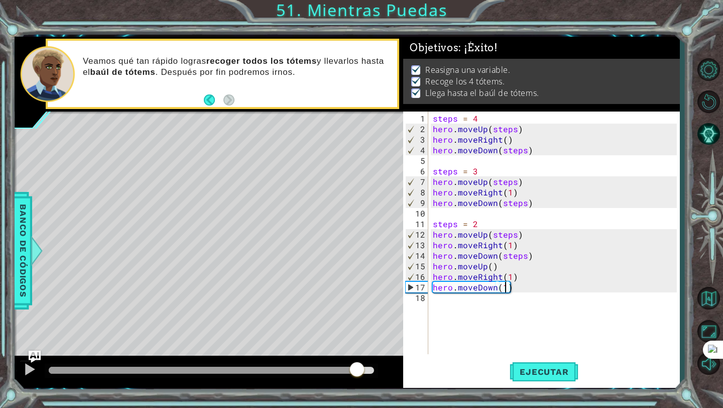
drag, startPoint x: 125, startPoint y: 375, endPoint x: 357, endPoint y: 369, distance: 231.7
click at [357, 369] on div at bounding box center [357, 370] width 18 height 18
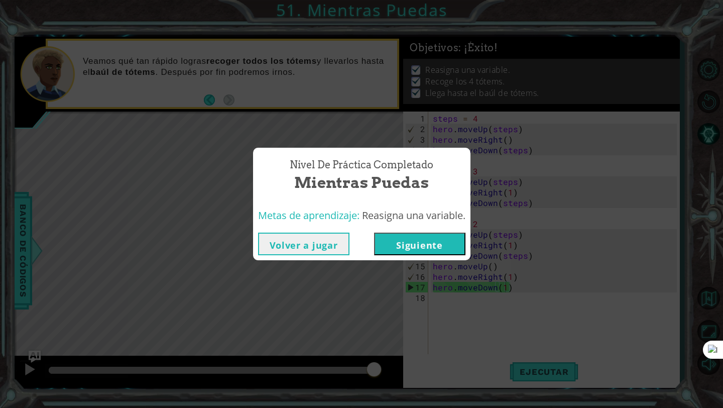
click at [404, 250] on button "Siguiente" at bounding box center [419, 244] width 91 height 23
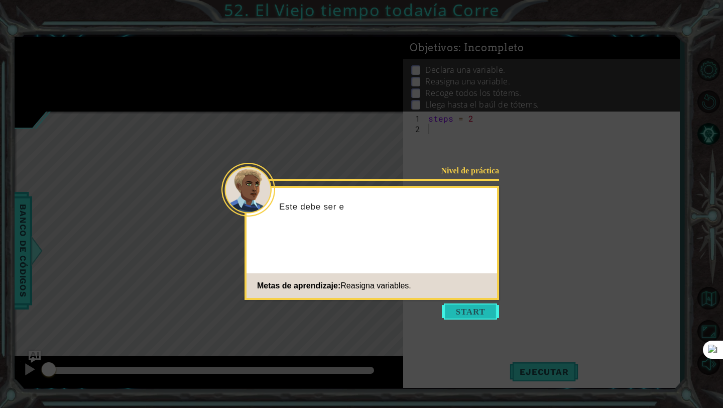
click at [476, 309] on button "Start" at bounding box center [470, 311] width 57 height 16
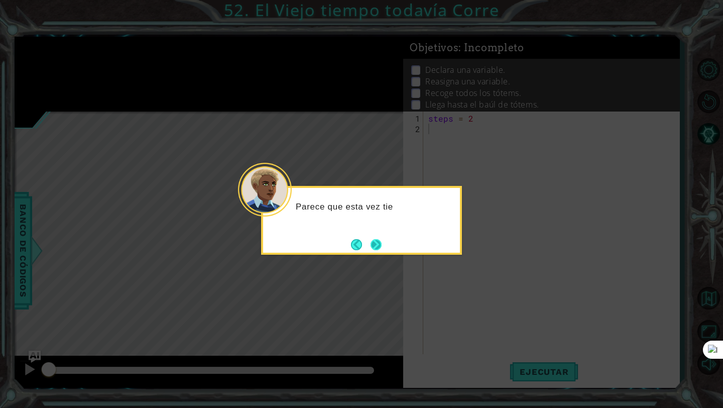
click at [371, 239] on button "Next" at bounding box center [376, 244] width 11 height 11
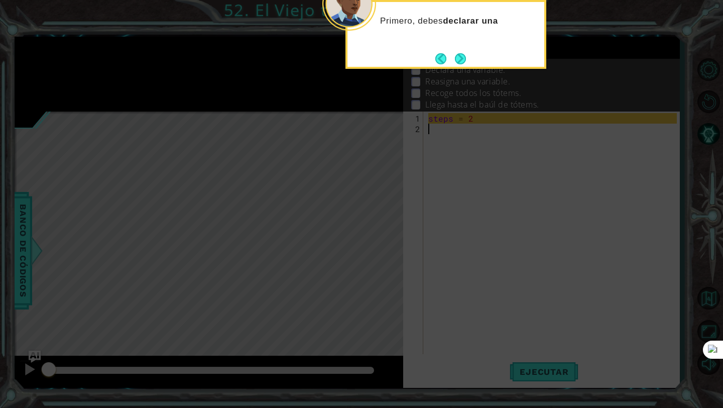
click at [460, 48] on div "Primero, [PERSON_NAME] declarar una" at bounding box center [446, 34] width 201 height 69
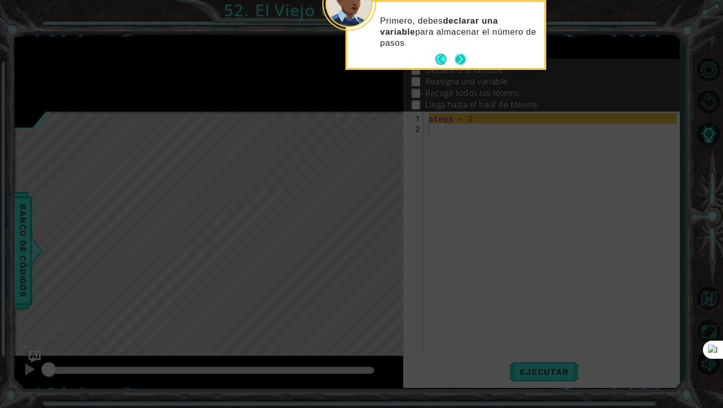
click at [461, 59] on button "Next" at bounding box center [460, 59] width 11 height 11
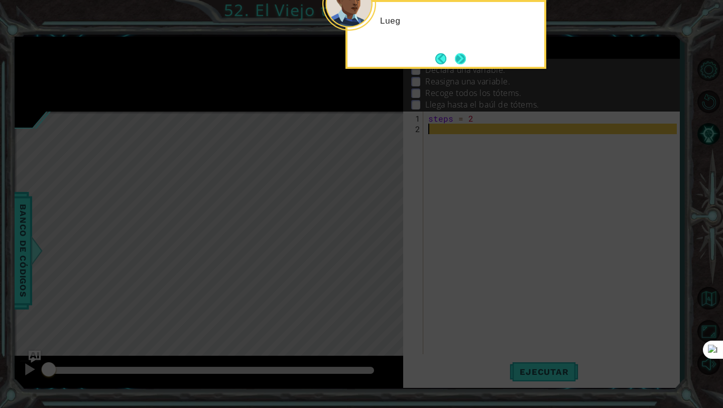
click at [461, 59] on button "Next" at bounding box center [460, 58] width 11 height 11
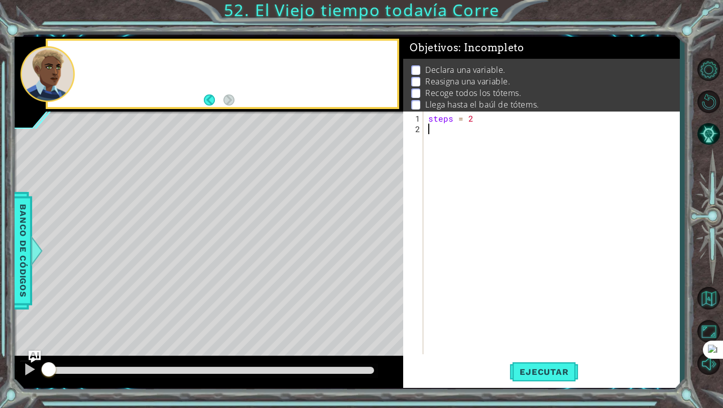
click at [461, 59] on div "Declara una variable. Reasigna una variable. Recoge todos los tótems. Llega has…" at bounding box center [541, 87] width 276 height 57
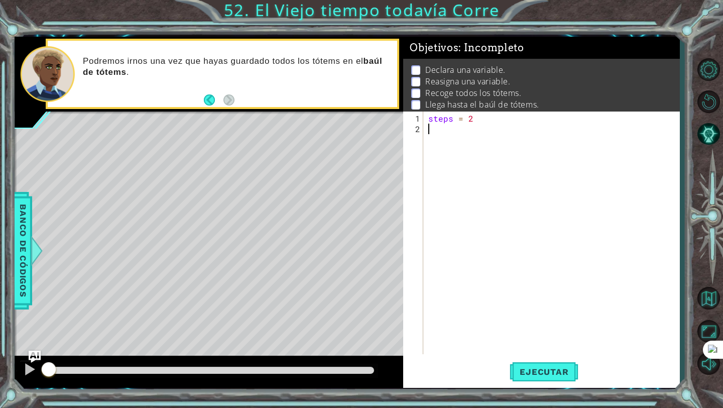
click at [475, 133] on div "steps = 2" at bounding box center [555, 245] width 256 height 264
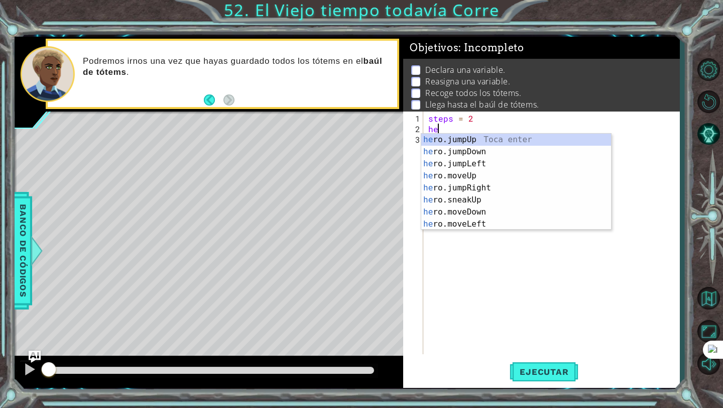
type textarea "h"
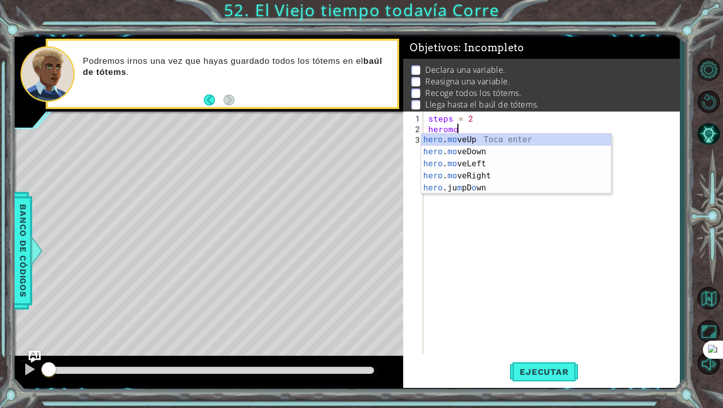
scroll to position [0, 2]
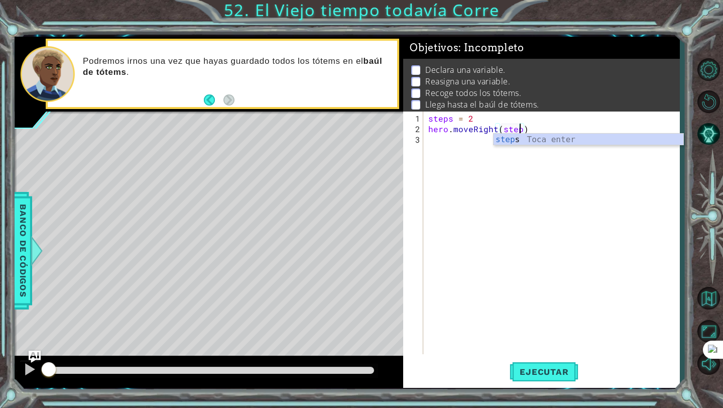
type textarea "hero.moveRight(steps)"
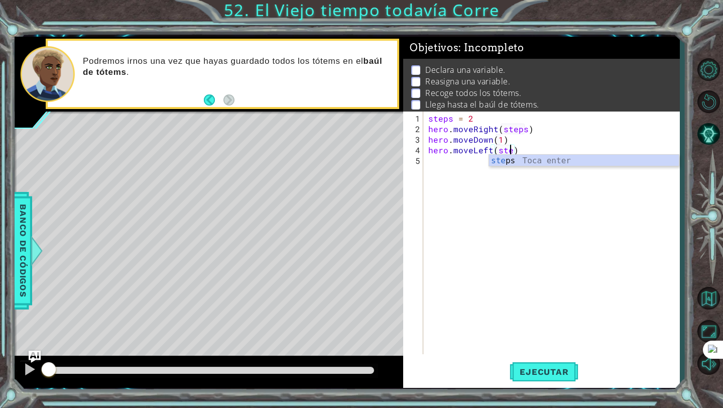
type textarea "hero.moveLeft(steps)"
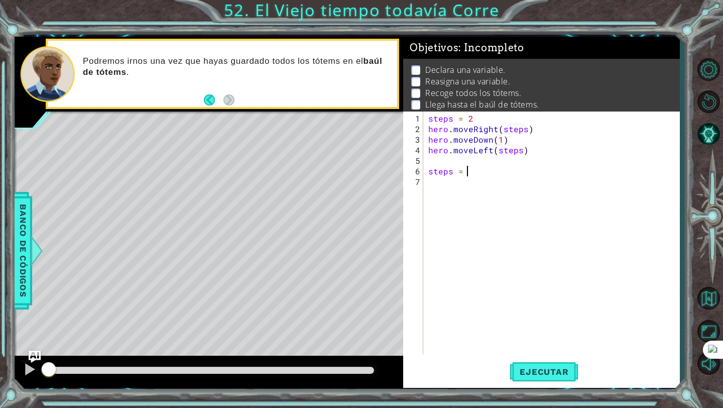
type textarea "steps = 4"
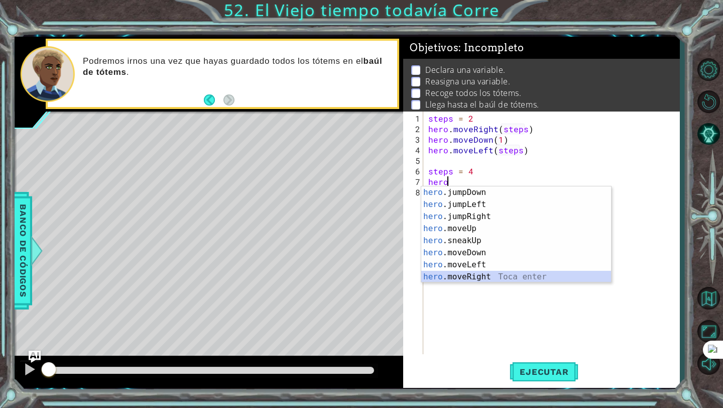
scroll to position [12, 0]
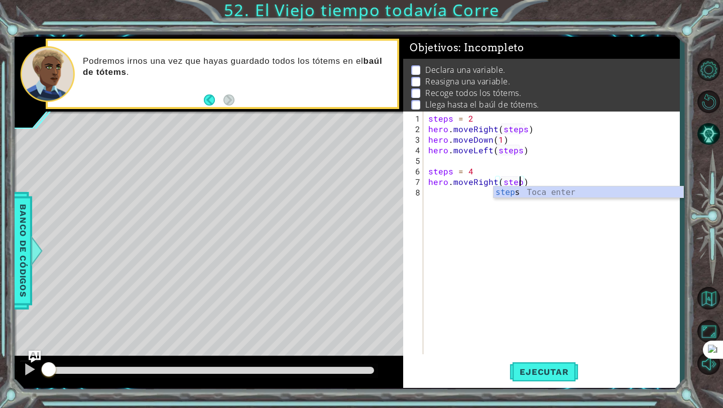
type textarea "hero.moveRight(steps)"
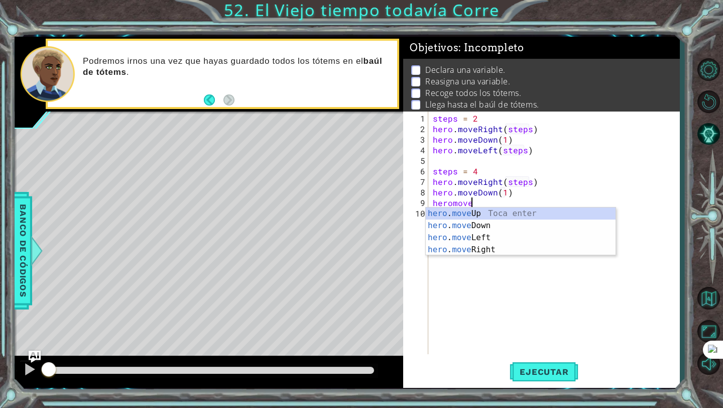
scroll to position [0, 2]
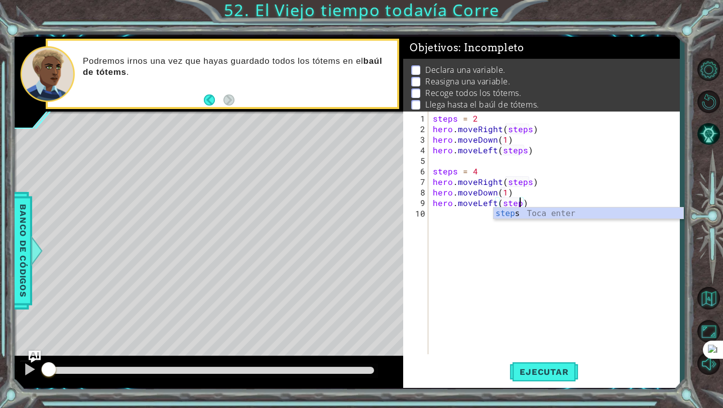
type textarea "hero.moveLeft(steps)"
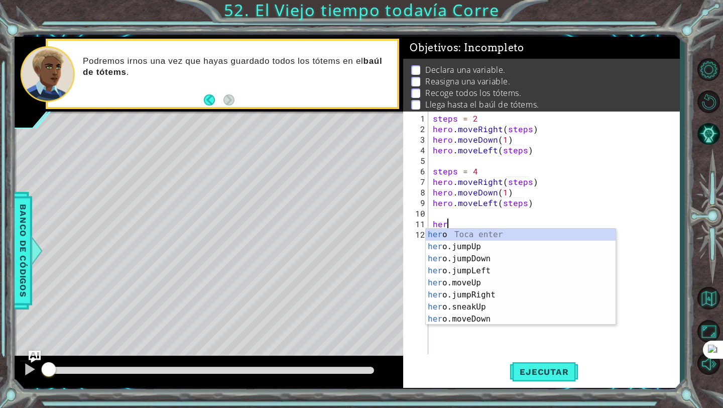
scroll to position [0, 0]
type textarea "h"
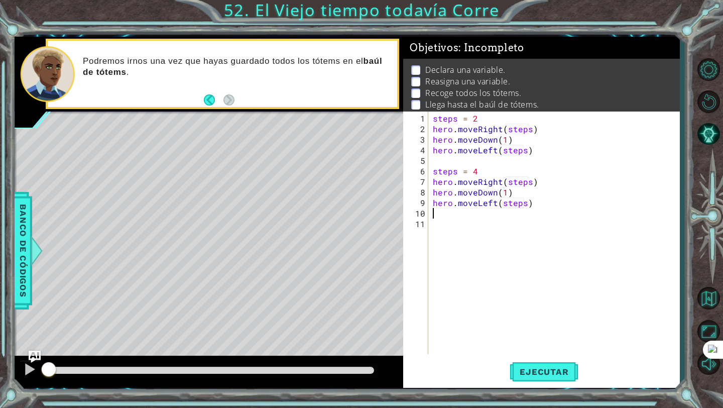
type textarea "hero.moveLeft(steps)"
type textarea "steps = 6"
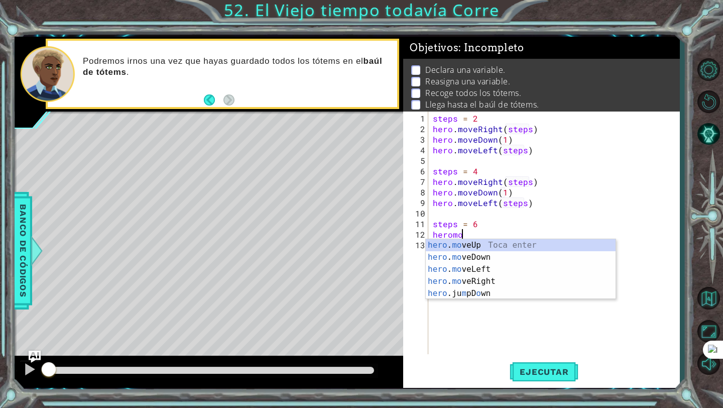
scroll to position [0, 2]
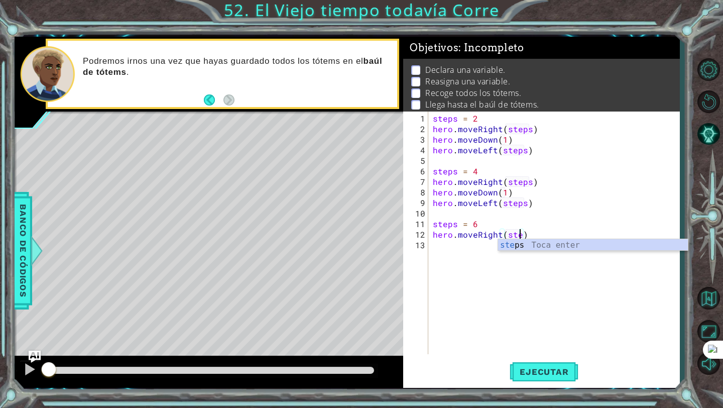
type textarea "hero.moveRight(steps)"
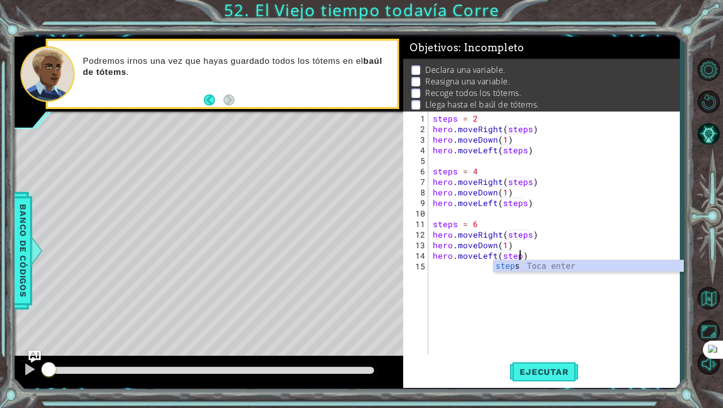
scroll to position [0, 6]
type textarea "hero.moveLeft(steps)"
click at [556, 367] on span "Ejecutar" at bounding box center [544, 372] width 69 height 10
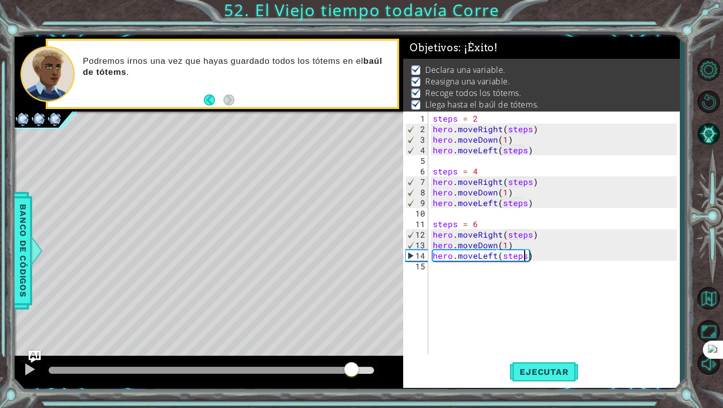
drag, startPoint x: 95, startPoint y: 370, endPoint x: 354, endPoint y: 371, distance: 258.2
click at [354, 371] on div at bounding box center [352, 370] width 18 height 18
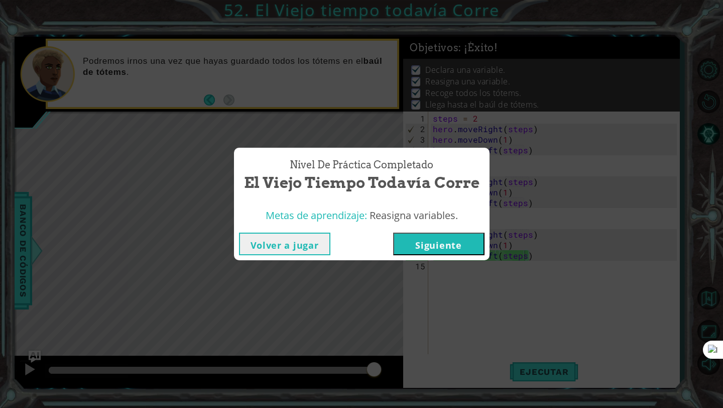
click at [430, 246] on button "Siguiente" at bounding box center [438, 244] width 91 height 23
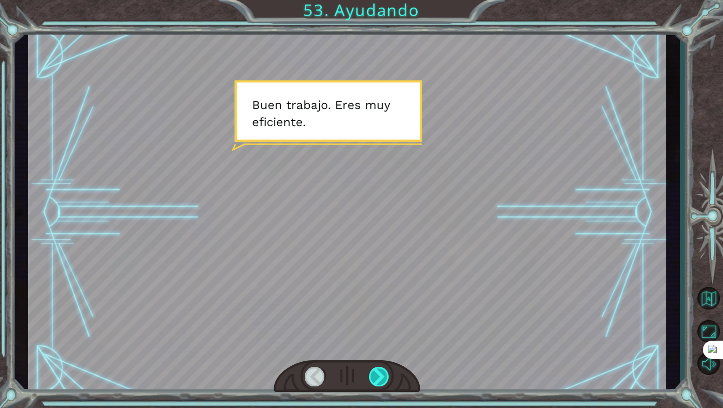
click at [381, 374] on div at bounding box center [379, 377] width 21 height 20
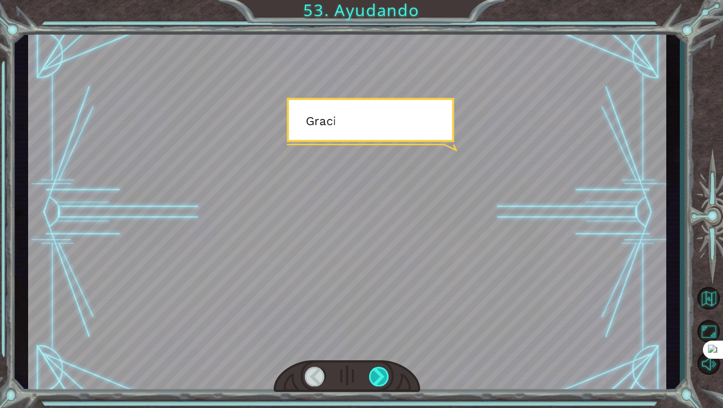
click at [381, 374] on div at bounding box center [379, 377] width 21 height 20
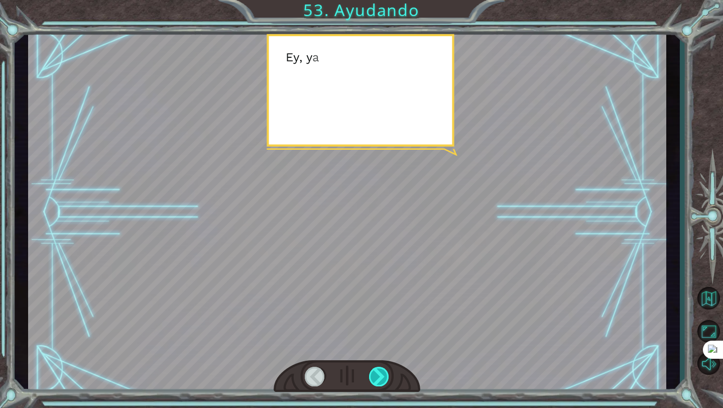
click at [381, 374] on div at bounding box center [379, 377] width 21 height 20
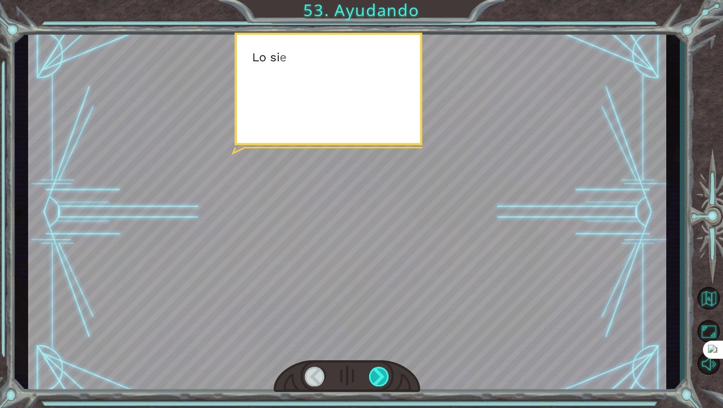
click at [381, 374] on div at bounding box center [379, 377] width 21 height 20
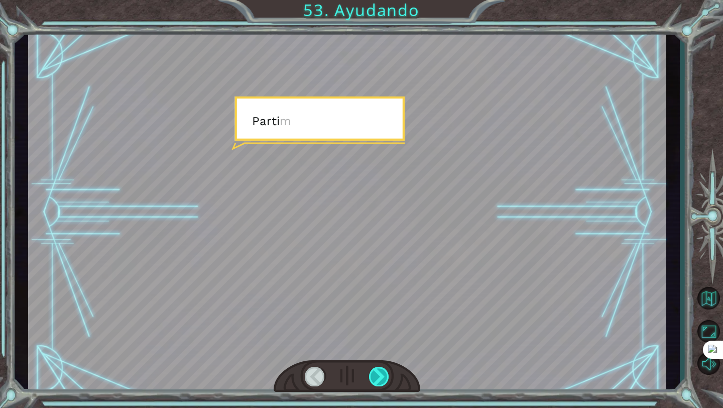
click at [381, 374] on div at bounding box center [379, 377] width 21 height 20
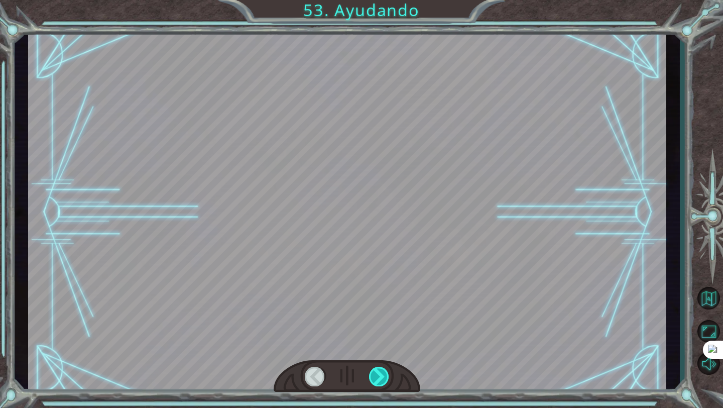
click at [381, 374] on div at bounding box center [379, 377] width 21 height 20
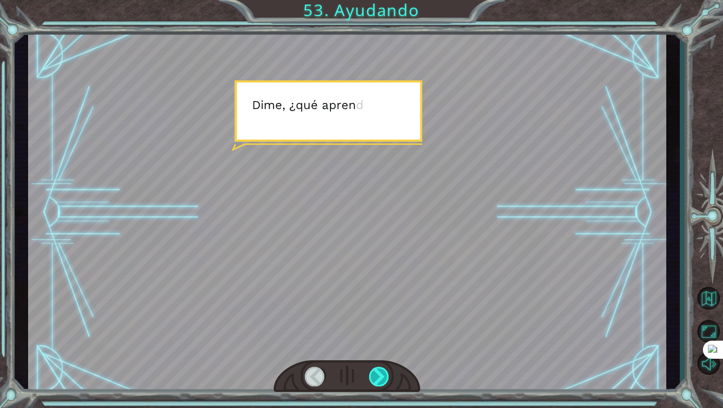
click at [381, 374] on div at bounding box center [379, 377] width 21 height 20
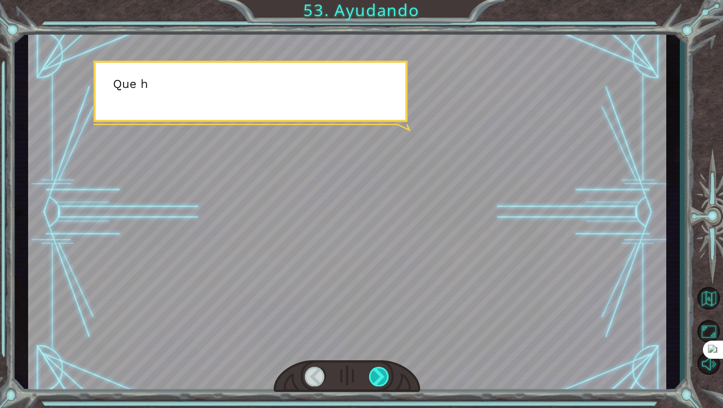
click at [381, 374] on div at bounding box center [379, 377] width 21 height 20
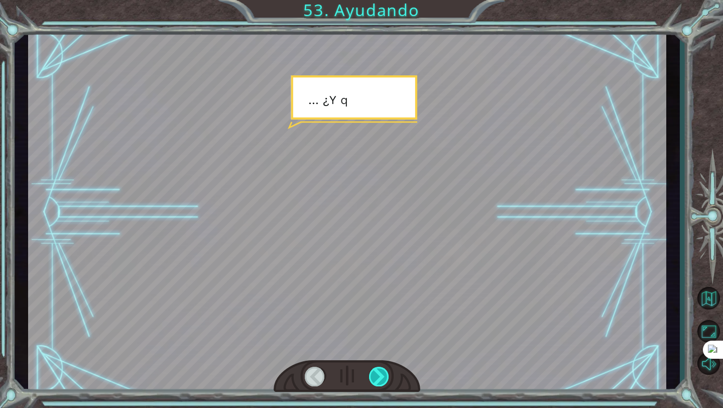
click at [381, 374] on div at bounding box center [379, 377] width 21 height 20
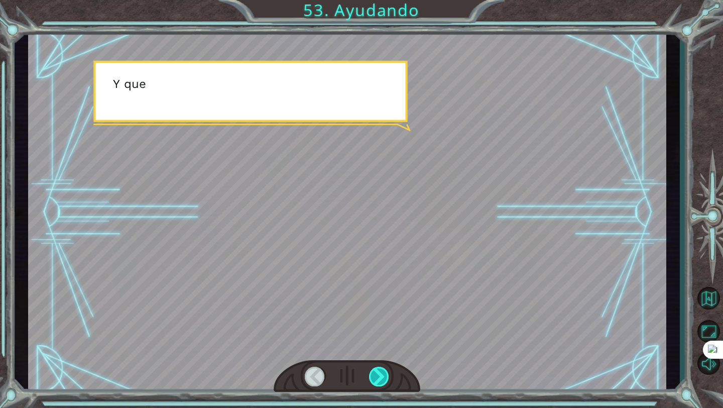
click at [381, 374] on div at bounding box center [379, 377] width 21 height 20
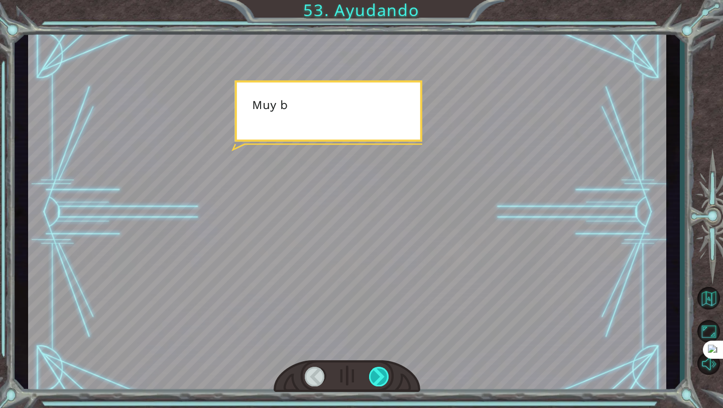
click at [381, 374] on div at bounding box center [379, 377] width 21 height 20
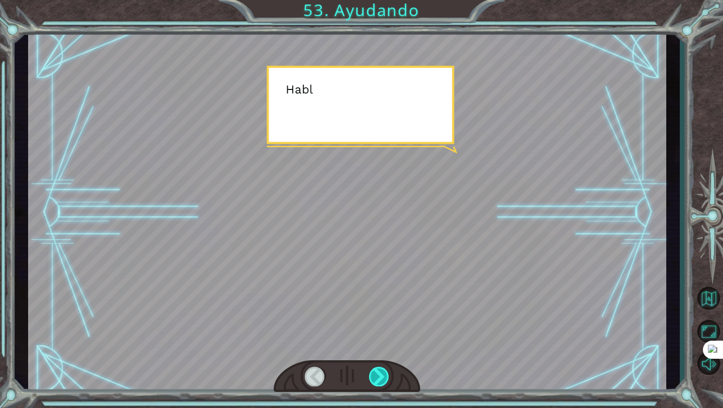
click at [381, 374] on div at bounding box center [379, 377] width 21 height 20
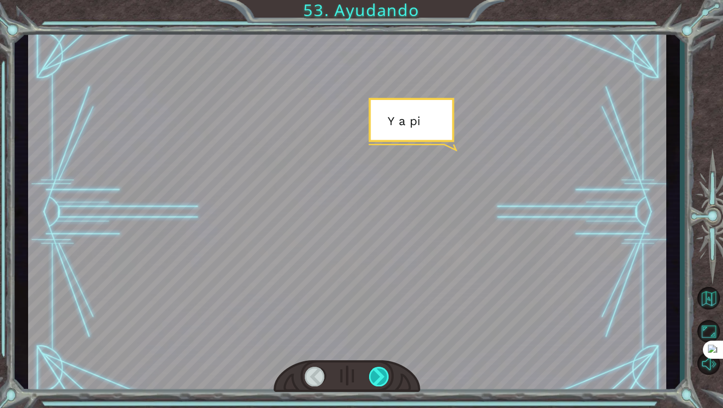
click at [381, 374] on div at bounding box center [379, 377] width 21 height 20
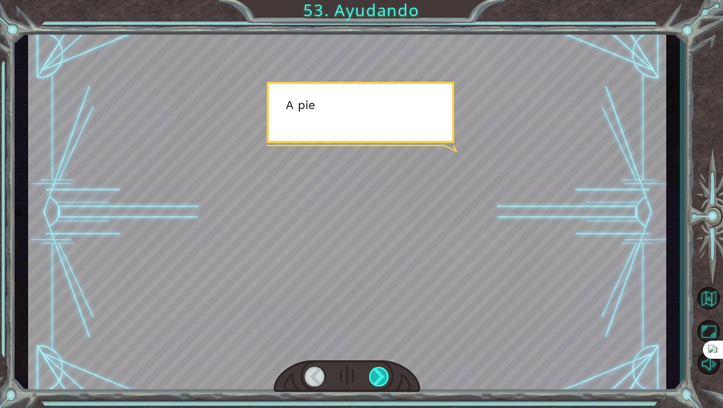
click at [381, 374] on div at bounding box center [379, 377] width 21 height 20
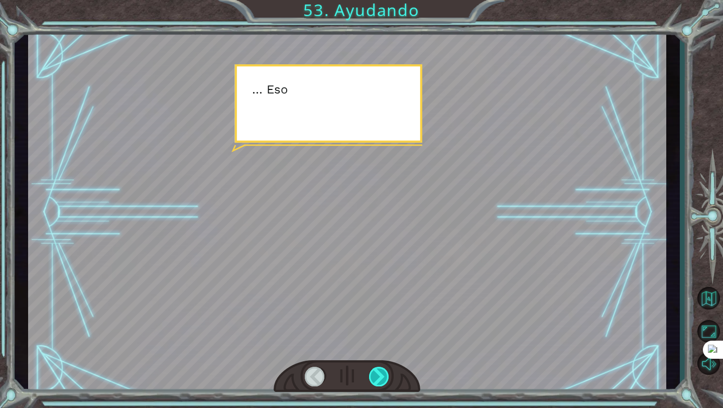
click at [381, 374] on div at bounding box center [379, 377] width 21 height 20
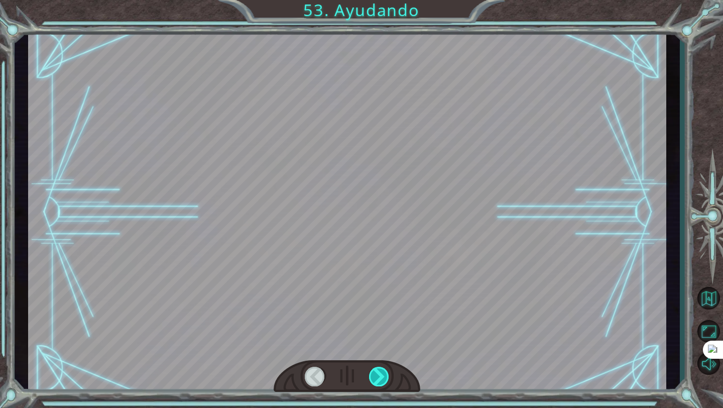
click at [381, 374] on div at bounding box center [379, 377] width 21 height 20
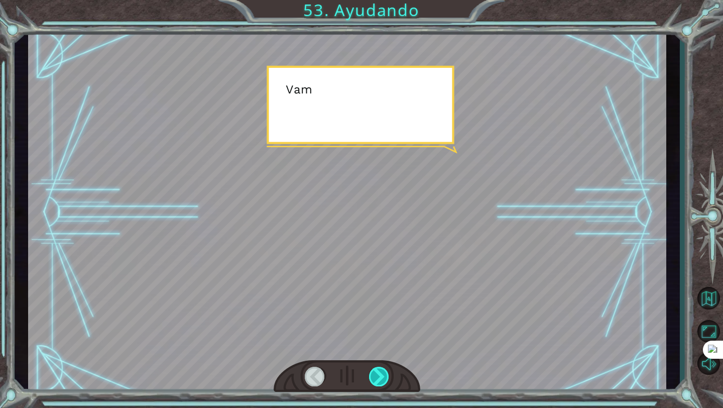
click at [381, 374] on div at bounding box center [379, 377] width 21 height 20
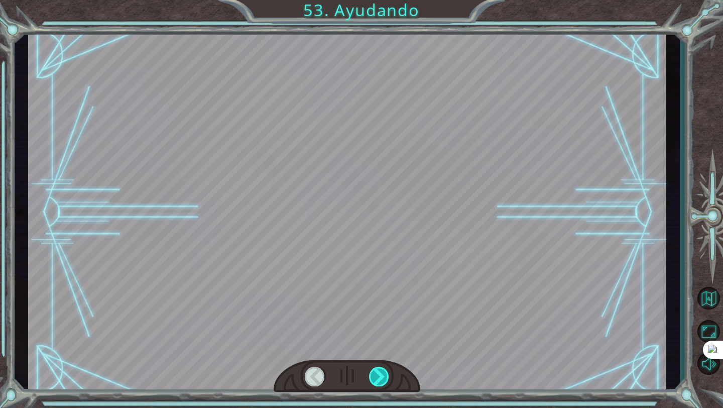
click at [381, 374] on div at bounding box center [379, 377] width 21 height 20
click at [381, 0] on div "Temporary Text B u e n t r a b a j o . E r e s m u y e f i c i e n t e . G r a …" at bounding box center [361, 0] width 723 height 0
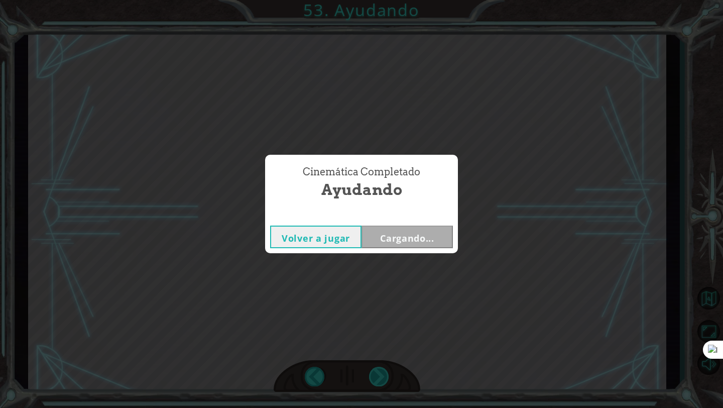
click at [381, 374] on div "Cinemática Completado Ayudando Volver a jugar Cargando..." at bounding box center [361, 204] width 723 height 408
click at [395, 231] on button "Siguiente" at bounding box center [407, 237] width 91 height 23
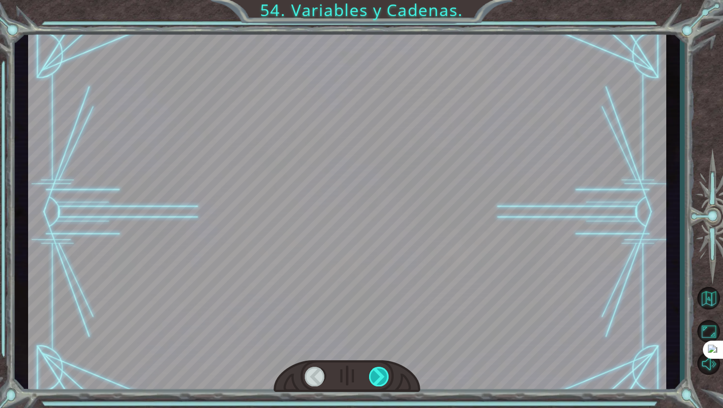
click at [386, 373] on div at bounding box center [379, 377] width 21 height 20
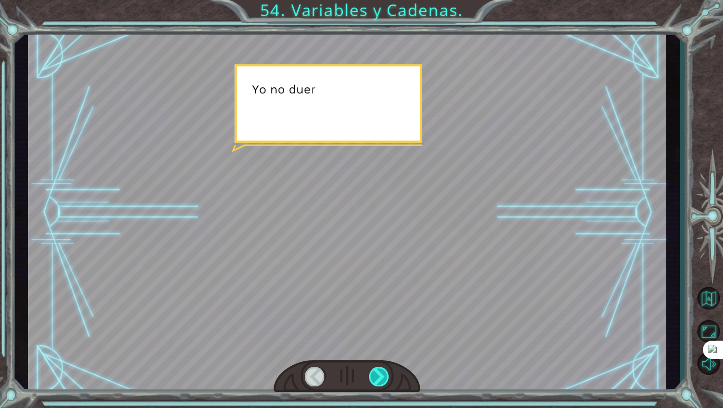
click at [386, 373] on div at bounding box center [379, 377] width 21 height 20
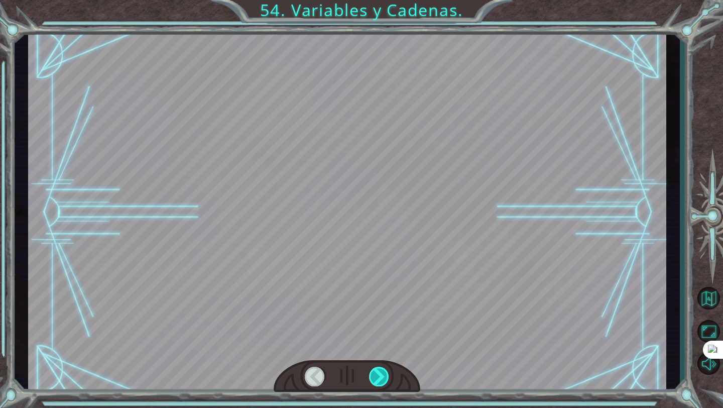
click at [386, 373] on div at bounding box center [379, 377] width 21 height 20
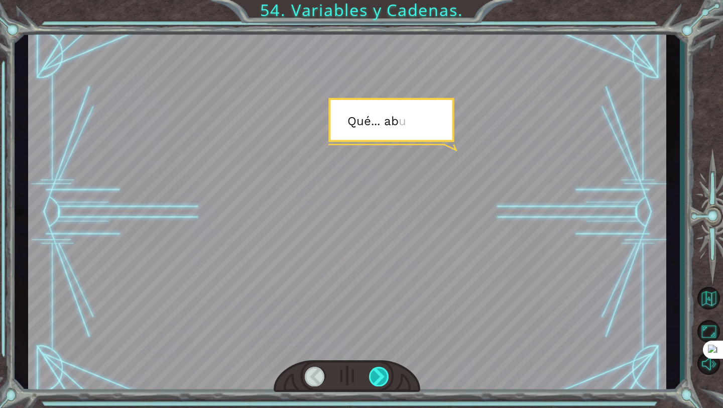
click at [386, 373] on div at bounding box center [379, 377] width 21 height 20
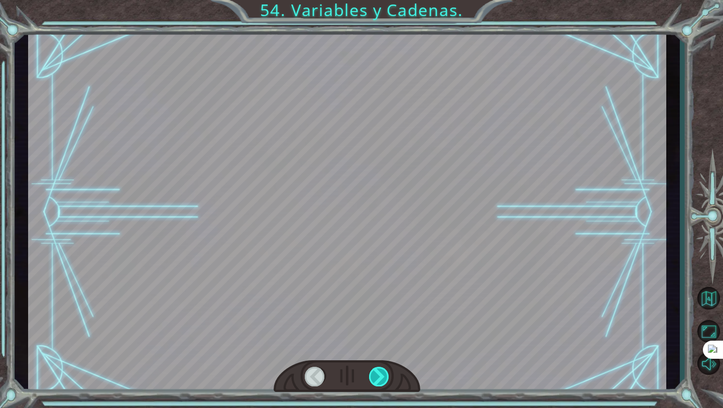
click at [386, 373] on div at bounding box center [379, 377] width 21 height 20
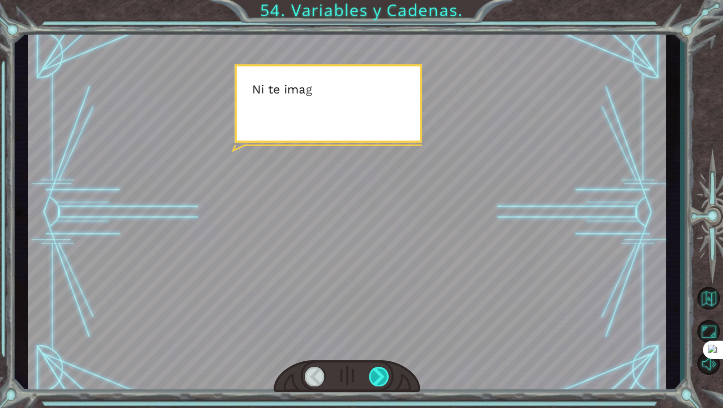
click at [386, 373] on div at bounding box center [379, 377] width 21 height 20
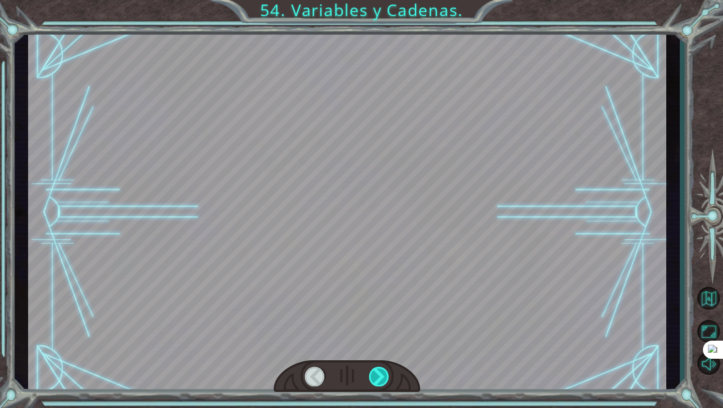
click at [386, 373] on div at bounding box center [379, 377] width 21 height 20
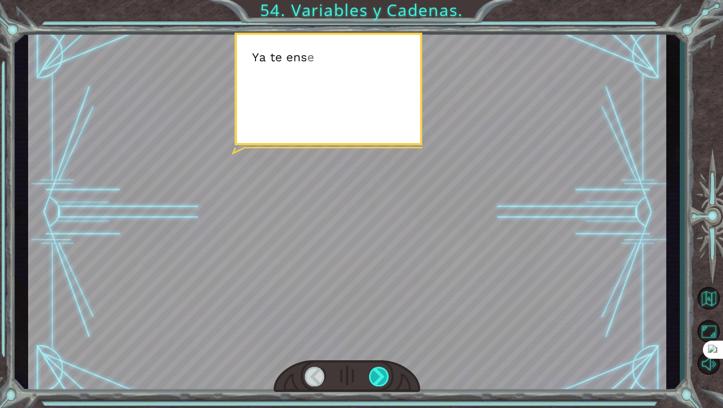
click at [386, 373] on div at bounding box center [379, 377] width 21 height 20
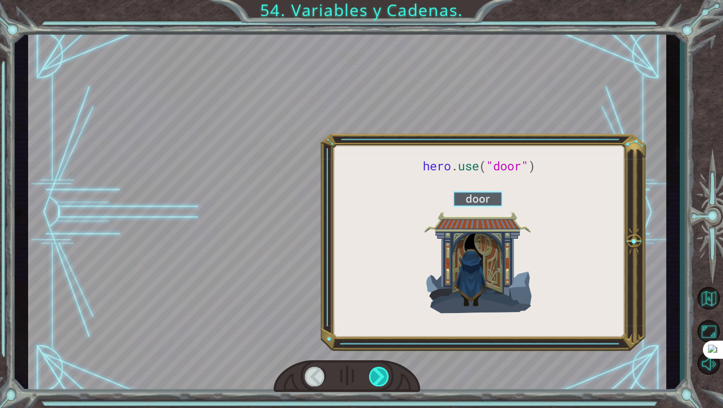
click at [386, 373] on div at bounding box center [379, 377] width 21 height 20
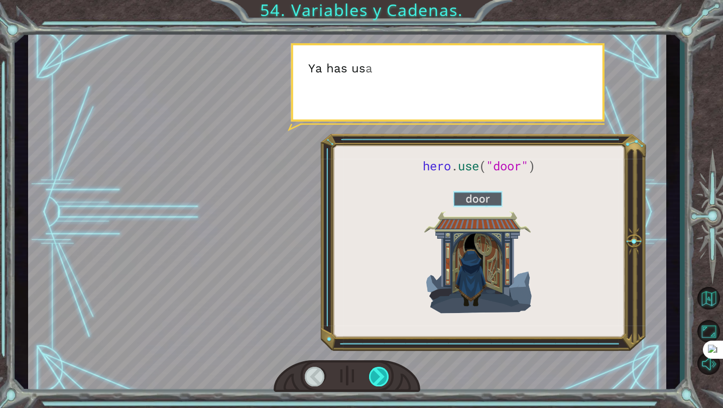
click at [386, 373] on div at bounding box center [379, 377] width 21 height 20
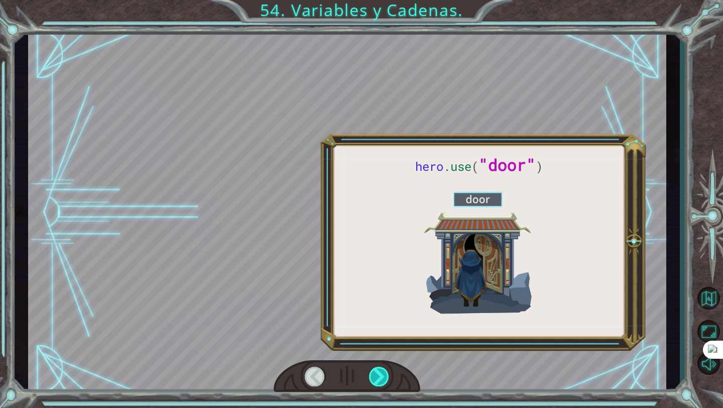
click at [386, 373] on div at bounding box center [379, 377] width 21 height 20
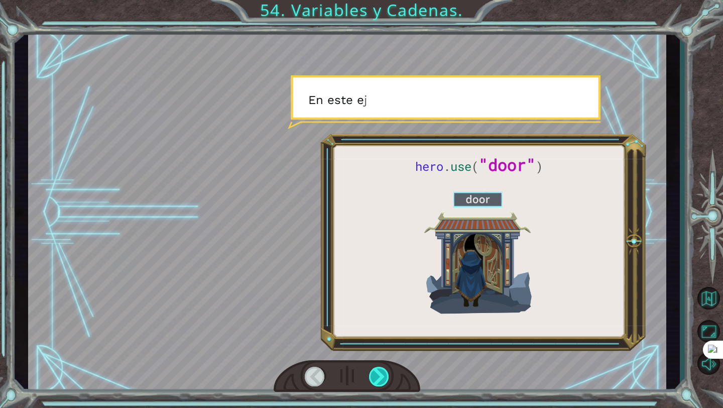
click at [386, 373] on div at bounding box center [379, 377] width 21 height 20
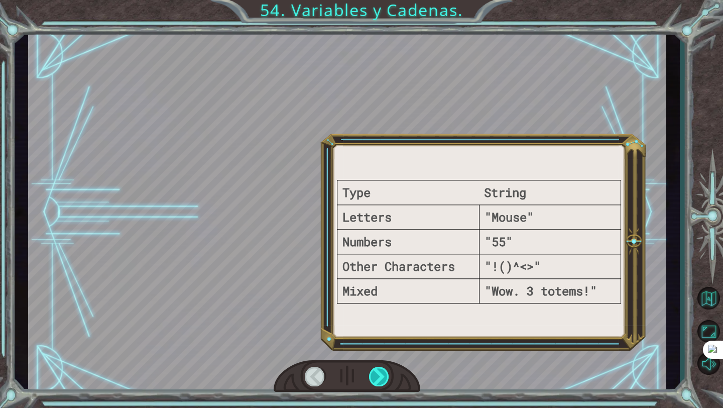
click at [386, 373] on div at bounding box center [379, 377] width 21 height 20
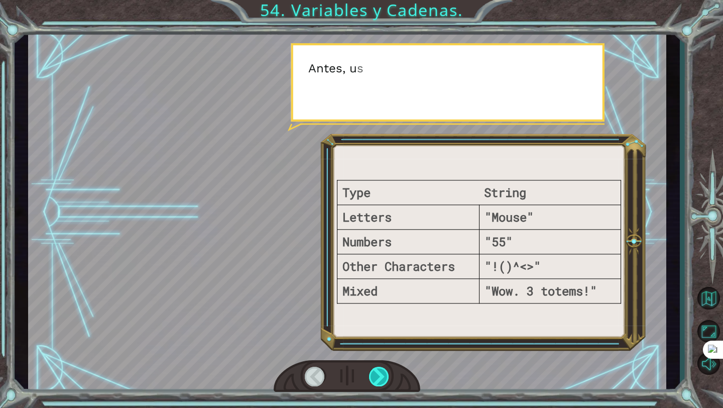
click at [386, 373] on div at bounding box center [379, 377] width 21 height 20
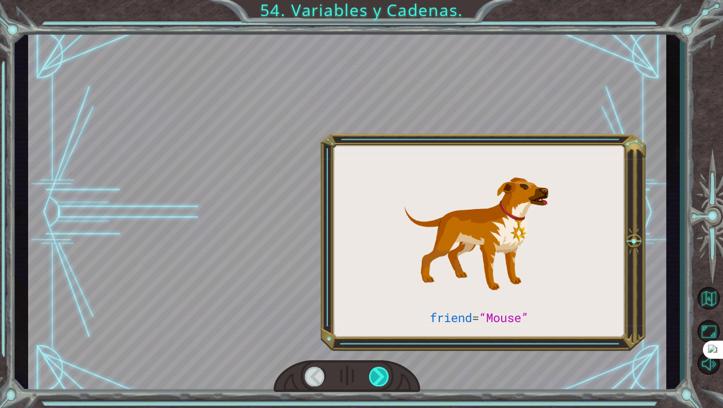
click at [386, 373] on div at bounding box center [379, 377] width 21 height 20
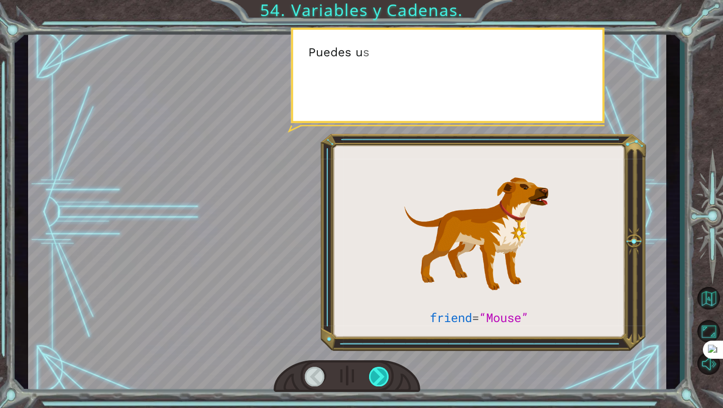
click at [386, 373] on div at bounding box center [379, 377] width 21 height 20
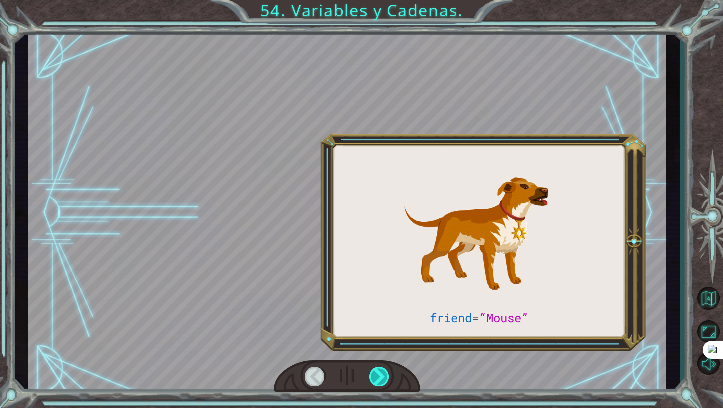
click at [386, 373] on div at bounding box center [379, 377] width 21 height 20
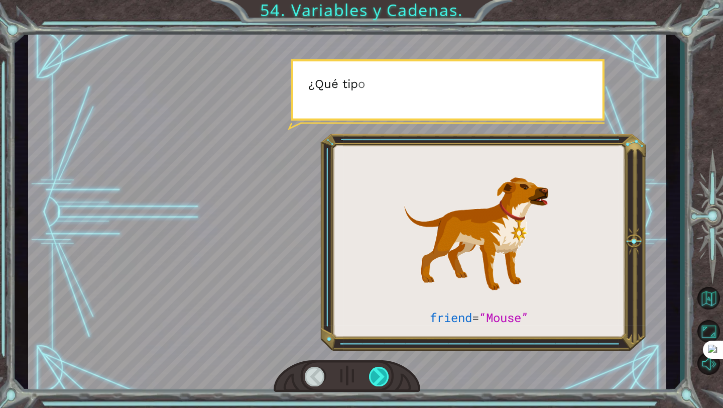
click at [386, 373] on div at bounding box center [379, 377] width 21 height 20
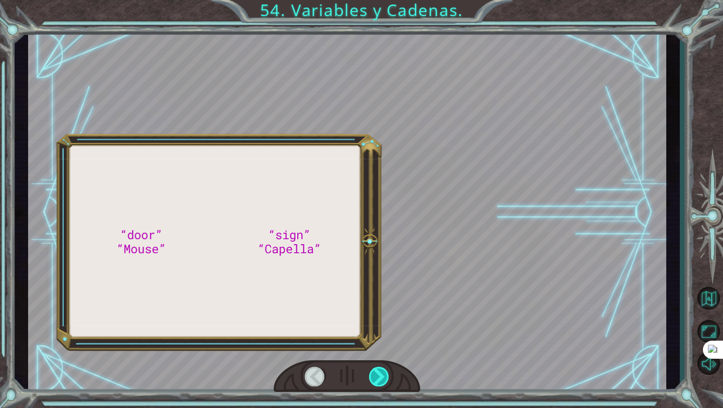
click at [386, 373] on div at bounding box center [379, 377] width 21 height 20
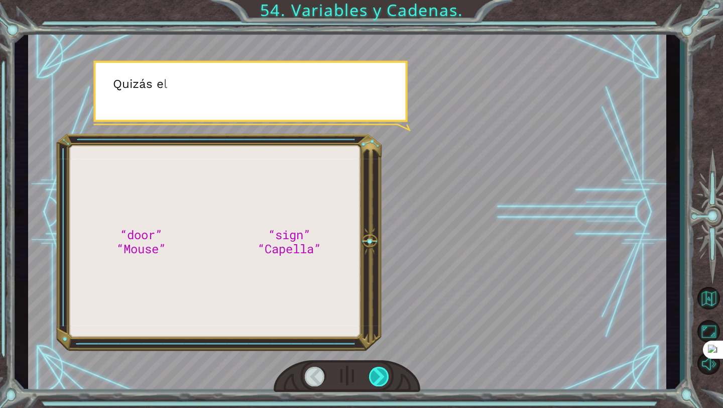
click at [386, 373] on div at bounding box center [379, 377] width 21 height 20
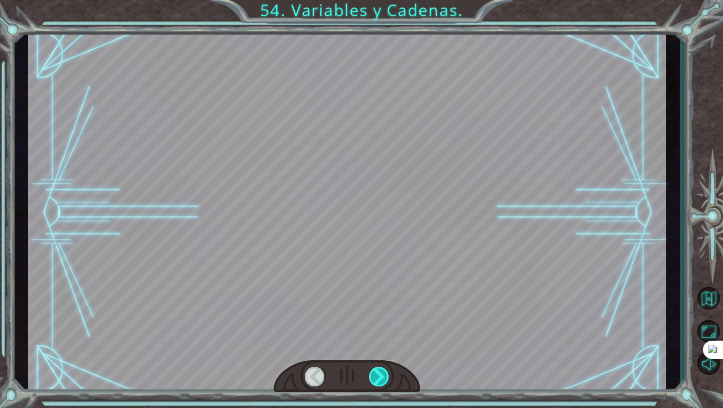
click at [386, 373] on div at bounding box center [379, 377] width 21 height 20
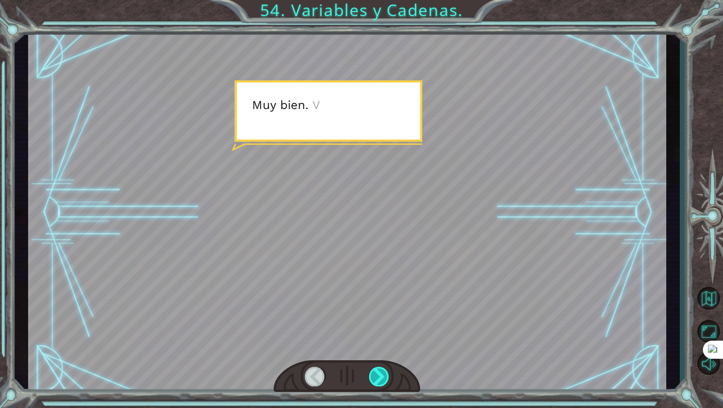
click at [386, 373] on div at bounding box center [379, 377] width 21 height 20
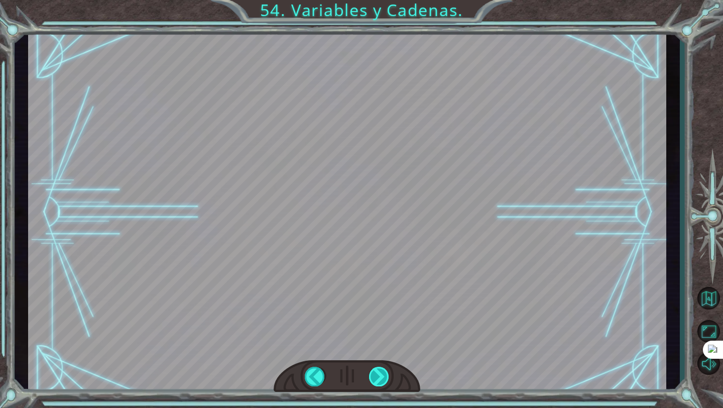
click at [386, 373] on div at bounding box center [379, 377] width 21 height 20
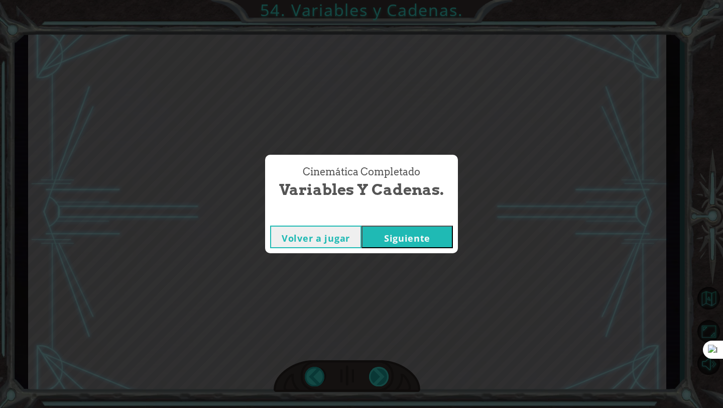
click at [386, 373] on div "Cinemática Completado Variables y [PERSON_NAME]. Volver a jugar [GEOGRAPHIC_DAT…" at bounding box center [361, 204] width 723 height 408
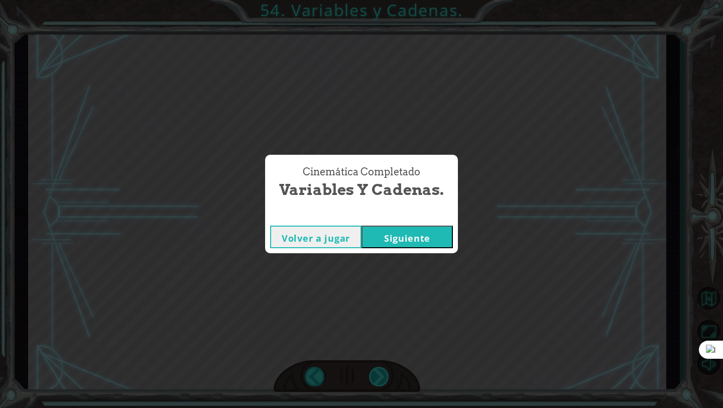
click at [386, 373] on div "Cinemática Completado Variables y [PERSON_NAME]. Volver a jugar [GEOGRAPHIC_DAT…" at bounding box center [361, 204] width 723 height 408
click at [398, 237] on button "Siguiente" at bounding box center [407, 237] width 91 height 23
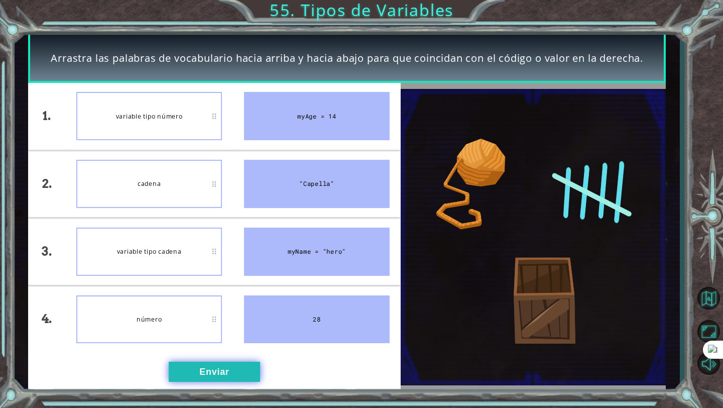
click at [205, 370] on button "Enviar" at bounding box center [214, 372] width 91 height 20
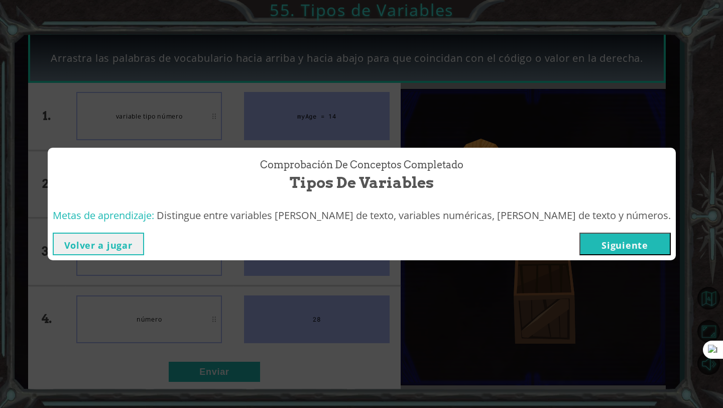
click at [580, 237] on button "Siguiente" at bounding box center [625, 244] width 91 height 23
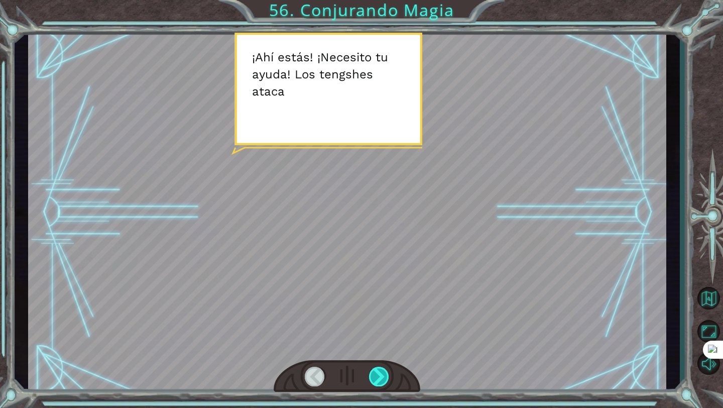
click at [379, 377] on div at bounding box center [379, 377] width 21 height 20
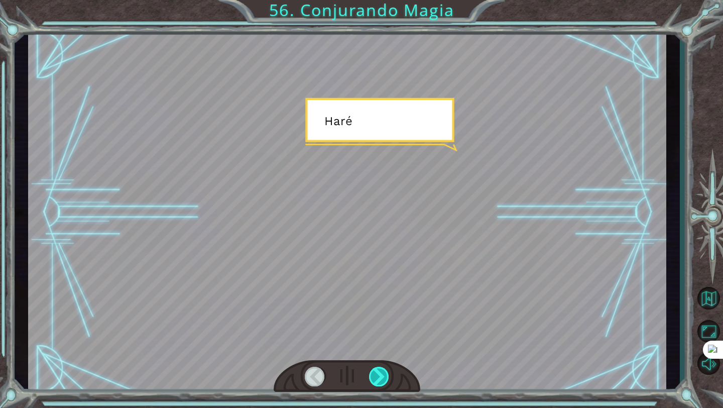
click at [379, 377] on div at bounding box center [379, 377] width 21 height 20
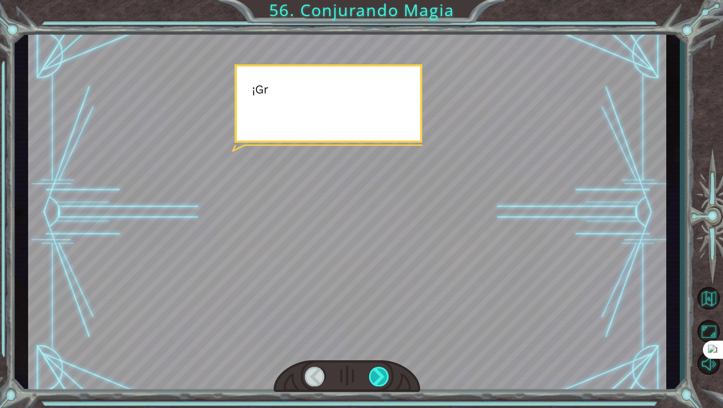
click at [379, 377] on div at bounding box center [379, 377] width 21 height 20
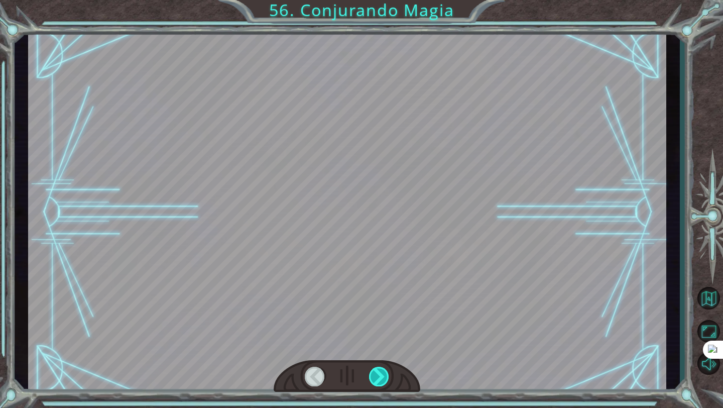
click at [379, 377] on div at bounding box center [379, 377] width 21 height 20
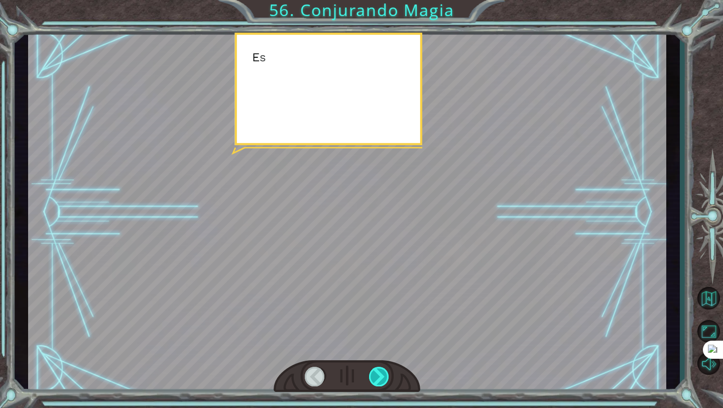
click at [379, 377] on div at bounding box center [379, 377] width 21 height 20
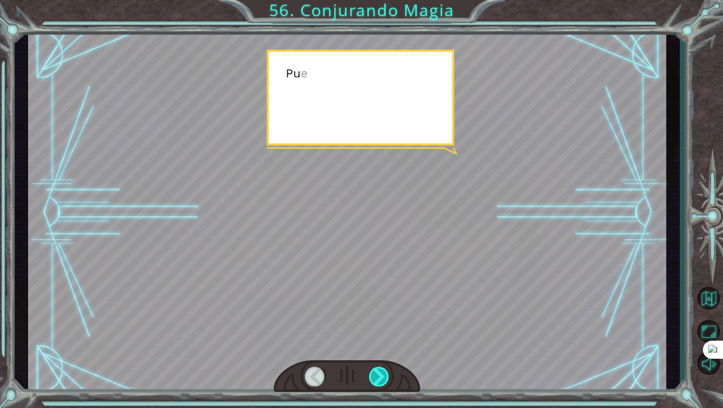
click at [379, 377] on div at bounding box center [379, 377] width 21 height 20
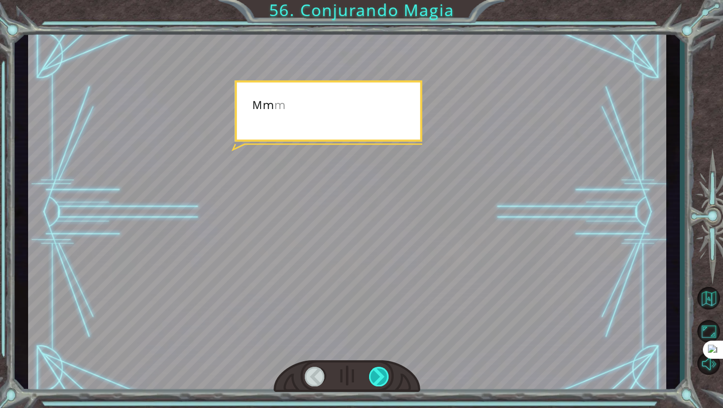
click at [379, 377] on div at bounding box center [379, 377] width 21 height 20
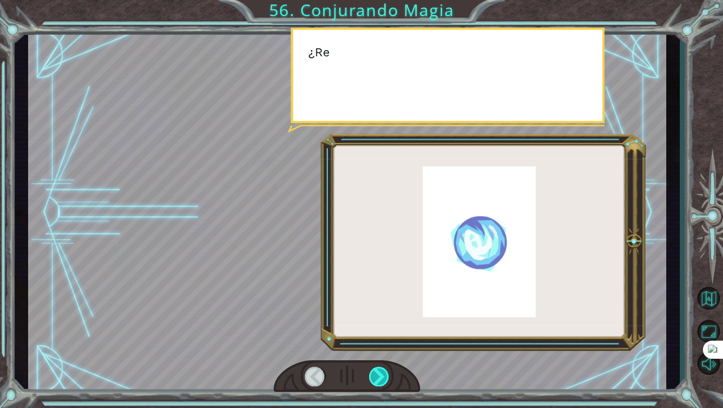
click at [379, 377] on div at bounding box center [379, 377] width 21 height 20
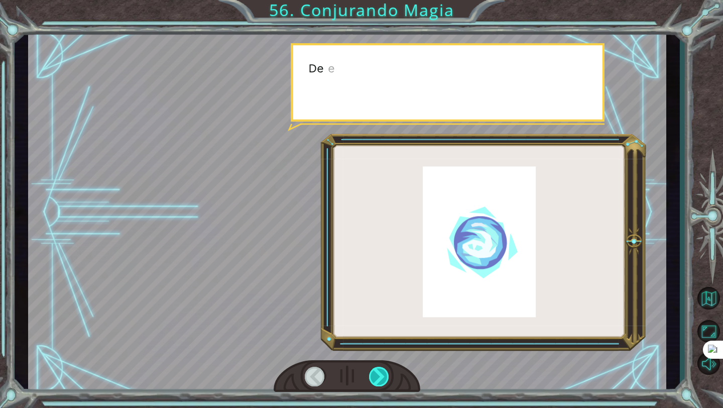
click at [379, 377] on div at bounding box center [379, 377] width 21 height 20
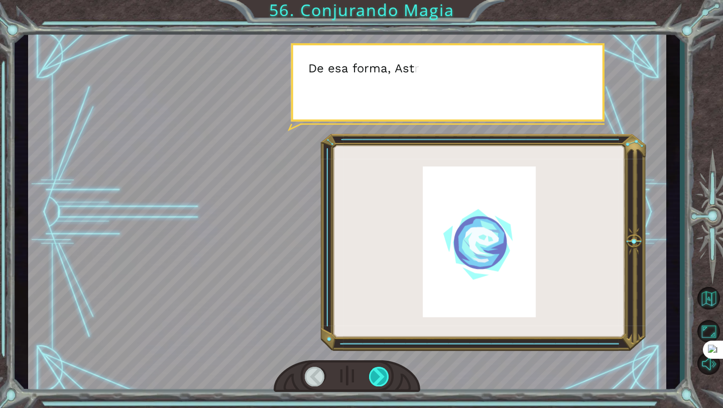
click at [379, 377] on div at bounding box center [379, 377] width 21 height 20
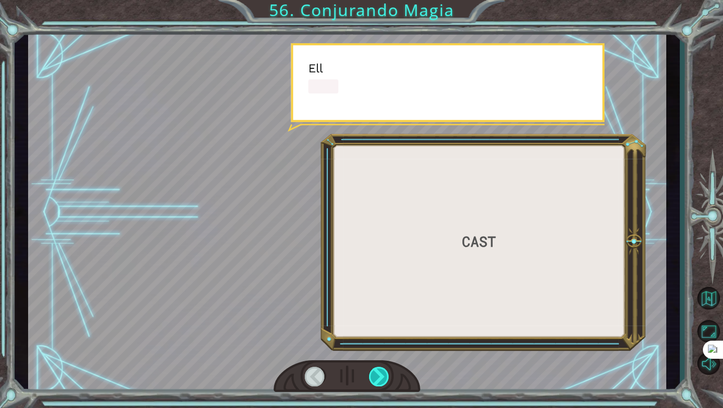
click at [379, 377] on div at bounding box center [379, 377] width 21 height 20
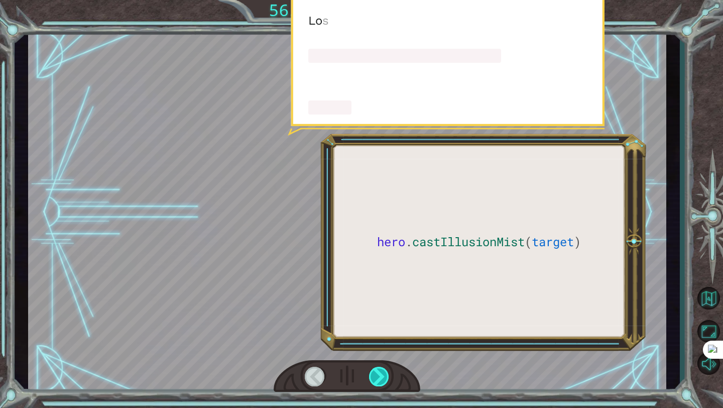
click at [379, 377] on div at bounding box center [379, 377] width 21 height 20
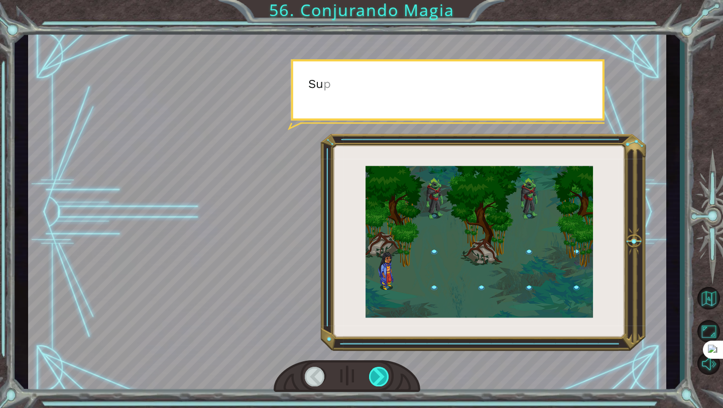
click at [379, 377] on div at bounding box center [379, 377] width 21 height 20
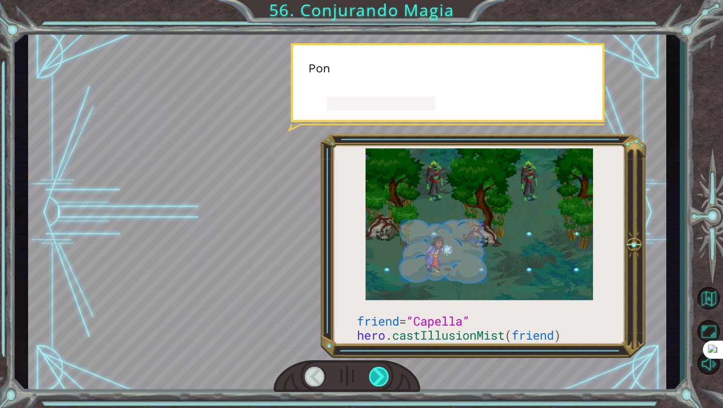
click at [379, 377] on div at bounding box center [379, 377] width 21 height 20
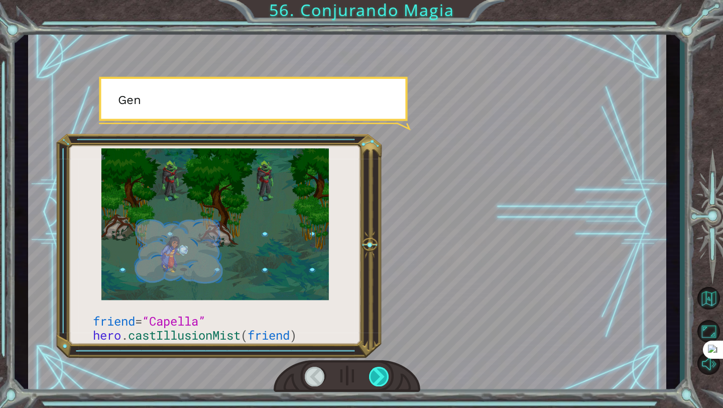
click at [379, 377] on div at bounding box center [379, 377] width 21 height 20
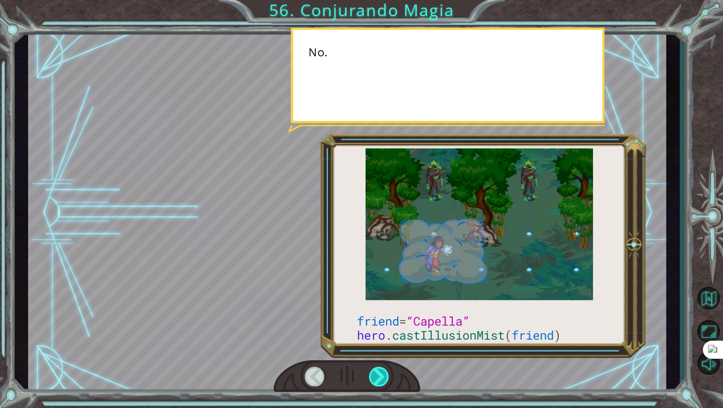
click at [379, 377] on div at bounding box center [379, 377] width 21 height 20
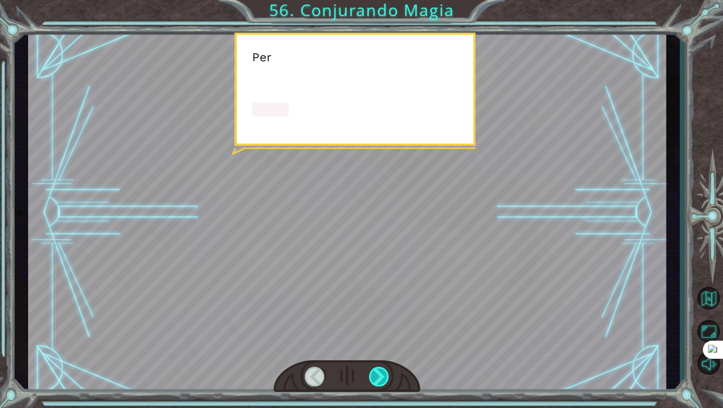
click at [379, 377] on div at bounding box center [379, 377] width 21 height 20
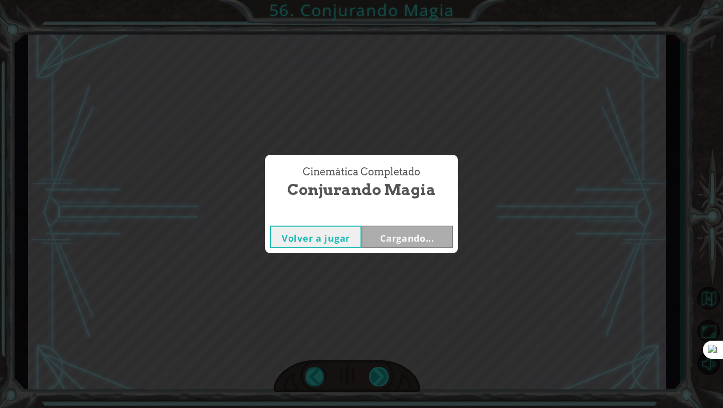
click at [379, 0] on div "friend = “Capella” hero . castIllusionMist ( friend ) ¡ A h í e s t á s ! ¡ N e…" at bounding box center [361, 0] width 723 height 0
click at [379, 377] on div "Cinemática Completado Conjurando Magia Volver a jugar Cargando..." at bounding box center [361, 204] width 723 height 408
click at [394, 242] on button "Siguiente" at bounding box center [407, 237] width 91 height 23
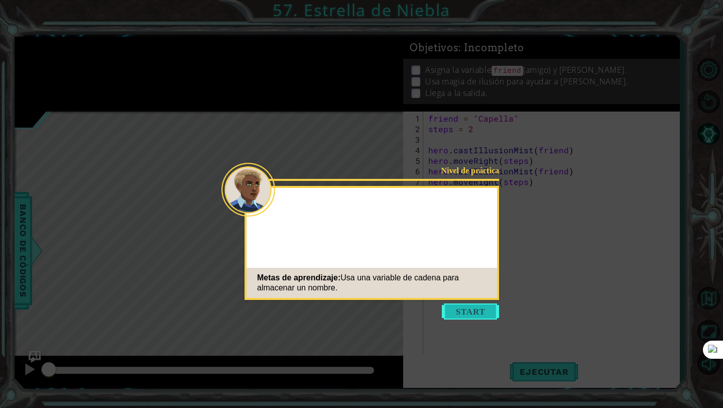
click at [465, 318] on button "Start" at bounding box center [470, 311] width 57 height 16
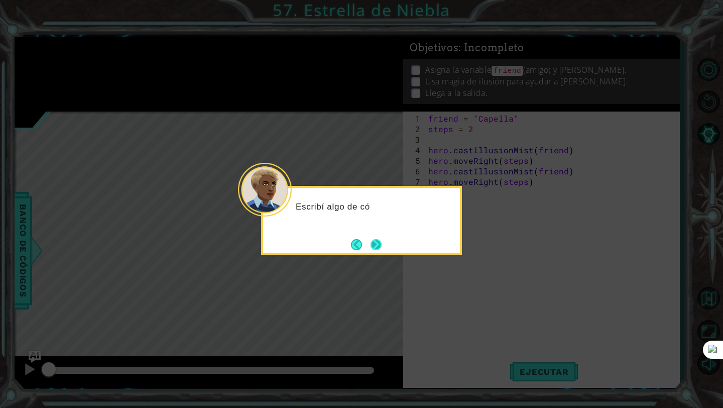
click at [376, 248] on button "Next" at bounding box center [376, 244] width 11 height 11
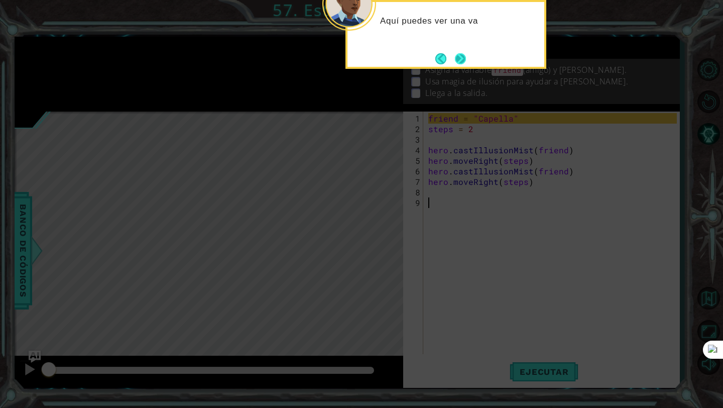
click at [466, 56] on button "Next" at bounding box center [460, 58] width 11 height 11
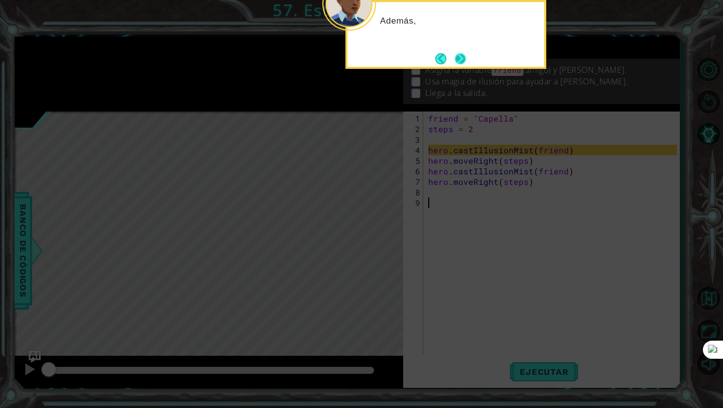
click at [463, 59] on button "Next" at bounding box center [460, 58] width 11 height 11
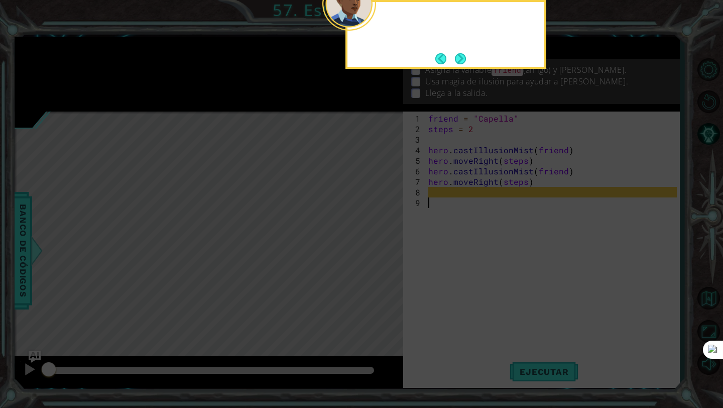
click at [463, 59] on button "Next" at bounding box center [460, 58] width 11 height 11
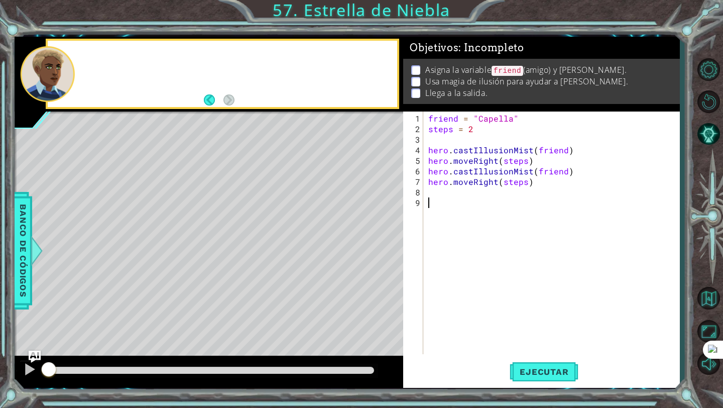
click at [463, 59] on div "Asigna la variable friend (amigo) y úsala. Usa magia de ilusión para ayudar a […" at bounding box center [541, 81] width 276 height 45
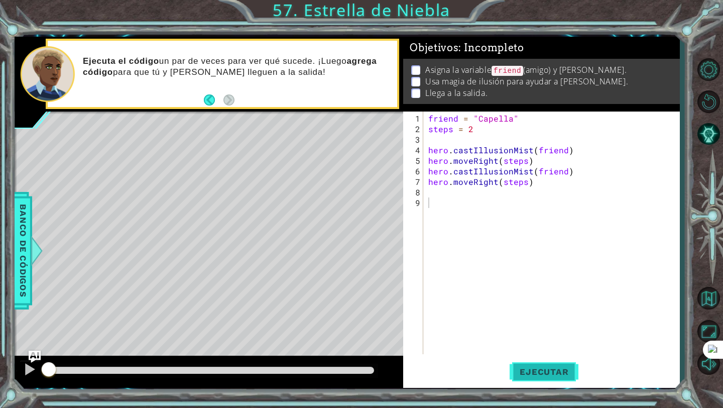
click at [528, 372] on span "Ejecutar" at bounding box center [544, 372] width 69 height 10
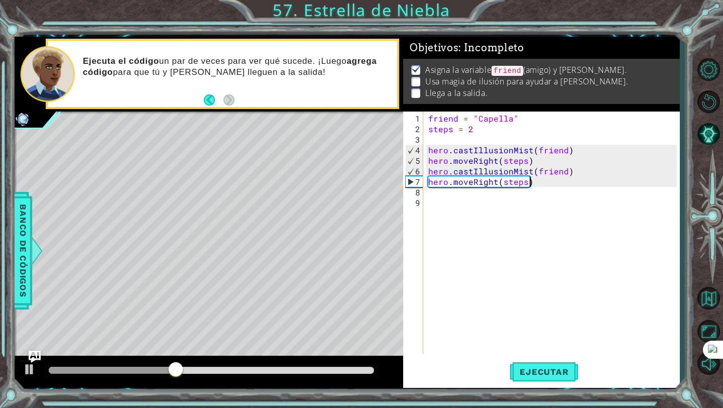
click at [551, 179] on div "friend = "Capella" steps = 2 hero . castIllusionMist ( friend ) hero . moveRigh…" at bounding box center [555, 245] width 256 height 264
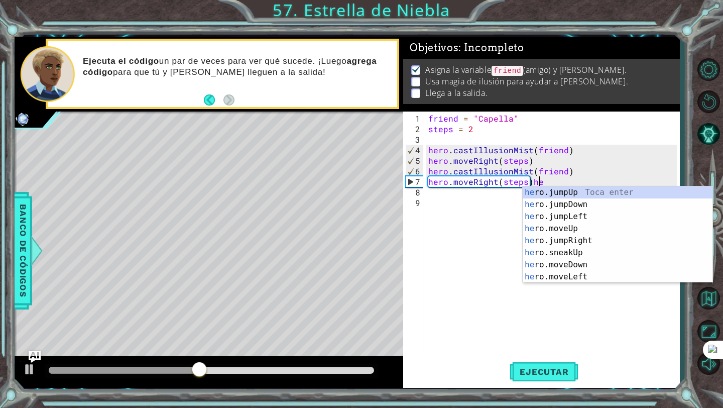
scroll to position [0, 6]
type textarea "hero.moveRight(steps)"
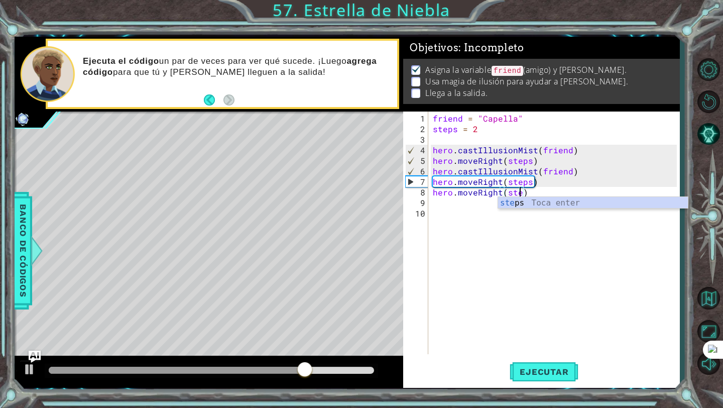
type textarea "hero.moveRight(steps)"
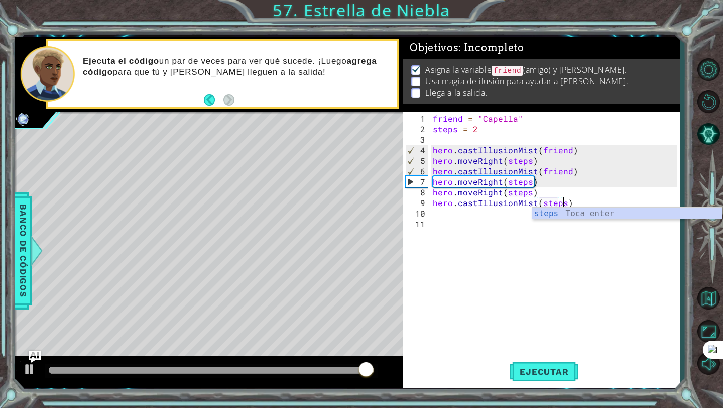
scroll to position [0, 8]
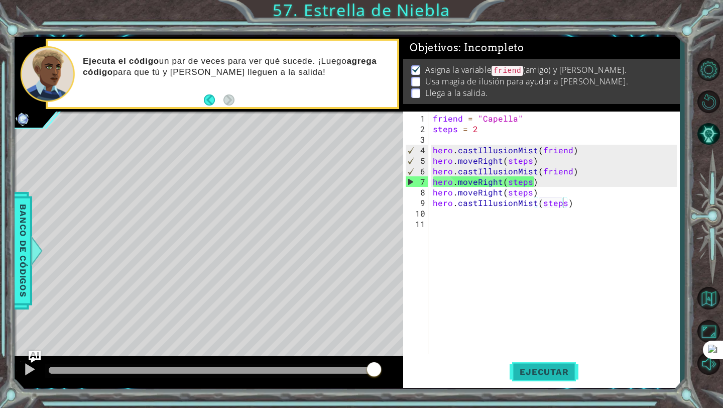
click at [557, 376] on span "Ejecutar" at bounding box center [544, 372] width 69 height 10
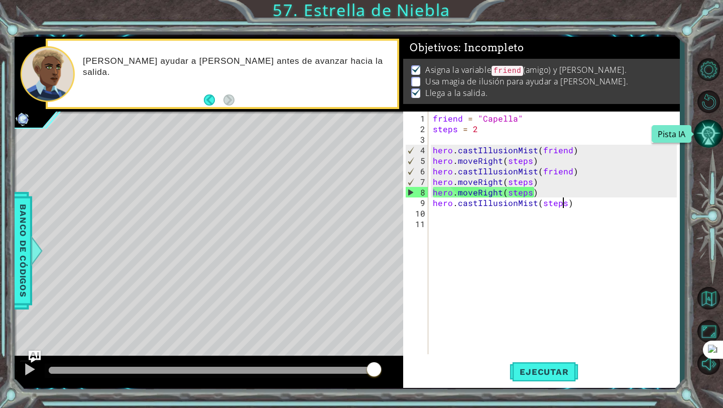
click at [714, 129] on button "Pista IA" at bounding box center [708, 133] width 29 height 29
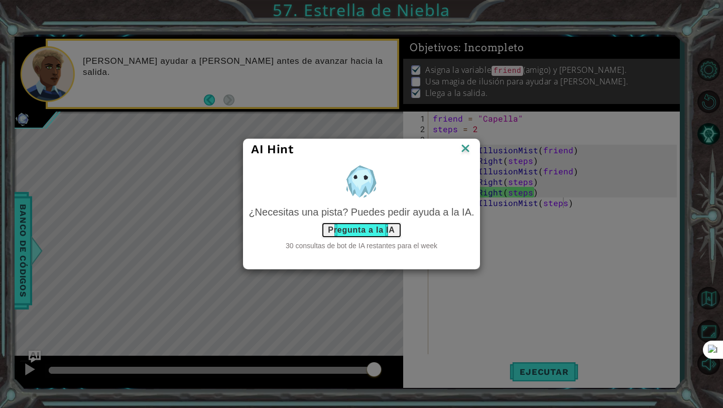
click at [369, 232] on button "Pregunta a la IA" at bounding box center [362, 230] width 80 height 16
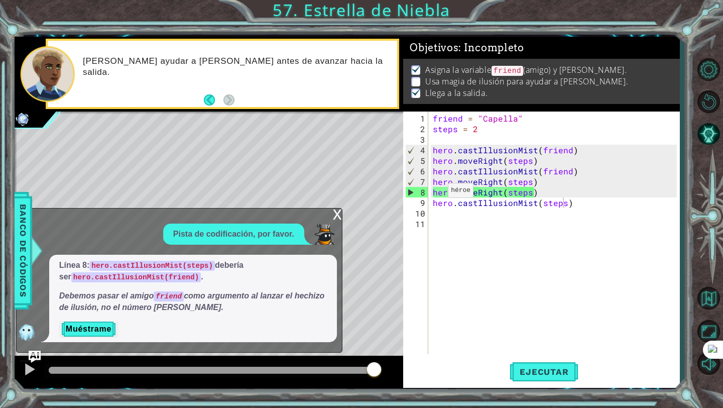
drag, startPoint x: 93, startPoint y: 264, endPoint x: 166, endPoint y: 265, distance: 72.8
click at [167, 265] on code "hero.castIllusionMist(steps)" at bounding box center [152, 266] width 126 height 10
drag, startPoint x: 182, startPoint y: 280, endPoint x: 71, endPoint y: 285, distance: 111.1
click at [71, 285] on span "Línea 8: hero.castIllusionMist(steps) debería ser hero.castIllusionMist(friend)…" at bounding box center [193, 286] width 268 height 53
click at [499, 194] on div "friend = "Capella" steps = 2 hero . castIllusionMist ( friend ) hero . moveRigh…" at bounding box center [556, 245] width 251 height 264
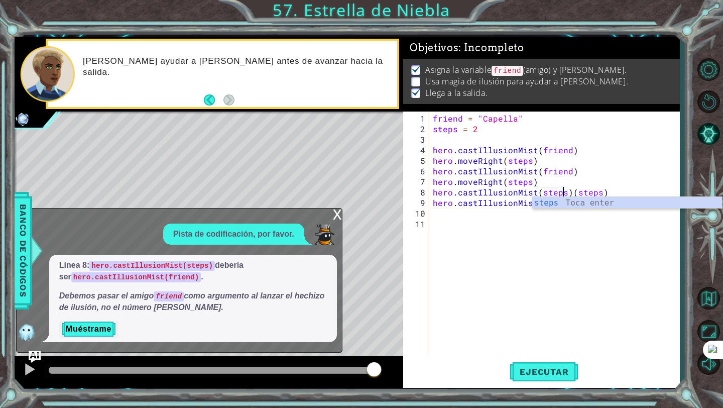
click at [551, 163] on div "friend = "Capella" steps = 2 hero . castIllusionMist ( friend ) hero . moveRigh…" at bounding box center [556, 245] width 251 height 264
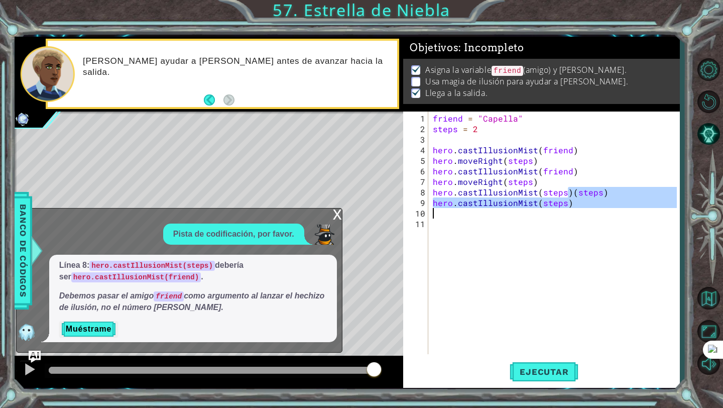
drag, startPoint x: 571, startPoint y: 192, endPoint x: 603, endPoint y: 210, distance: 37.1
click at [603, 210] on div "friend = "Capella" steps = 2 hero . castIllusionMist ( friend ) hero . moveRigh…" at bounding box center [556, 245] width 251 height 264
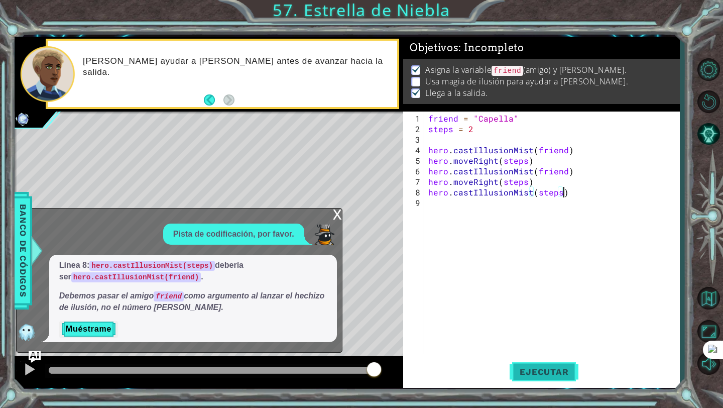
type textarea "hero.castIllusionMist(steps)"
click at [570, 371] on span "Ejecutar" at bounding box center [544, 372] width 69 height 10
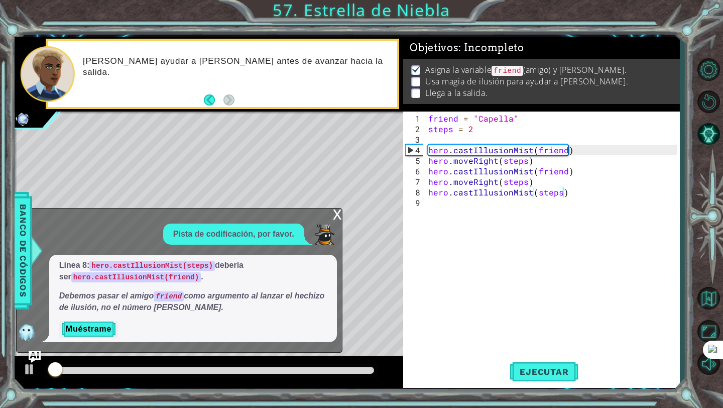
click at [335, 219] on div "x" at bounding box center [337, 213] width 9 height 10
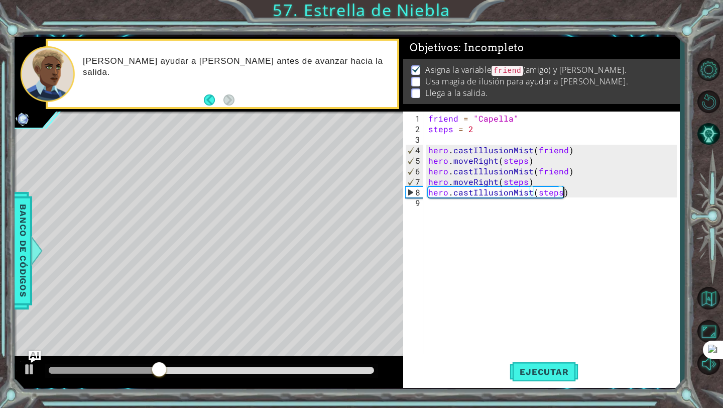
click at [577, 191] on div "friend = "Capella" steps = 2 hero . castIllusionMist ( friend ) hero . moveRigh…" at bounding box center [555, 245] width 256 height 264
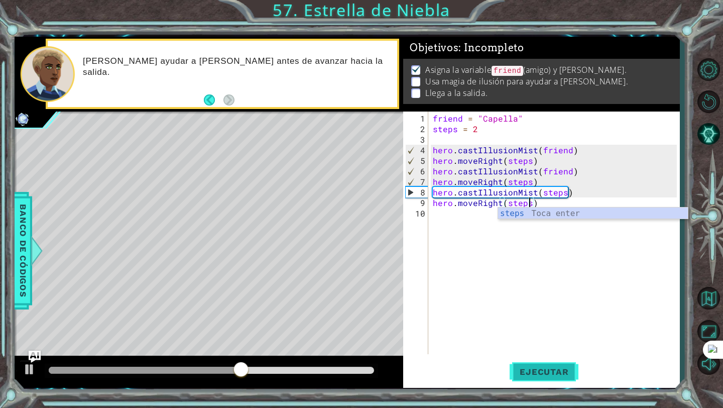
type textarea "hero.moveRight(steps)"
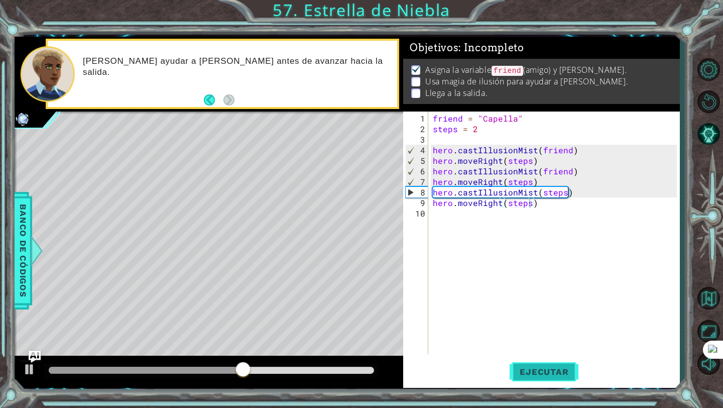
click at [550, 372] on span "Ejecutar" at bounding box center [544, 372] width 69 height 10
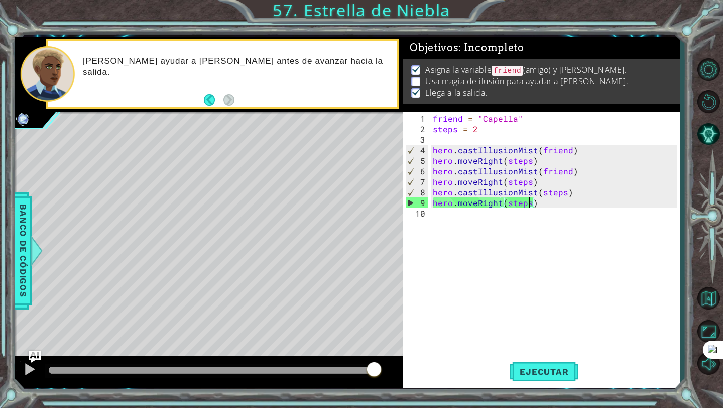
drag, startPoint x: 70, startPoint y: 367, endPoint x: 394, endPoint y: 361, distance: 324.1
click at [394, 365] on div at bounding box center [209, 372] width 389 height 32
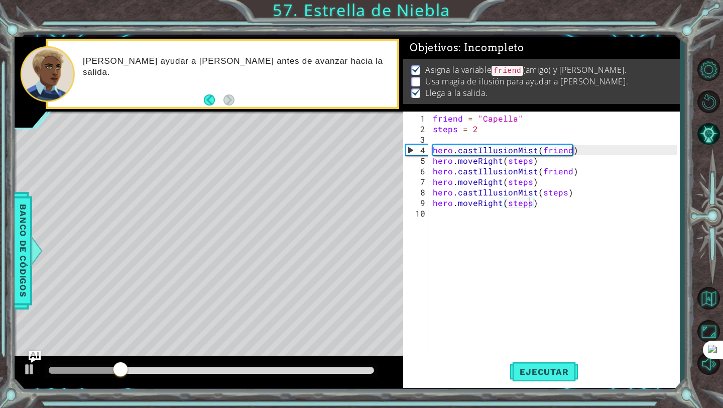
drag, startPoint x: 430, startPoint y: 83, endPoint x: 566, endPoint y: 83, distance: 136.2
click at [566, 83] on p "Usa magia de ilusión para ayudar a [PERSON_NAME]." at bounding box center [527, 81] width 203 height 11
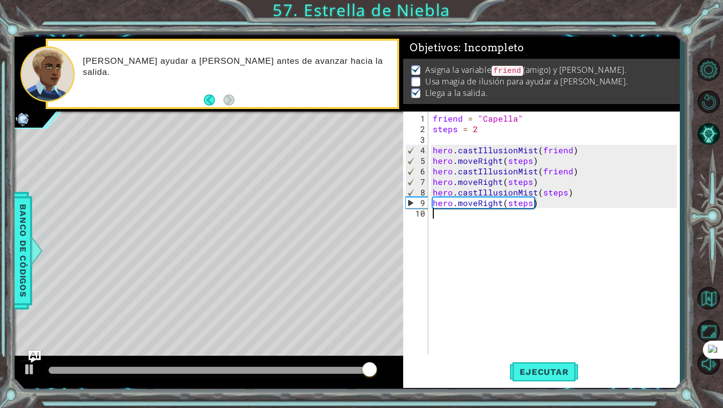
scroll to position [0, 0]
click at [536, 208] on div "friend = "Capella" steps = 2 hero . castIllusionMist ( friend ) hero . moveRigh…" at bounding box center [556, 245] width 251 height 264
click at [537, 205] on div "friend = "Capella" steps = 2 hero . castIllusionMist ( friend ) hero . moveRigh…" at bounding box center [556, 245] width 251 height 264
click at [578, 171] on div "friend = "Capella" steps = 2 hero . castIllusionMist ( friend ) hero . moveRigh…" at bounding box center [556, 245] width 251 height 264
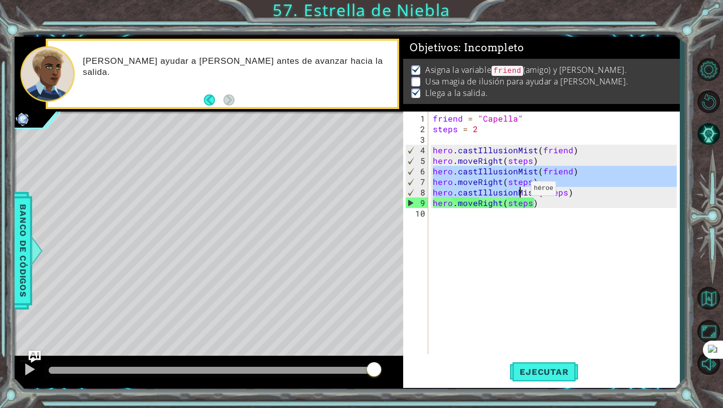
drag, startPoint x: 435, startPoint y: 173, endPoint x: 518, endPoint y: 191, distance: 85.4
click at [518, 192] on div "friend = "Capella" steps = 2 hero . castIllusionMist ( friend ) hero . moveRigh…" at bounding box center [556, 245] width 251 height 264
click at [570, 168] on div "friend = "Capella" steps = 2 hero . castIllusionMist ( friend ) hero . moveRigh…" at bounding box center [554, 233] width 246 height 243
type textarea "hero.castIllusionMist(friend)"
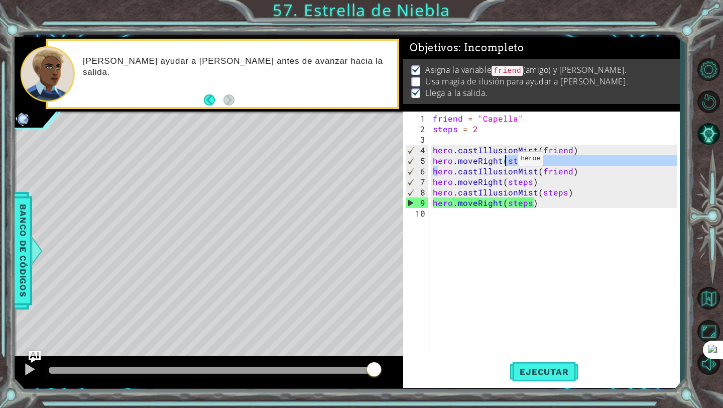
drag, startPoint x: 437, startPoint y: 170, endPoint x: 482, endPoint y: 174, distance: 45.4
click at [510, 165] on div "friend = "Capella" steps = 2 hero . castIllusionMist ( friend ) hero . moveRigh…" at bounding box center [556, 245] width 251 height 264
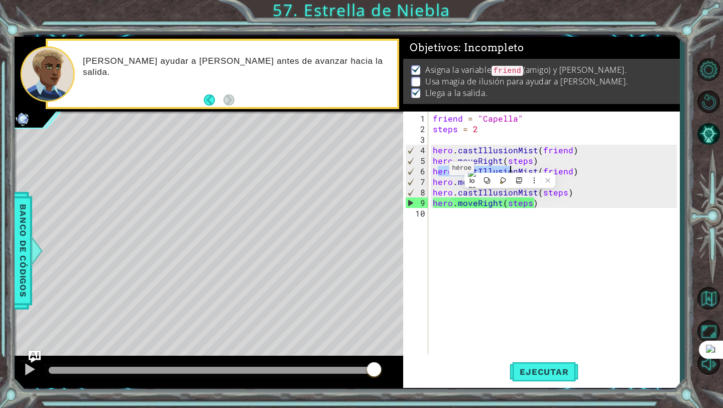
click at [437, 172] on div "friend = "Capella" steps = 2 hero . castIllusionMist ( friend ) hero . moveRigh…" at bounding box center [556, 245] width 251 height 264
drag, startPoint x: 433, startPoint y: 172, endPoint x: 598, endPoint y: 170, distance: 164.8
click at [598, 170] on div "friend = "Capella" steps = 2 hero . castIllusionMist ( friend ) hero . moveRigh…" at bounding box center [556, 245] width 251 height 264
click at [558, 207] on div "friend = "Capella" steps = 2 hero . castIllusionMist ( friend ) hero . moveRigh…" at bounding box center [556, 245] width 251 height 264
click at [568, 192] on div "friend = "Capella" steps = 2 hero . castIllusionMist ( friend ) hero . moveRigh…" at bounding box center [556, 245] width 251 height 264
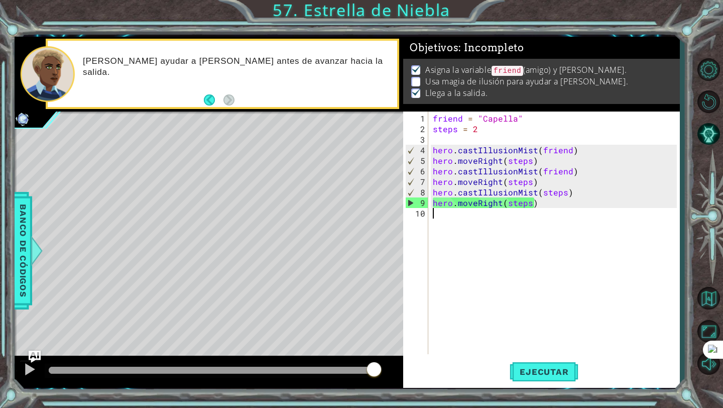
type textarea "hero.castIllusionMist(steps)"
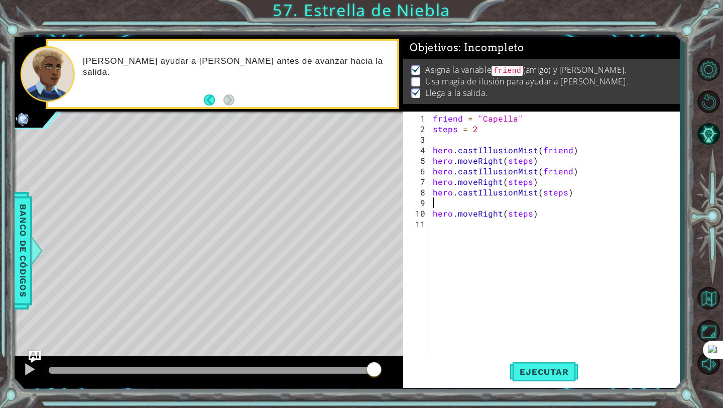
paste textarea "hero.castIllusionMist(friend)"
type textarea "hero.castIllusionMist(friend)"
click at [549, 375] on span "Ejecutar" at bounding box center [544, 372] width 69 height 10
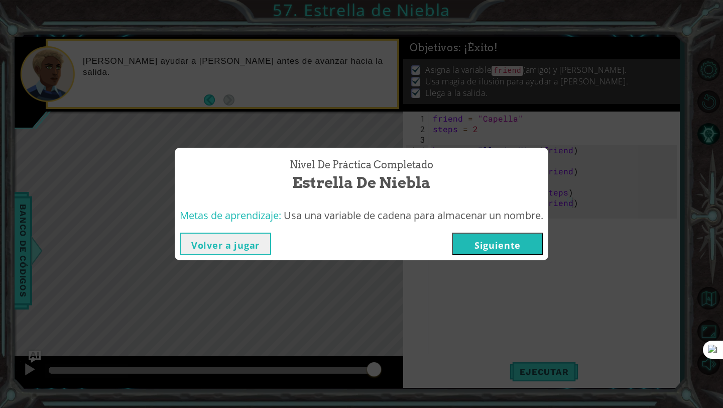
click at [498, 245] on button "Siguiente" at bounding box center [497, 244] width 91 height 23
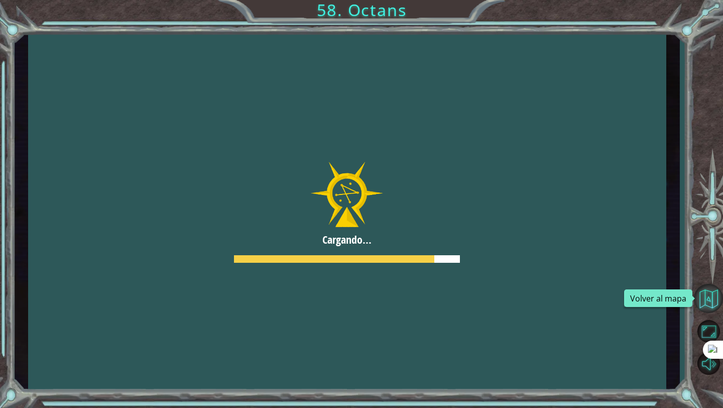
click at [708, 296] on button "Volver al mapa" at bounding box center [708, 298] width 29 height 29
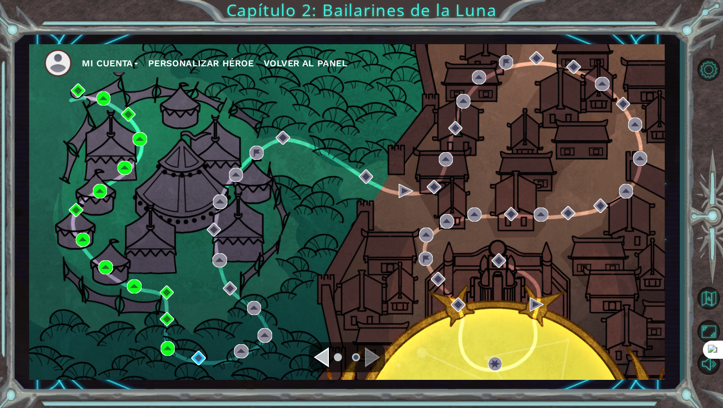
click at [371, 365] on div "Navigate to the next page" at bounding box center [372, 357] width 15 height 20
click at [371, 364] on div "Navigate to the next page" at bounding box center [372, 357] width 15 height 20
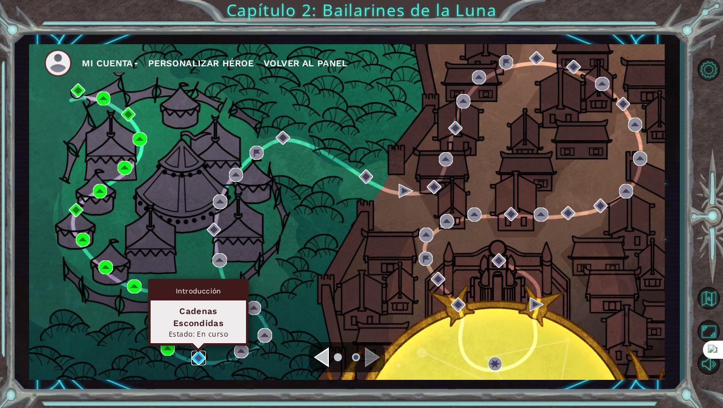
click at [200, 355] on img at bounding box center [198, 358] width 14 height 14
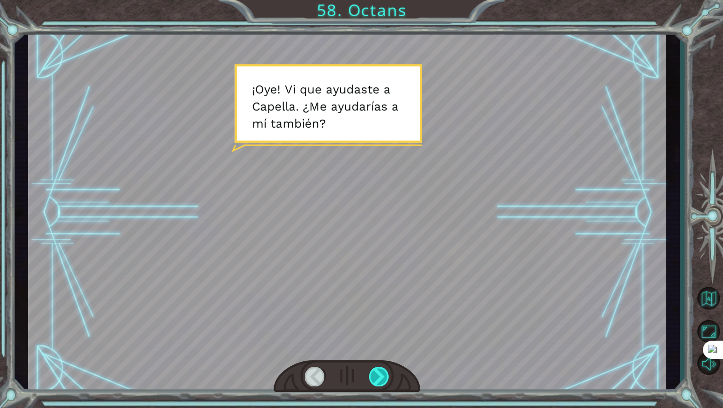
click at [380, 384] on div at bounding box center [379, 377] width 21 height 20
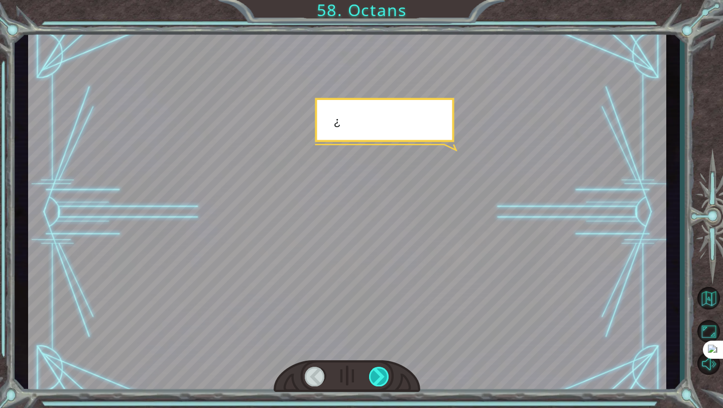
click at [380, 384] on div at bounding box center [379, 377] width 21 height 20
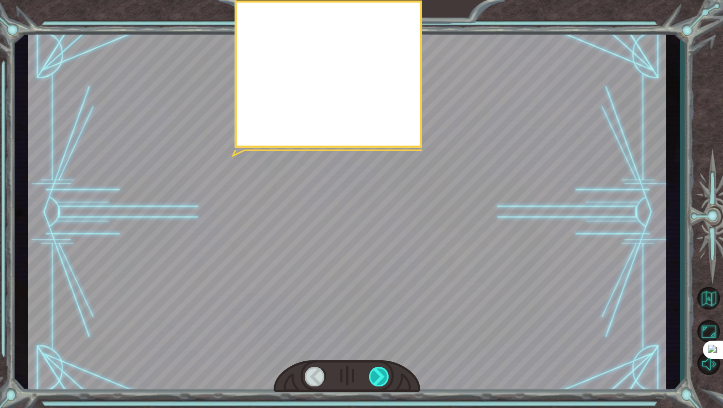
click at [380, 384] on div at bounding box center [379, 377] width 21 height 20
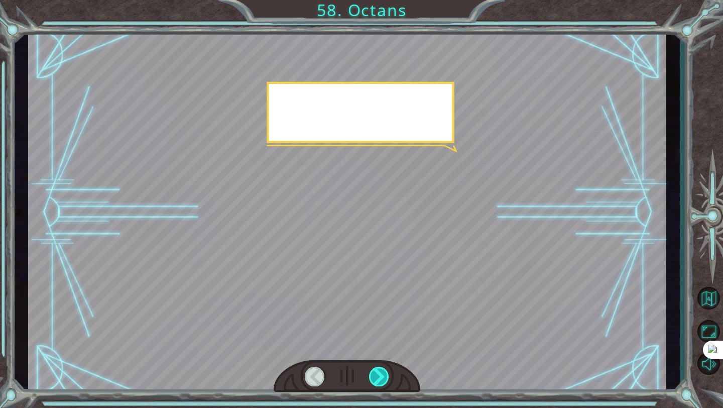
click at [380, 384] on div at bounding box center [379, 377] width 21 height 20
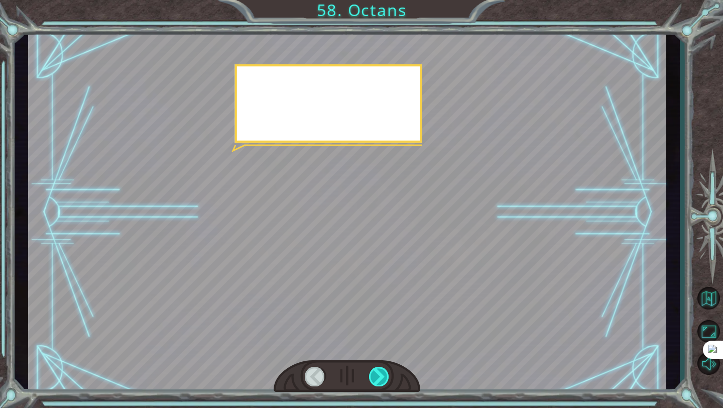
click at [380, 384] on div at bounding box center [379, 377] width 21 height 20
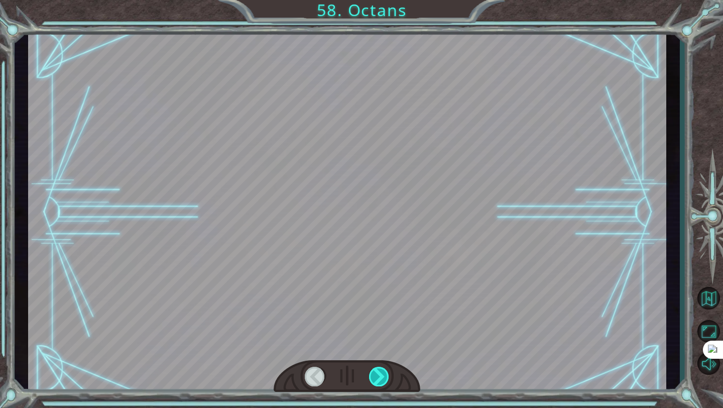
click at [380, 384] on div at bounding box center [379, 377] width 21 height 20
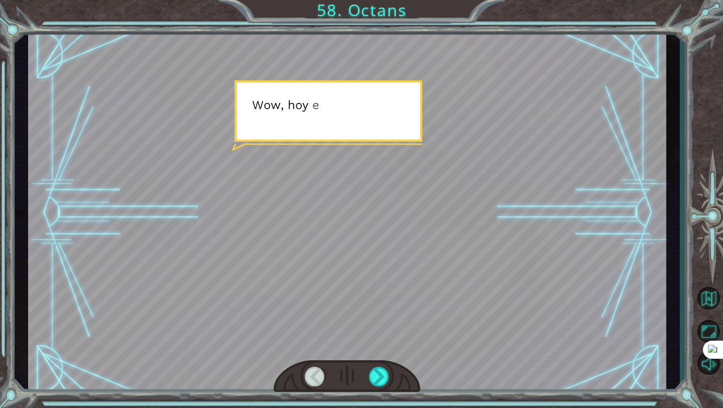
click at [380, 384] on div at bounding box center [379, 377] width 21 height 20
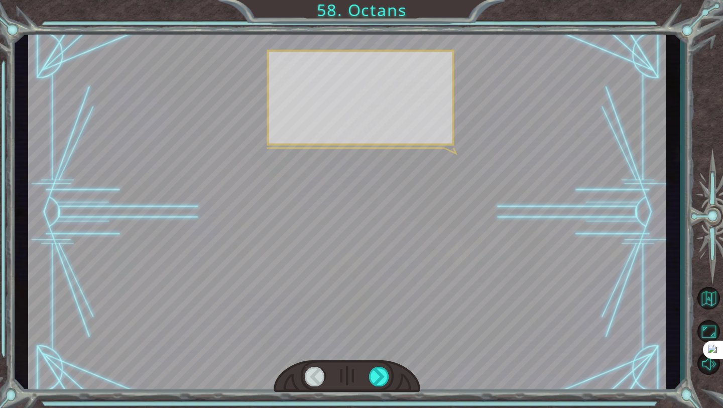
click at [380, 384] on div at bounding box center [379, 377] width 21 height 20
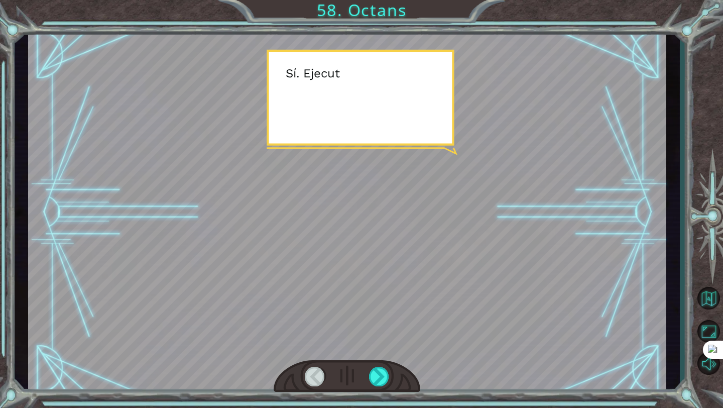
click at [380, 384] on div at bounding box center [379, 377] width 21 height 20
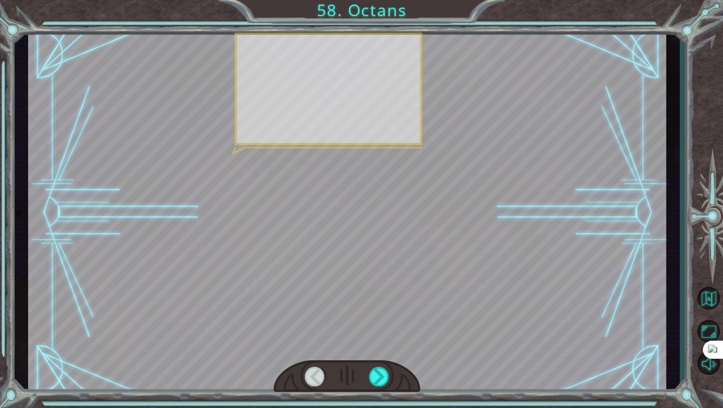
click at [380, 384] on div at bounding box center [379, 377] width 21 height 20
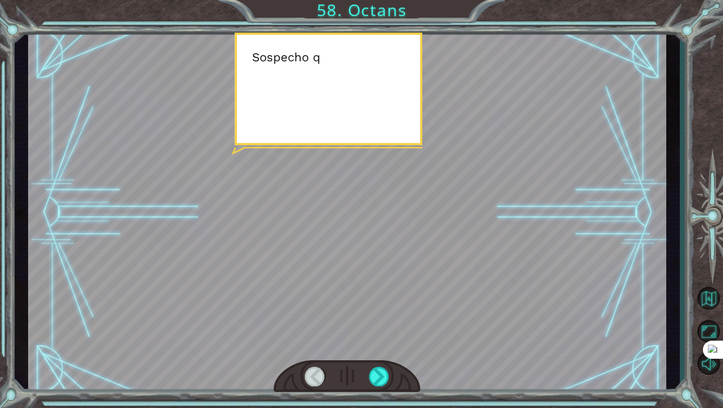
click at [380, 384] on div at bounding box center [379, 377] width 21 height 20
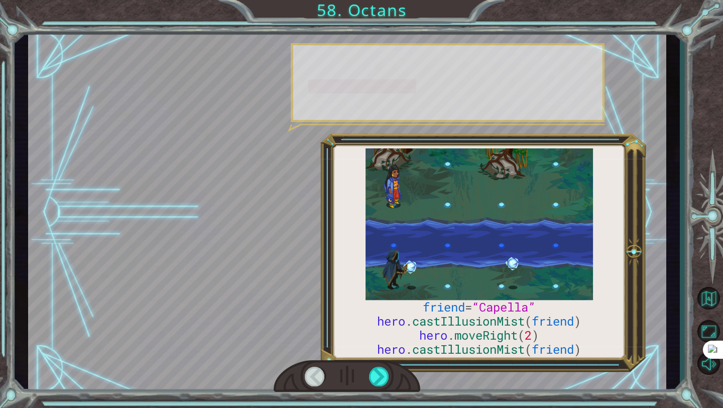
click at [380, 384] on div at bounding box center [379, 377] width 21 height 20
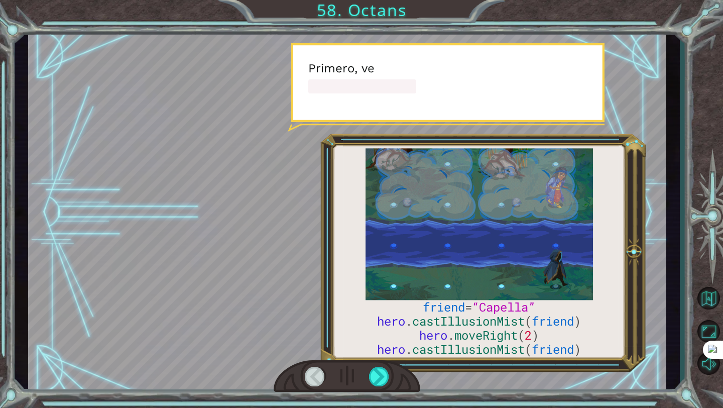
click at [380, 384] on div at bounding box center [379, 377] width 21 height 20
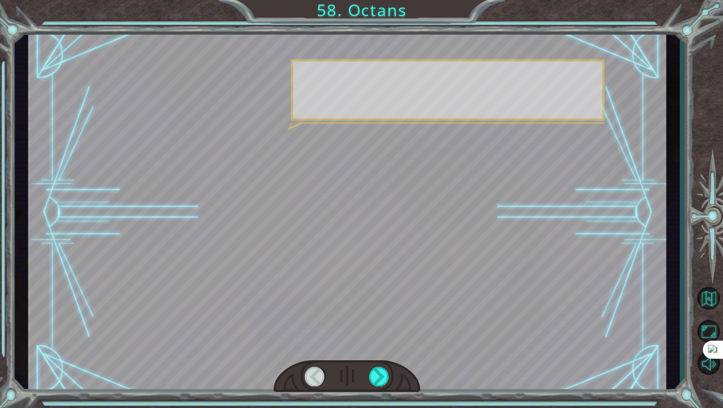
click at [380, 384] on div at bounding box center [379, 377] width 21 height 20
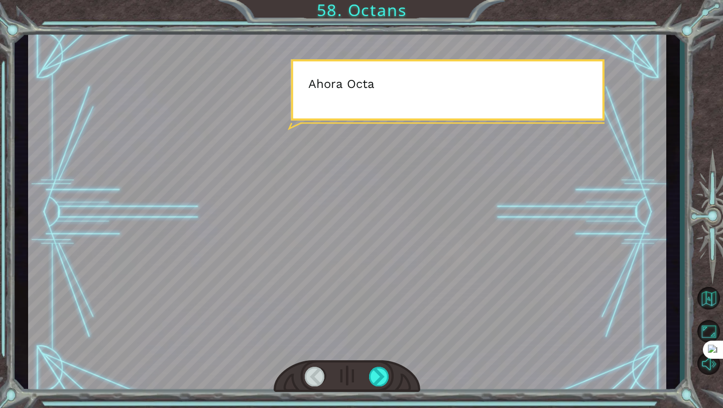
click at [380, 384] on div at bounding box center [379, 377] width 21 height 20
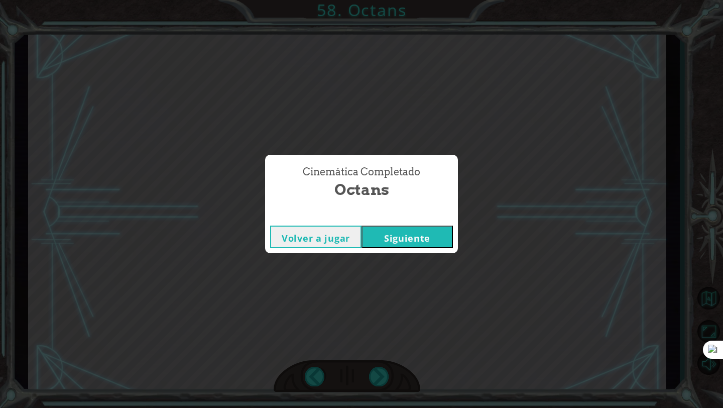
click at [397, 229] on button "Siguiente" at bounding box center [407, 237] width 91 height 23
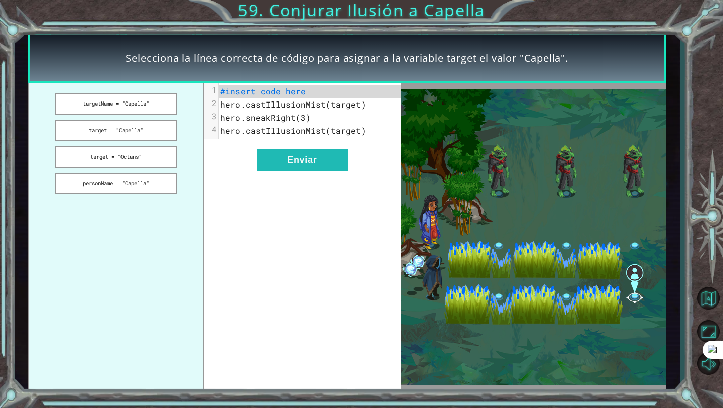
click at [148, 116] on ul "targetName = "Capella" target = "Capella" target = "Octans" personName = "Capel…" at bounding box center [116, 237] width 176 height 308
click at [148, 104] on button "targetName = "Capella"" at bounding box center [116, 104] width 122 height 22
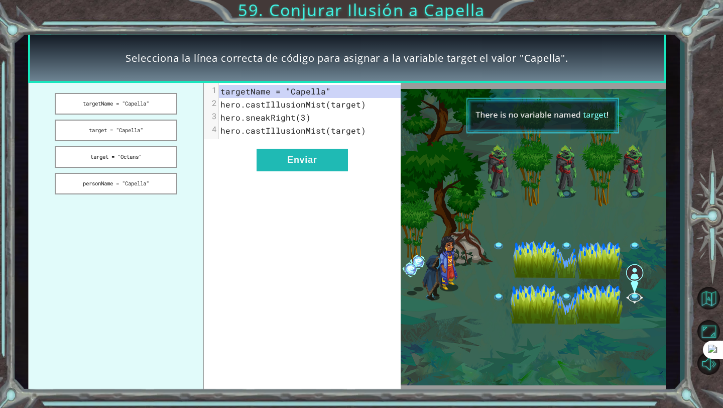
click at [143, 119] on ul "targetName = "Capella" target = "Capella" target = "Octans" personName = "Capel…" at bounding box center [116, 237] width 176 height 308
click at [145, 128] on button "target = "Capella"" at bounding box center [116, 131] width 122 height 22
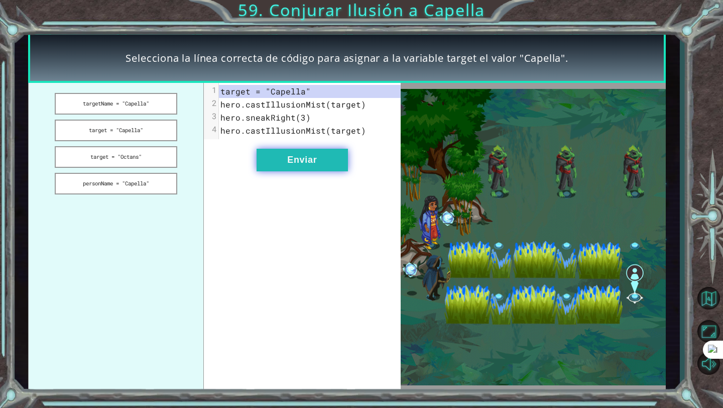
click at [338, 160] on button "Enviar" at bounding box center [302, 160] width 91 height 23
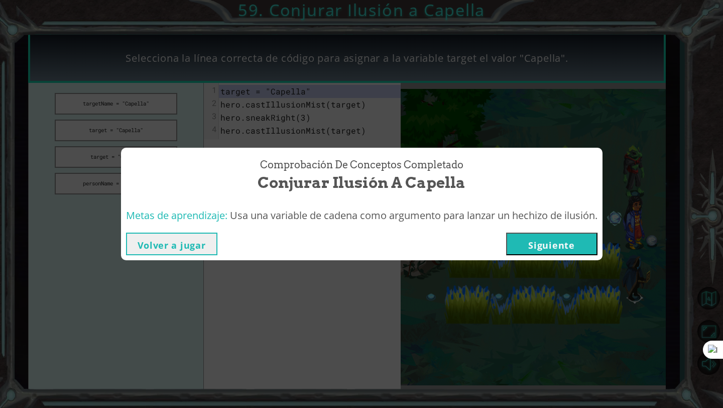
click at [575, 247] on button "Siguiente" at bounding box center [551, 244] width 91 height 23
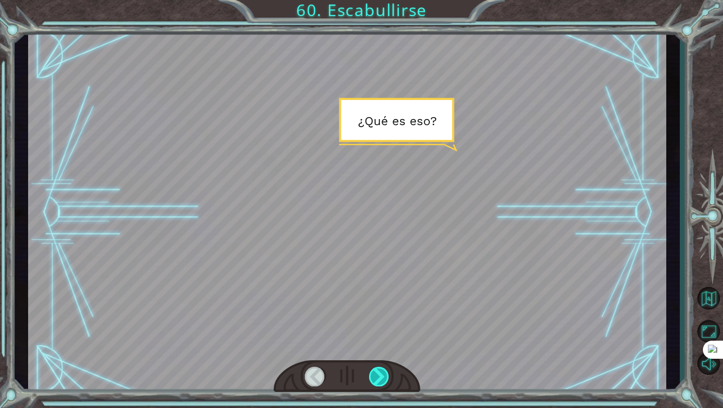
click at [382, 380] on div at bounding box center [379, 377] width 21 height 20
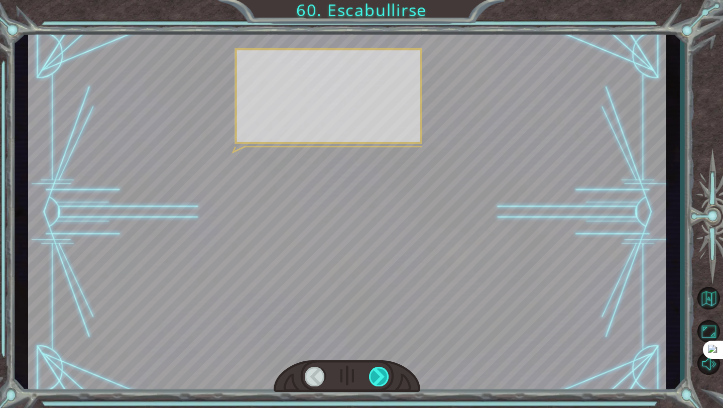
click at [382, 380] on div at bounding box center [379, 377] width 21 height 20
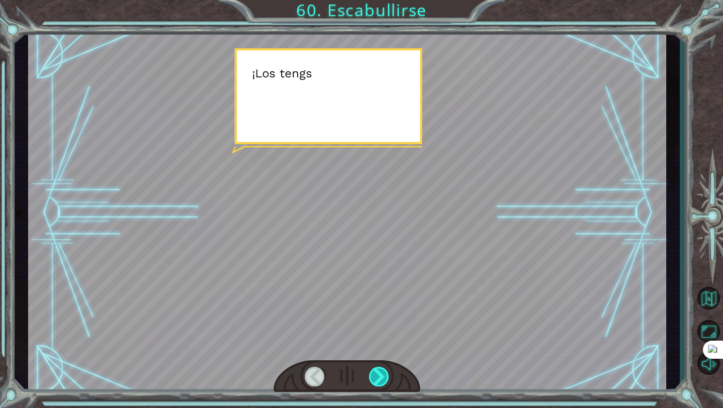
click at [382, 380] on div at bounding box center [379, 377] width 21 height 20
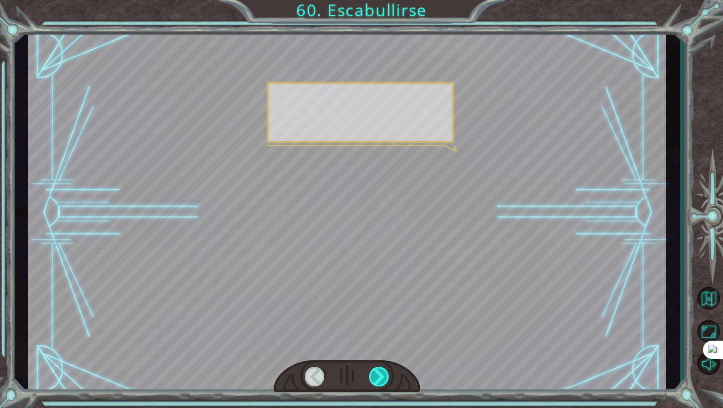
click at [382, 380] on div at bounding box center [379, 377] width 21 height 20
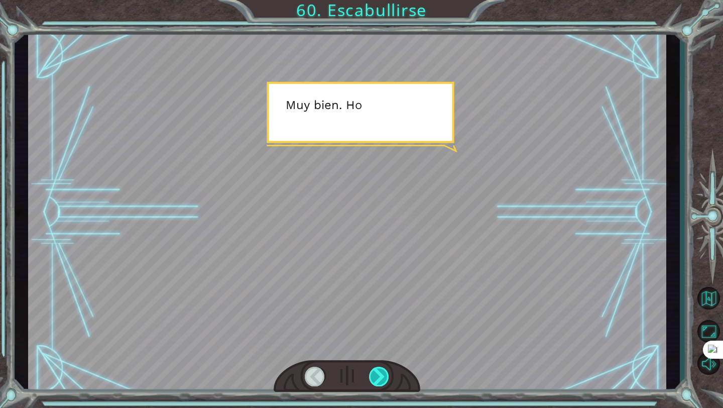
click at [382, 380] on div at bounding box center [379, 377] width 21 height 20
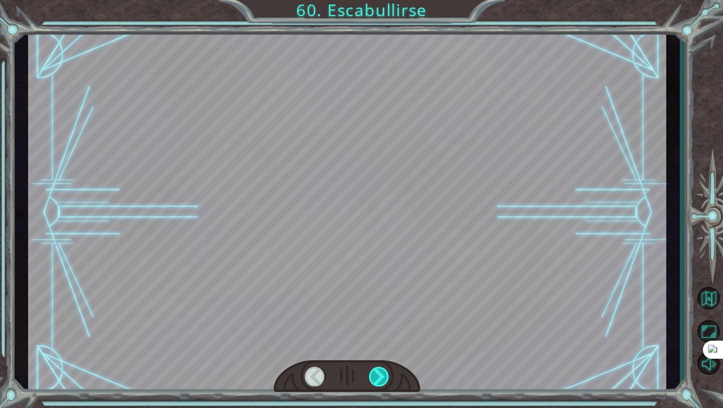
click at [382, 380] on div at bounding box center [379, 377] width 21 height 20
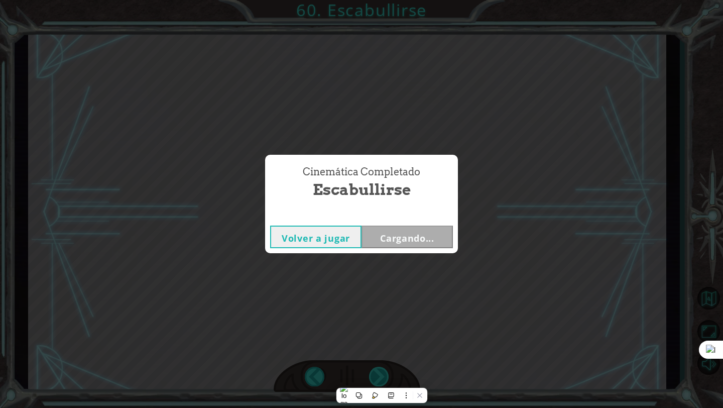
click at [382, 380] on div "Cinemática Completado Escabullirse Volver a jugar Cargando..." at bounding box center [361, 204] width 723 height 408
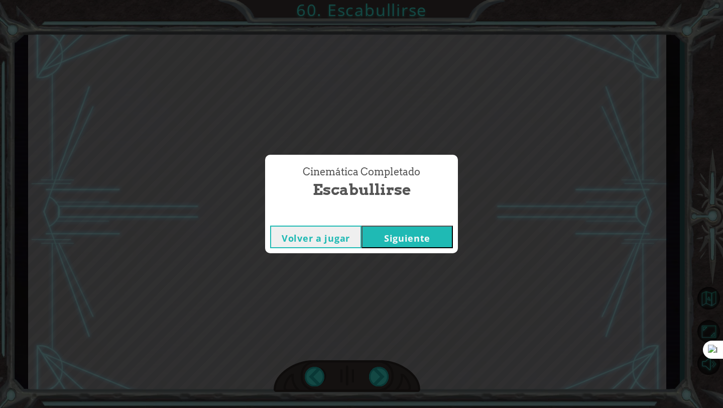
click at [390, 239] on button "Siguiente" at bounding box center [407, 237] width 91 height 23
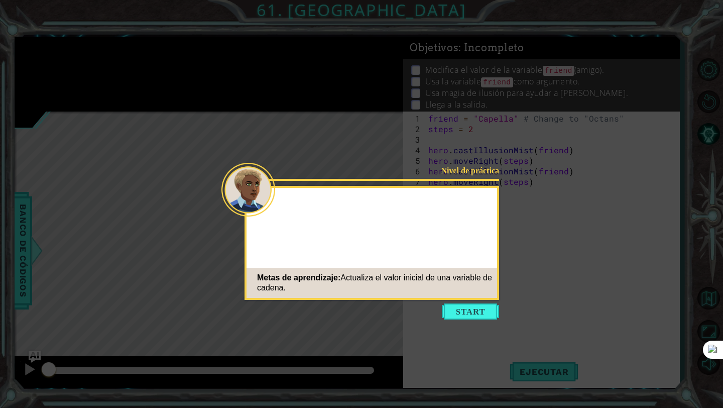
click at [460, 301] on icon at bounding box center [361, 204] width 723 height 408
click at [461, 301] on icon at bounding box center [361, 204] width 723 height 408
click at [466, 309] on button "Start" at bounding box center [470, 311] width 57 height 16
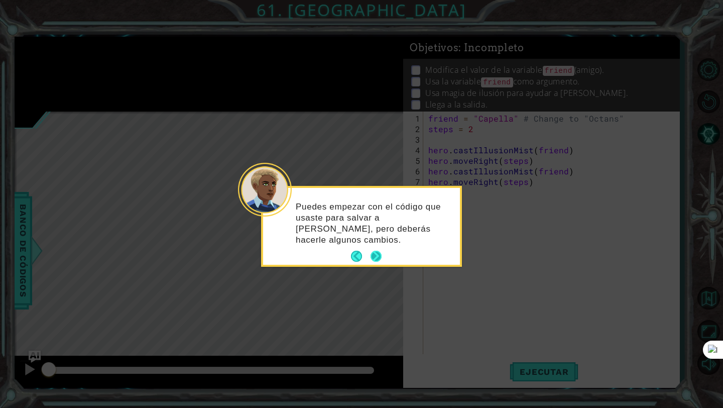
click at [374, 250] on button "Next" at bounding box center [376, 256] width 12 height 12
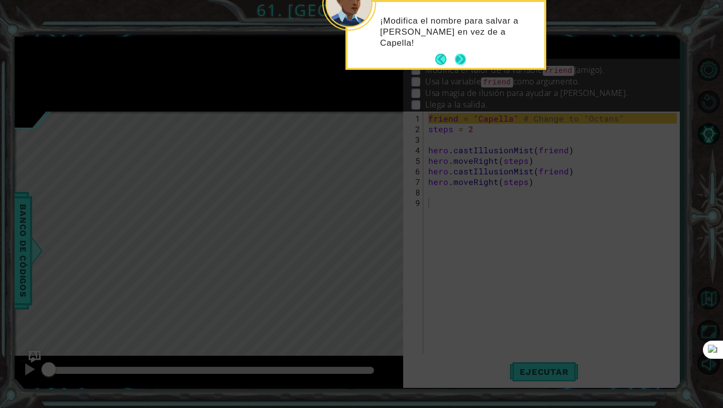
click at [458, 52] on footer at bounding box center [451, 59] width 31 height 15
click at [463, 55] on button "Next" at bounding box center [461, 60] width 12 height 12
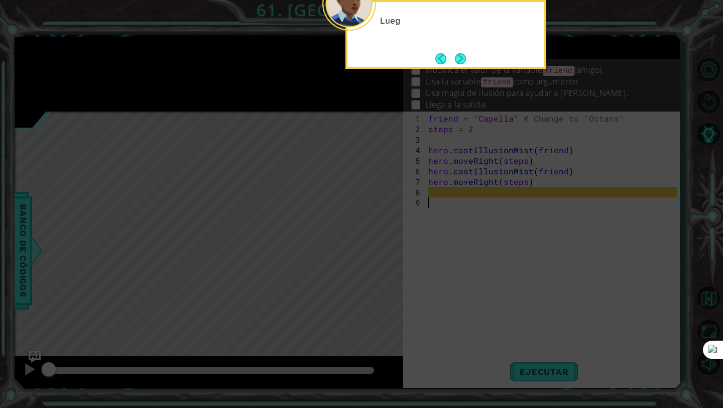
click at [463, 55] on button "Next" at bounding box center [460, 58] width 11 height 11
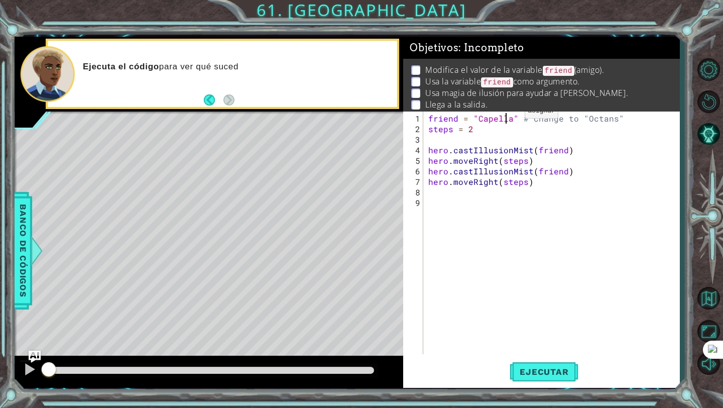
click at [507, 115] on div "friend = "Capella" # Change to "Octans" steps = 2 hero . castIllusionMist ( fri…" at bounding box center [555, 245] width 256 height 264
click at [509, 122] on div "friend = "Capella" # Change to "Octans" steps = 2 hero . castIllusionMist ( fri…" at bounding box center [555, 245] width 256 height 264
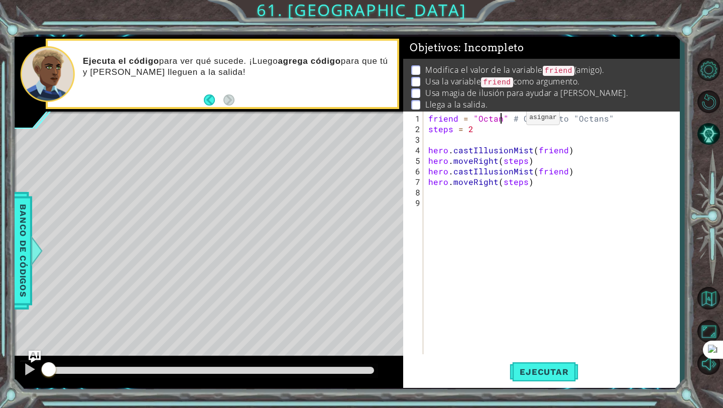
scroll to position [0, 5]
type textarea "friend = "Octans" # Change to "Octans""
click at [555, 361] on button "Ejecutar" at bounding box center [544, 372] width 69 height 28
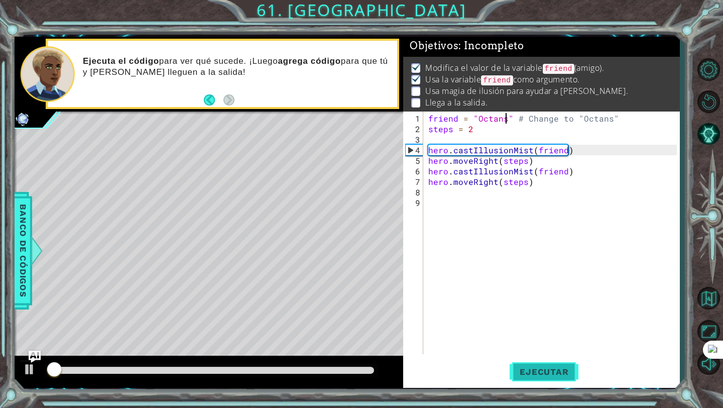
scroll to position [3, 0]
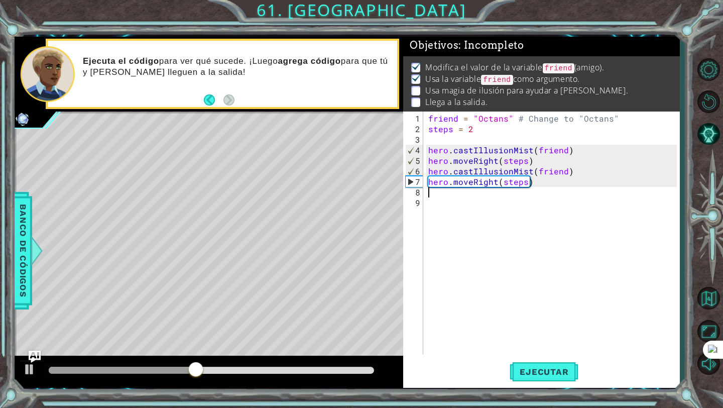
click at [561, 185] on div "friend = "Octans" # Change to "Octans" steps = 2 hero . castIllusionMist ( frie…" at bounding box center [555, 245] width 256 height 264
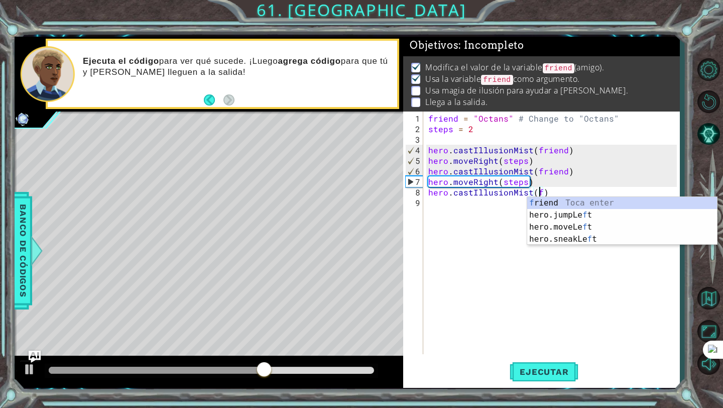
scroll to position [0, 7]
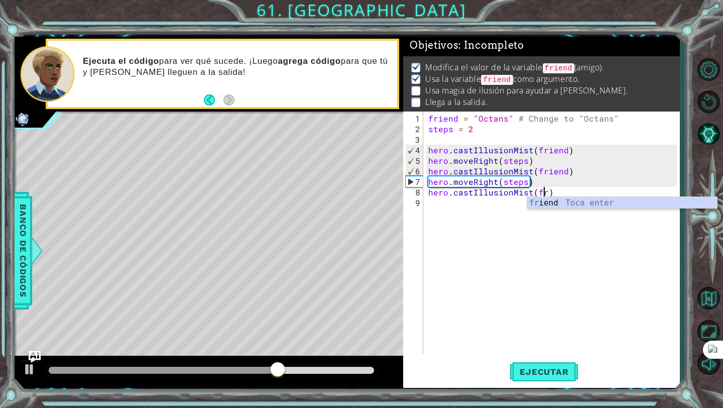
type textarea "hero.castIllusionMist(friend)"
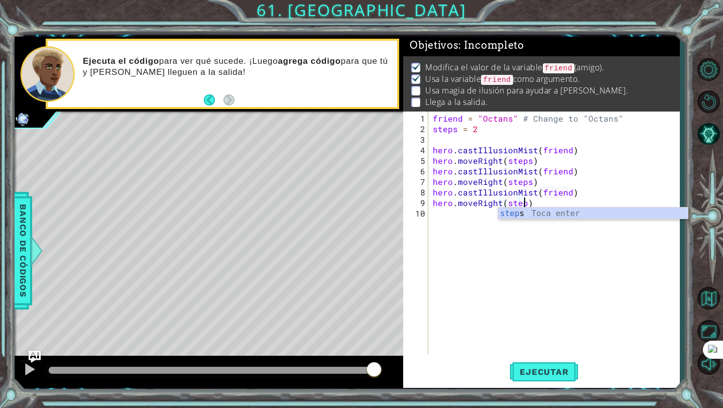
scroll to position [0, 6]
type textarea "hero.moveRight(steps)"
click at [557, 365] on button "Ejecutar" at bounding box center [544, 372] width 69 height 28
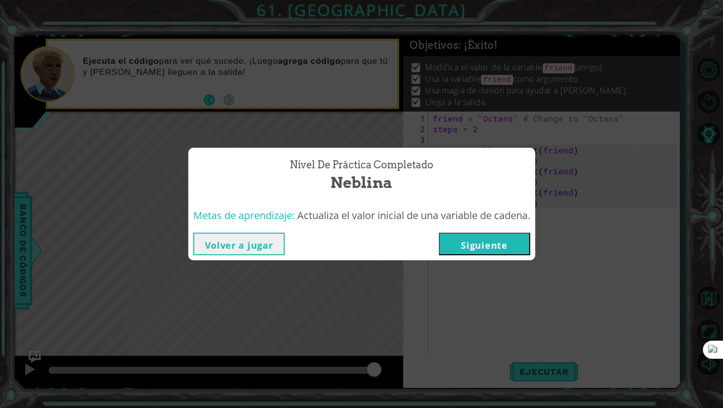
click at [475, 246] on button "Siguiente" at bounding box center [484, 244] width 91 height 23
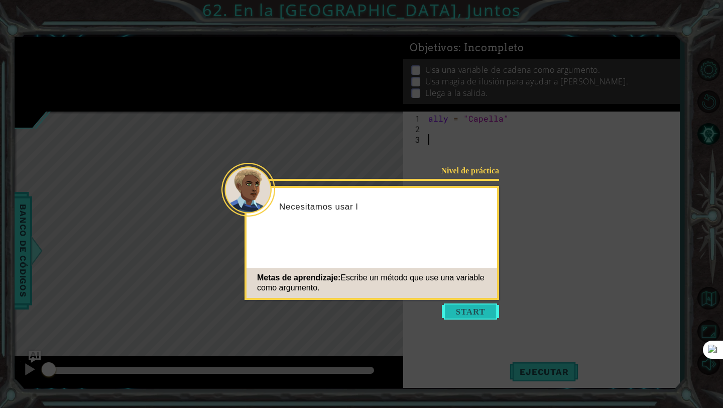
click at [471, 310] on button "Start" at bounding box center [470, 311] width 57 height 16
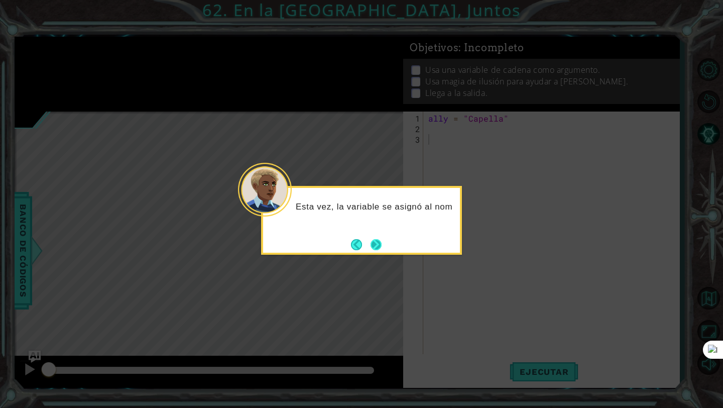
click at [373, 239] on button "Next" at bounding box center [377, 245] width 12 height 12
click at [374, 239] on button "Next" at bounding box center [377, 245] width 12 height 12
click at [374, 238] on button "Next" at bounding box center [376, 244] width 14 height 14
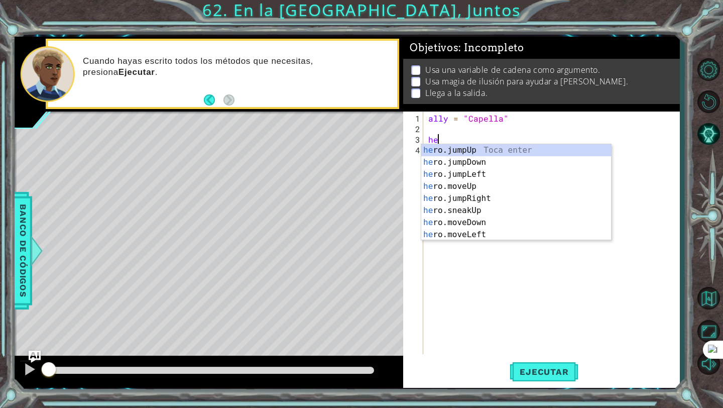
type textarea "h"
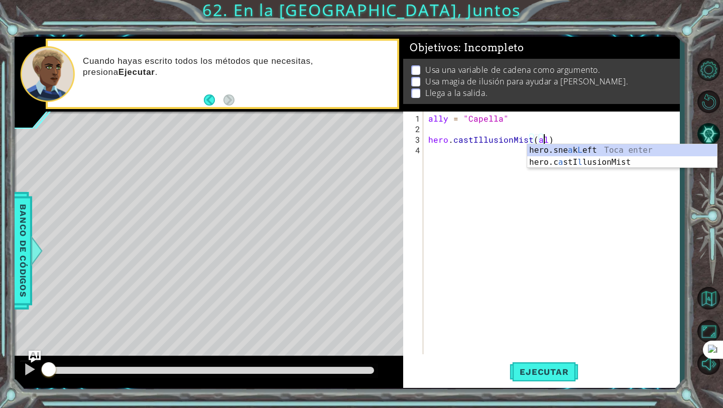
scroll to position [0, 8]
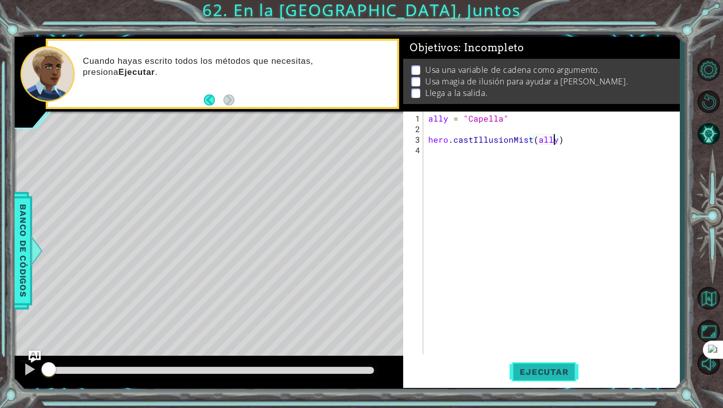
type textarea "hero.castIllusionMist(ally)"
click at [528, 370] on span "Ejecutar" at bounding box center [544, 372] width 69 height 10
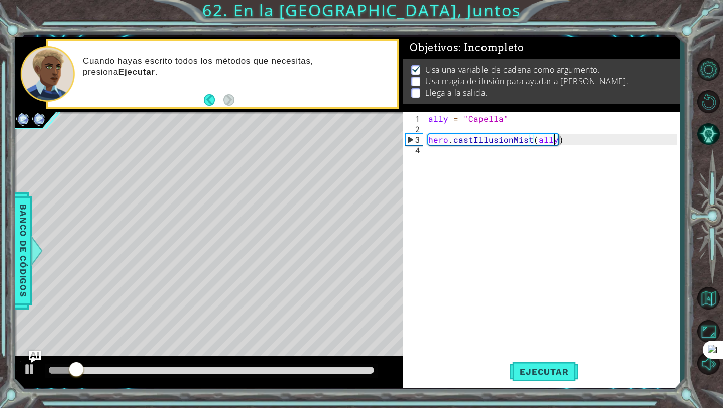
click at [448, 160] on div "ally = "Capella" hero . castIllusionMist ( ally )" at bounding box center [555, 245] width 256 height 264
click at [515, 116] on div "ally = "Capella" hero . castIllusionMist ( ally ) he" at bounding box center [555, 245] width 256 height 264
type textarea "ally = "Capella""
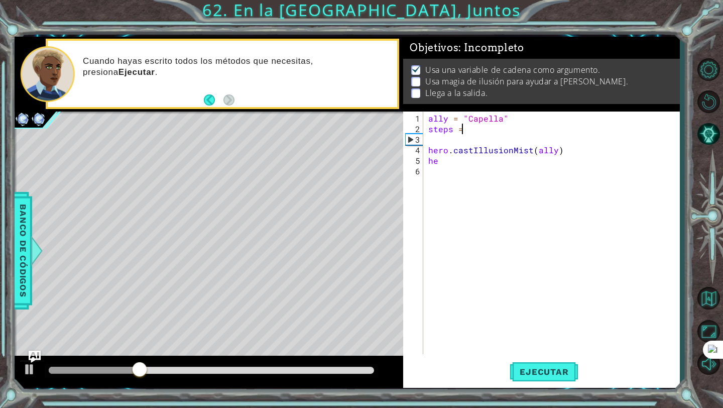
scroll to position [0, 2]
type textarea "steps = 2"
click at [460, 170] on div "ally = "Capella" steps = 2 hero . castIllusionMist ( ally ) he" at bounding box center [555, 245] width 256 height 264
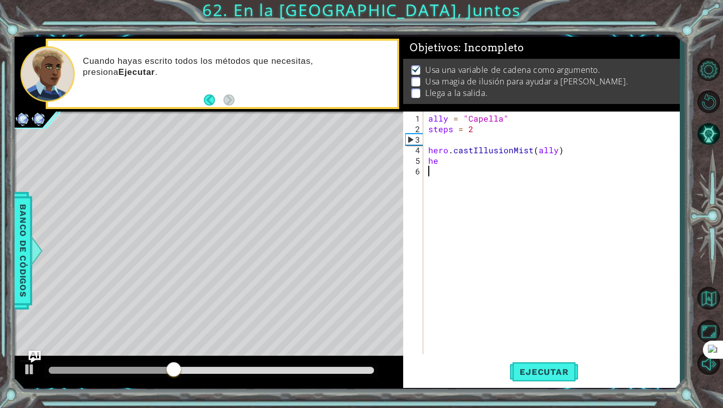
click at [452, 163] on div "ally = "Capella" steps = 2 hero . castIllusionMist ( ally ) he" at bounding box center [555, 245] width 256 height 264
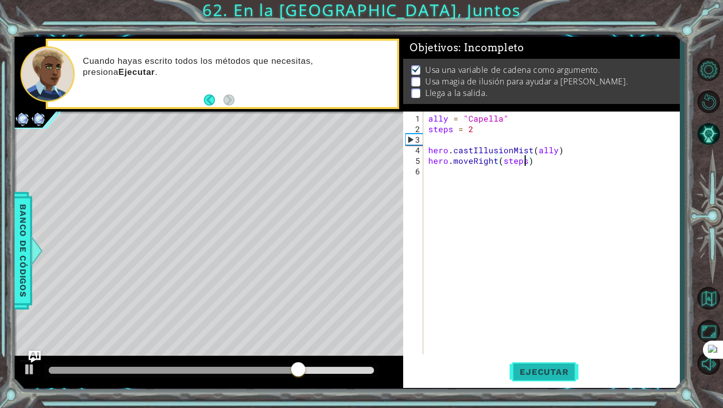
type textarea "hero.moveRight(steps)"
click at [517, 381] on button "Ejecutar" at bounding box center [544, 372] width 69 height 28
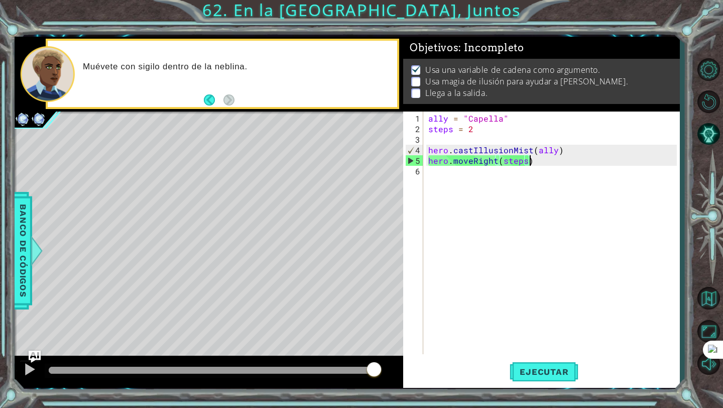
click at [543, 162] on div "ally = "Capella" steps = 2 hero . castIllusionMist ( ally ) hero . moveRight ( …" at bounding box center [555, 245] width 256 height 264
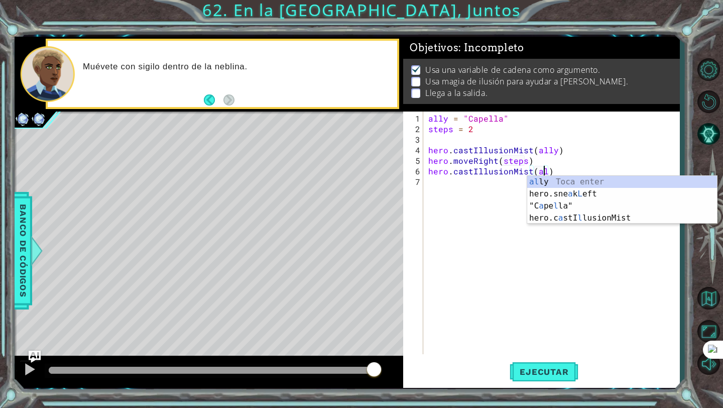
scroll to position [0, 8]
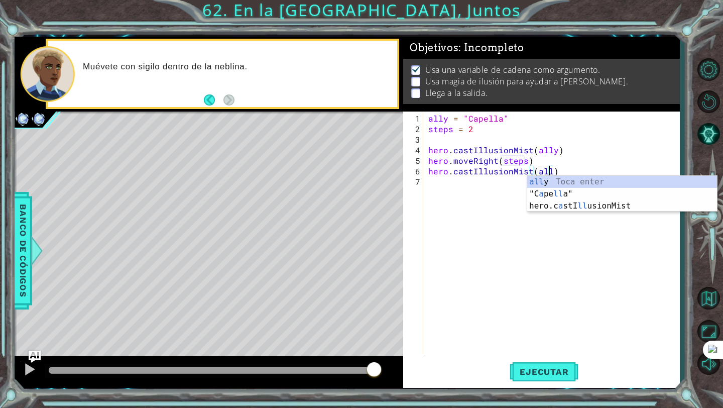
type textarea "hero.castIllusionMist(ally)"
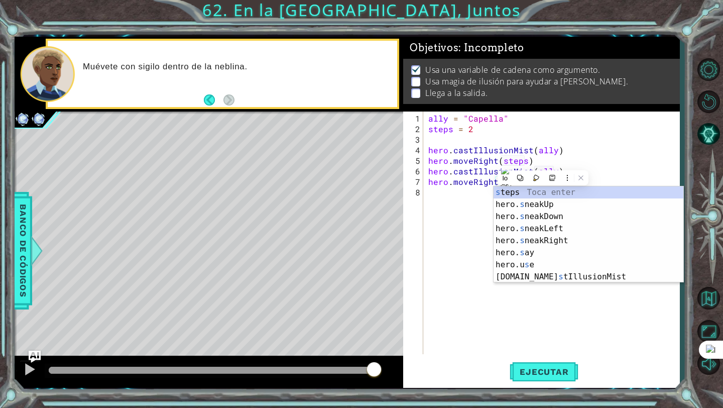
scroll to position [0, 5]
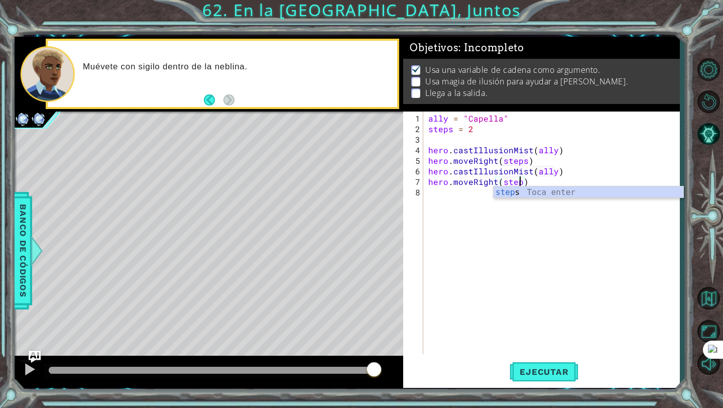
type textarea "hero.moveRight(steps)"
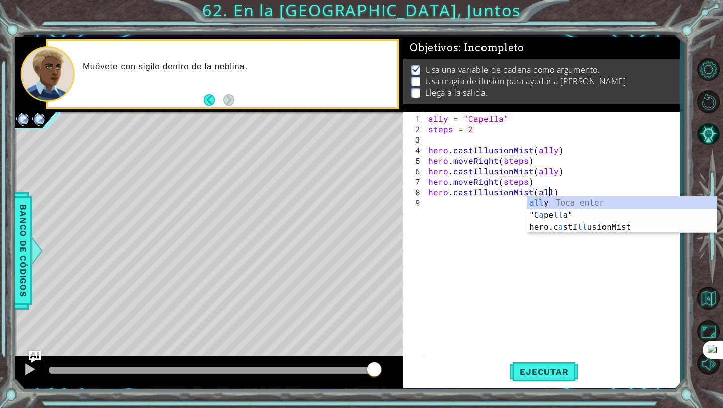
scroll to position [0, 8]
type textarea "hero.castIllusionMist(ally)"
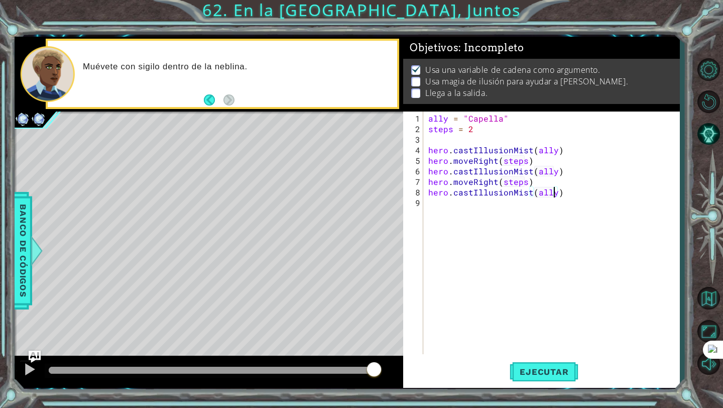
scroll to position [0, 0]
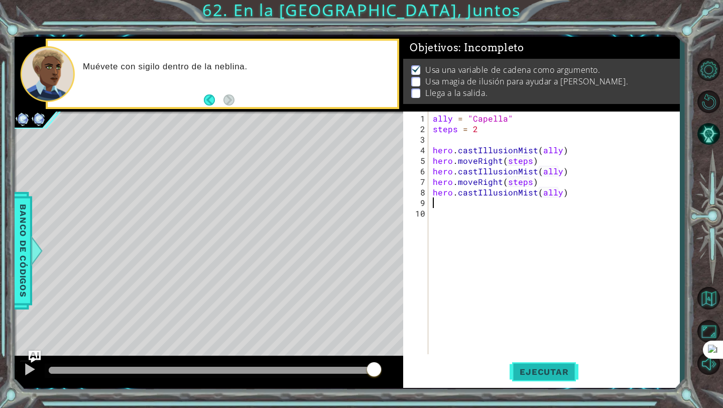
click at [529, 360] on button "Ejecutar" at bounding box center [544, 372] width 69 height 28
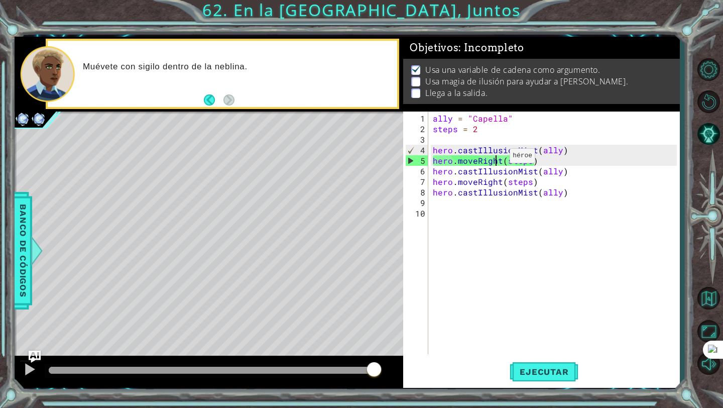
click at [497, 159] on div "ally = "Capella" steps = 2 hero . castIllusionMist ( ally ) hero . moveRight ( …" at bounding box center [556, 245] width 251 height 264
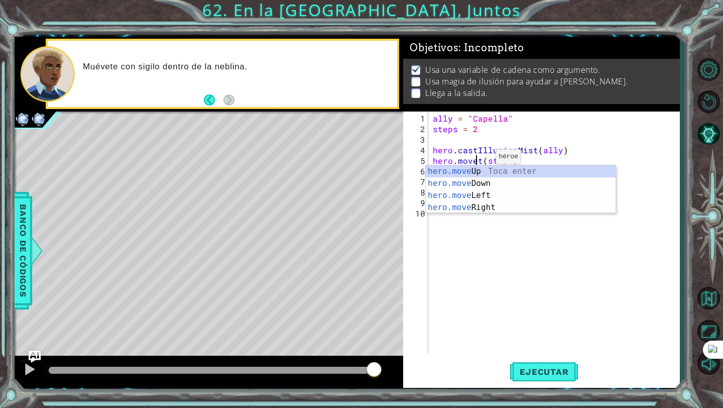
click at [481, 161] on div "ally = "Capella" steps = 2 hero . castIllusionMist ( ally ) hero . movet ( step…" at bounding box center [556, 245] width 251 height 264
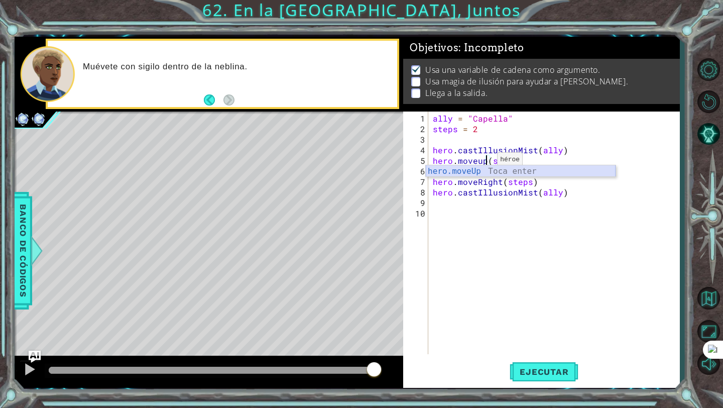
click at [480, 171] on div "hero.moveUp Toca enter" at bounding box center [521, 183] width 190 height 36
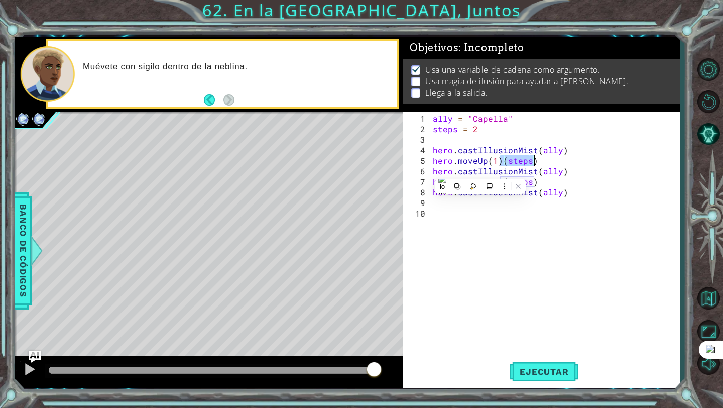
drag, startPoint x: 502, startPoint y: 164, endPoint x: 559, endPoint y: 164, distance: 56.8
click at [559, 164] on div "ally = "Capella" steps = 2 hero . castIllusionMist ( ally ) hero . moveUp ( 1 )…" at bounding box center [556, 245] width 251 height 264
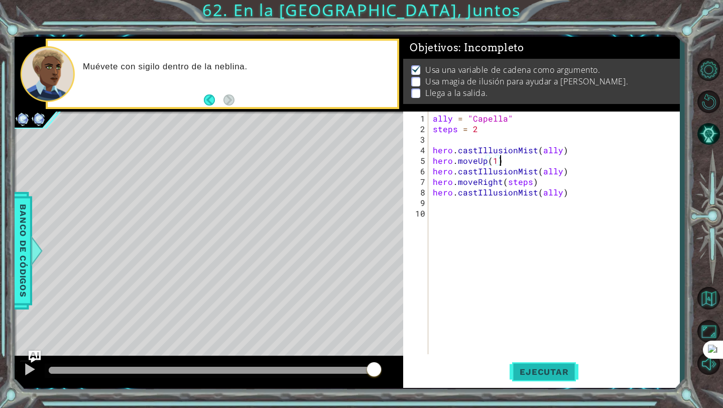
type textarea "hero.moveUp(1)"
click at [532, 369] on span "Ejecutar" at bounding box center [544, 372] width 69 height 10
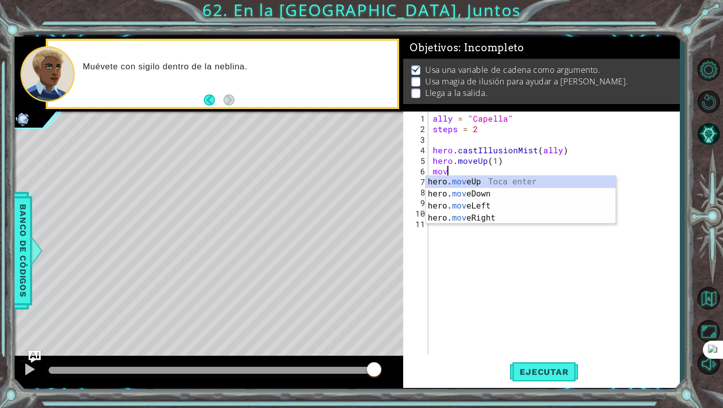
scroll to position [0, 1]
click at [546, 221] on div "hero. move Up Toca enter hero. move Down Toca enter hero. move Left Toca enter …" at bounding box center [521, 212] width 190 height 72
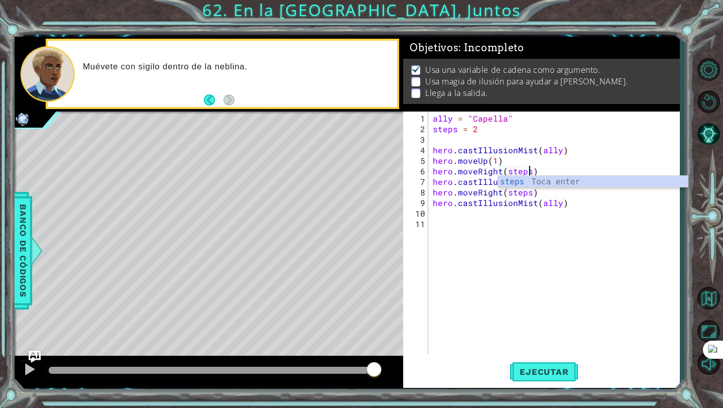
scroll to position [0, 6]
click at [572, 376] on span "Ejecutar" at bounding box center [544, 372] width 69 height 10
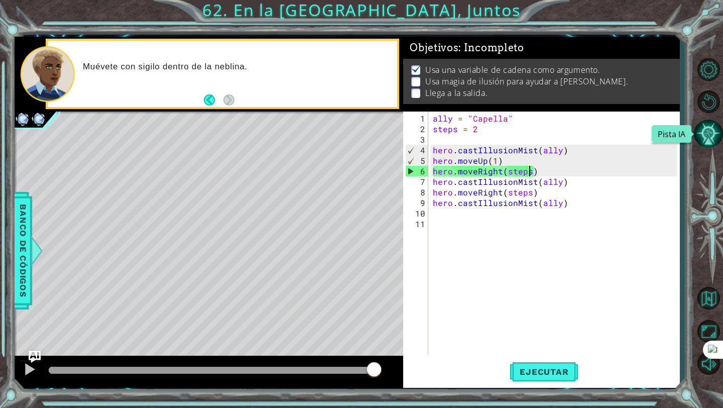
click at [709, 133] on button "Pista IA" at bounding box center [708, 133] width 29 height 29
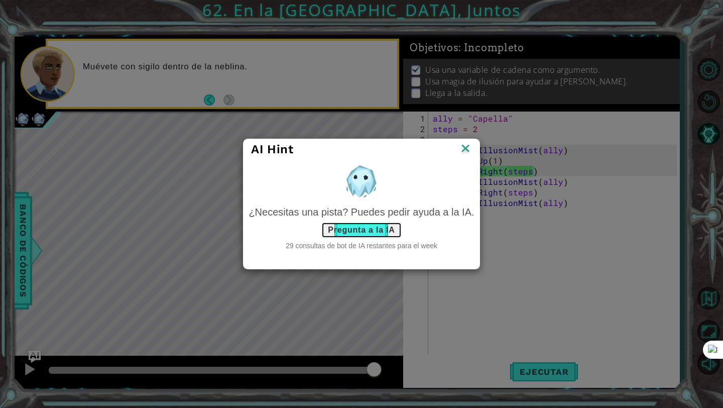
click at [378, 232] on button "Pregunta a la IA" at bounding box center [362, 230] width 80 height 16
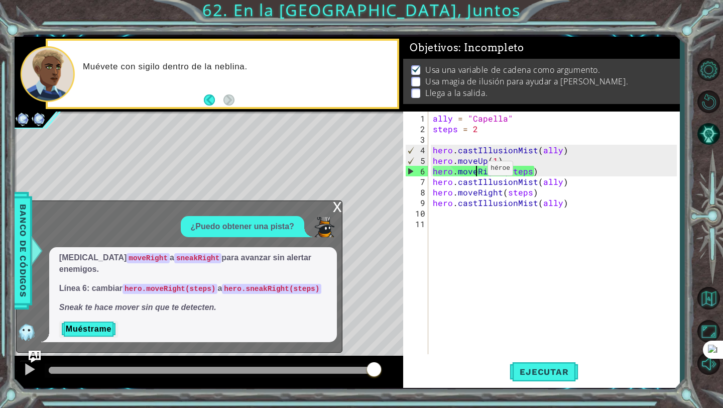
click at [475, 172] on div "ally = "Capella" steps = 2 hero . castIllusionMist ( ally ) hero . moveUp ( 1 )…" at bounding box center [556, 245] width 251 height 264
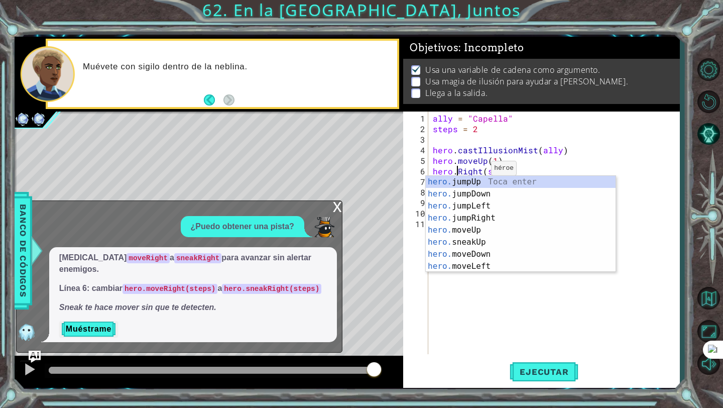
scroll to position [0, 2]
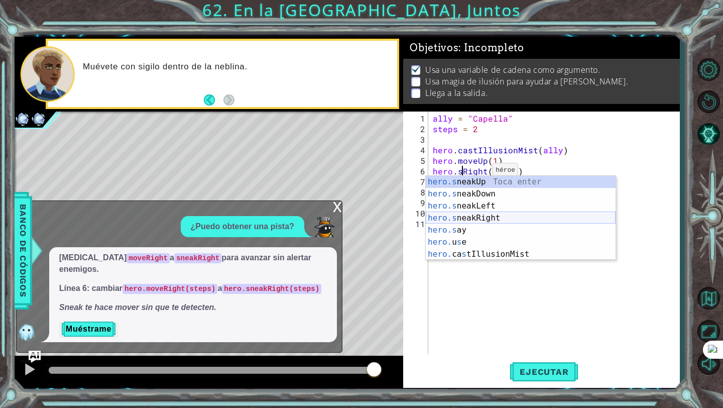
click at [481, 217] on div "hero.s neakUp Toca enter hero.s neakDown Toca enter hero.s neakLeft Toca enter …" at bounding box center [521, 230] width 190 height 109
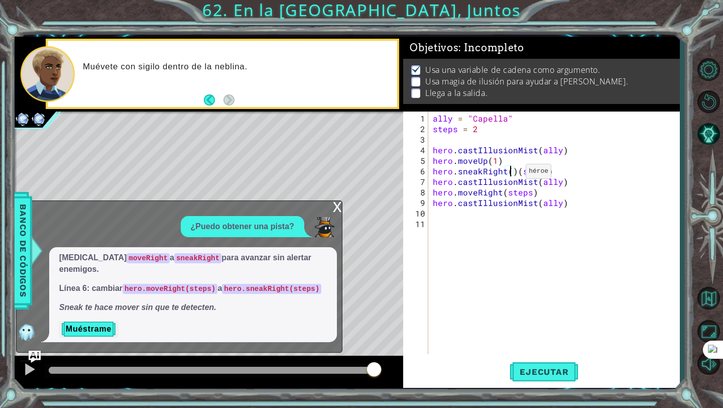
click at [513, 174] on div "ally = "Capella" steps = 2 hero . castIllusionMist ( ally ) hero . moveUp ( 1 )…" at bounding box center [556, 245] width 251 height 264
click at [545, 374] on span "Ejecutar" at bounding box center [544, 372] width 69 height 10
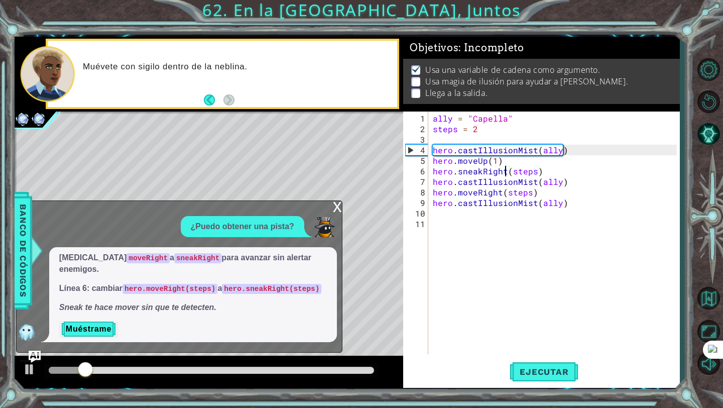
click at [338, 203] on div "x" at bounding box center [337, 206] width 9 height 10
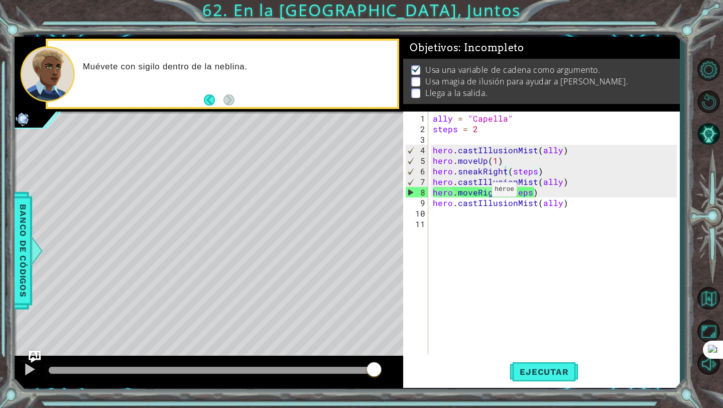
click at [479, 193] on div "ally = "Capella" steps = 2 hero . castIllusionMist ( ally ) hero . moveUp ( 1 )…" at bounding box center [556, 245] width 251 height 264
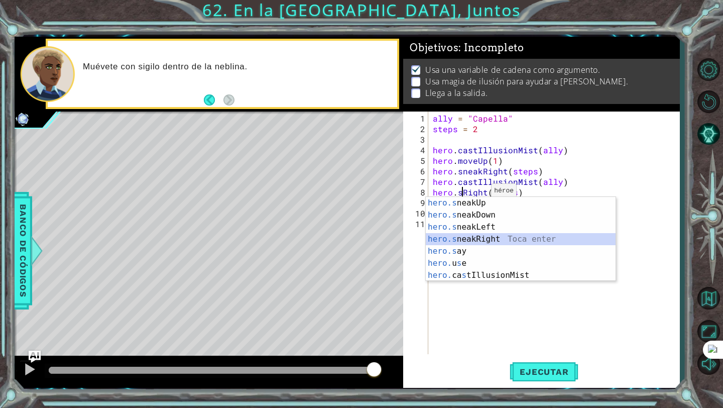
click at [481, 235] on div "hero.s neakUp Toca enter hero.s neakDown Toca enter hero.s neakLeft Toca enter …" at bounding box center [521, 251] width 190 height 109
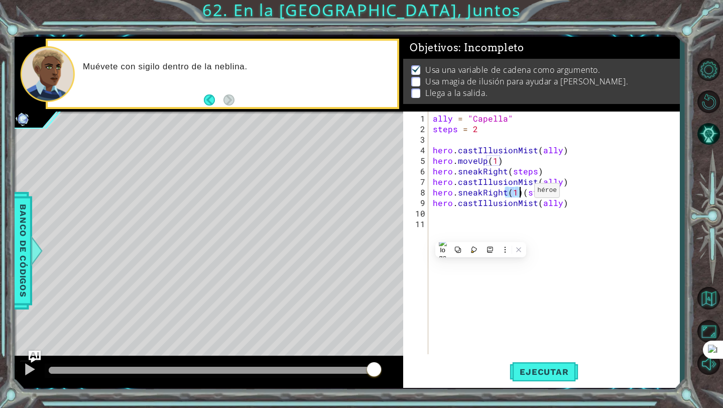
drag, startPoint x: 508, startPoint y: 193, endPoint x: 521, endPoint y: 194, distance: 13.6
click at [521, 194] on div "ally = "Capella" steps = 2 hero . castIllusionMist ( ally ) hero . moveUp ( 1 )…" at bounding box center [556, 245] width 251 height 264
type textarea "hero.sneakRight(steps)"
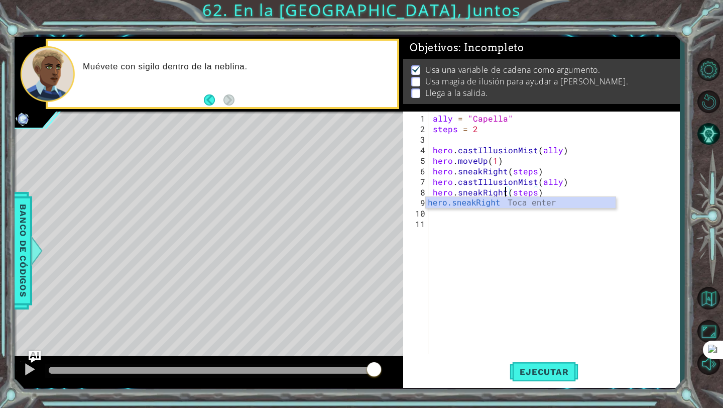
click at [539, 351] on div "ally = "Capella" steps = 2 hero . castIllusionMist ( ally ) hero . moveUp ( 1 )…" at bounding box center [556, 245] width 251 height 264
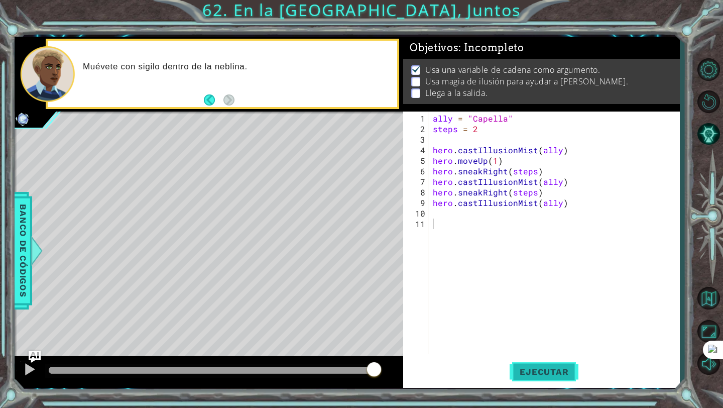
click at [542, 358] on button "Ejecutar" at bounding box center [544, 372] width 69 height 28
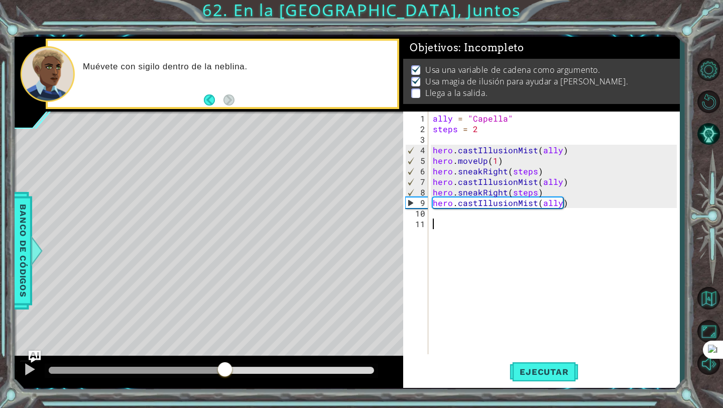
drag, startPoint x: 60, startPoint y: 374, endPoint x: 225, endPoint y: 371, distance: 164.8
click at [225, 371] on div at bounding box center [225, 370] width 18 height 18
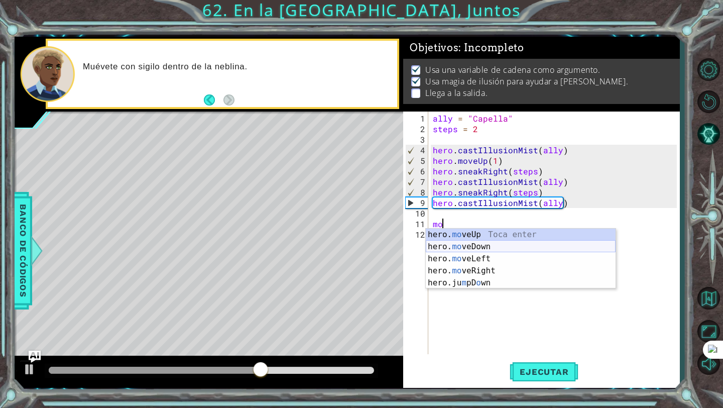
click at [453, 252] on div "hero. mo veUp Toca enter hero. mo veDown Toca enter hero. mo veLeft Toca enter …" at bounding box center [521, 271] width 190 height 84
type textarea "hero.moveDown(1)"
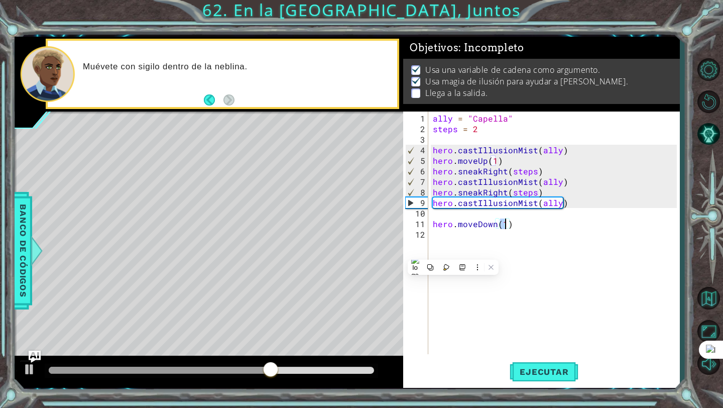
click at [517, 226] on div "ally = "Capella" steps = 2 hero . castIllusionMist ( ally ) hero . moveUp ( 1 )…" at bounding box center [556, 245] width 251 height 264
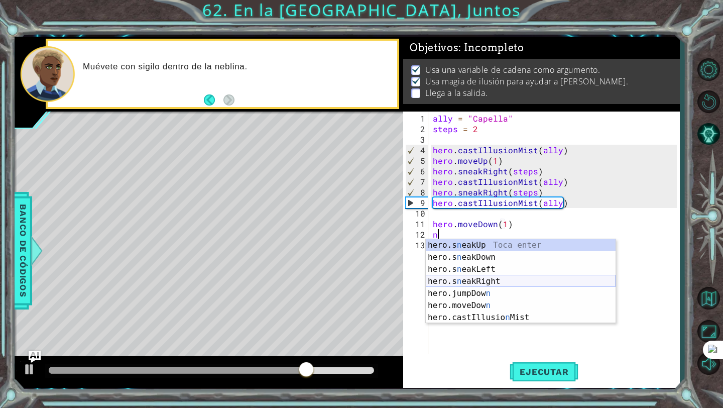
click at [486, 283] on div "hero.s n eakUp Toca enter hero.s n eakDown Toca enter hero.s n eakLeft Toca ent…" at bounding box center [521, 293] width 190 height 109
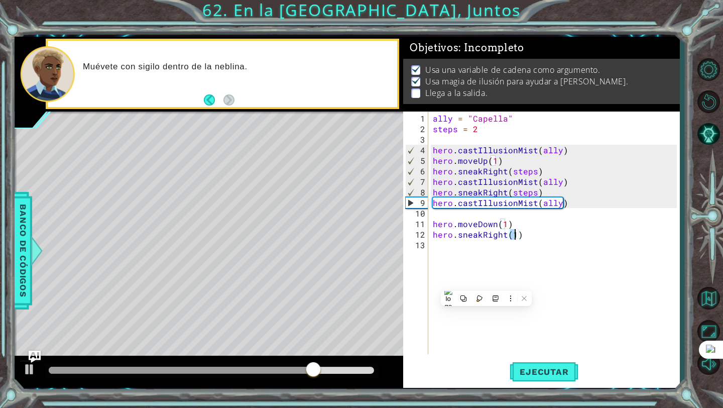
scroll to position [0, 5]
type textarea "hero.sneakRight(2)"
click at [547, 354] on div "hero.sneakRight(2) 1 2 3 4 5 6 7 8 9 10 11 12 13 ally = "Capella" steps = 2 her…" at bounding box center [541, 250] width 276 height 276
click at [520, 364] on button "Ejecutar" at bounding box center [544, 372] width 69 height 28
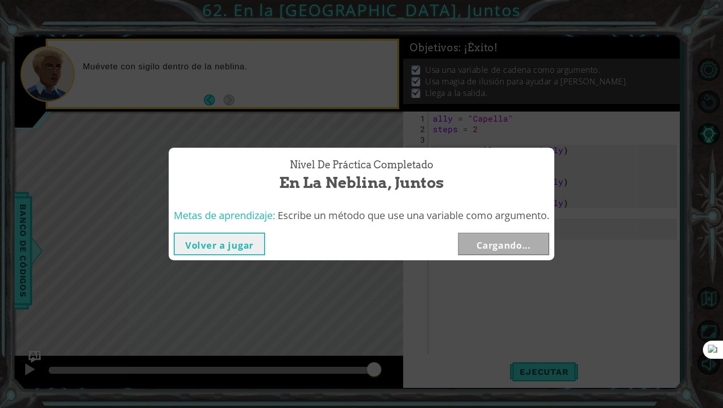
drag, startPoint x: 92, startPoint y: 366, endPoint x: 375, endPoint y: 375, distance: 282.5
click at [375, 375] on body "1 2 3 4 5 6 7 8 9 10 11 ally = "Capella" steps = 2 hero . castIllusionMist ( al…" at bounding box center [361, 204] width 723 height 408
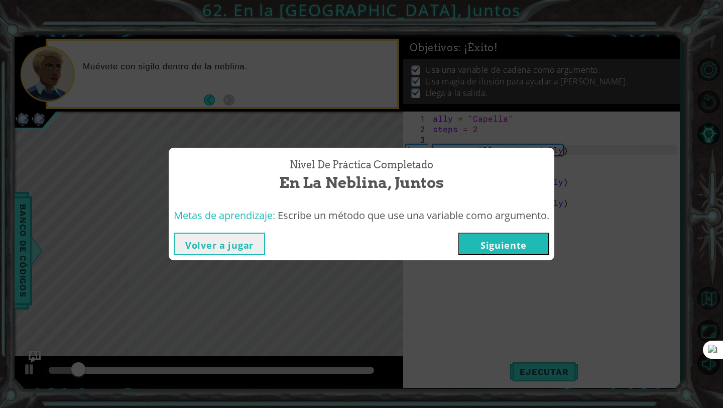
click at [487, 244] on button "Siguiente" at bounding box center [503, 244] width 91 height 23
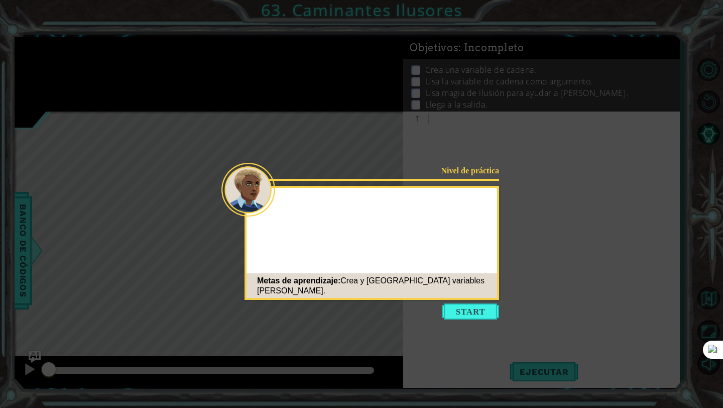
click at [477, 271] on div "Nivel de práctica Metas de aprendizaje: Crea y usa variables de cadena." at bounding box center [372, 243] width 255 height 114
click at [468, 298] on div "Nivel de práctica Ahora usa todo lo qu Metas de aprendizaje: Crea y usa variabl…" at bounding box center [372, 243] width 255 height 114
click at [464, 312] on button "Start" at bounding box center [470, 311] width 57 height 16
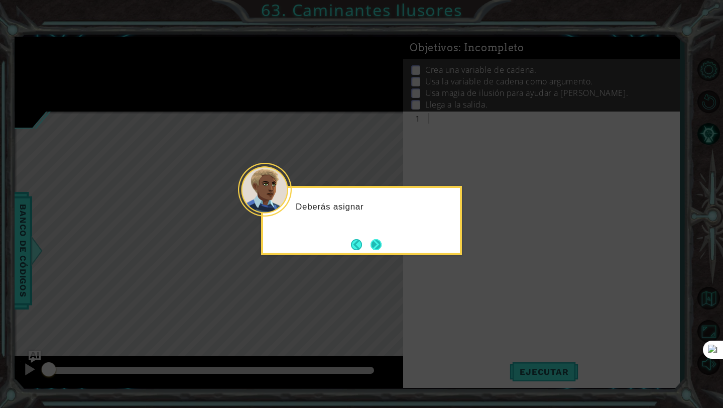
click at [374, 243] on button "Next" at bounding box center [376, 244] width 11 height 11
